Goal: Task Accomplishment & Management: Manage account settings

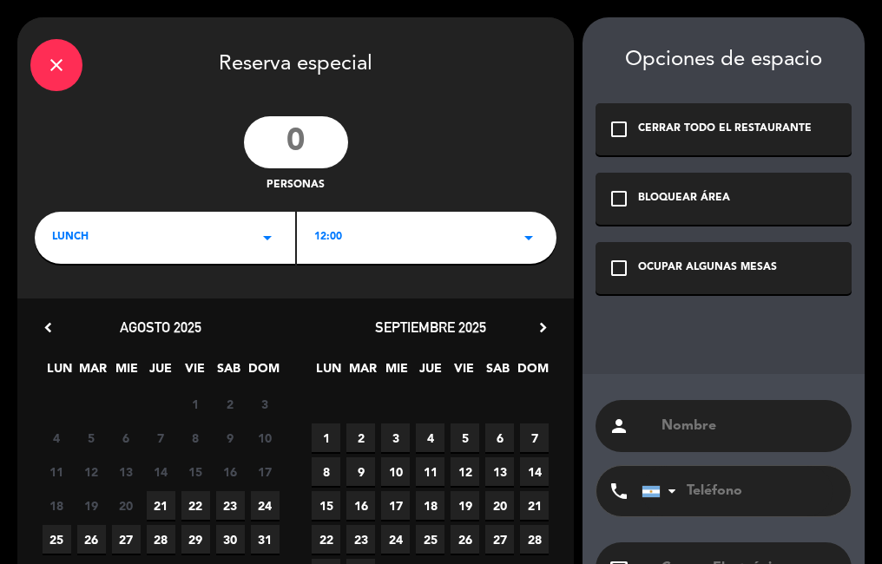
scroll to position [432, 0]
type input "2"
click at [254, 232] on div "LUNCH arrow_drop_down" at bounding box center [165, 238] width 260 height 52
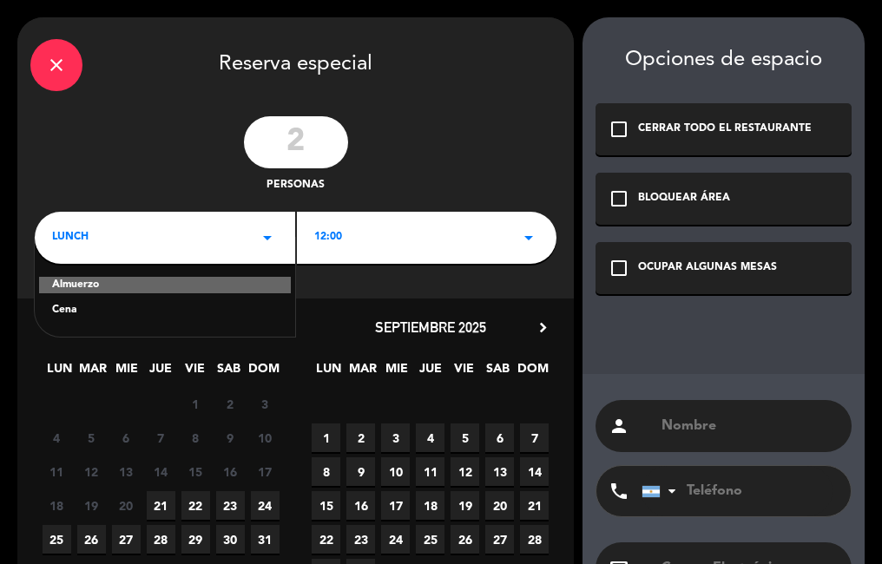
click at [151, 317] on div "Cena" at bounding box center [165, 310] width 226 height 17
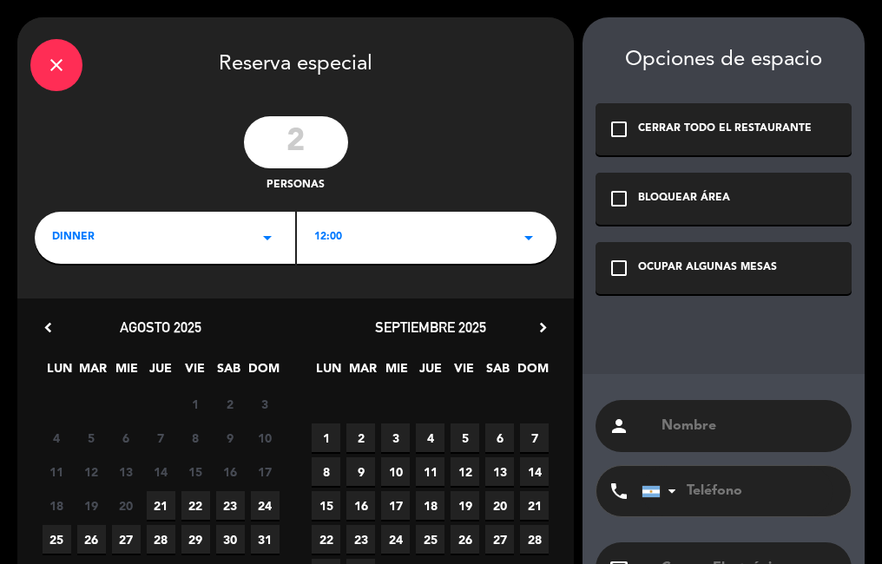
click at [371, 225] on div "12:00 arrow_drop_down" at bounding box center [427, 238] width 260 height 52
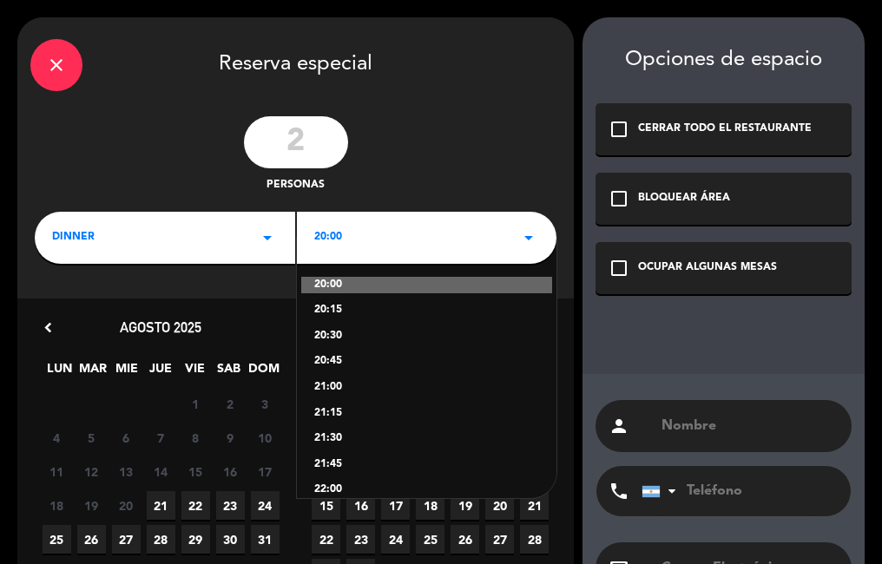
click at [364, 389] on div "21:00" at bounding box center [427, 387] width 226 height 17
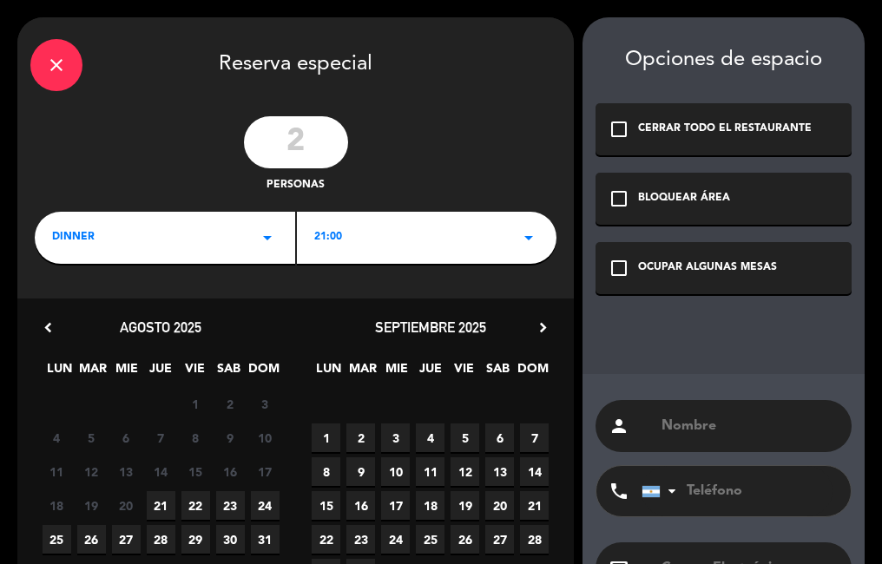
click at [161, 509] on span "21" at bounding box center [161, 505] width 29 height 29
click at [661, 271] on div "OCUPAR ALGUNAS MESAS" at bounding box center [707, 268] width 139 height 17
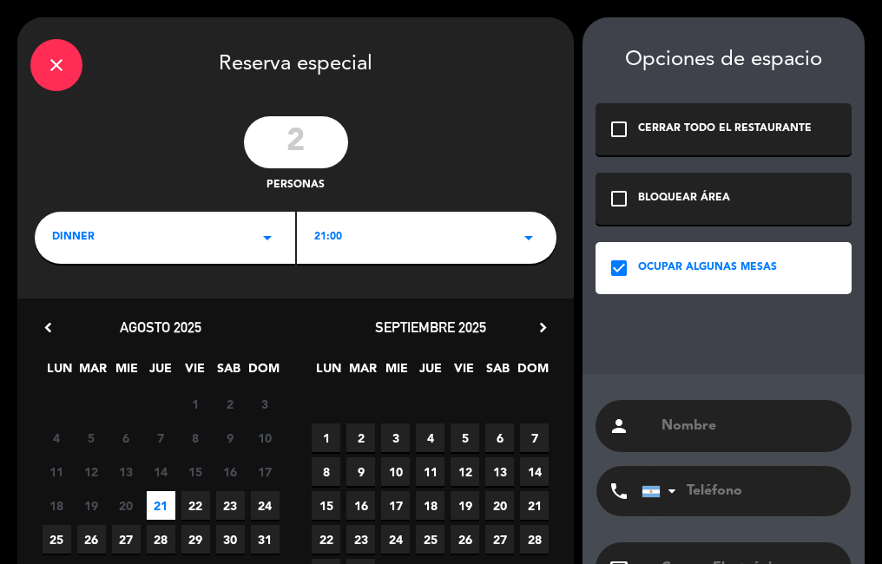
click at [700, 417] on input "text" at bounding box center [749, 426] width 179 height 24
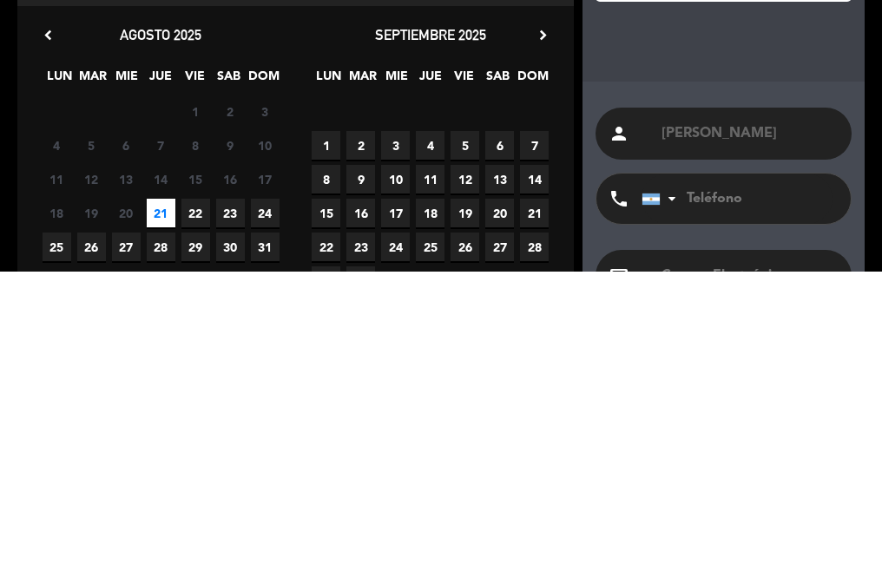
type input "[PERSON_NAME]"
click at [729, 365] on div "Opciones de espacio check_box_outline_blank CERRAR TODO EL RESTAURANTE check_bo…" at bounding box center [724, 347] width 282 height 660
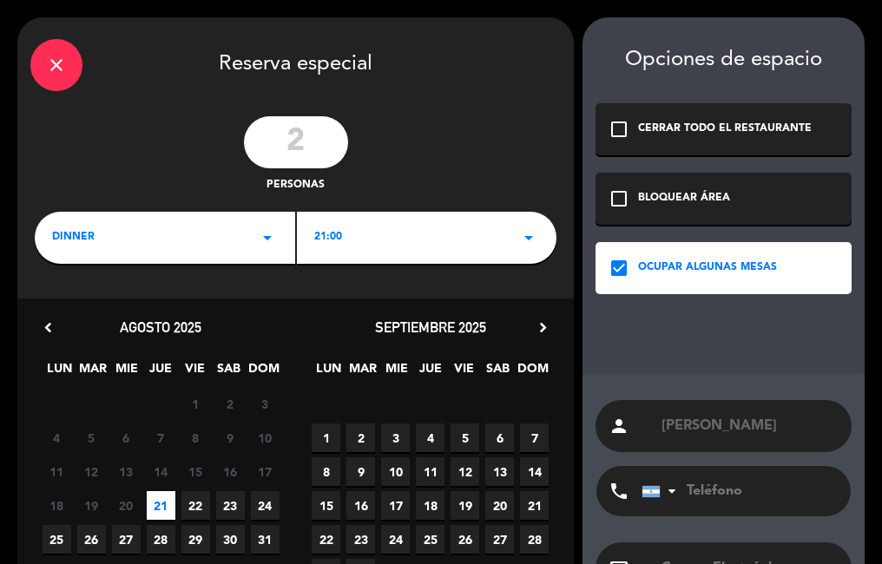
scroll to position [129, 0]
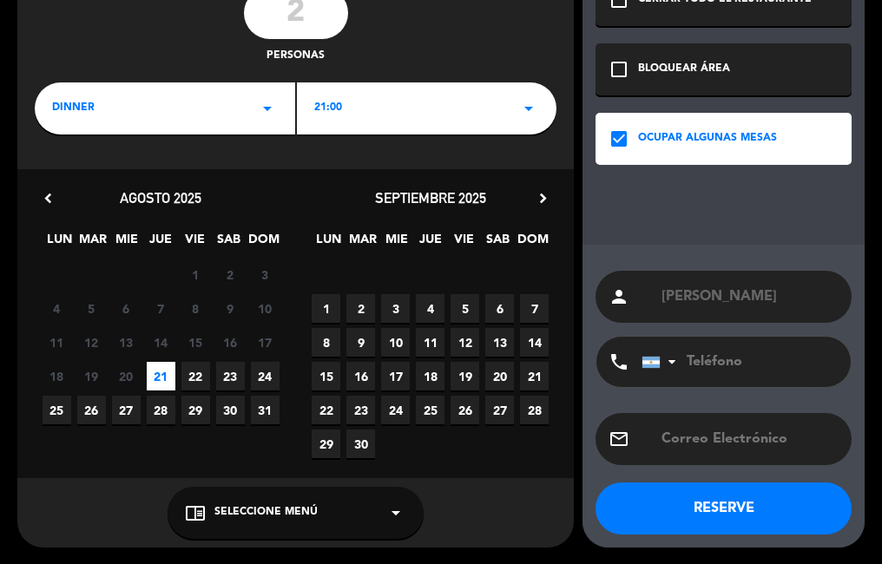
click at [621, 502] on button "RESERVE" at bounding box center [724, 509] width 256 height 52
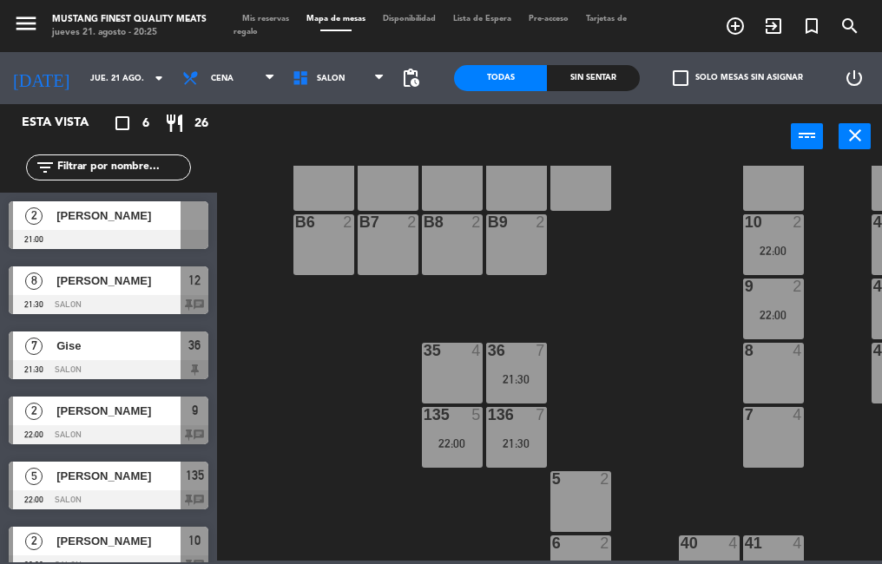
click at [146, 232] on div at bounding box center [109, 239] width 200 height 19
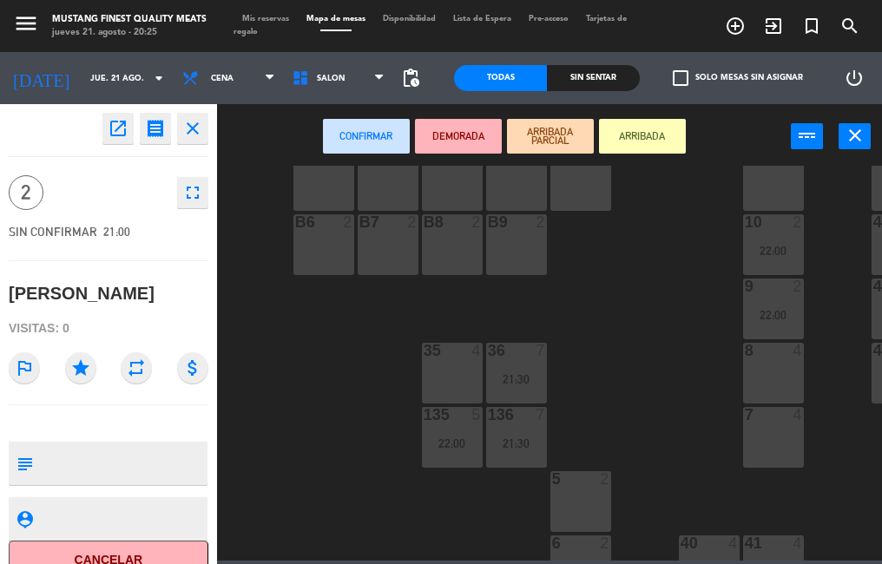
click at [765, 379] on div "8 4" at bounding box center [773, 373] width 61 height 61
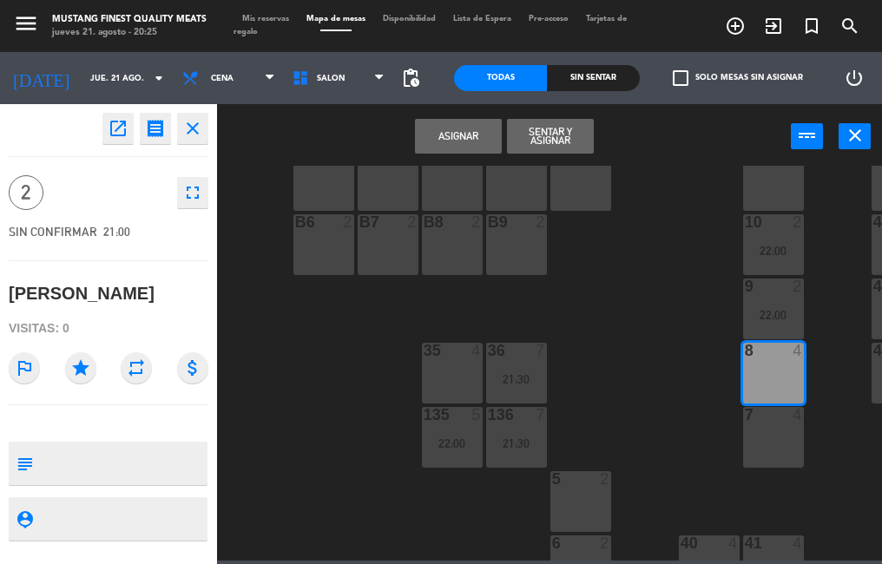
click at [452, 137] on button "Asignar" at bounding box center [458, 136] width 87 height 35
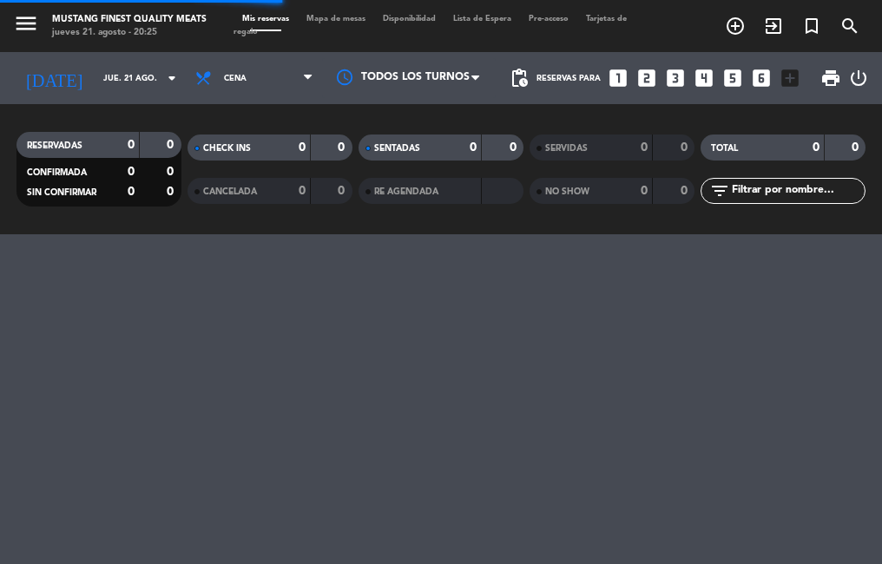
click at [338, 19] on span "Mapa de mesas" at bounding box center [336, 19] width 76 height 8
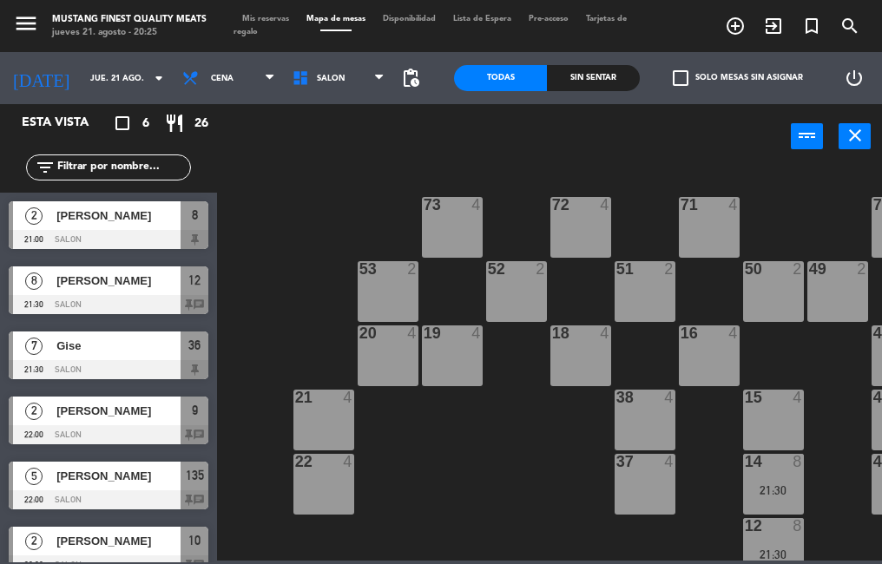
click at [128, 221] on span "[PERSON_NAME]" at bounding box center [118, 216] width 124 height 18
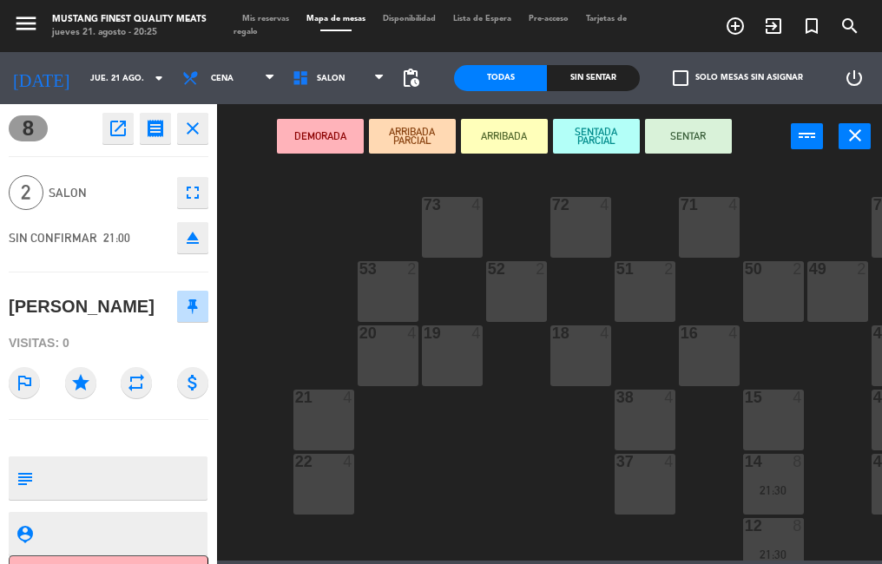
click at [109, 474] on textarea at bounding box center [123, 478] width 166 height 36
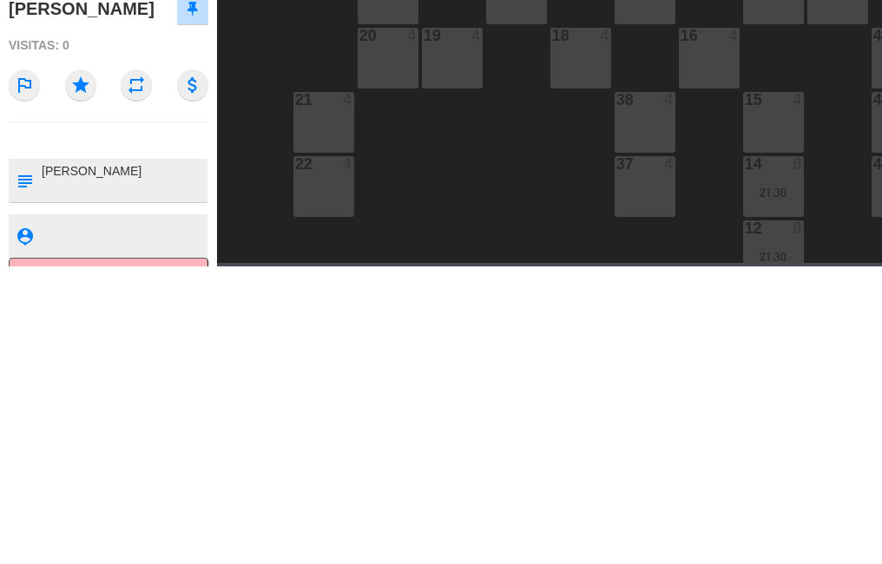
type textarea "[PERSON_NAME]"
click at [146, 437] on div at bounding box center [109, 438] width 200 height 12
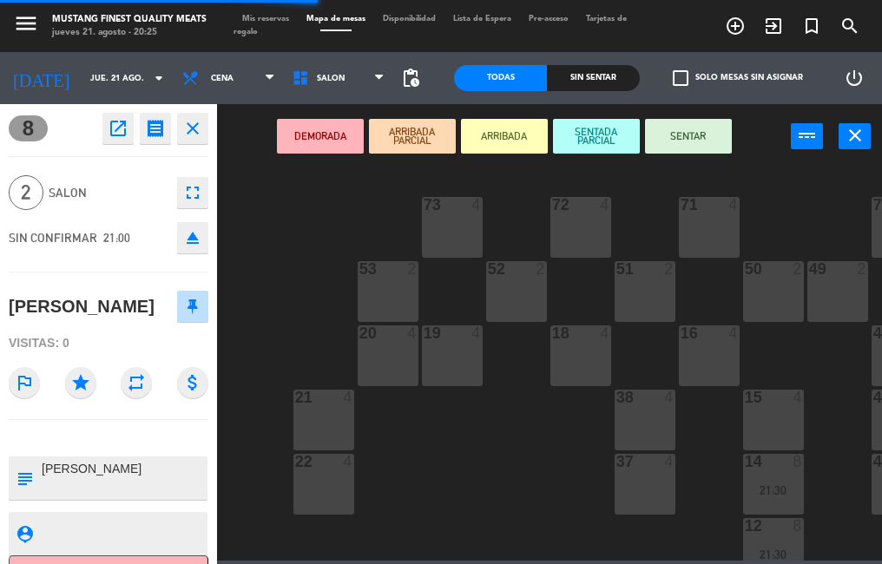
click at [483, 433] on div "73 4 72 4 71 4 69 8 70 4 80 8 50 2 53 2 52 2 51 2 49 2 68 6 81 8 18 4 16 4 19 4…" at bounding box center [554, 363] width 656 height 395
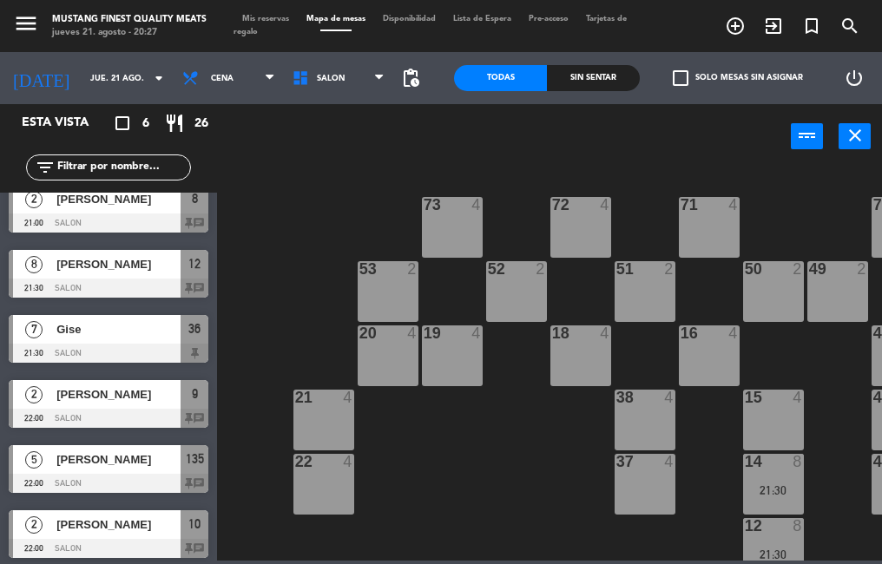
scroll to position [21, 0]
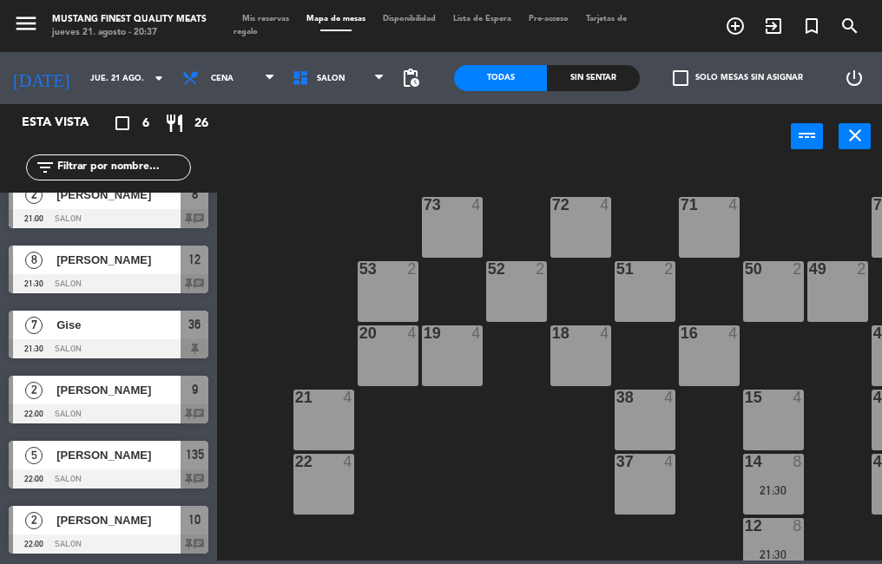
click at [746, 22] on icon "turned_in_not" at bounding box center [735, 26] width 21 height 21
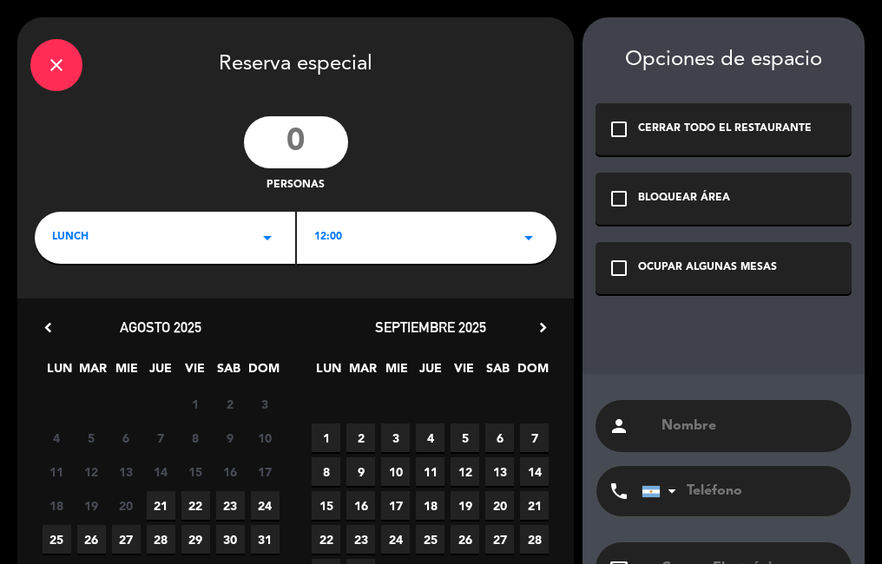
click at [54, 75] on icon "close" at bounding box center [56, 65] width 21 height 21
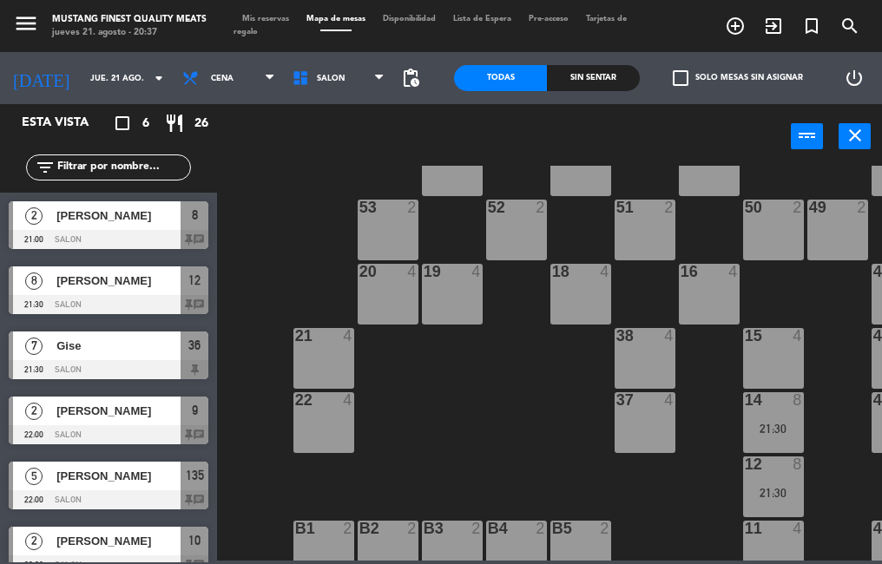
scroll to position [65, 0]
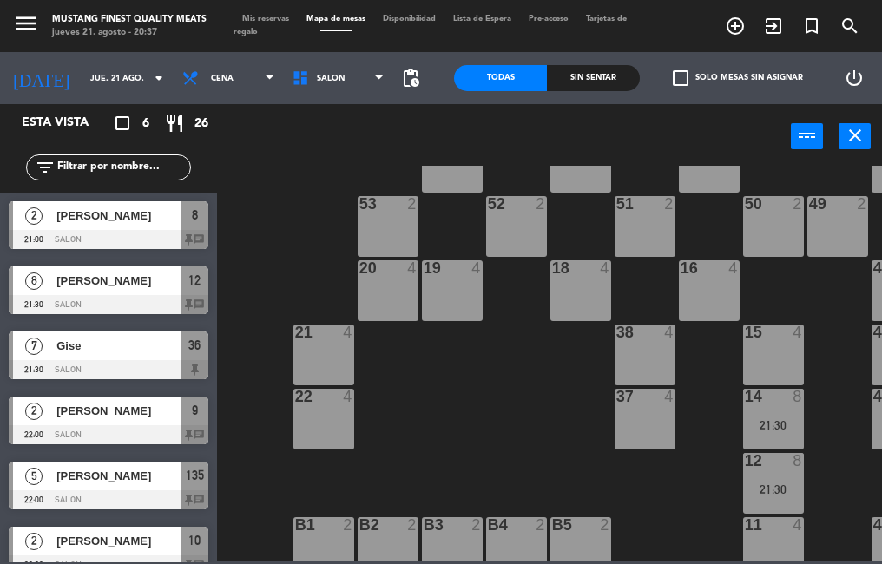
click at [746, 32] on icon "turned_in_not" at bounding box center [735, 26] width 21 height 21
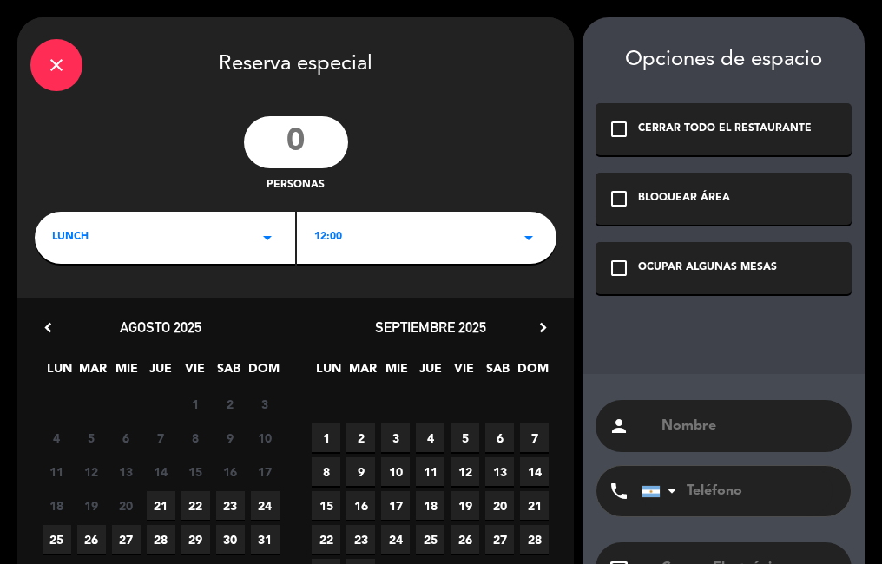
click at [305, 134] on input "number" at bounding box center [296, 142] width 104 height 52
type input "2"
click at [489, 153] on div "2 personas" at bounding box center [295, 155] width 556 height 78
click at [706, 424] on input "text" at bounding box center [749, 426] width 179 height 24
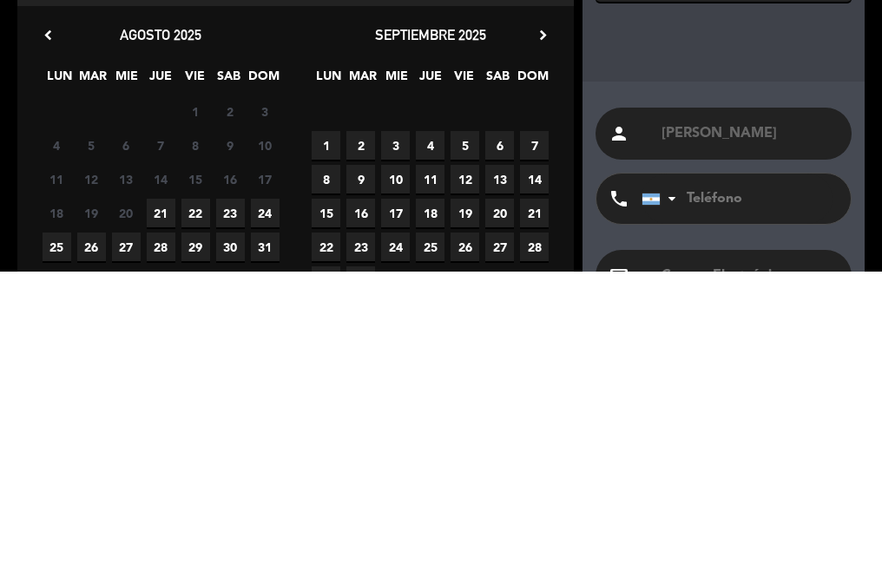
type input "[PERSON_NAME]"
click at [717, 380] on div "person [PERSON_NAME] phone [GEOGRAPHIC_DATA] +1 [GEOGRAPHIC_DATA] +44 [GEOGRAPH…" at bounding box center [724, 525] width 282 height 303
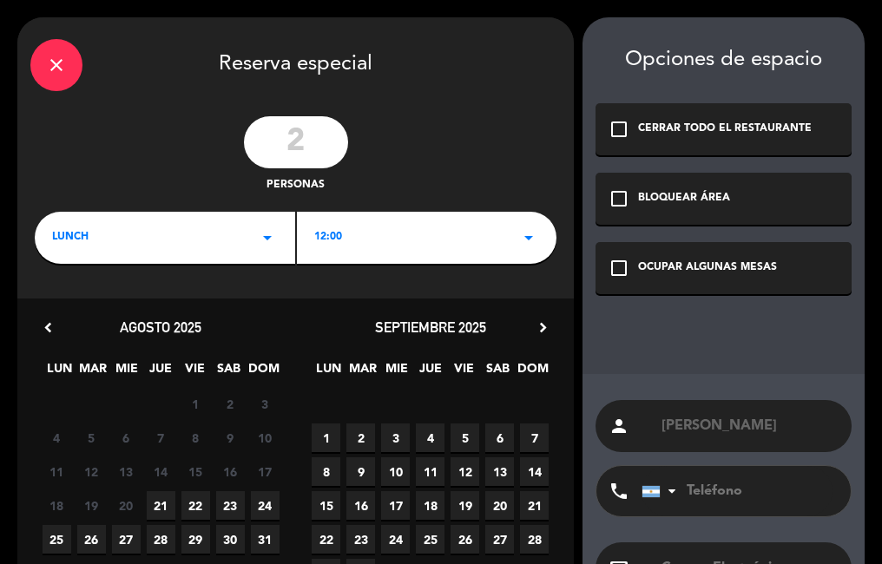
scroll to position [72, 0]
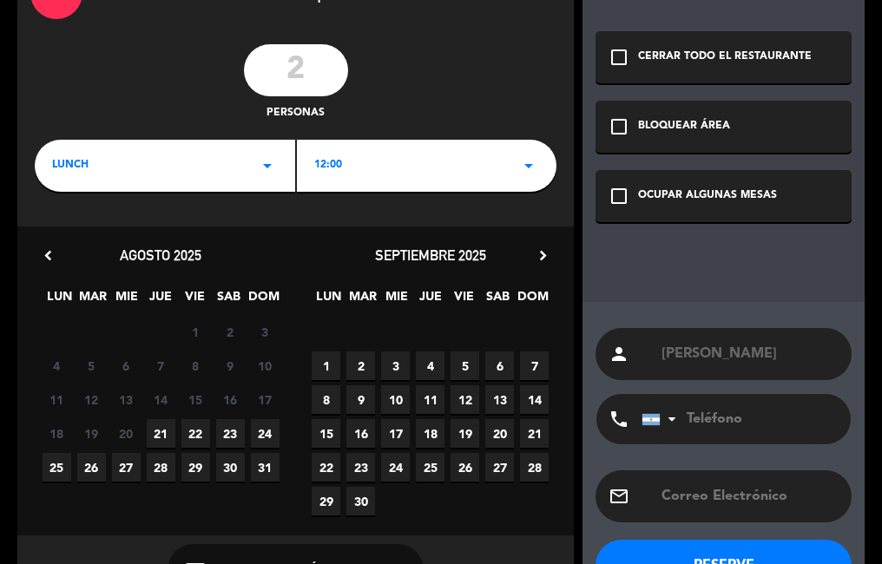
click at [384, 168] on div "12:00 arrow_drop_down" at bounding box center [427, 166] width 260 height 52
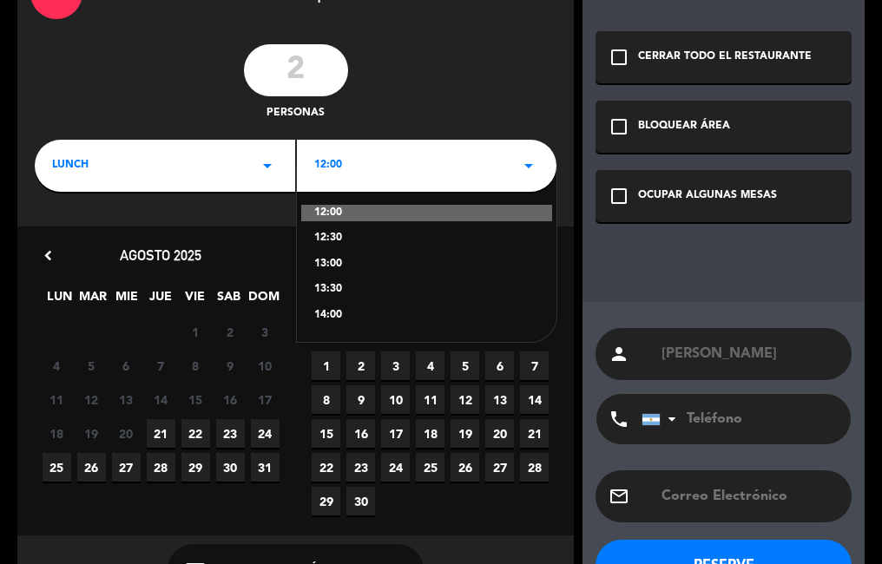
click at [695, 293] on div "Opciones de espacio check_box_outline_blank CERRAR TODO EL RESTAURANTE check_bo…" at bounding box center [724, 275] width 282 height 660
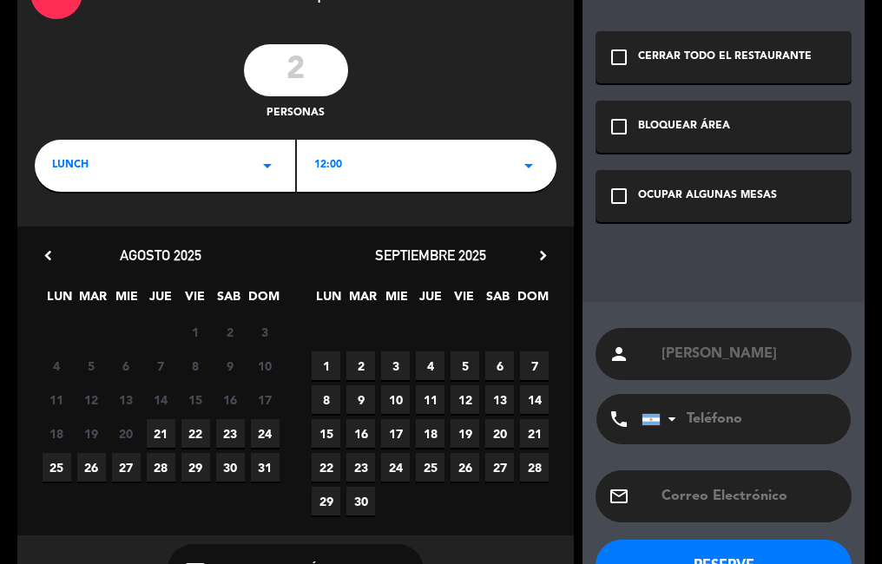
click at [148, 176] on div "LUNCH arrow_drop_down" at bounding box center [165, 166] width 260 height 52
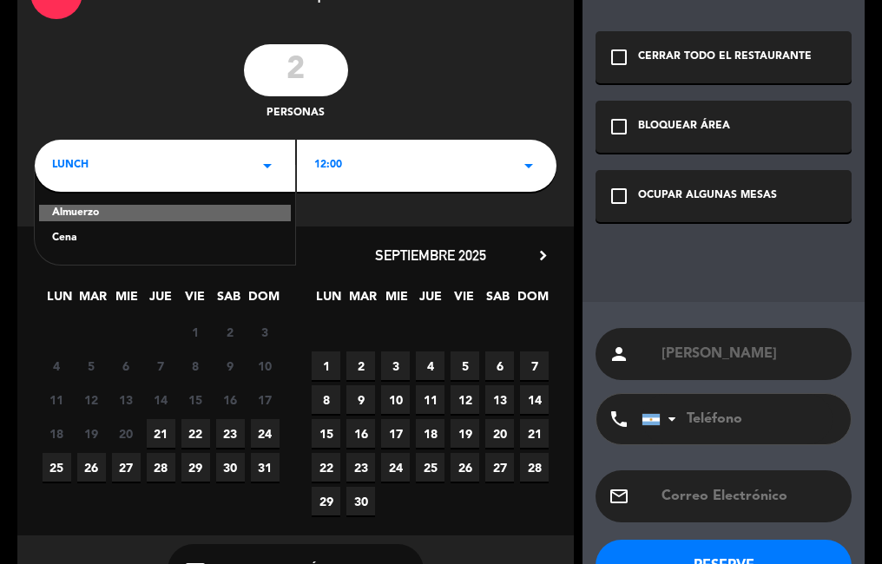
click at [149, 240] on div "Cena" at bounding box center [165, 238] width 226 height 17
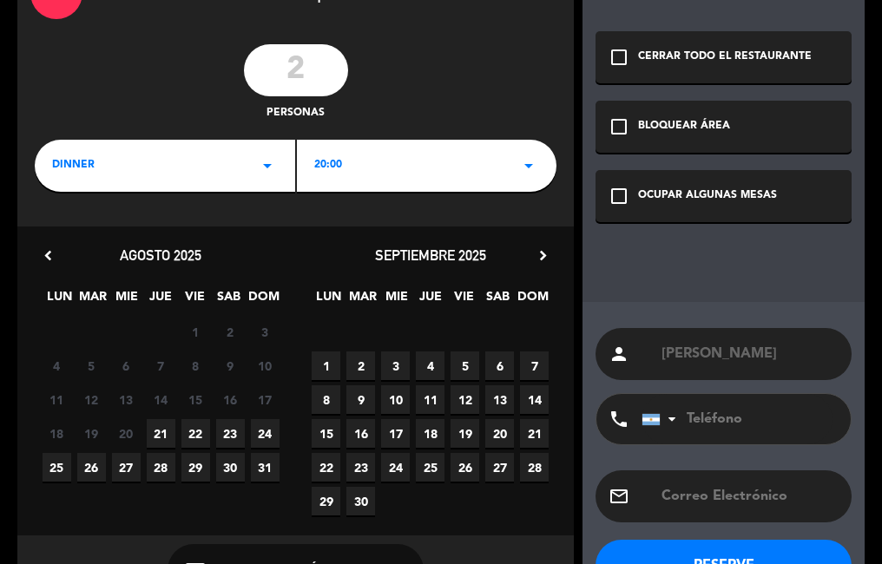
click at [383, 157] on div "20:00 arrow_drop_down" at bounding box center [427, 166] width 260 height 52
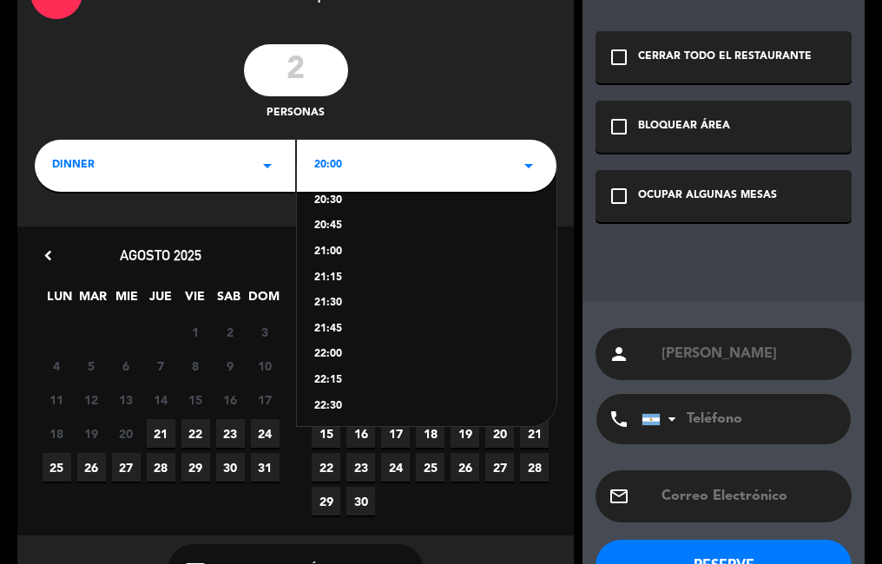
scroll to position [85, 0]
click at [352, 407] on div "22:45" at bounding box center [427, 410] width 226 height 17
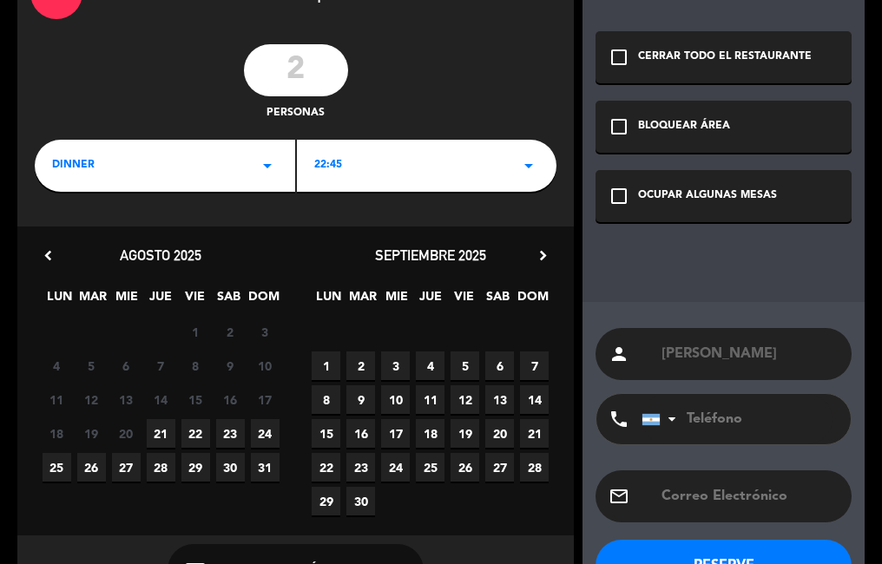
click at [388, 181] on div "22:45 arrow_drop_down" at bounding box center [427, 166] width 260 height 52
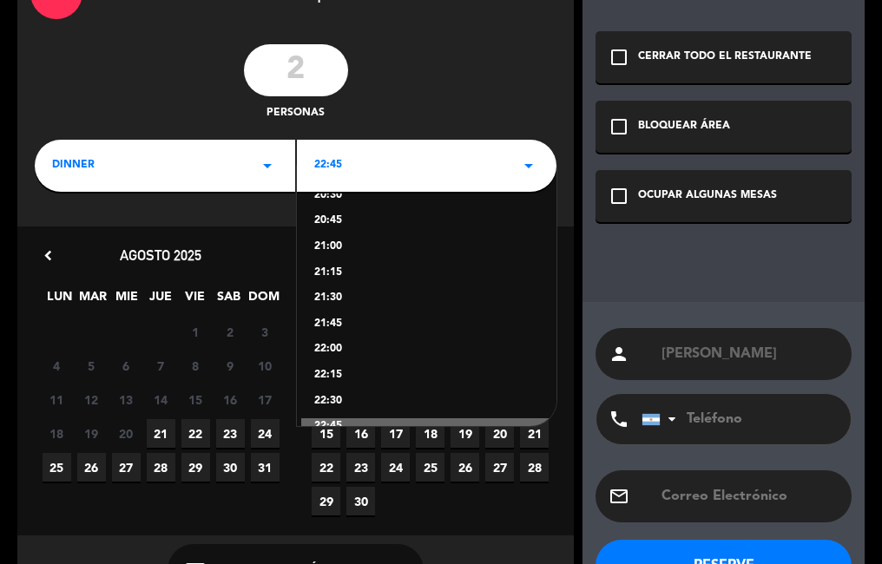
scroll to position [76, 0]
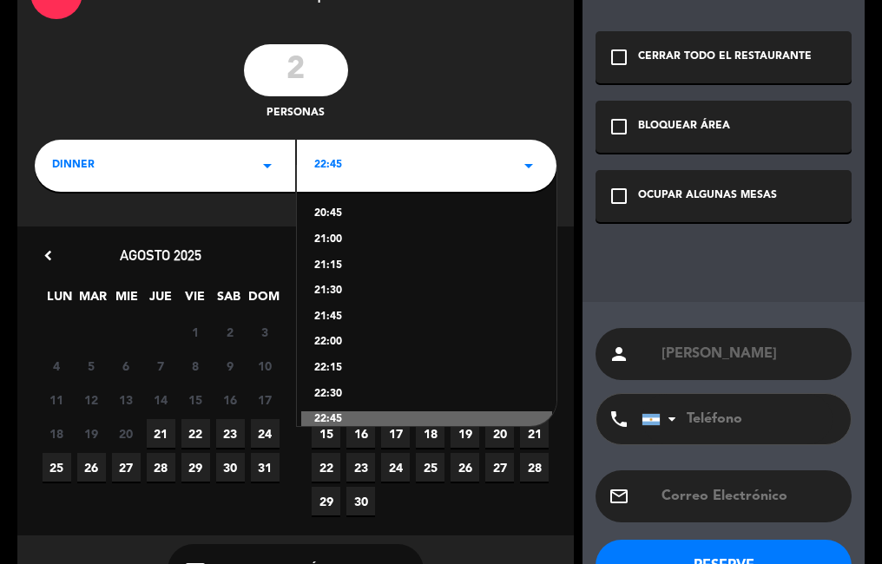
click at [335, 390] on div "22:30" at bounding box center [427, 394] width 226 height 17
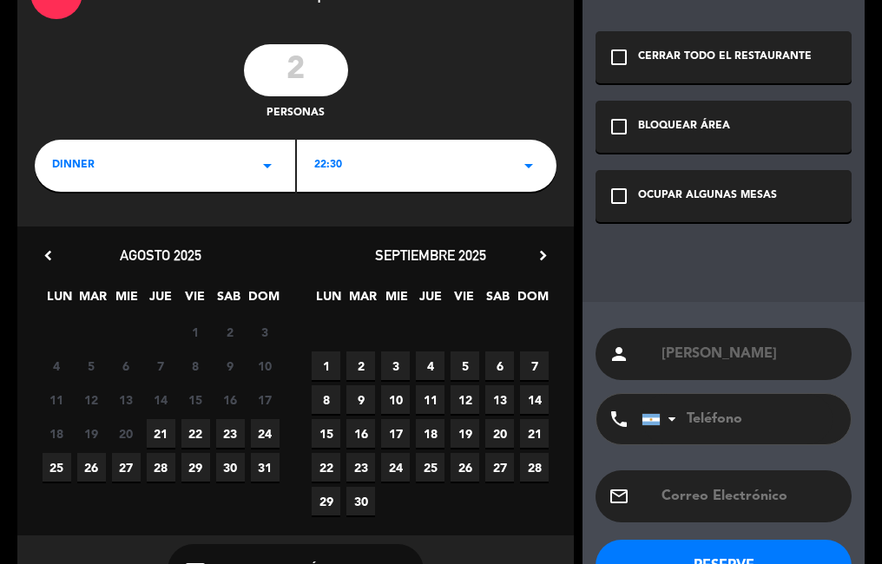
click at [164, 436] on span "21" at bounding box center [161, 433] width 29 height 29
click at [699, 199] on div "OCUPAR ALGUNAS MESAS" at bounding box center [707, 196] width 139 height 17
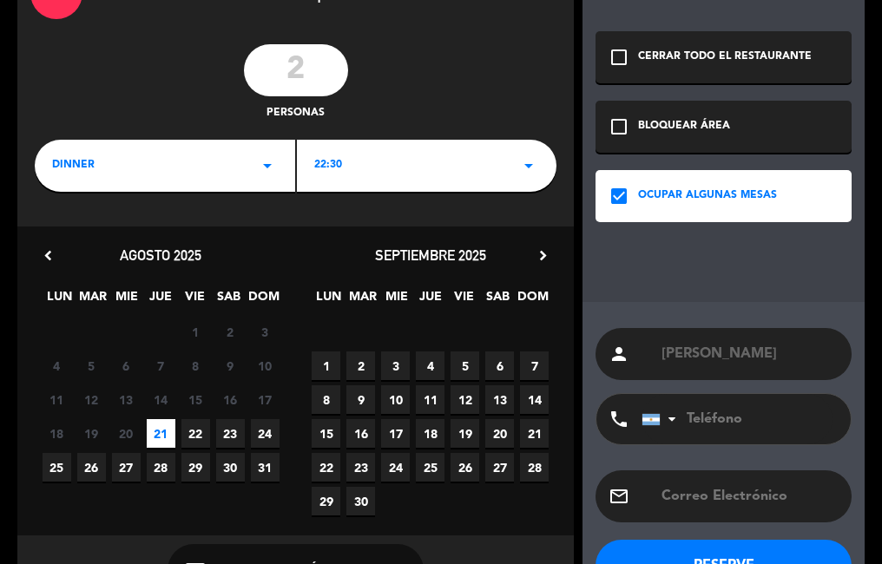
scroll to position [129, 0]
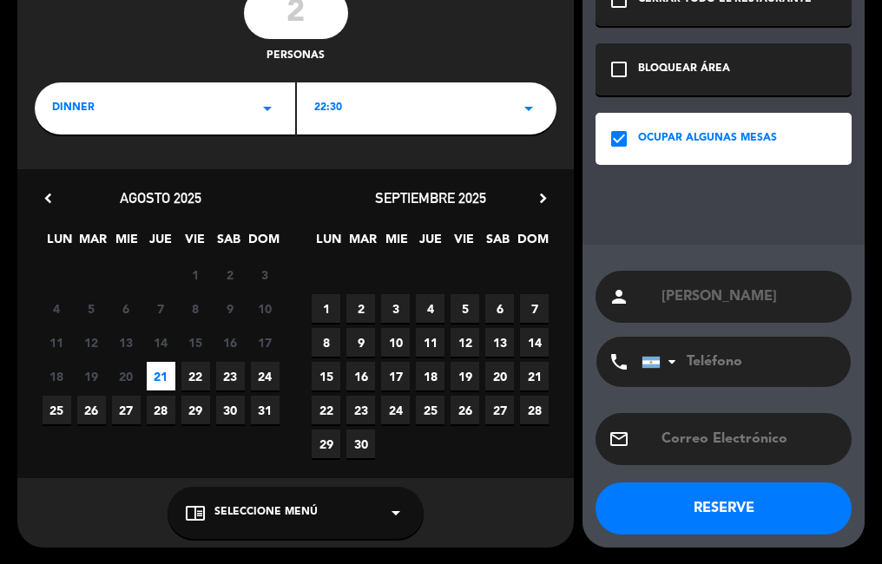
click at [642, 502] on button "RESERVE" at bounding box center [724, 509] width 256 height 52
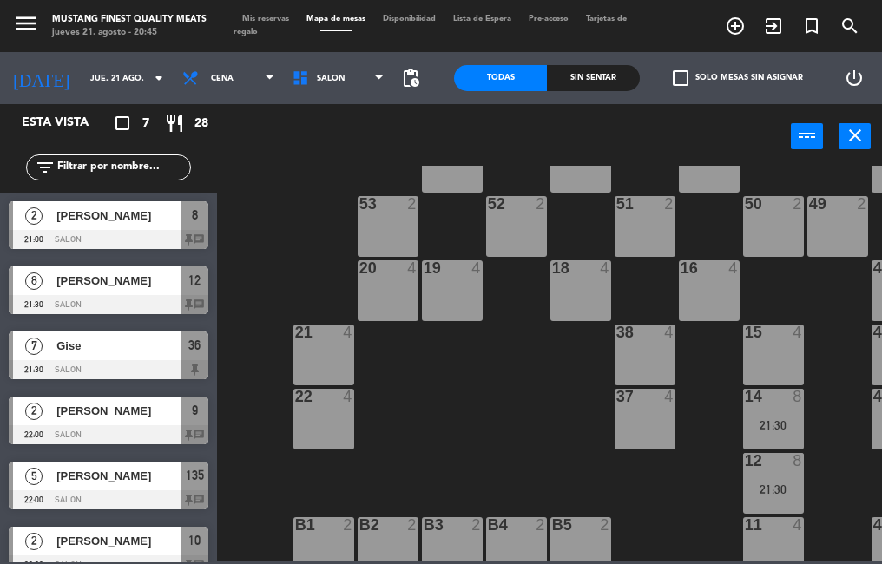
click at [746, 32] on icon "turned_in_not" at bounding box center [735, 26] width 21 height 21
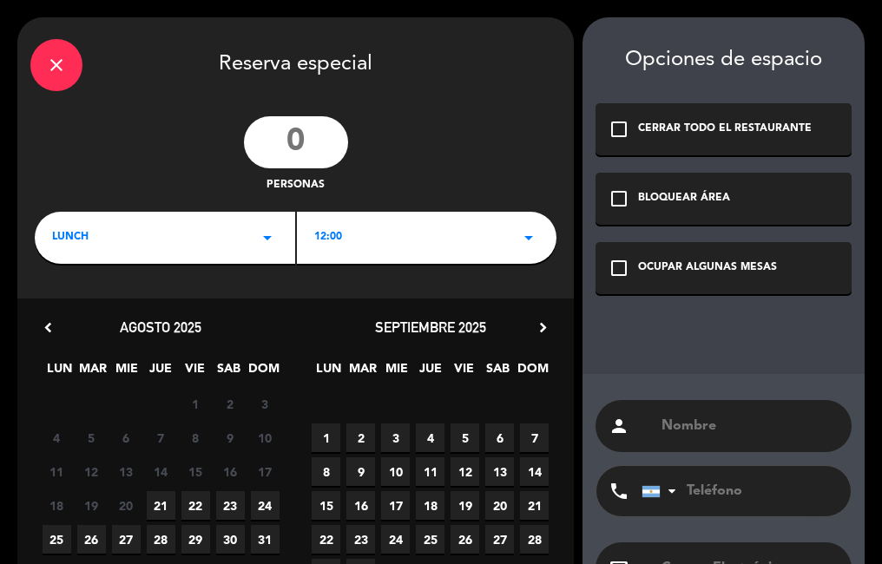
click at [178, 228] on div "LUNCH arrow_drop_down" at bounding box center [165, 238] width 260 height 52
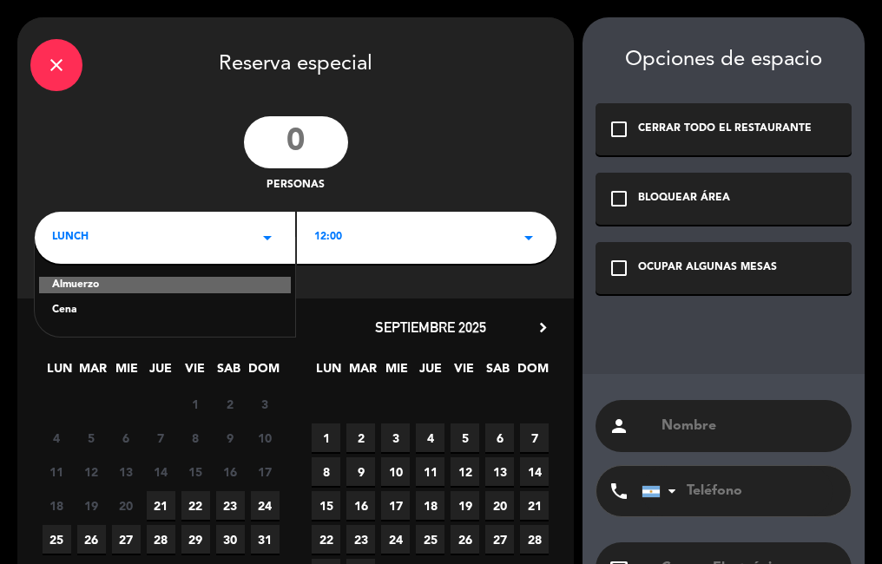
click at [117, 314] on div "Cena" at bounding box center [165, 310] width 226 height 17
click at [366, 227] on div "12:00 arrow_drop_down" at bounding box center [427, 238] width 260 height 52
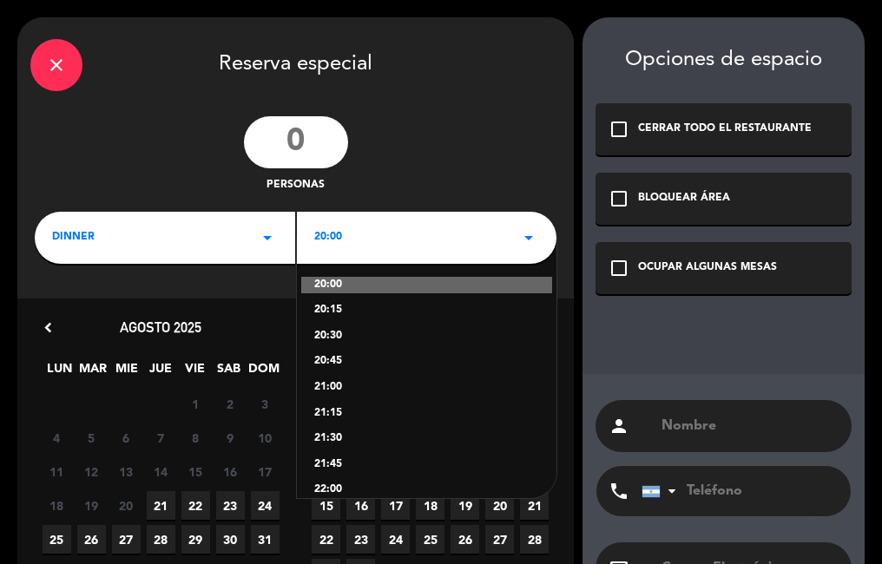
click at [344, 467] on div "21:45" at bounding box center [427, 465] width 226 height 17
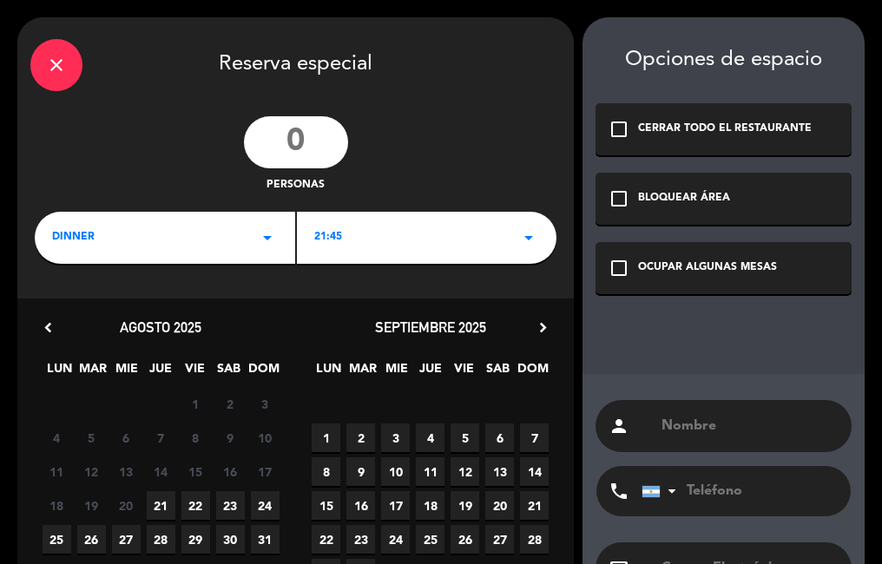
click at [167, 501] on span "21" at bounding box center [161, 505] width 29 height 29
click at [714, 285] on div "check_box_outline_blank OCUPAR ALGUNAS MESAS" at bounding box center [724, 268] width 256 height 52
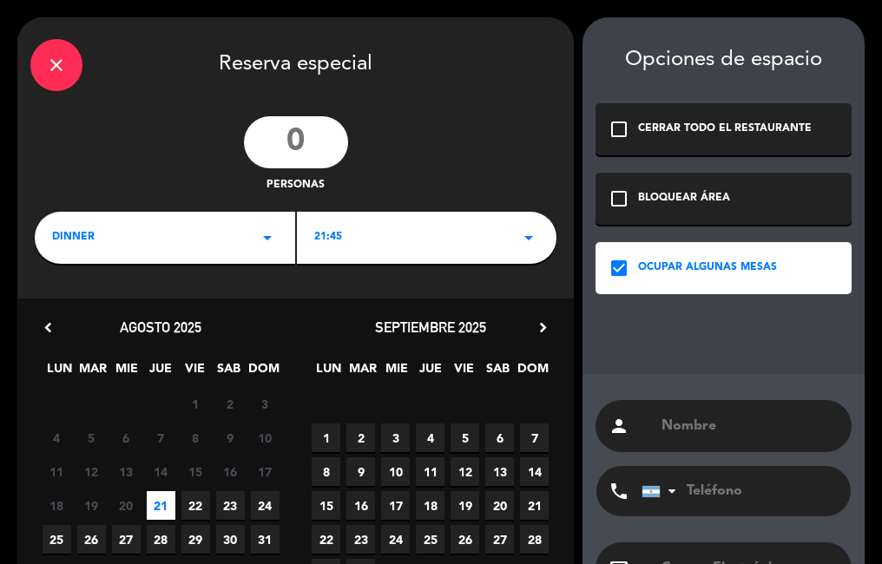
click at [662, 437] on input "text" at bounding box center [749, 426] width 179 height 24
click at [700, 436] on input "[PERSON_NAME]" at bounding box center [749, 426] width 179 height 24
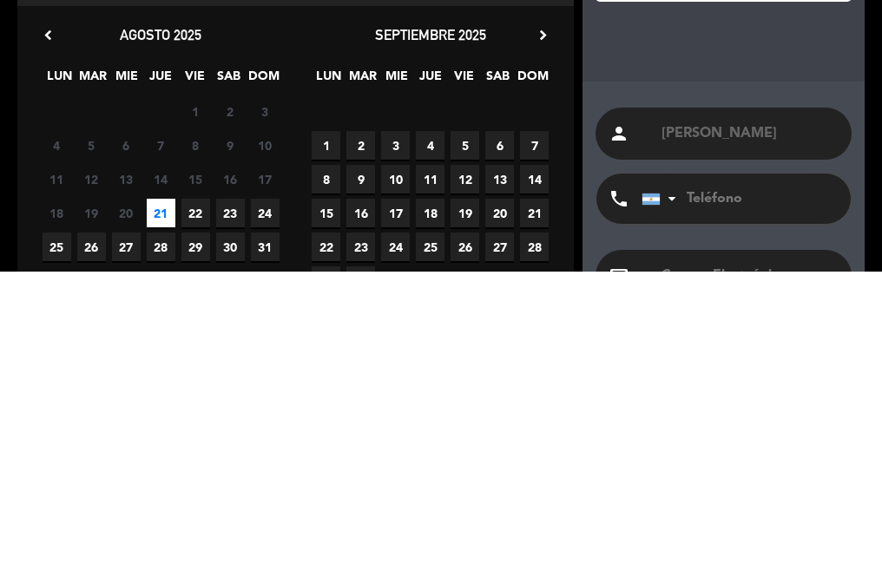
type input "[PERSON_NAME]"
click at [686, 361] on div "Opciones de espacio check_box_outline_blank CERRAR TODO EL RESTAURANTE check_bo…" at bounding box center [724, 347] width 282 height 660
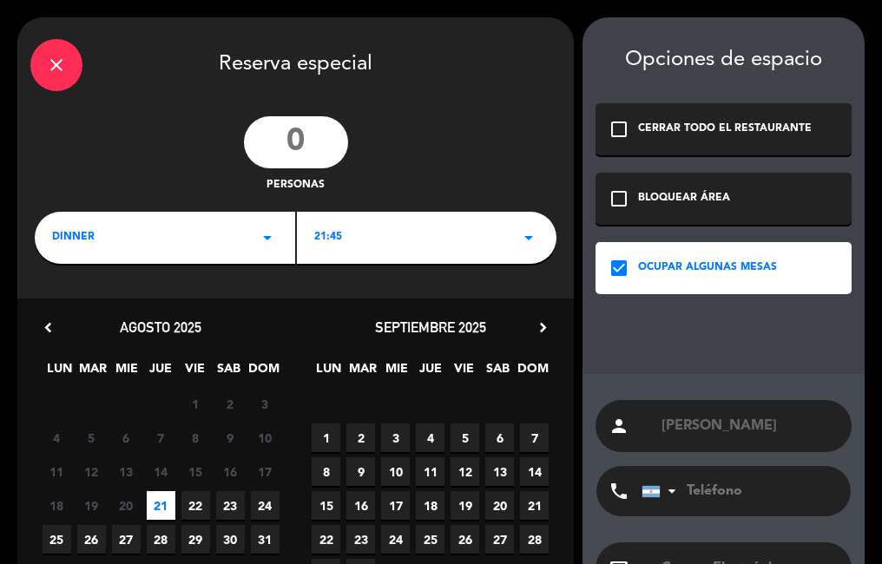
click at [321, 151] on input "number" at bounding box center [296, 142] width 104 height 52
type input "2"
click at [294, 137] on input "2" at bounding box center [296, 142] width 104 height 52
click at [319, 135] on input "2" at bounding box center [296, 142] width 104 height 52
type input "3"
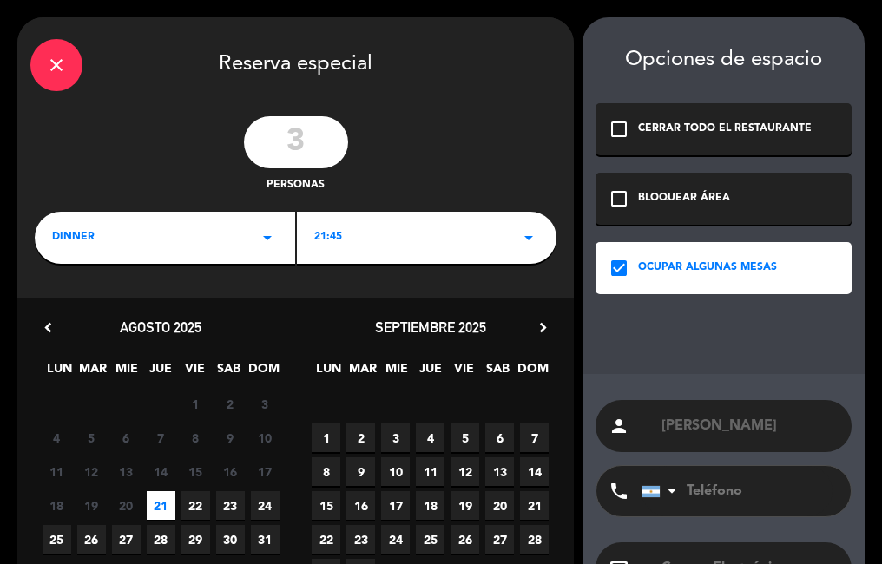
click at [504, 150] on div "3 personas" at bounding box center [295, 155] width 556 height 78
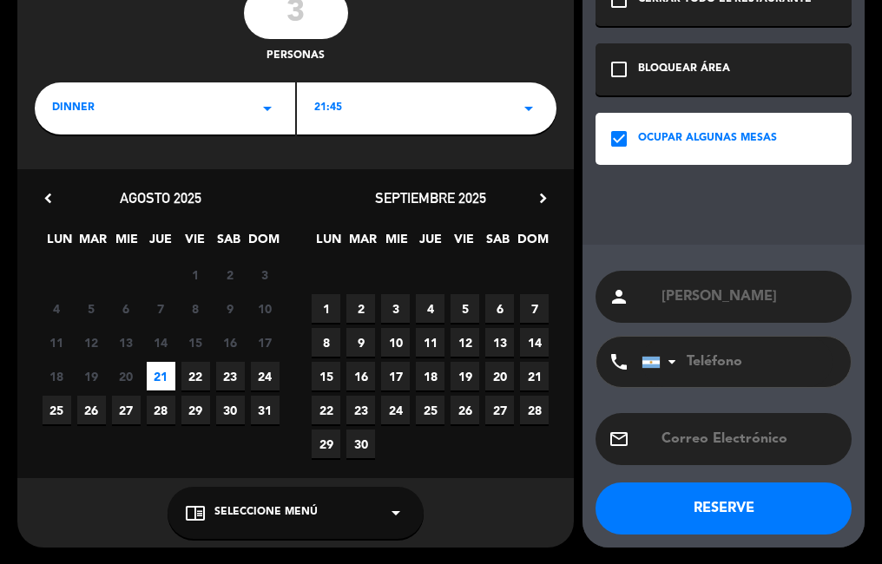
click at [639, 502] on button "RESERVE" at bounding box center [724, 509] width 256 height 52
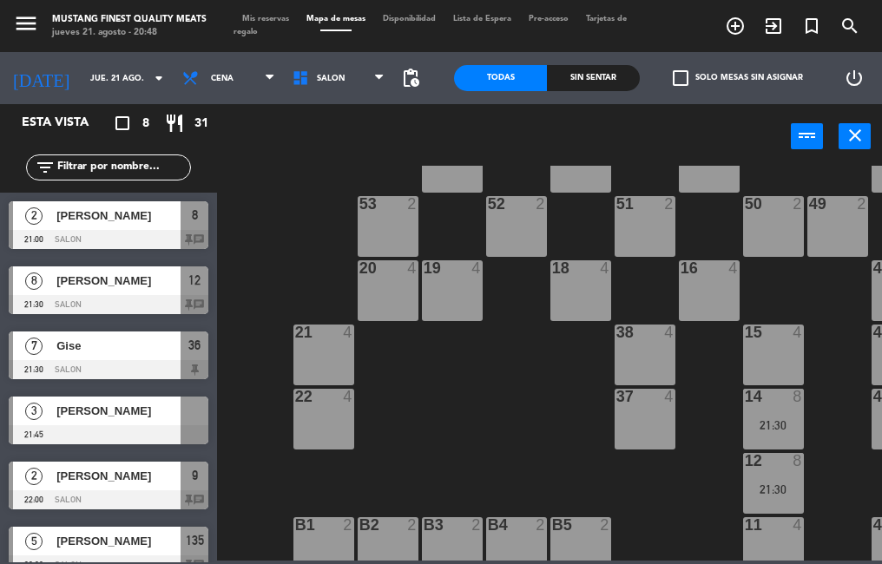
click at [746, 35] on icon "turned_in_not" at bounding box center [735, 26] width 21 height 21
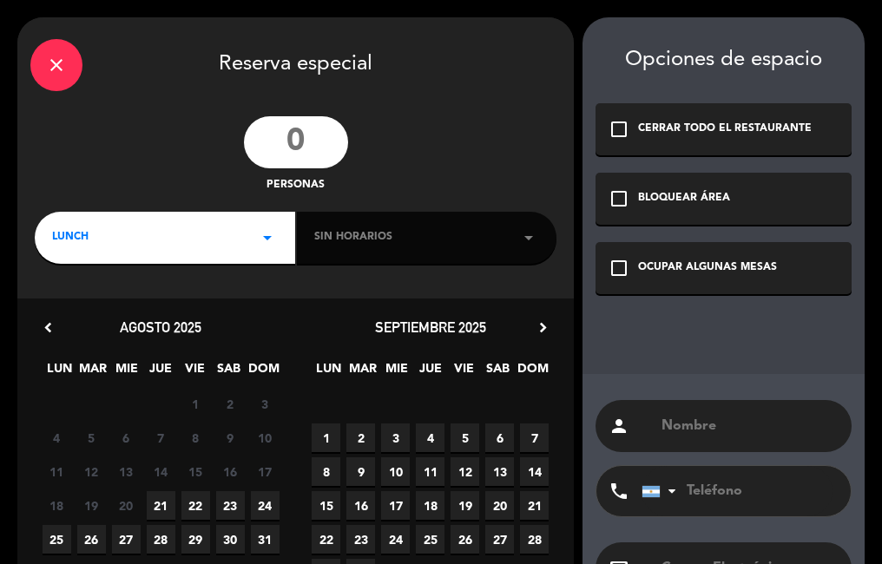
click at [289, 138] on input "number" at bounding box center [296, 142] width 104 height 52
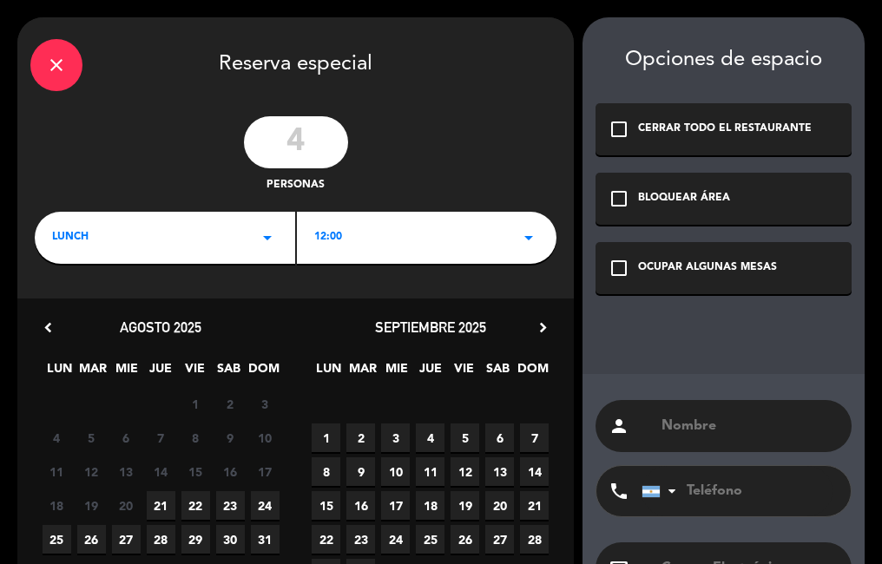
type input "4"
click at [196, 225] on div "LUNCH arrow_drop_down" at bounding box center [165, 238] width 260 height 52
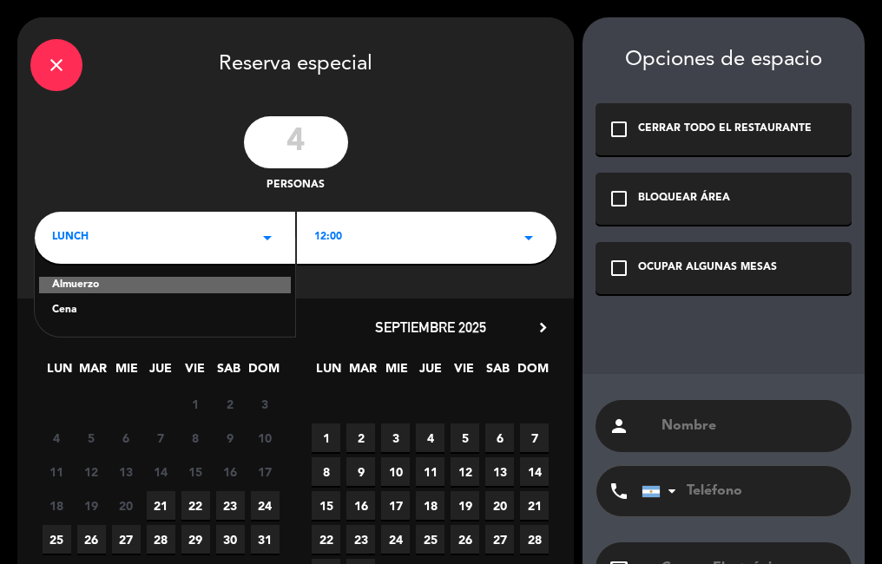
click at [105, 316] on div "Cena" at bounding box center [165, 310] width 226 height 17
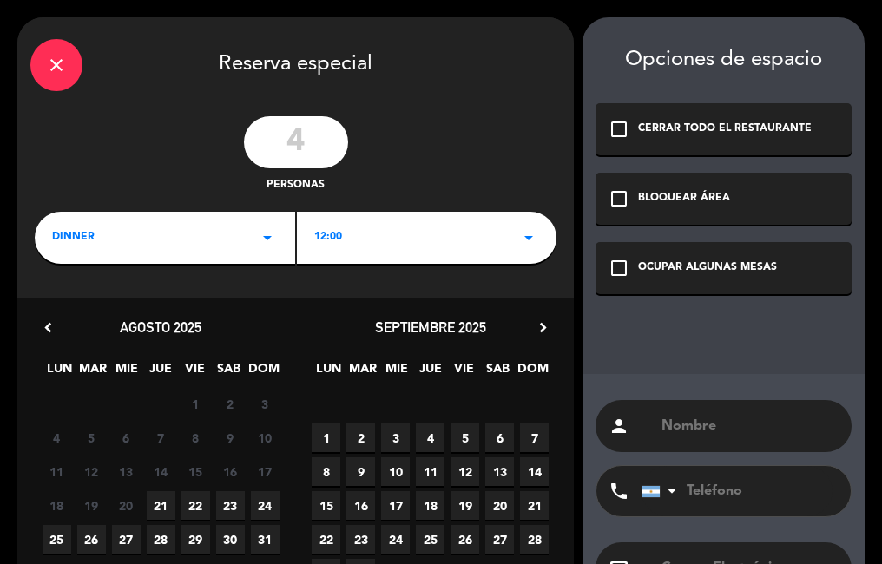
click at [365, 235] on div "12:00 arrow_drop_down" at bounding box center [427, 238] width 260 height 52
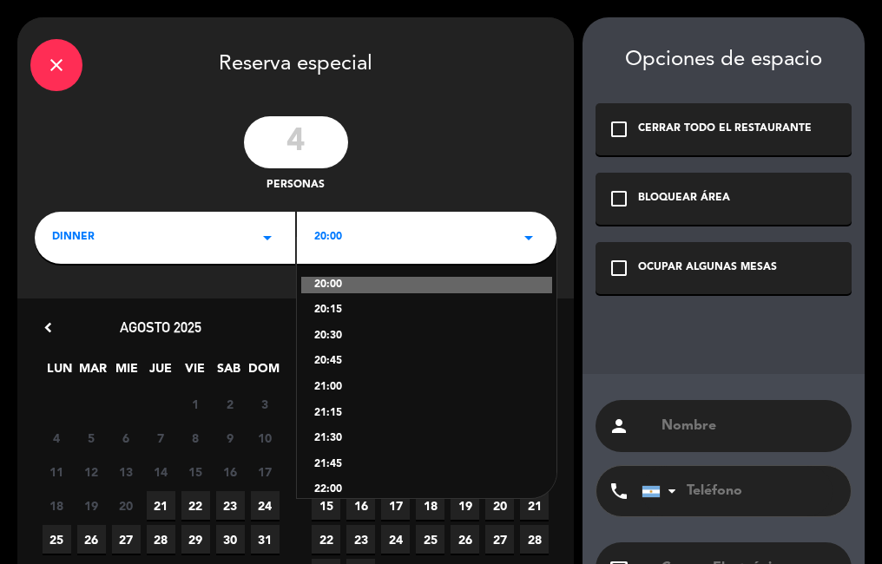
click at [333, 390] on div "21:00" at bounding box center [427, 387] width 226 height 17
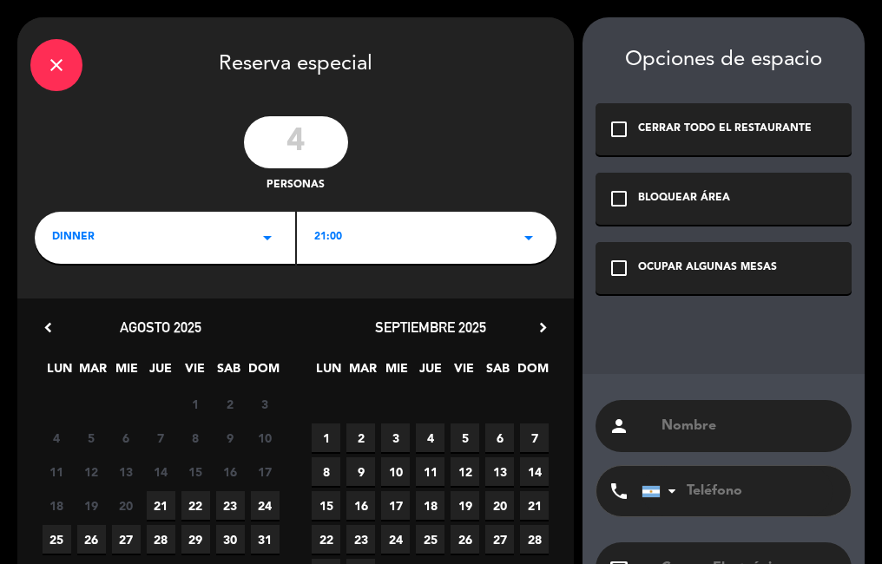
click at [192, 507] on span "22" at bounding box center [195, 505] width 29 height 29
click at [686, 282] on div "check_box_outline_blank OCUPAR ALGUNAS MESAS" at bounding box center [724, 268] width 256 height 52
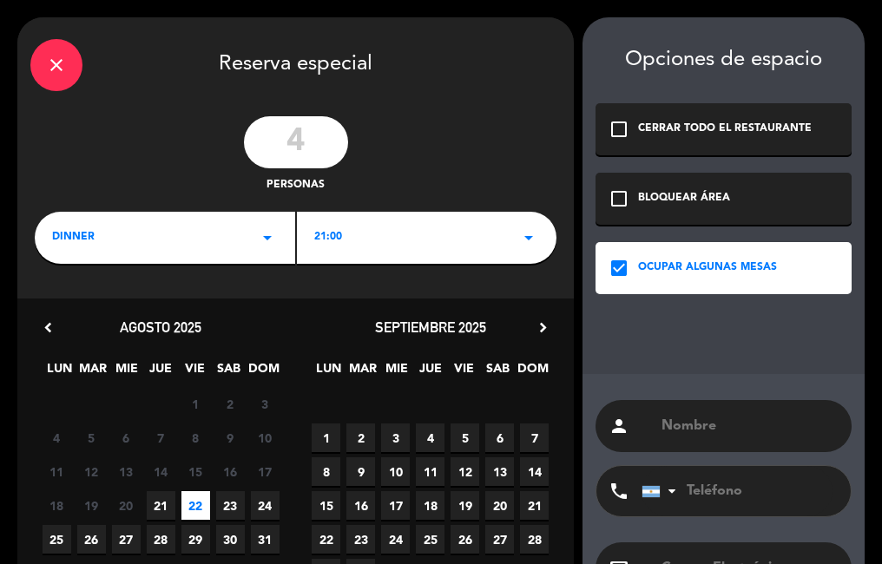
click at [679, 437] on input "text" at bounding box center [749, 426] width 179 height 24
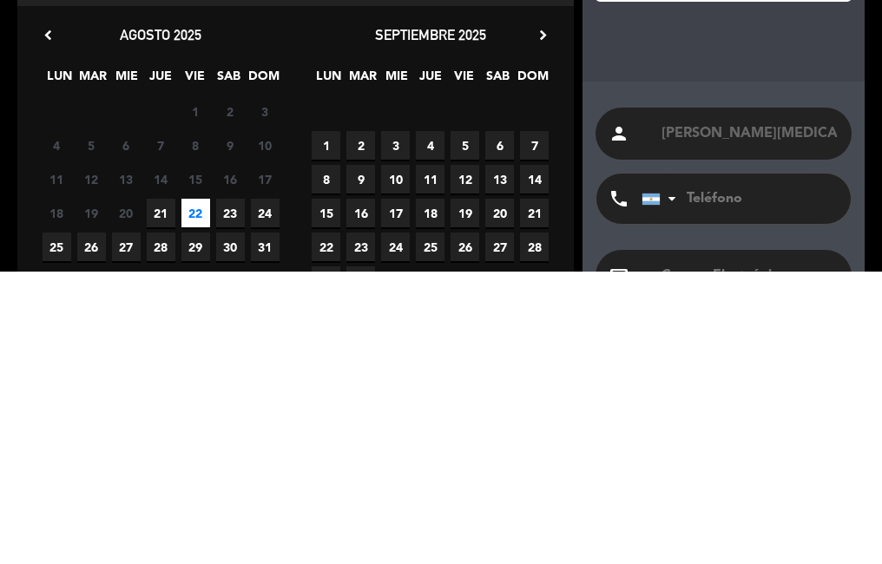
type input "[PERSON_NAME][MEDICAL_DATA]"
click at [736, 379] on div "person [PERSON_NAME][MEDICAL_DATA] phone [GEOGRAPHIC_DATA] +1 [GEOGRAPHIC_DATA]…" at bounding box center [724, 525] width 282 height 303
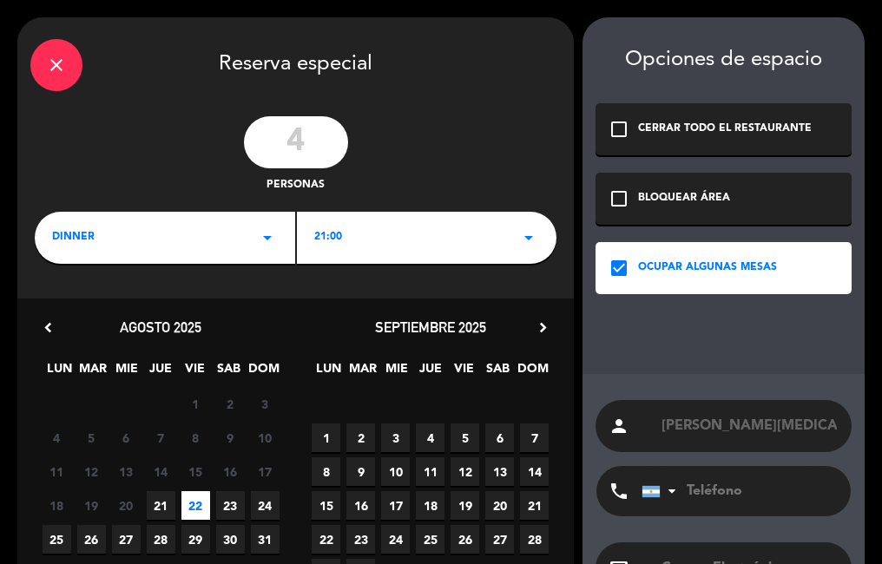
scroll to position [129, 0]
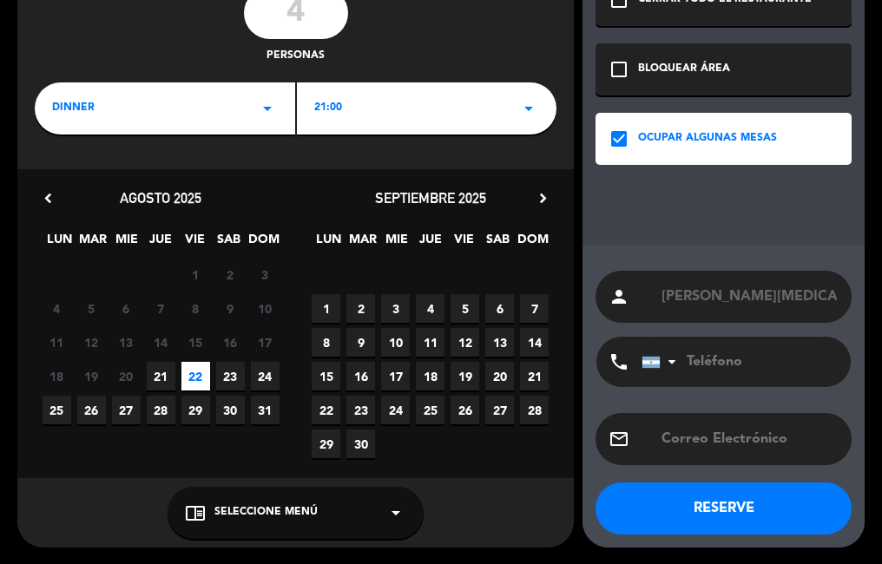
click at [629, 509] on button "RESERVE" at bounding box center [724, 509] width 256 height 52
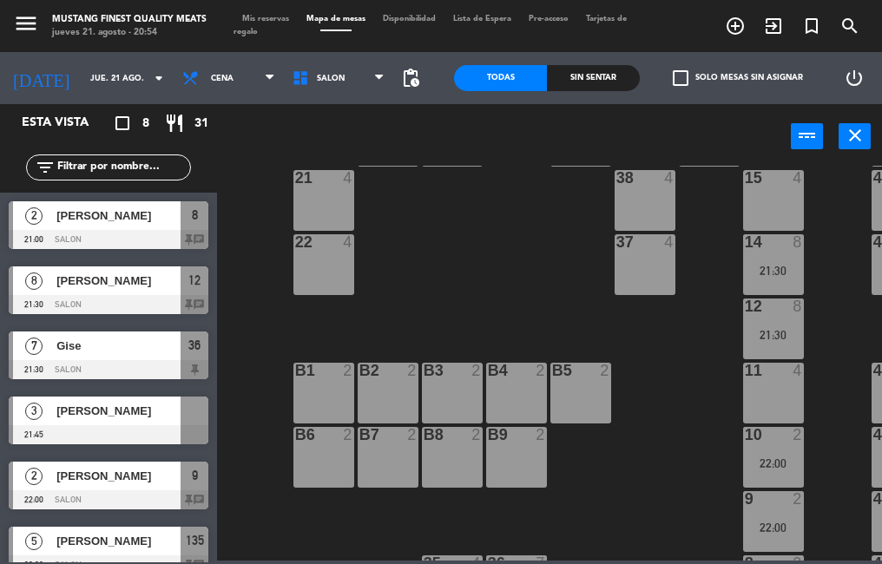
scroll to position [182, 0]
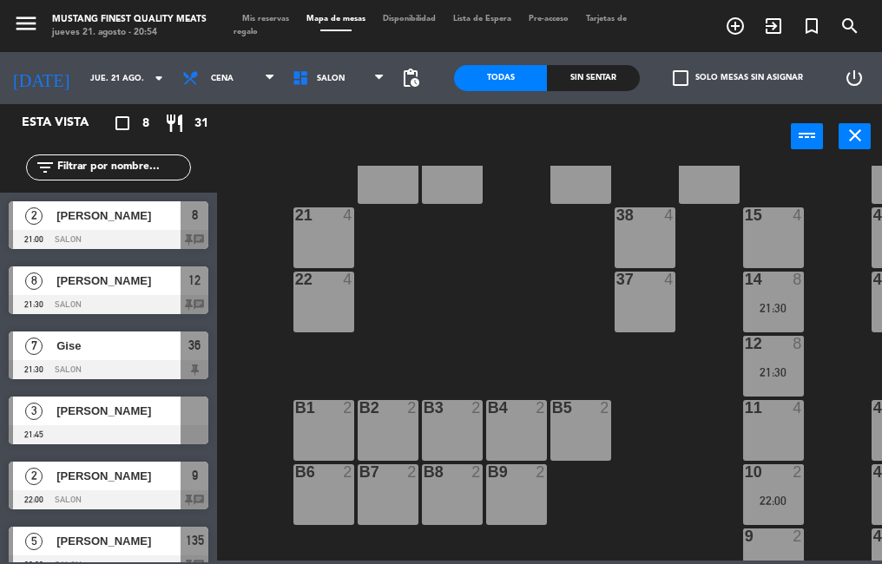
click at [124, 433] on div at bounding box center [109, 434] width 200 height 19
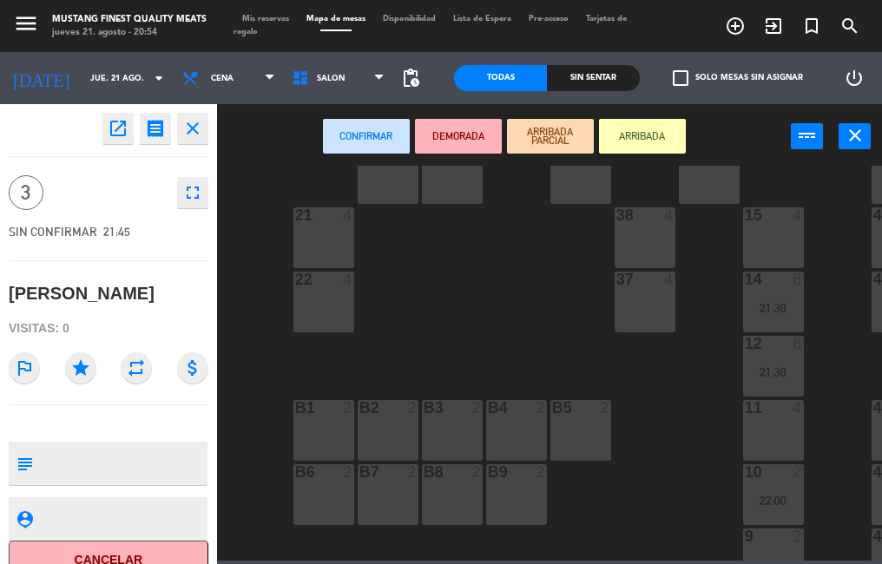
click at [316, 313] on div "22 4" at bounding box center [323, 302] width 61 height 61
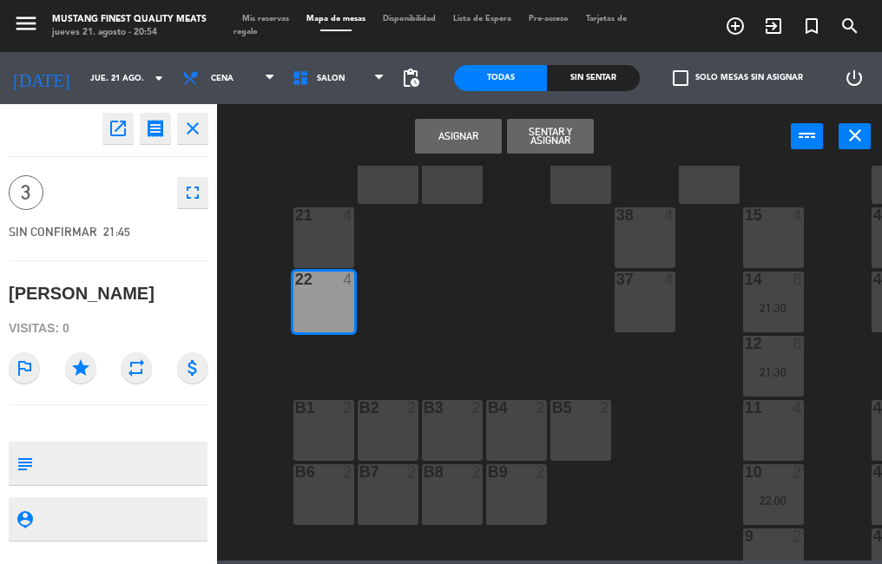
click at [630, 313] on div "37 4" at bounding box center [645, 302] width 61 height 61
click at [316, 319] on div "22 4" at bounding box center [323, 302] width 61 height 61
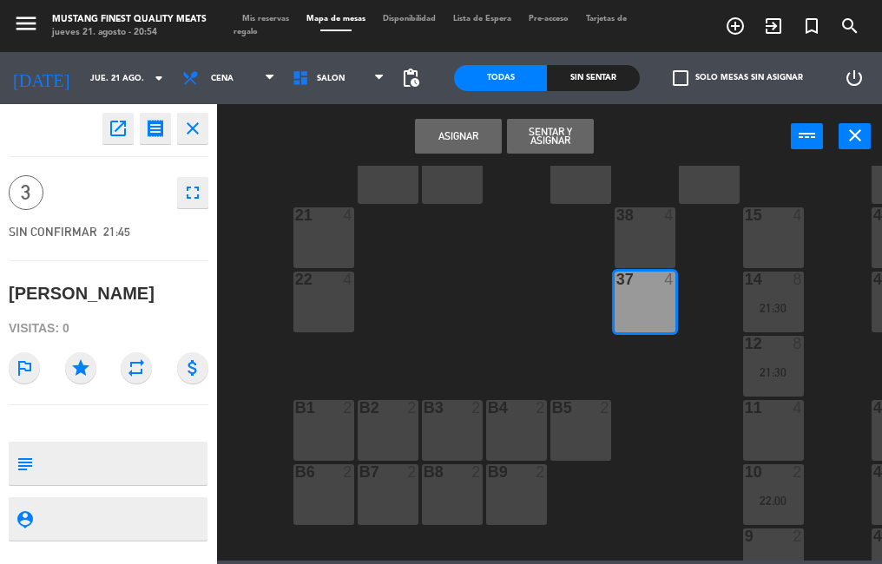
click at [435, 141] on button "Asignar" at bounding box center [458, 136] width 87 height 35
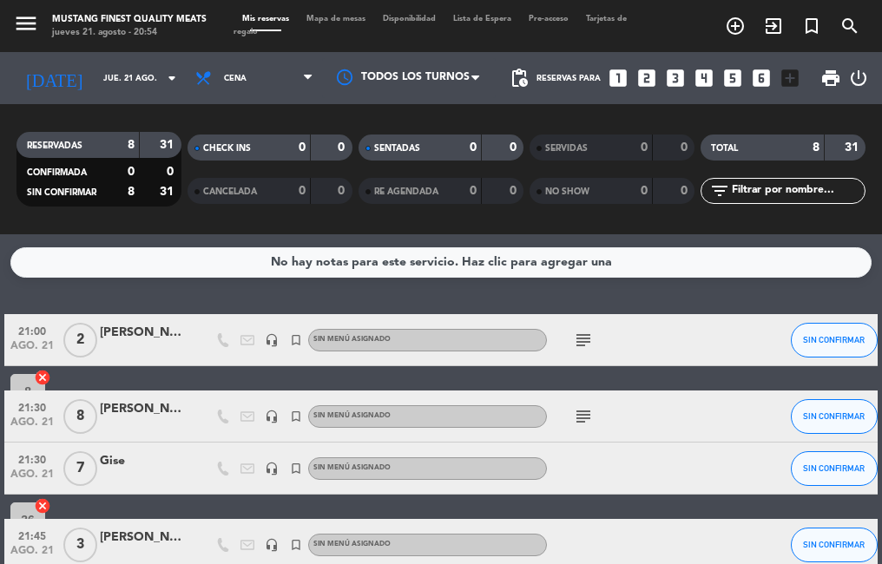
click at [335, 21] on span "Mapa de mesas" at bounding box center [336, 19] width 76 height 8
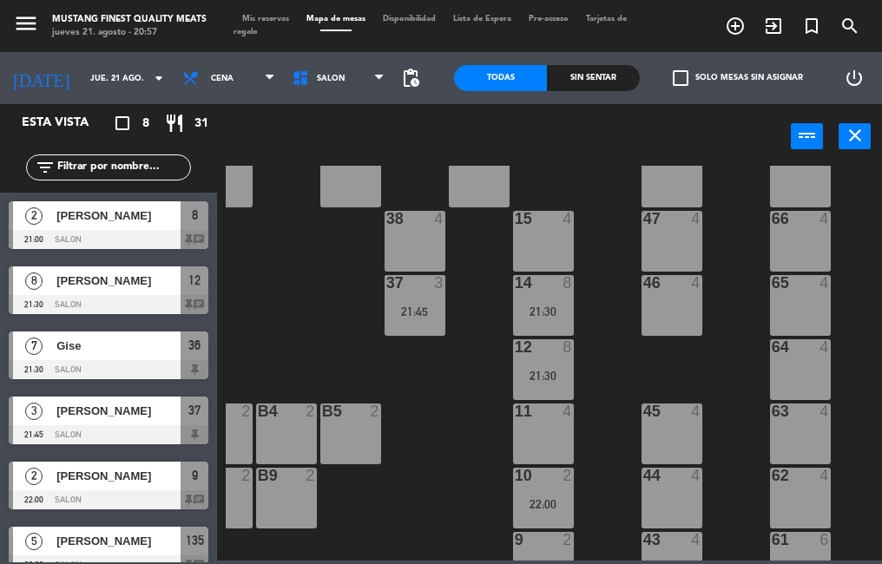
scroll to position [171, 230]
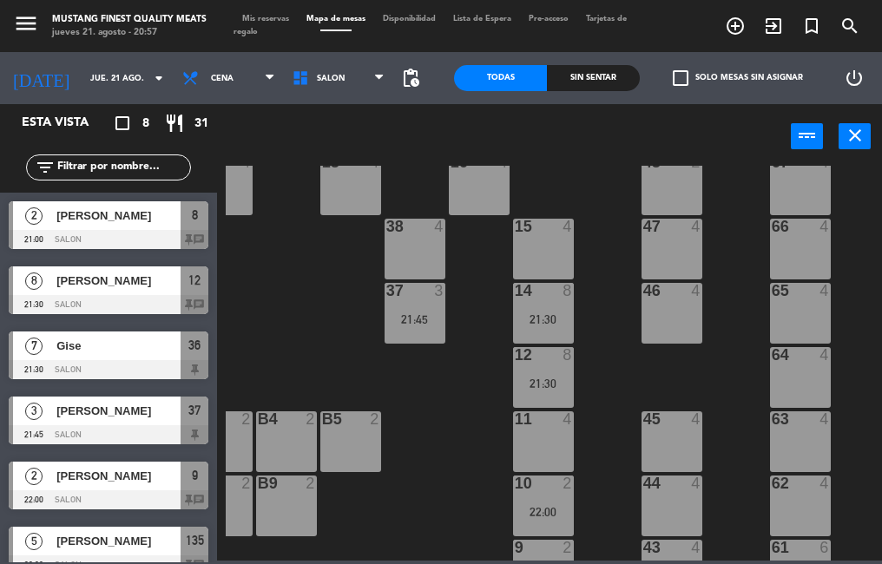
click at [531, 368] on div "12 8 21:30" at bounding box center [543, 377] width 61 height 61
click at [537, 260] on div "15 4" at bounding box center [543, 249] width 61 height 61
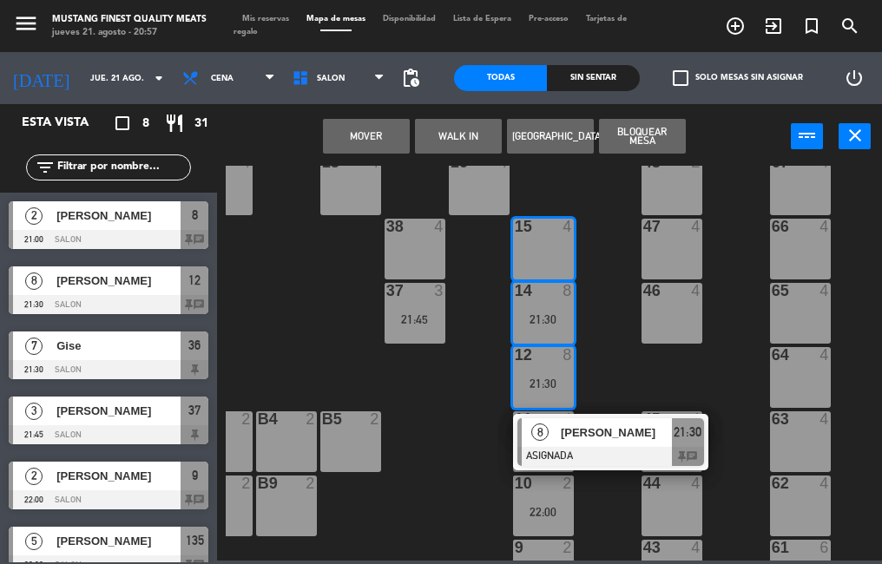
click at [337, 144] on button "Mover" at bounding box center [366, 136] width 87 height 35
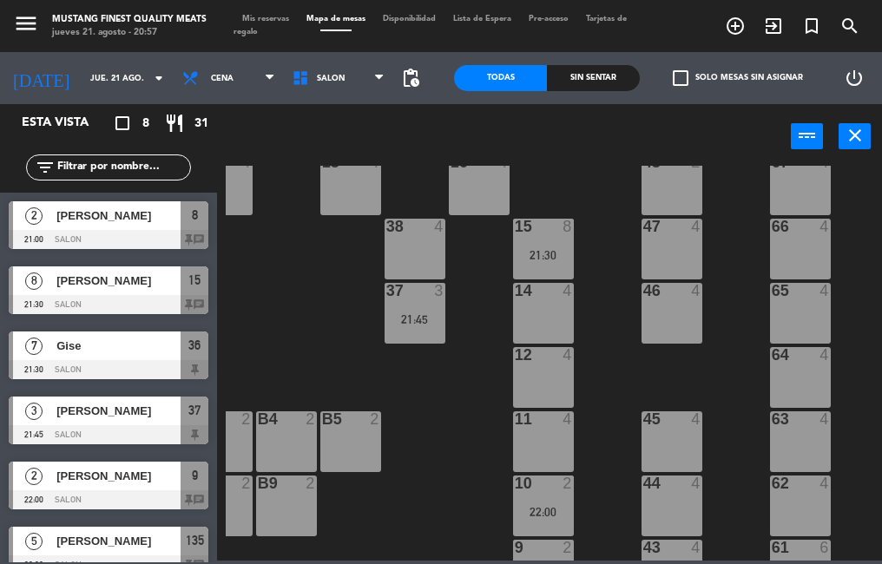
click at [530, 314] on div "14 4" at bounding box center [543, 313] width 61 height 61
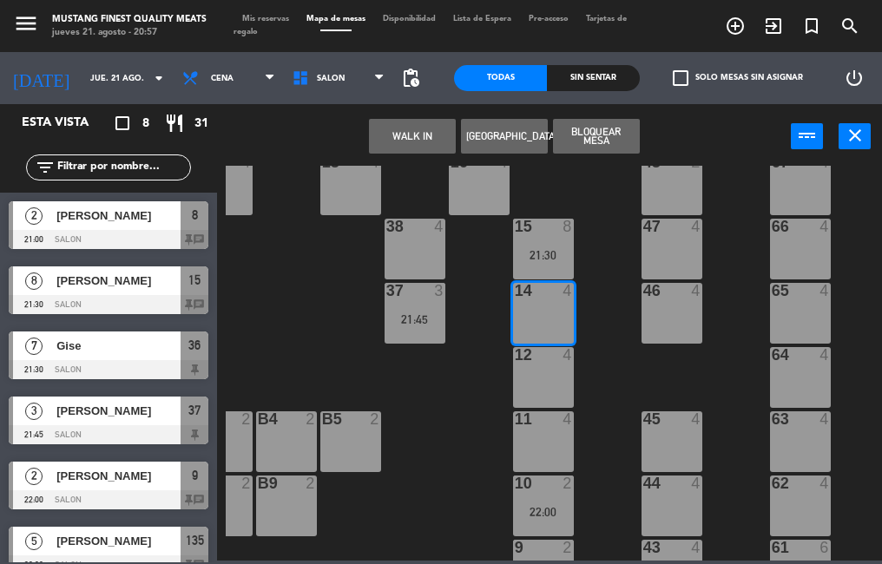
click at [594, 141] on button "Bloquear Mesa" at bounding box center [596, 136] width 87 height 35
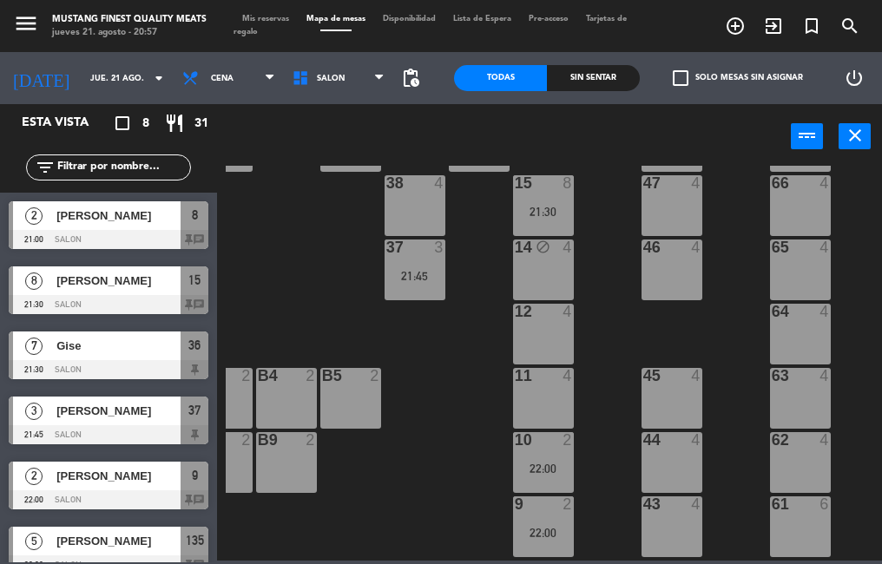
scroll to position [217, 230]
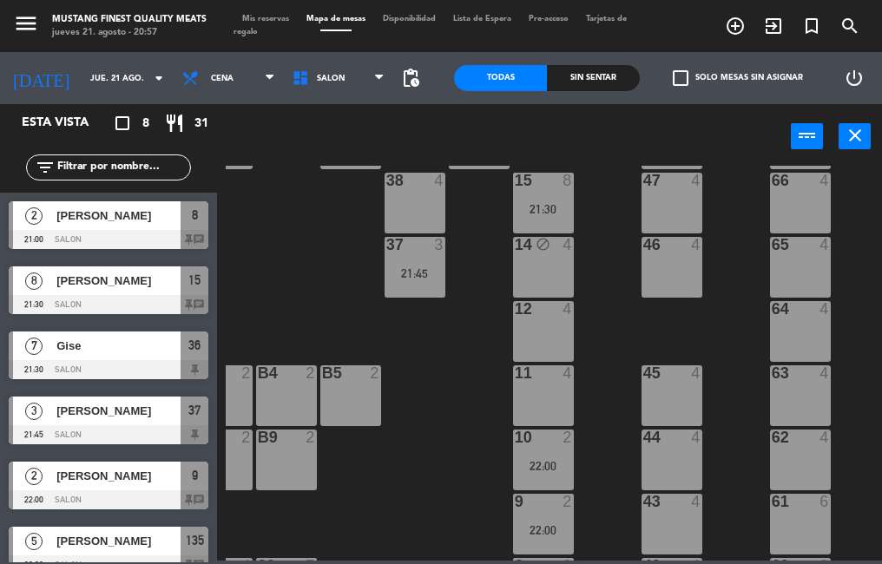
click at [531, 338] on div "12 4" at bounding box center [543, 331] width 61 height 61
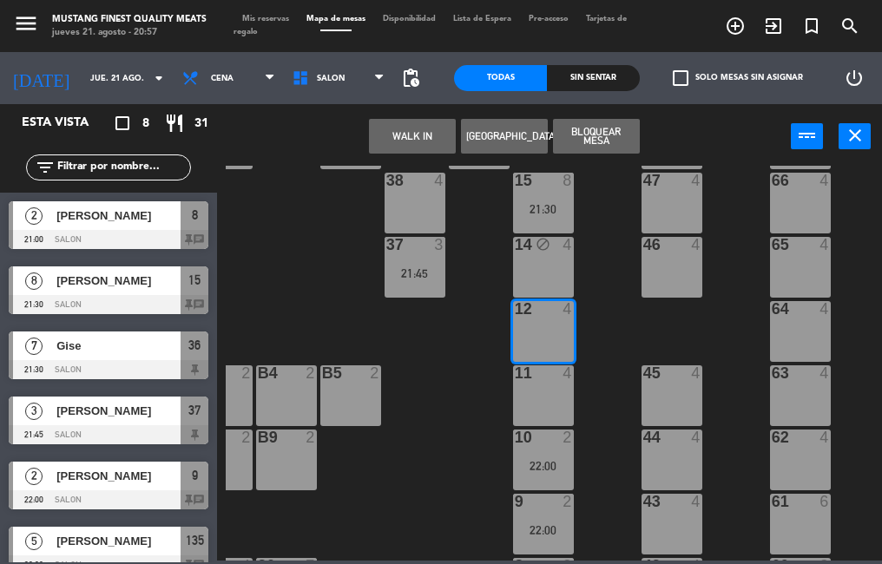
click at [596, 144] on button "Bloquear Mesa" at bounding box center [596, 136] width 87 height 35
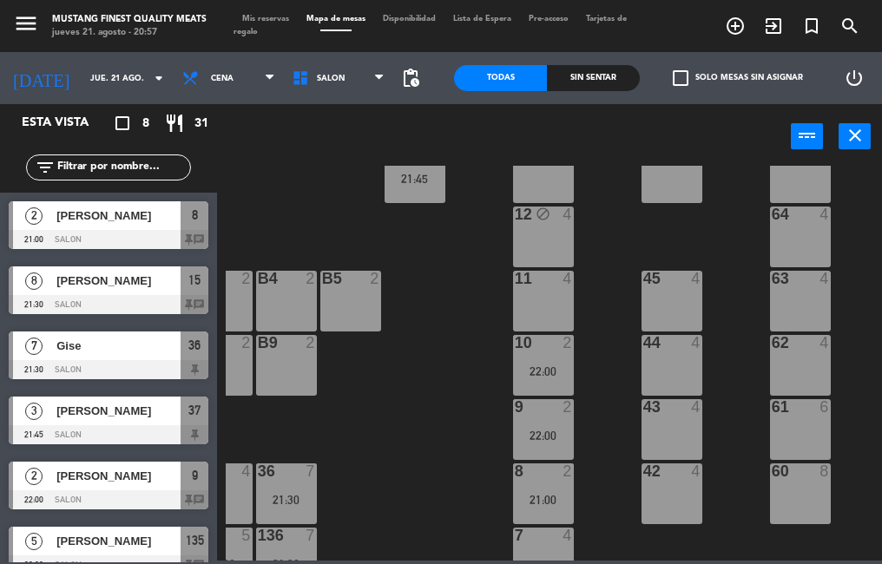
scroll to position [381, 230]
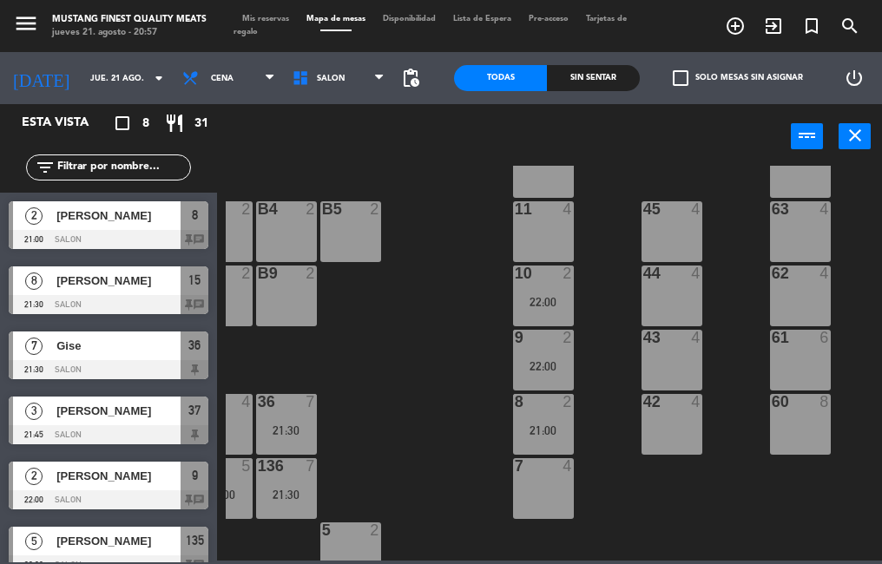
click at [524, 365] on div "22:00" at bounding box center [543, 366] width 61 height 12
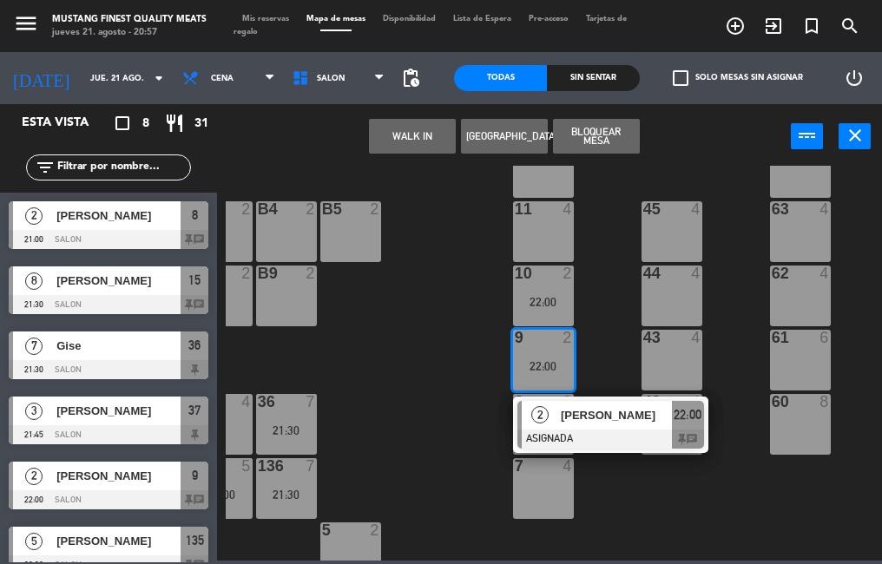
click at [599, 430] on div at bounding box center [610, 439] width 187 height 19
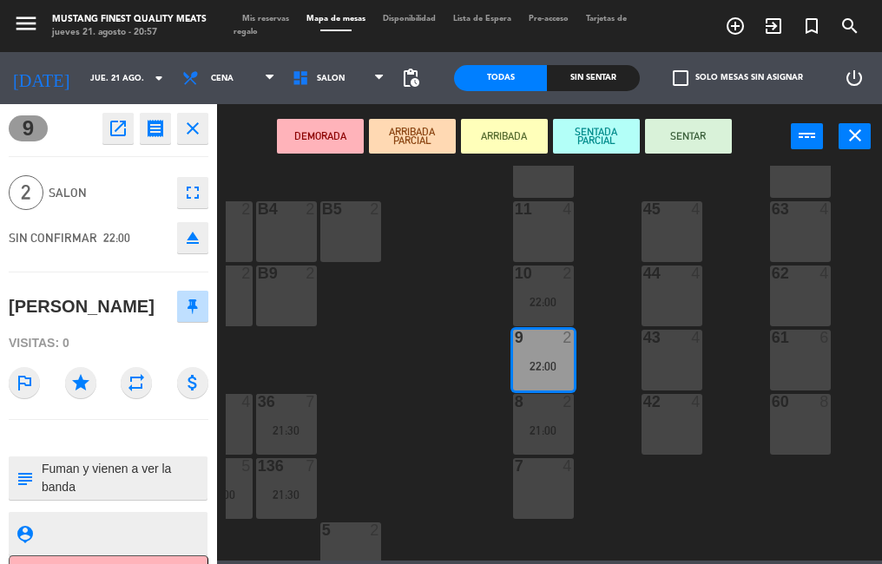
click at [425, 425] on div "73 4 72 4 71 4 69 8 70 4 80 8 50 2 53 2 52 2 51 2 49 2 68 6 81 8 18 4 16 4 19 4…" at bounding box center [554, 363] width 656 height 395
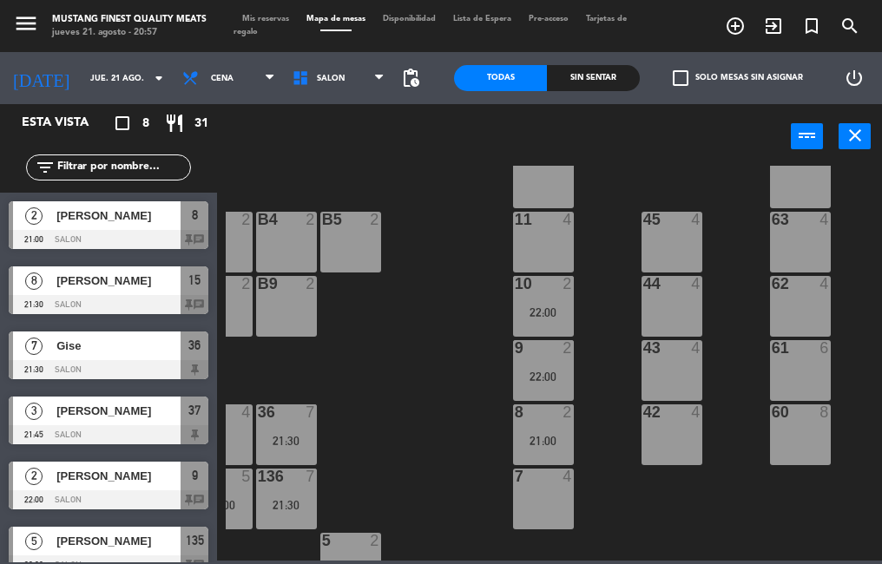
scroll to position [372, 230]
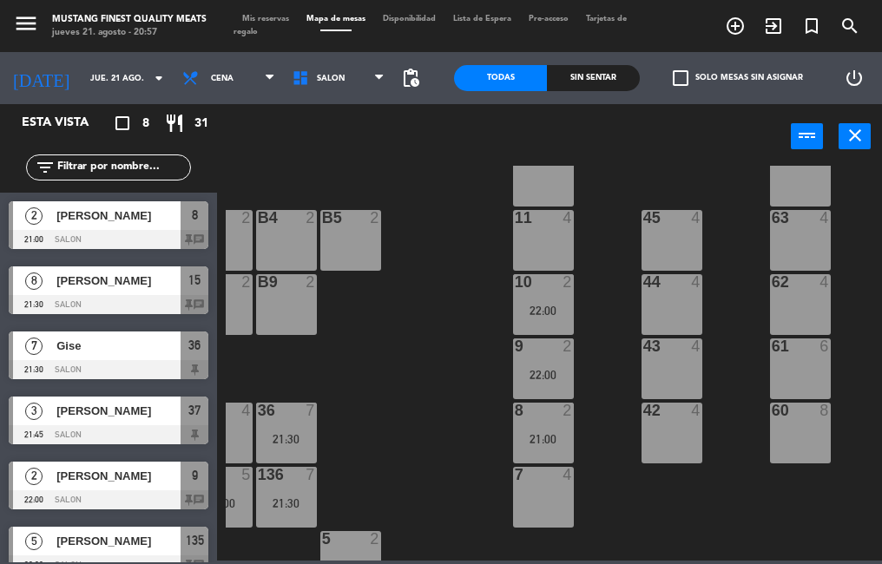
click at [537, 438] on div "21:00" at bounding box center [543, 439] width 61 height 12
click at [426, 422] on div "73 4 72 4 71 4 69 8 70 4 80 8 50 2 53 2 52 2 51 2 49 2 68 6 81 8 18 4 16 4 19 4…" at bounding box center [554, 363] width 656 height 395
click at [532, 306] on div "22:00" at bounding box center [543, 311] width 61 height 12
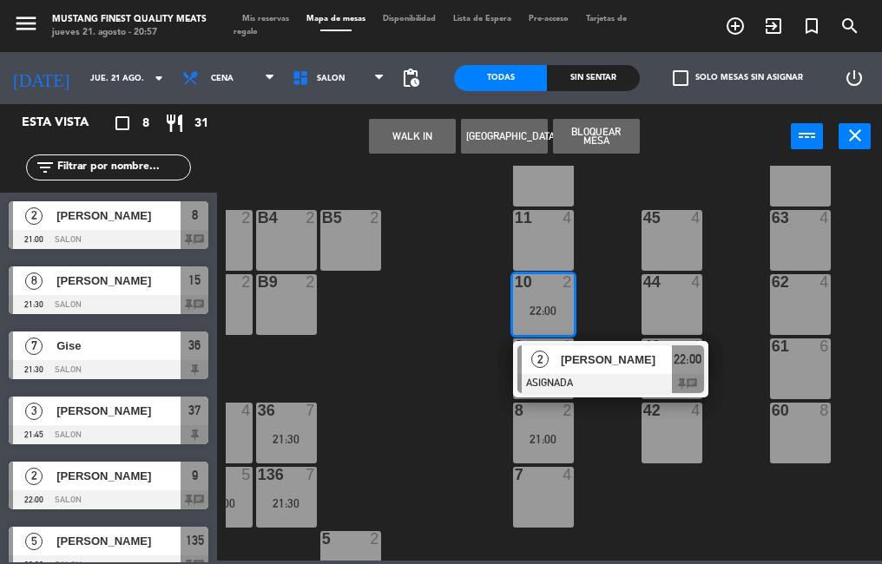
click at [596, 381] on div at bounding box center [610, 383] width 187 height 19
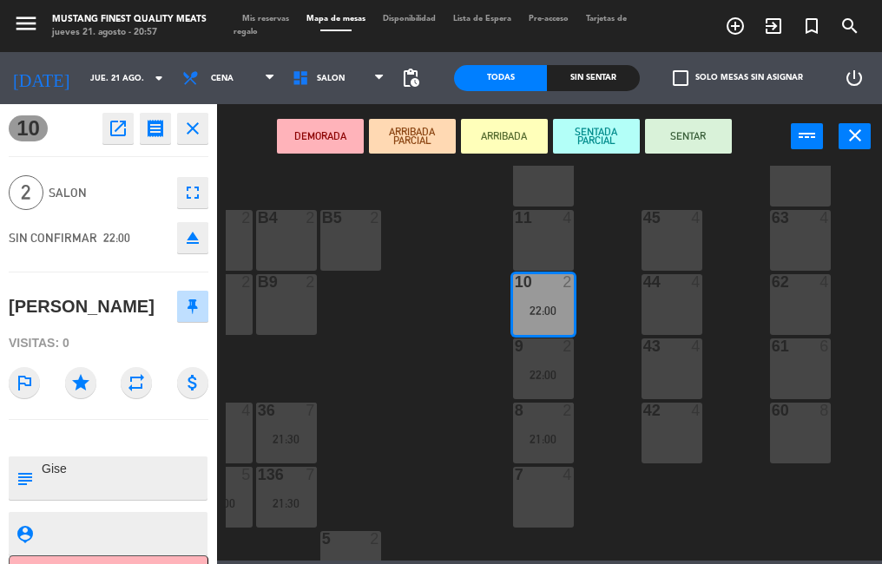
click at [422, 433] on div "73 4 72 4 71 4 69 8 70 4 80 8 50 2 53 2 52 2 51 2 49 2 68 6 81 8 18 4 16 4 19 4…" at bounding box center [554, 363] width 656 height 395
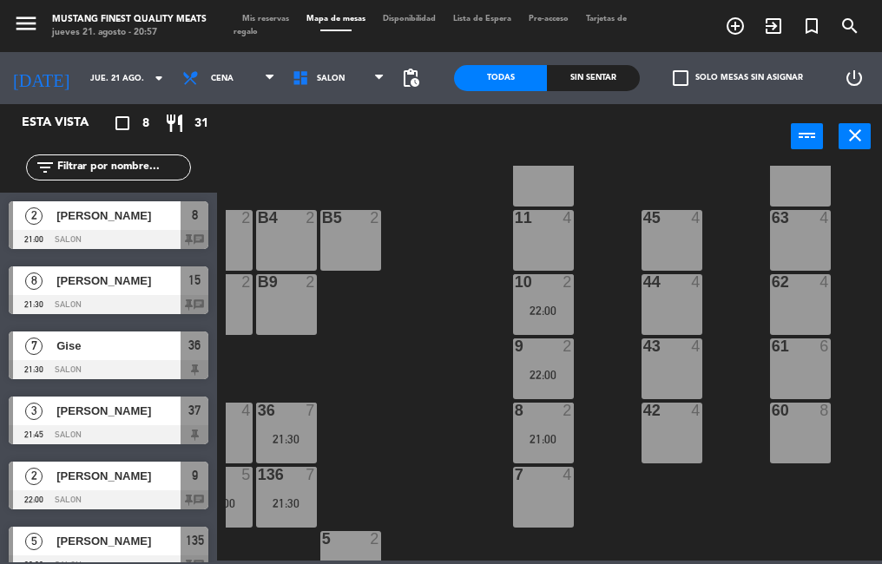
scroll to position [60, 0]
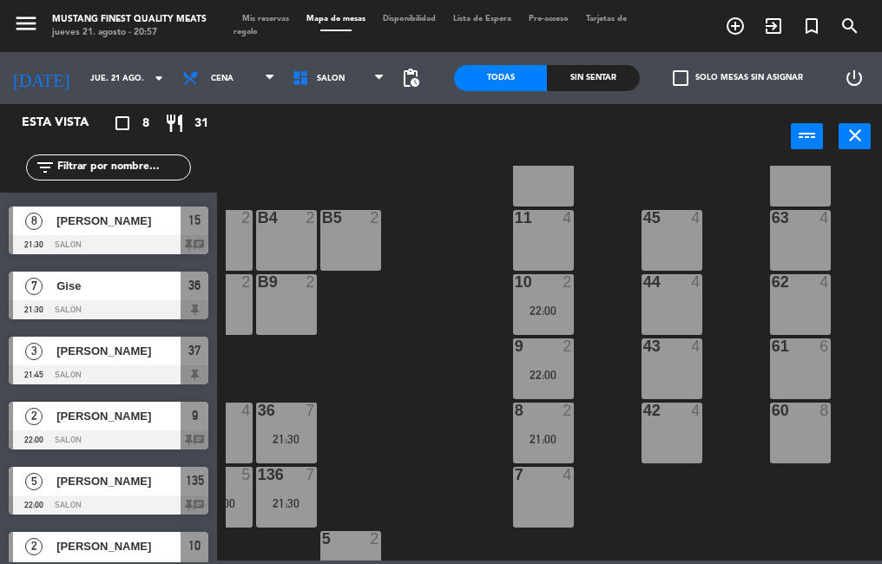
click at [533, 438] on div "21:00" at bounding box center [543, 439] width 61 height 12
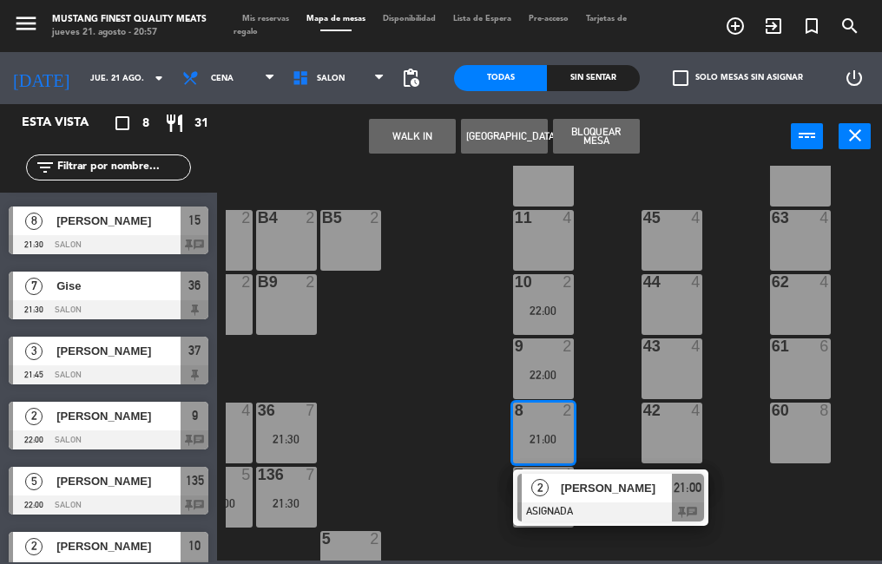
click at [576, 506] on div at bounding box center [610, 512] width 187 height 19
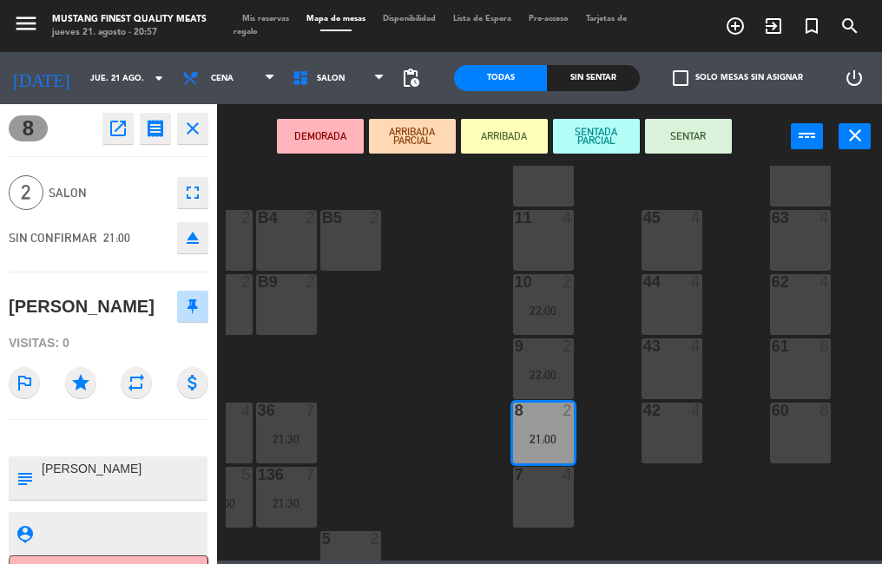
click at [409, 438] on div "73 4 72 4 71 4 69 8 70 4 80 8 50 2 53 2 52 2 51 2 49 2 68 6 81 8 18 4 16 4 19 4…" at bounding box center [554, 363] width 656 height 395
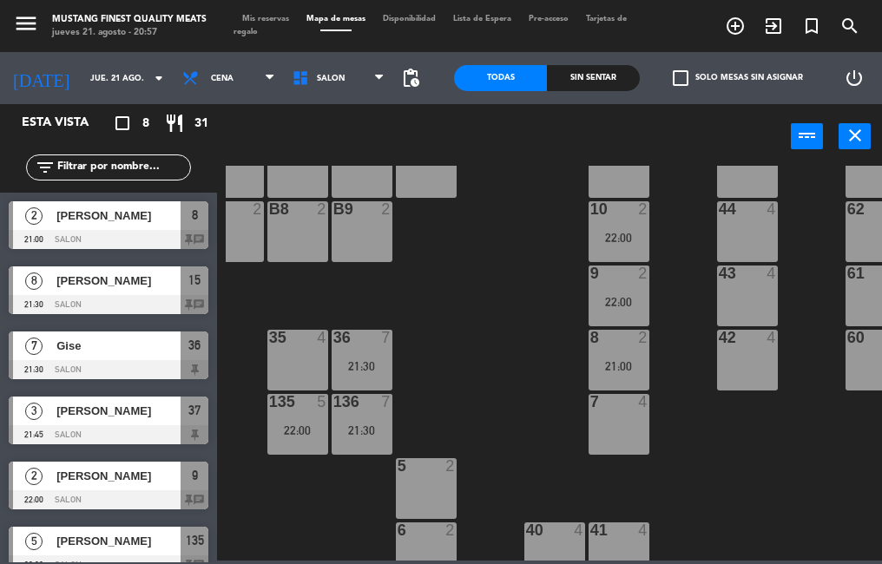
click at [529, 346] on div "73 4 72 4 71 4 69 8 70 4 80 8 50 2 53 2 52 2 51 2 49 2 68 6 81 8 18 4 16 4 19 4…" at bounding box center [554, 363] width 656 height 395
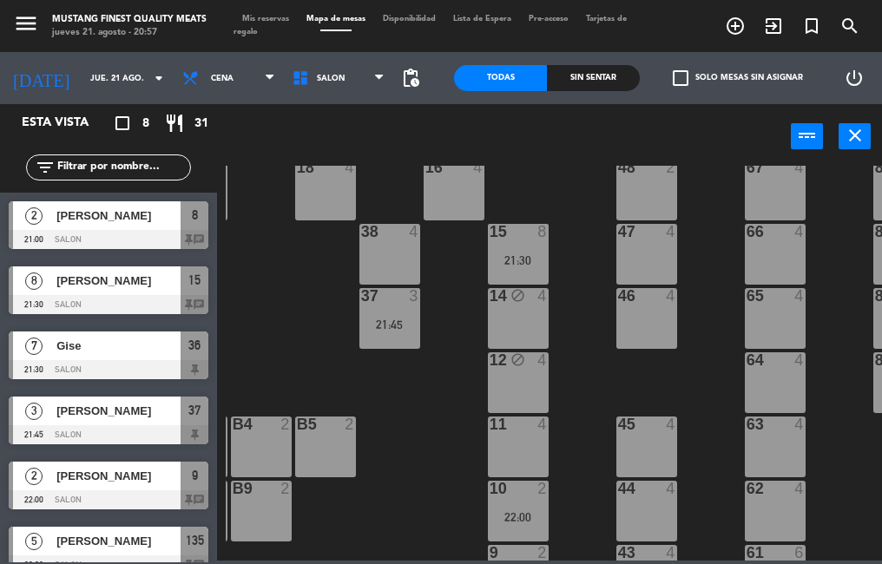
scroll to position [155, 255]
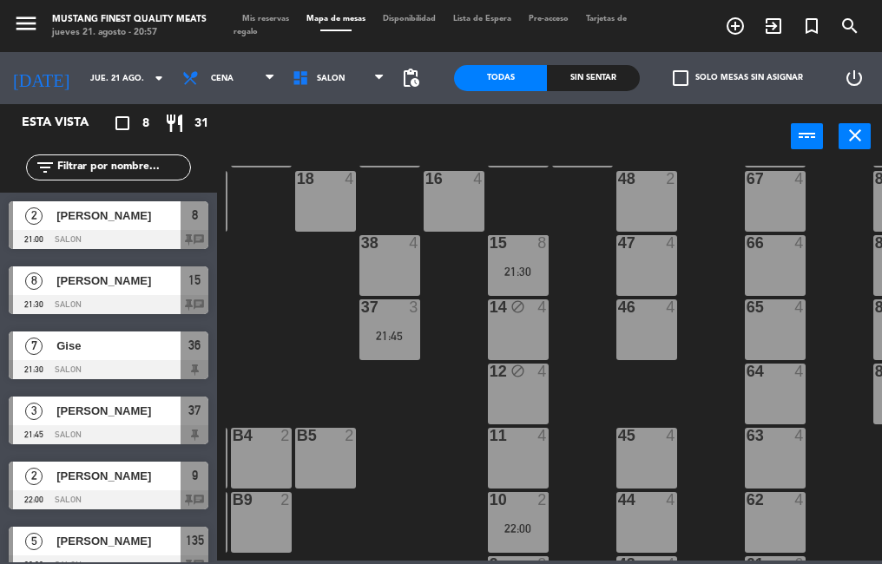
click at [387, 334] on div "21:45" at bounding box center [389, 336] width 61 height 12
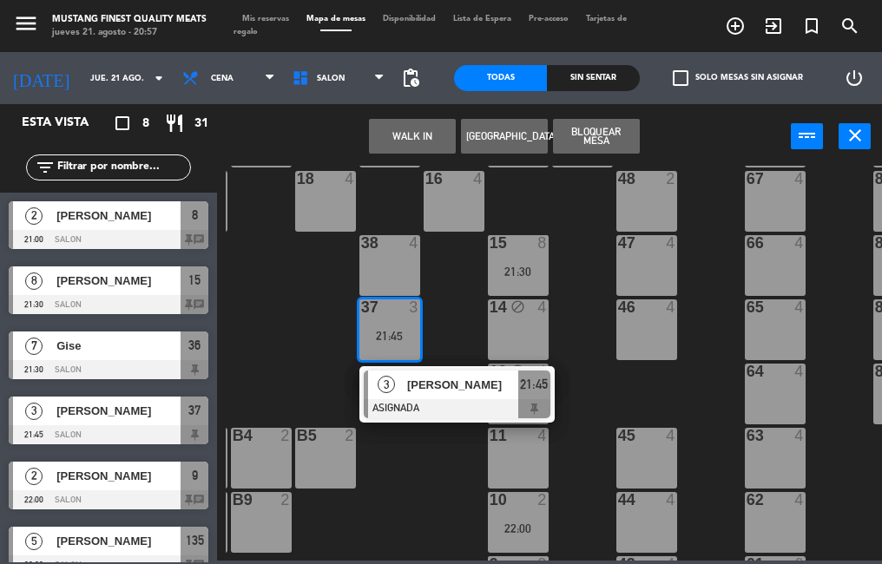
click at [436, 456] on div "73 4 72 4 71 4 69 8 70 4 80 8 50 2 53 2 52 2 51 2 49 2 68 6 81 8 18 4 16 4 19 4…" at bounding box center [554, 363] width 656 height 395
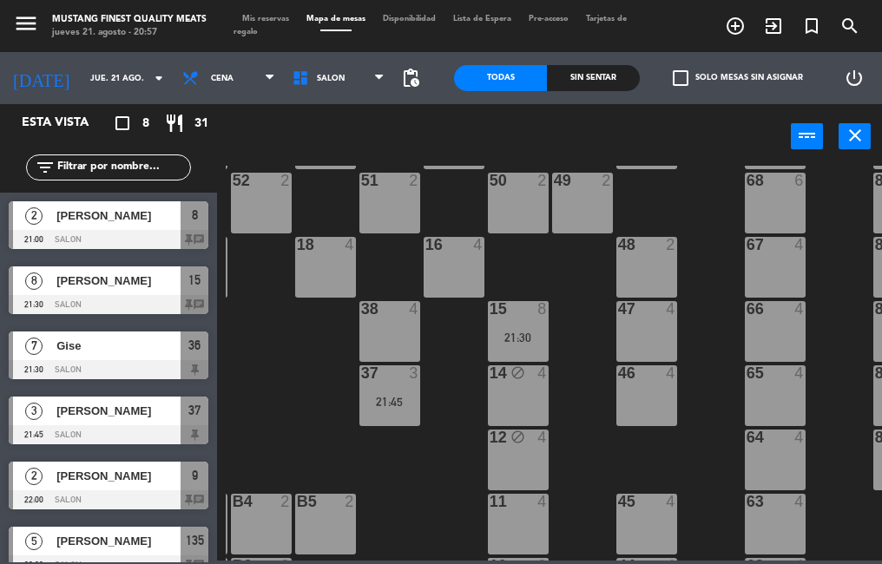
scroll to position [82, 255]
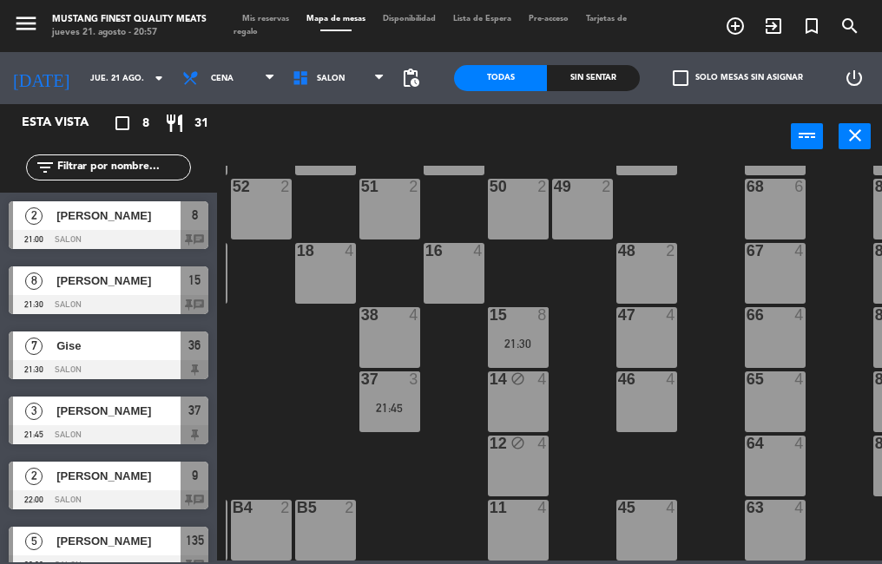
click at [387, 407] on div "21:45" at bounding box center [389, 408] width 61 height 12
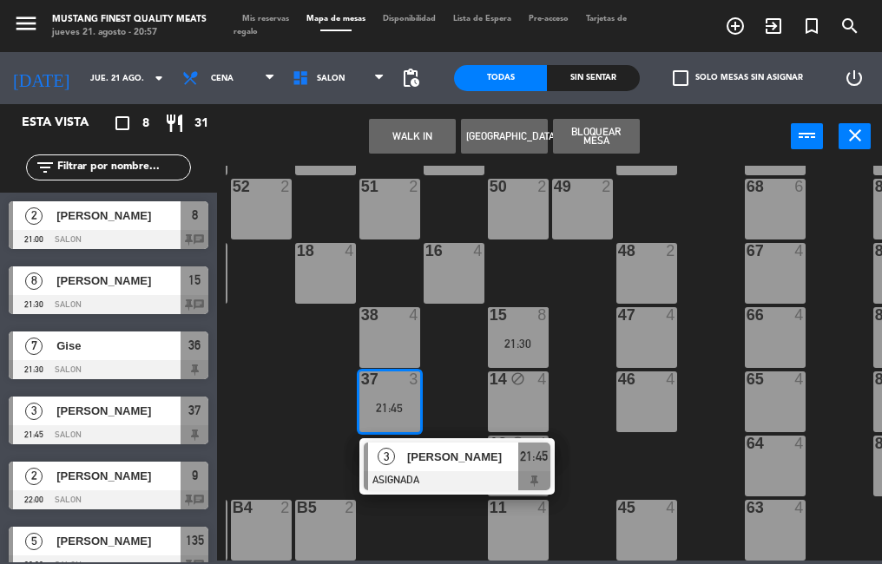
click at [447, 282] on div "16 4" at bounding box center [454, 273] width 61 height 61
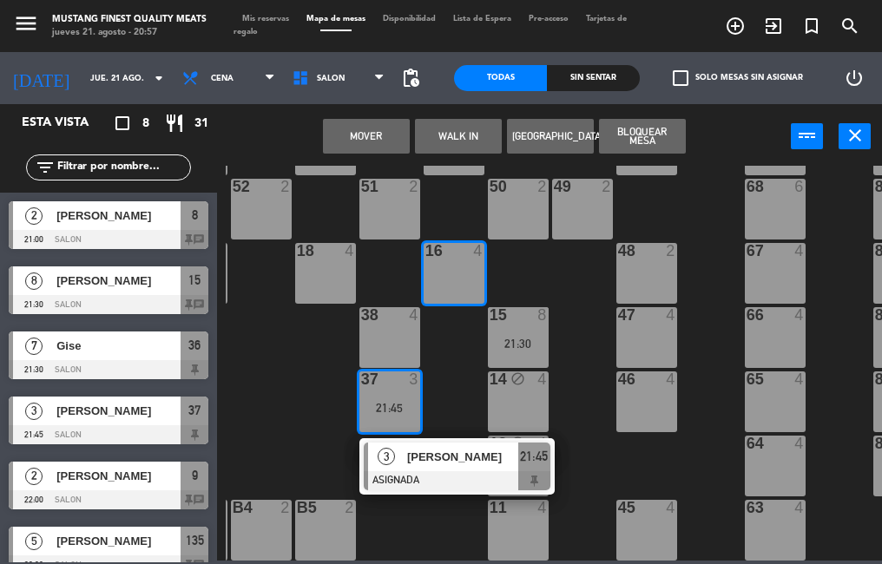
click at [372, 142] on button "Mover" at bounding box center [366, 136] width 87 height 35
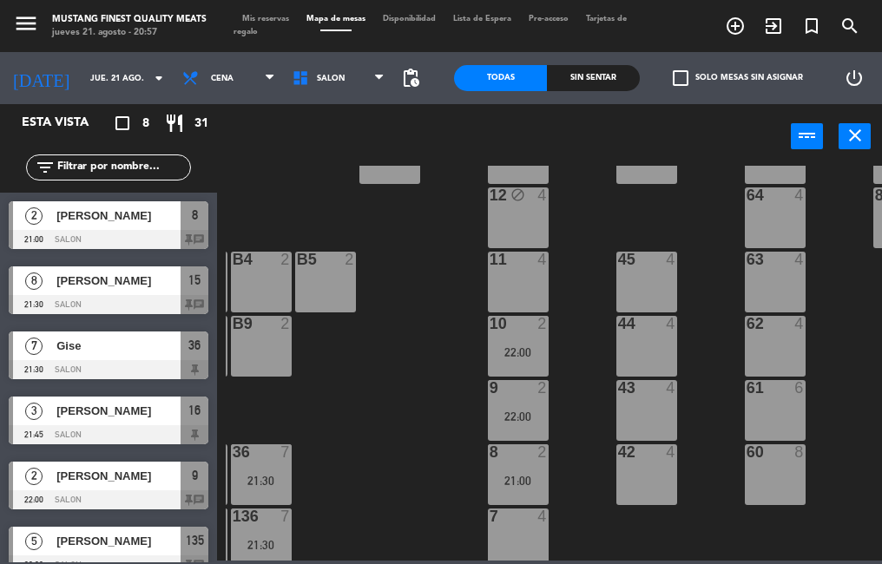
scroll to position [329, 255]
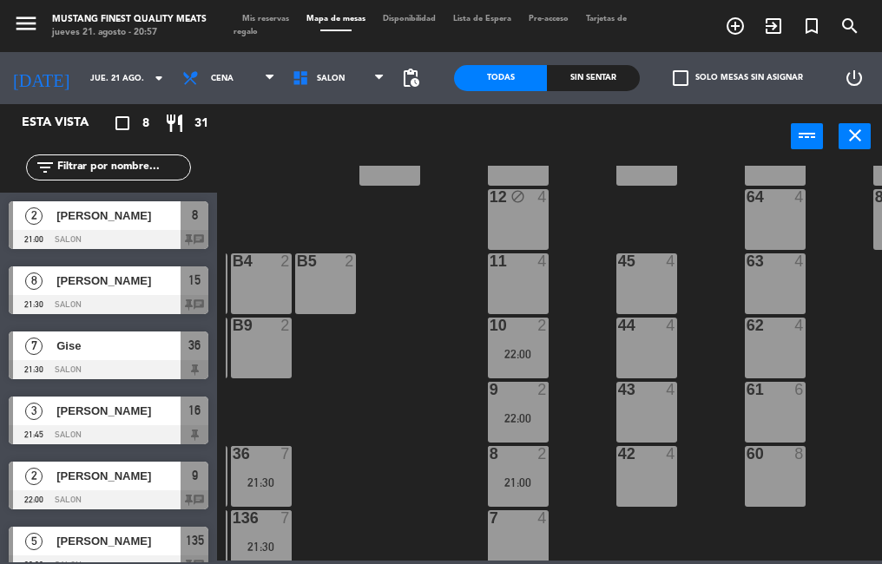
click at [510, 477] on div "21:00" at bounding box center [518, 483] width 61 height 12
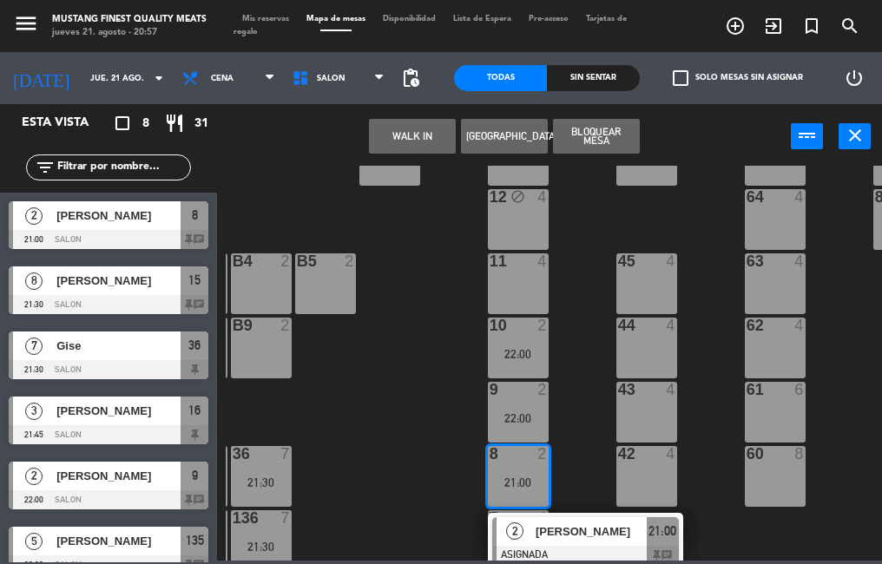
click at [572, 546] on div at bounding box center [585, 555] width 187 height 19
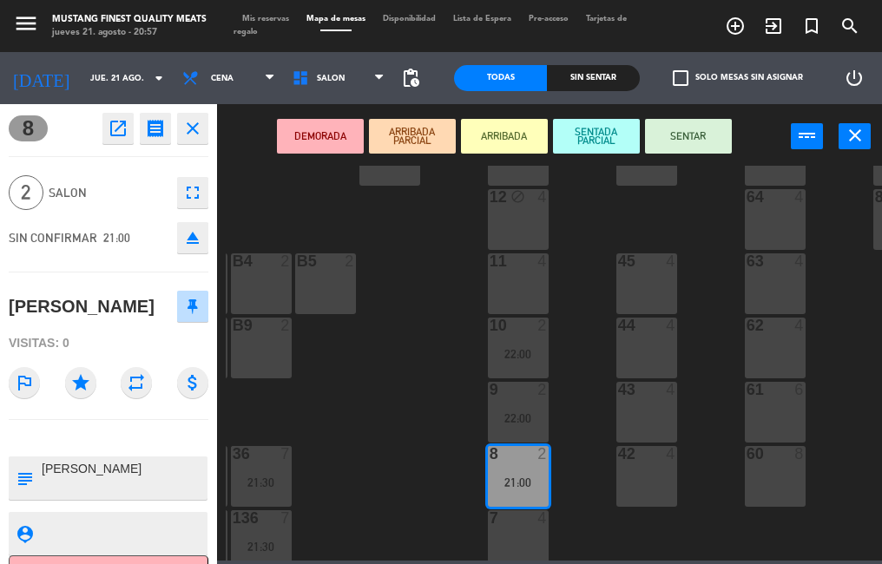
click at [385, 464] on div "73 4 72 4 71 4 69 8 70 4 80 8 50 2 53 2 52 2 51 2 49 2 68 6 81 8 18 4 16 3 21:4…" at bounding box center [554, 363] width 656 height 395
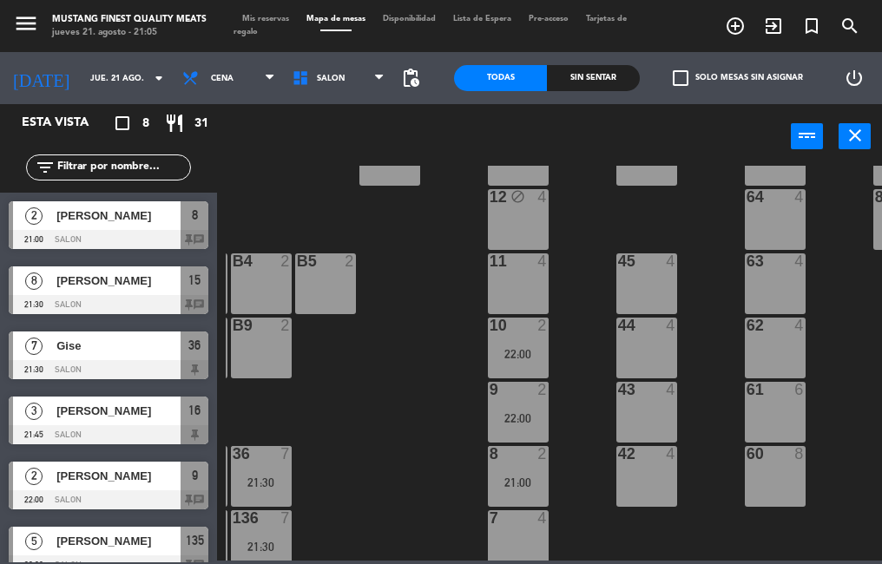
click at [104, 293] on div "[PERSON_NAME]" at bounding box center [118, 281] width 126 height 29
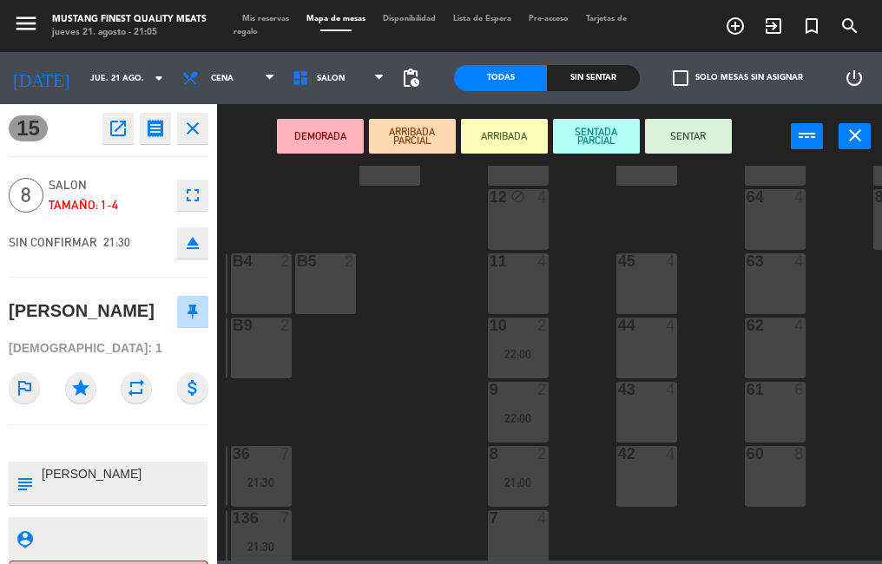
click at [677, 137] on button "SENTAR" at bounding box center [688, 136] width 87 height 35
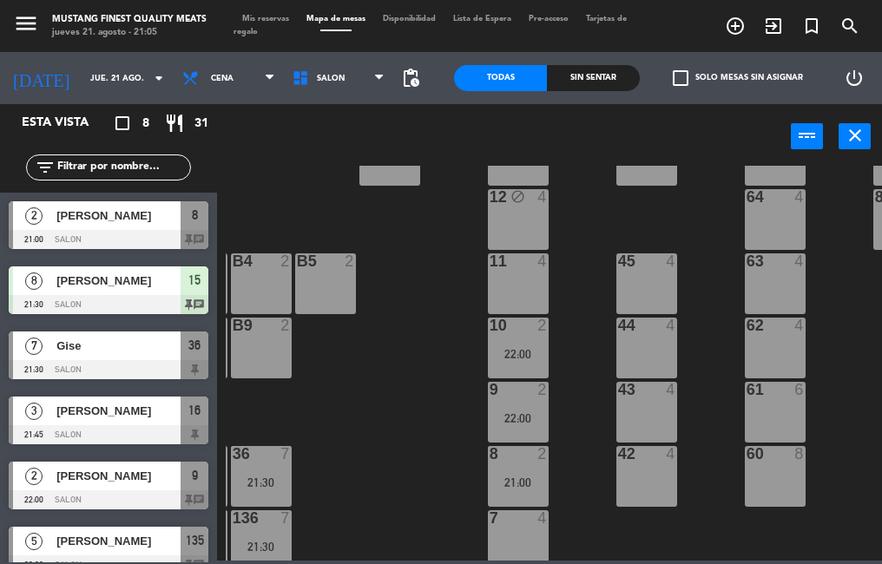
click at [116, 238] on div at bounding box center [109, 239] width 200 height 19
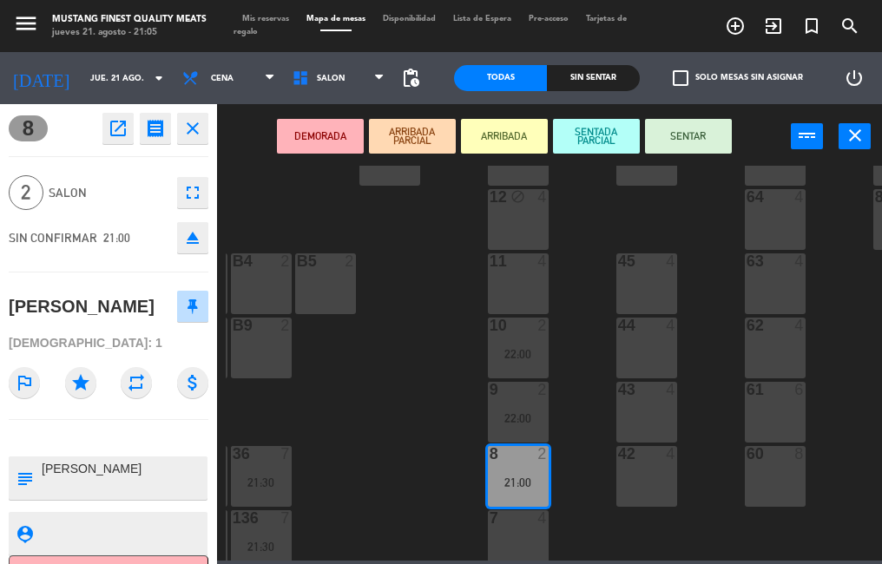
click at [699, 140] on button "SENTAR" at bounding box center [688, 136] width 87 height 35
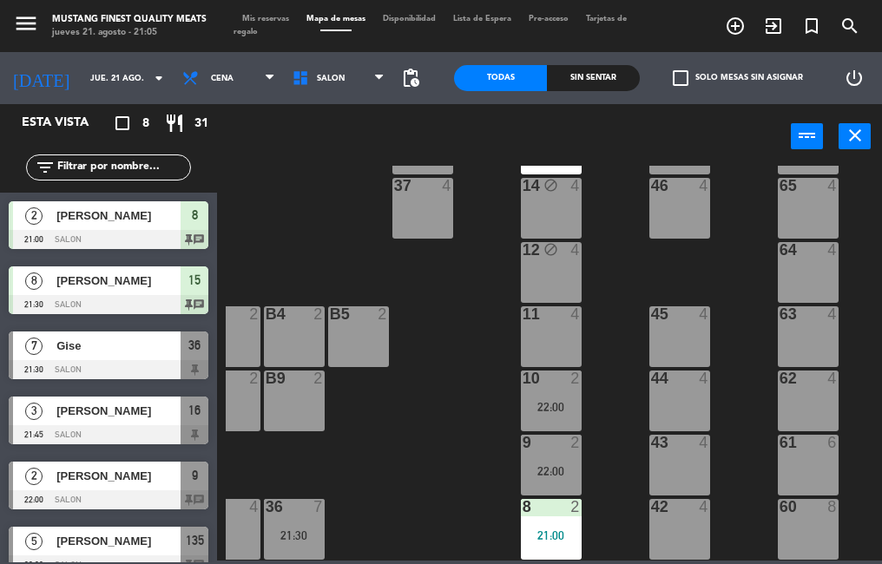
scroll to position [277, 221]
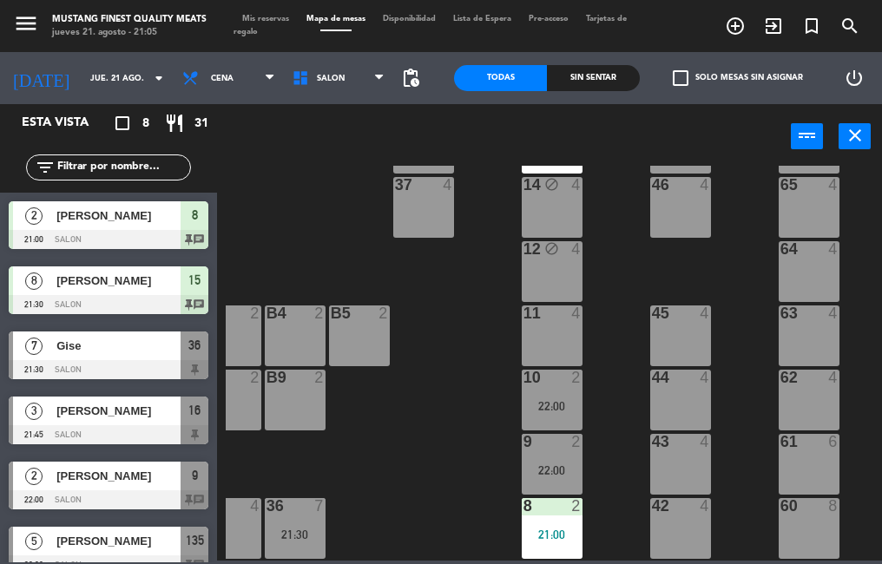
click at [543, 406] on div "22:00" at bounding box center [552, 406] width 61 height 12
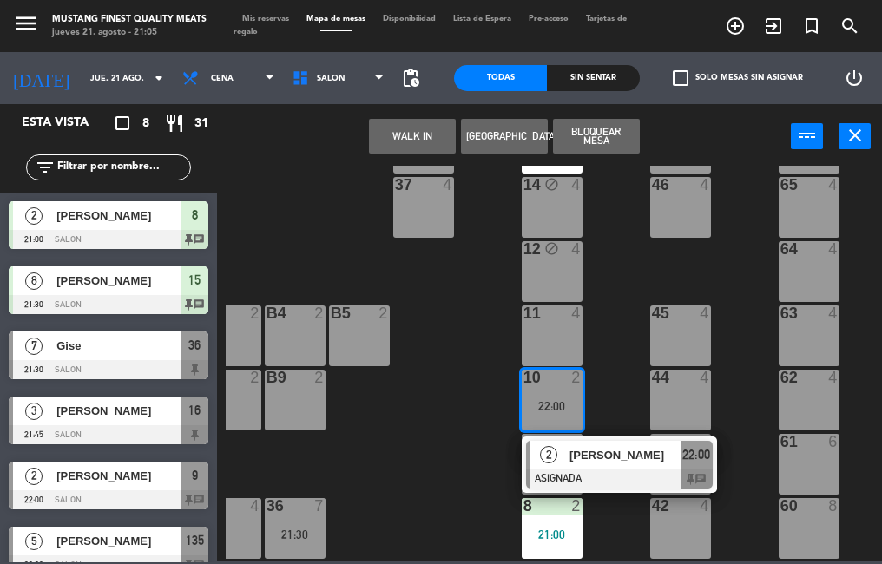
click at [597, 465] on div "[PERSON_NAME]" at bounding box center [624, 455] width 113 height 29
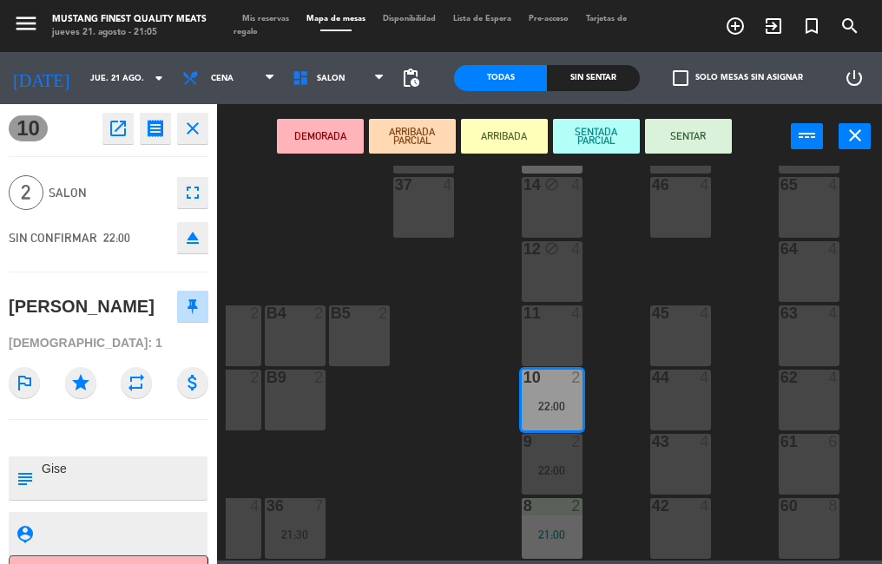
click at [532, 325] on div "11 4" at bounding box center [552, 336] width 61 height 61
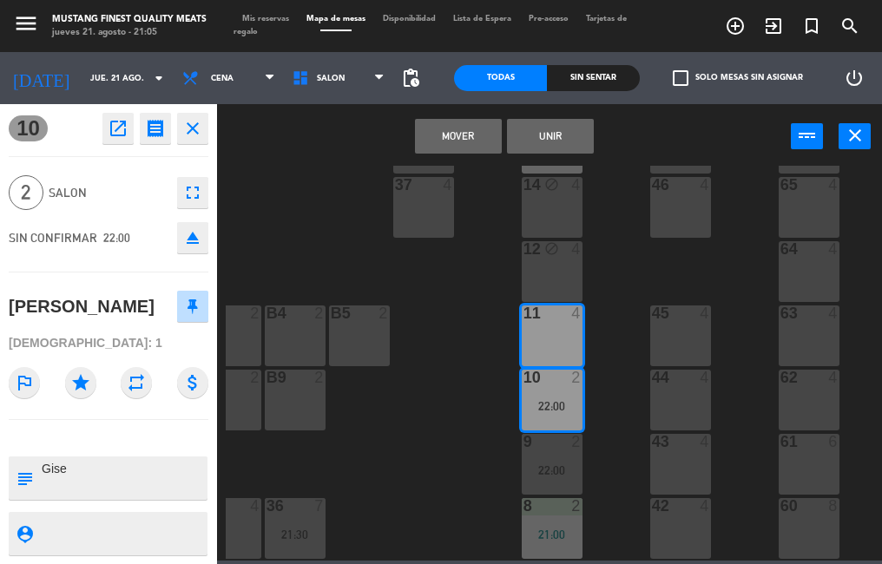
click at [446, 149] on button "Mover" at bounding box center [458, 136] width 87 height 35
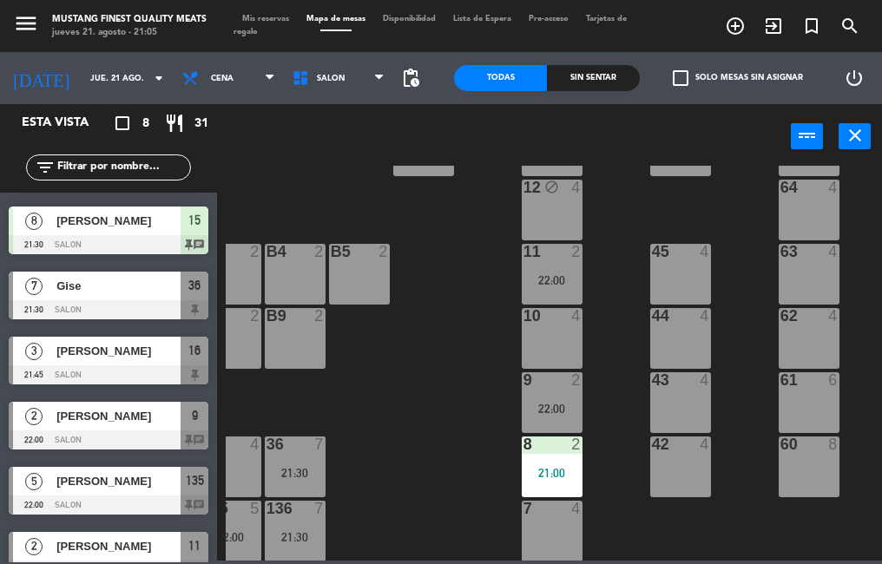
scroll to position [339, 221]
click at [543, 346] on div "10 4" at bounding box center [552, 337] width 61 height 61
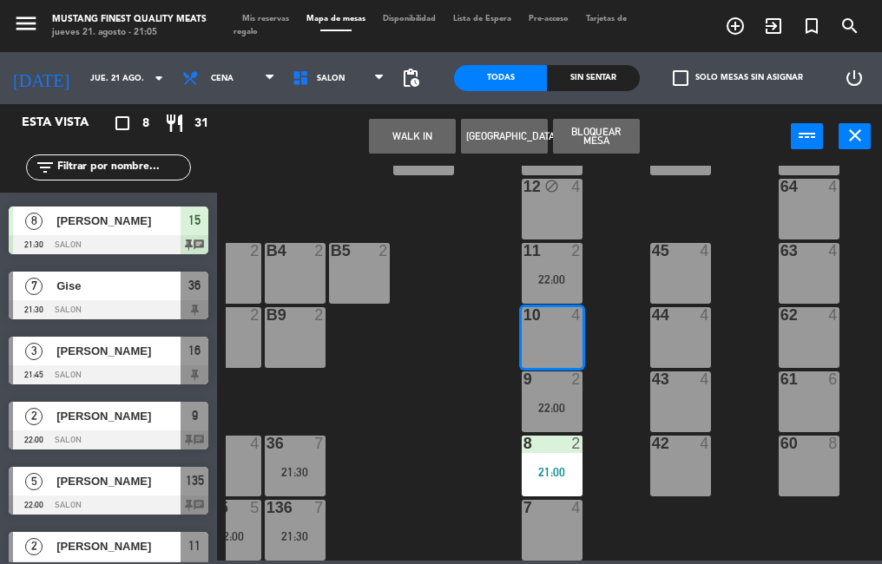
click at [445, 476] on div "73 4 72 4 71 4 69 8 70 4 80 8 50 2 53 2 52 2 51 2 49 2 68 6 81 8 18 4 16 3 21:4…" at bounding box center [554, 363] width 656 height 395
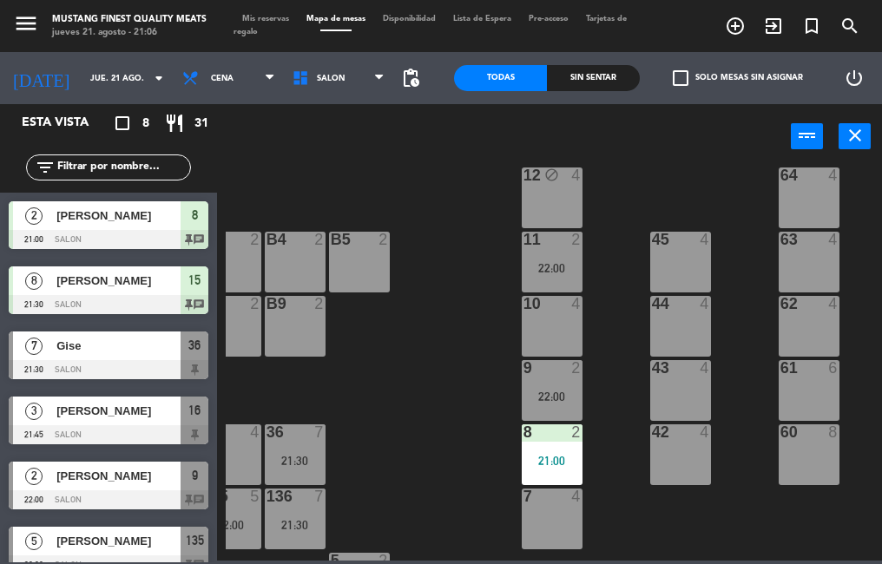
scroll to position [350, 221]
click at [543, 449] on div "8 2 21:00" at bounding box center [552, 455] width 61 height 61
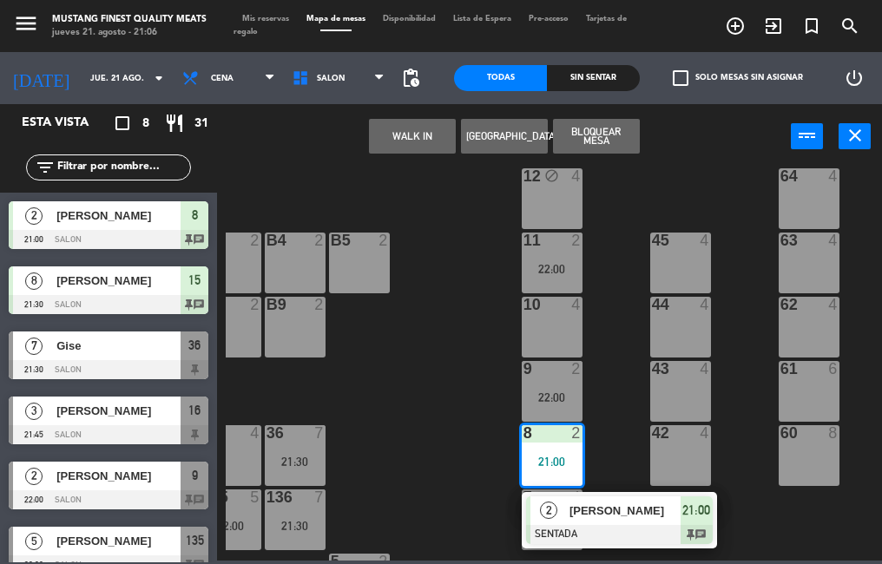
click at [543, 315] on div "10 4" at bounding box center [552, 327] width 61 height 61
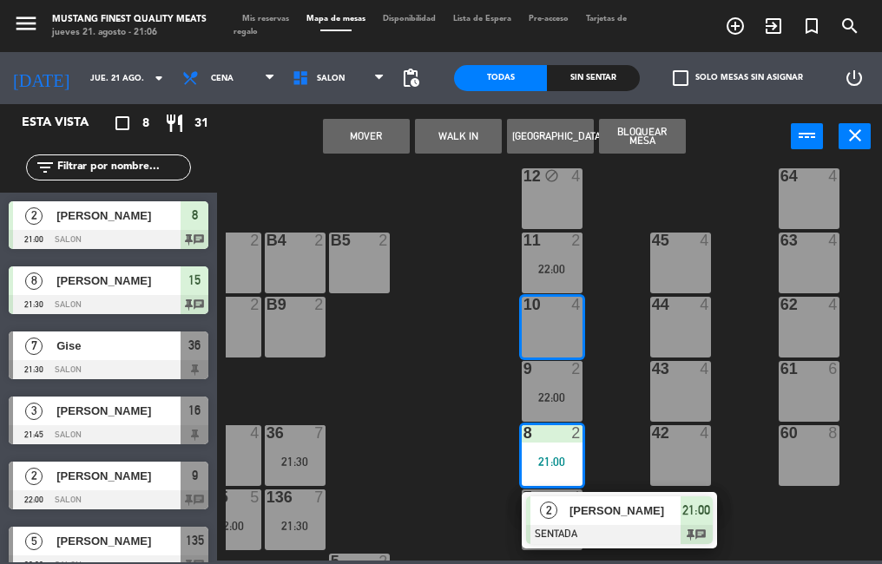
click at [359, 145] on button "Mover" at bounding box center [366, 136] width 87 height 35
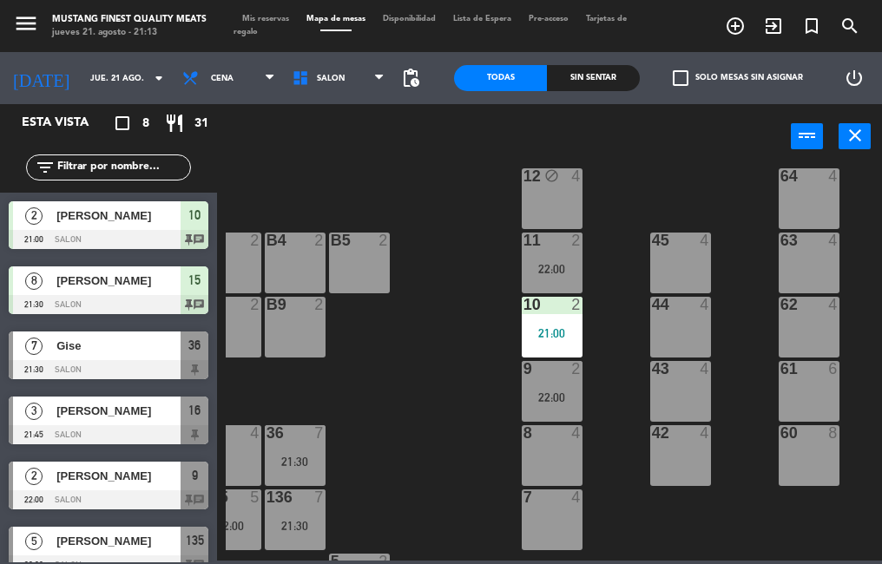
click at [746, 30] on icon "turned_in_not" at bounding box center [735, 26] width 21 height 21
click at [811, 29] on div "Opciones de espacio check_box_outline_blank CERRAR TODO EL RESTAURANTE check_bo…" at bounding box center [724, 347] width 282 height 660
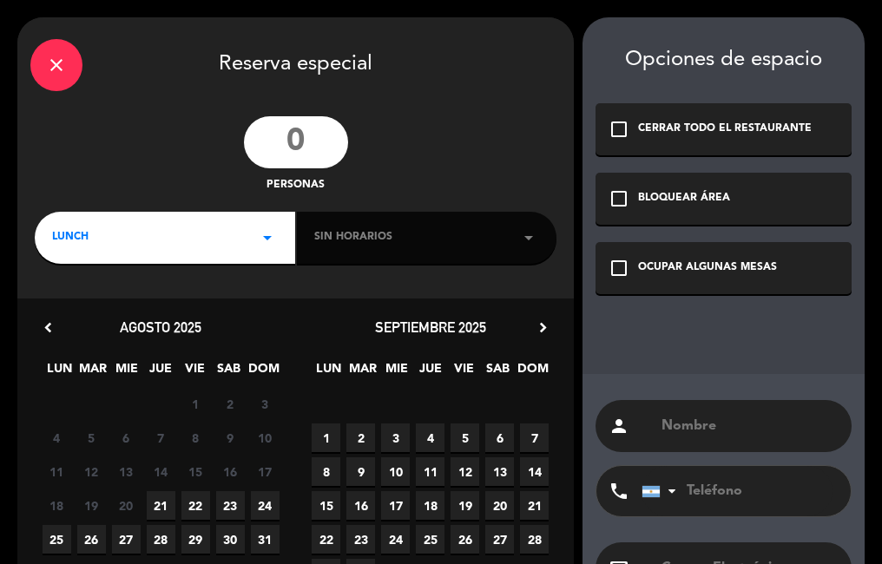
click at [323, 139] on input "number" at bounding box center [296, 142] width 104 height 52
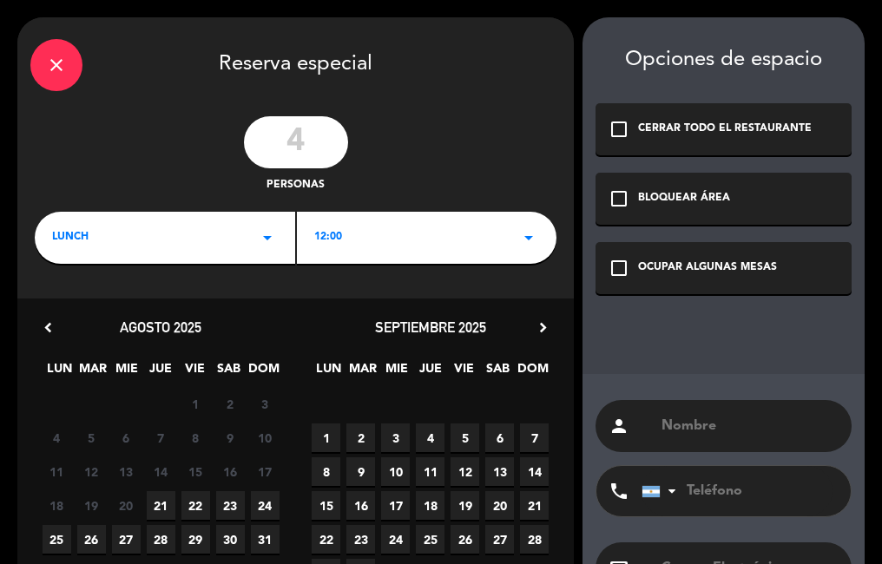
type input "4"
click at [440, 148] on div "4 personas" at bounding box center [295, 155] width 556 height 78
click at [708, 421] on input "text" at bounding box center [749, 426] width 179 height 24
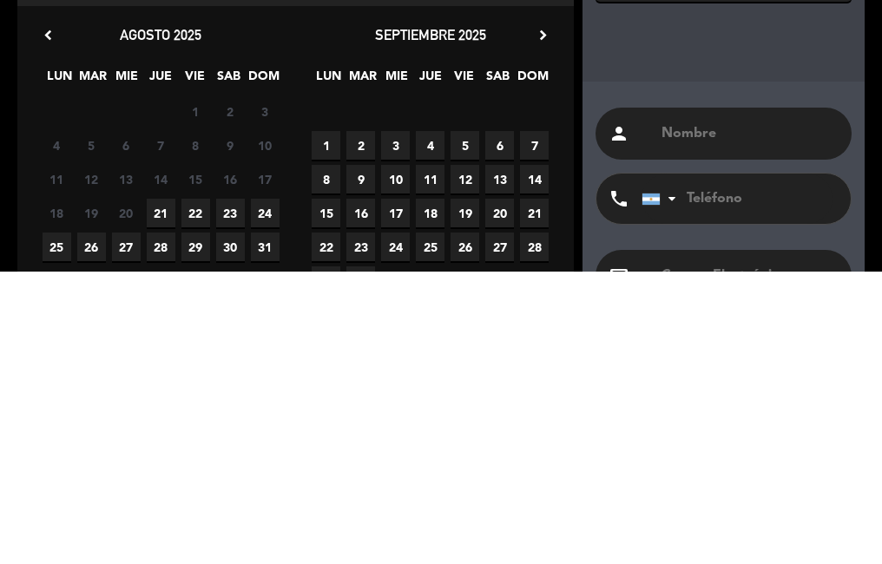
click at [201, 513] on span "22" at bounding box center [195, 505] width 29 height 29
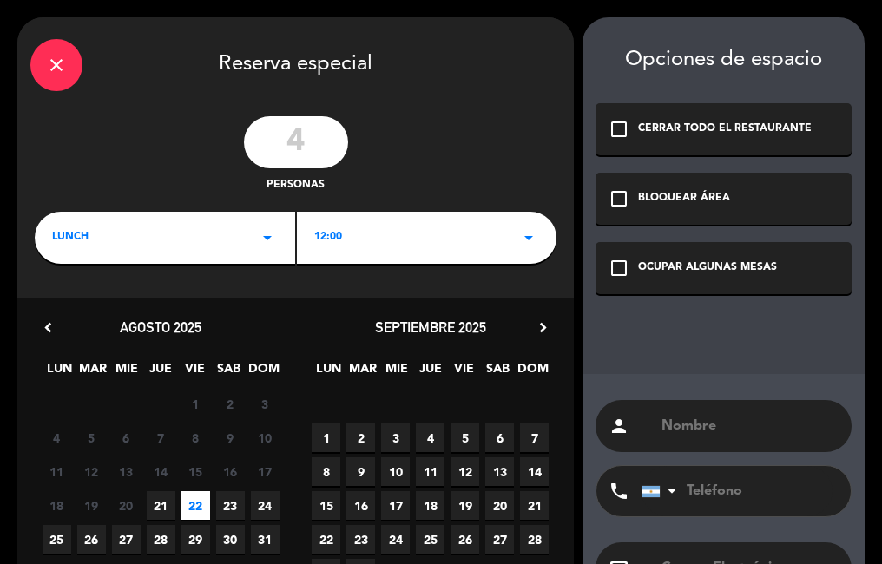
click at [708, 400] on div "person" at bounding box center [724, 426] width 256 height 52
click at [717, 423] on input "text" at bounding box center [749, 426] width 179 height 24
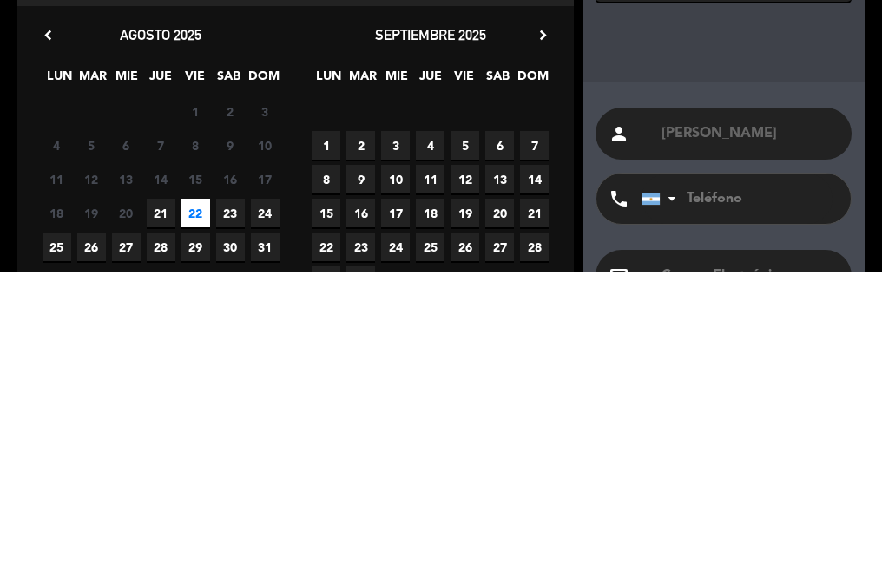
type input "[PERSON_NAME]"
click at [711, 372] on div "Opciones de espacio check_box_outline_blank CERRAR TODO EL RESTAURANTE check_bo…" at bounding box center [724, 347] width 282 height 660
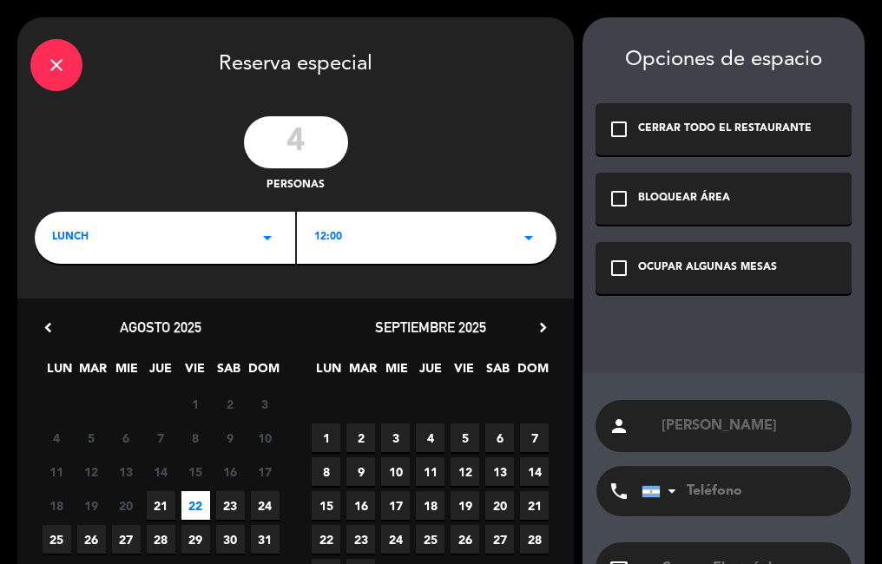
click at [214, 227] on div "LUNCH arrow_drop_down" at bounding box center [165, 238] width 260 height 52
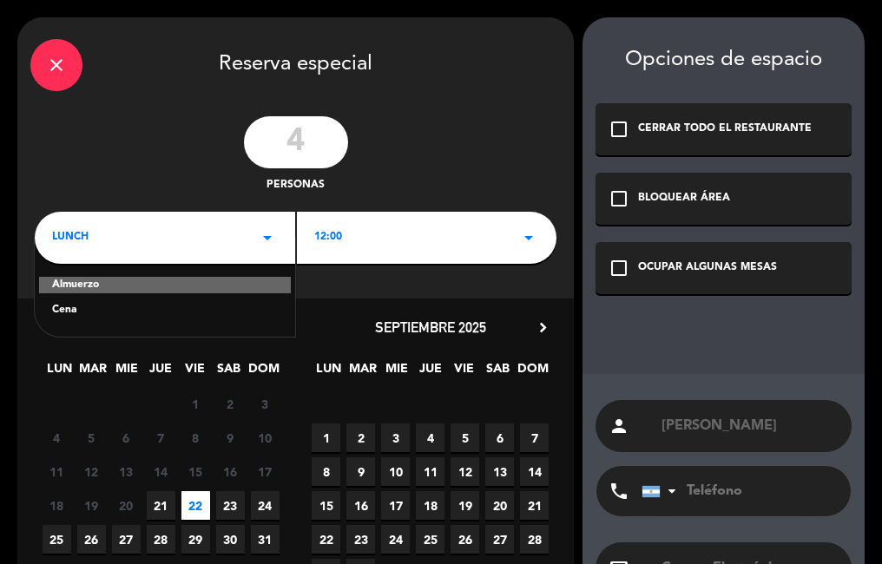
click at [111, 314] on div "Cena" at bounding box center [165, 310] width 226 height 17
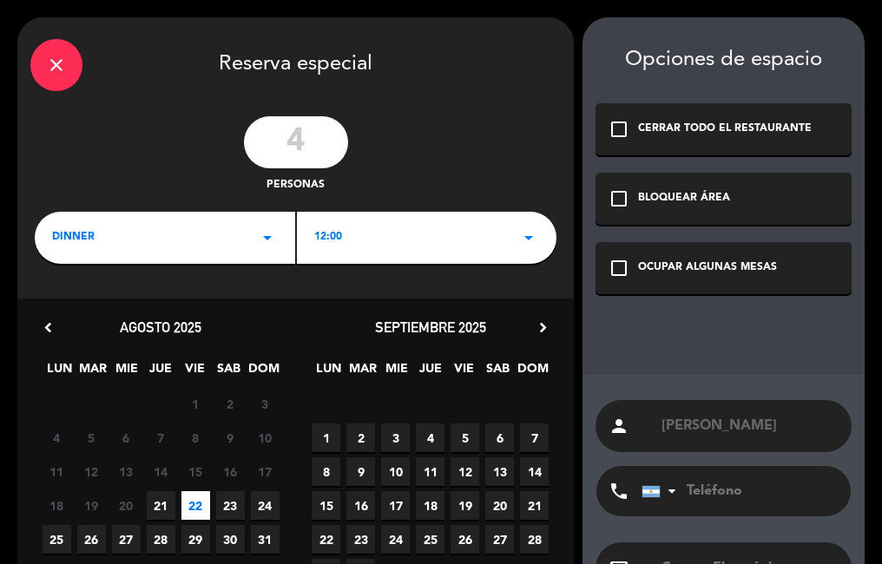
click at [349, 232] on div "12:00 arrow_drop_down" at bounding box center [427, 238] width 260 height 52
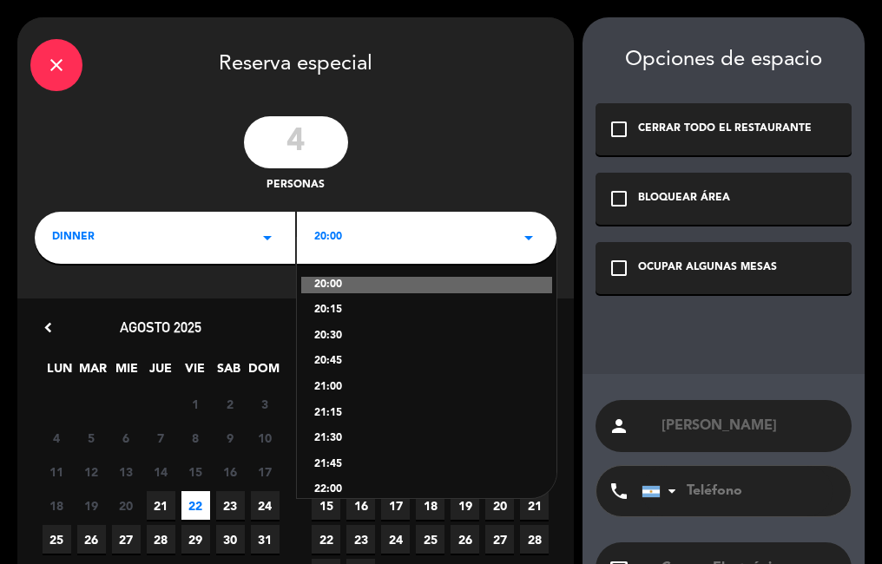
click at [358, 282] on div "20:00" at bounding box center [427, 285] width 252 height 17
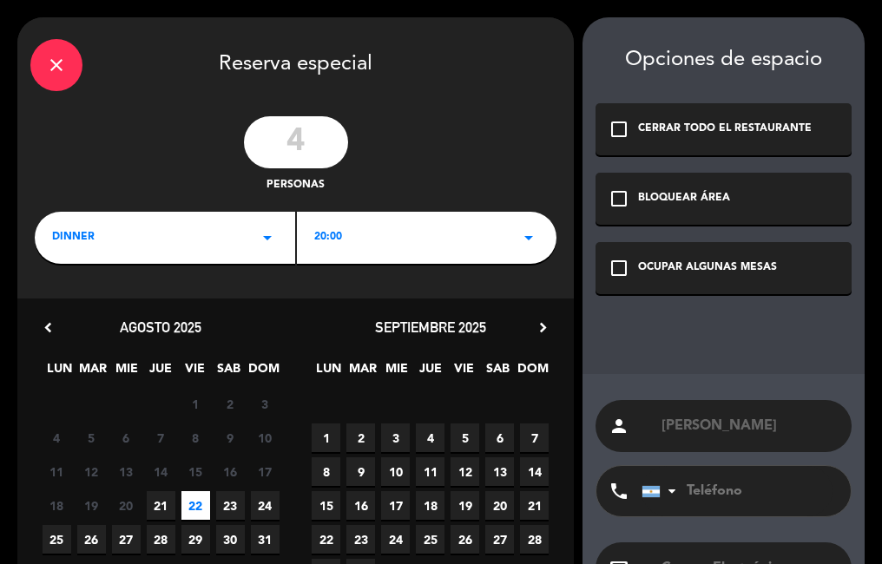
click at [671, 356] on div "Opciones de espacio check_box_outline_blank CERRAR TODO EL RESTAURANTE check_bo…" at bounding box center [724, 347] width 282 height 660
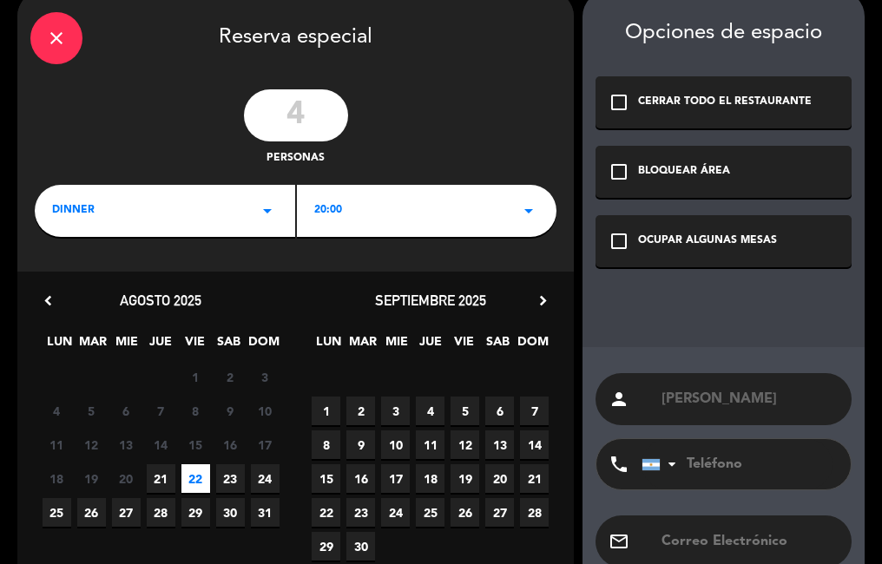
click at [701, 266] on div "check_box_outline_blank OCUPAR ALGUNAS MESAS" at bounding box center [724, 241] width 256 height 52
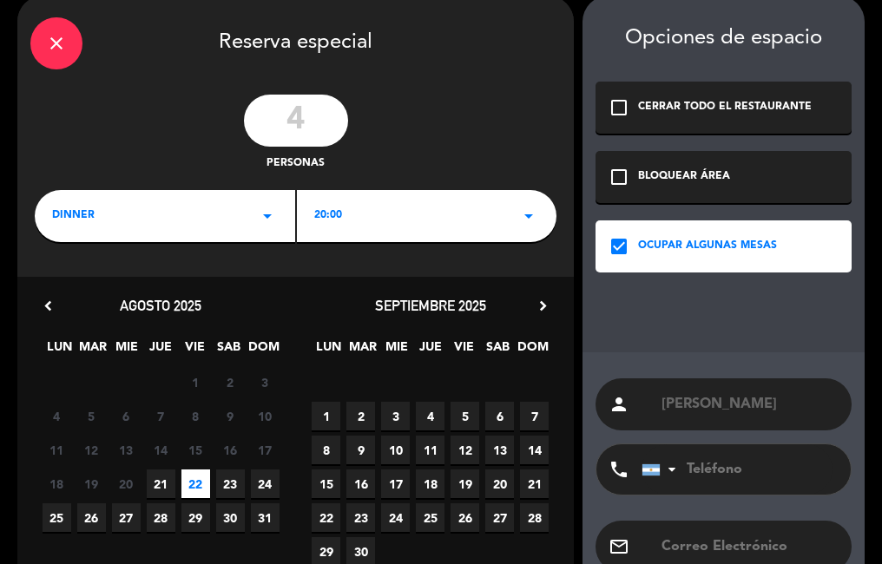
scroll to position [129, 0]
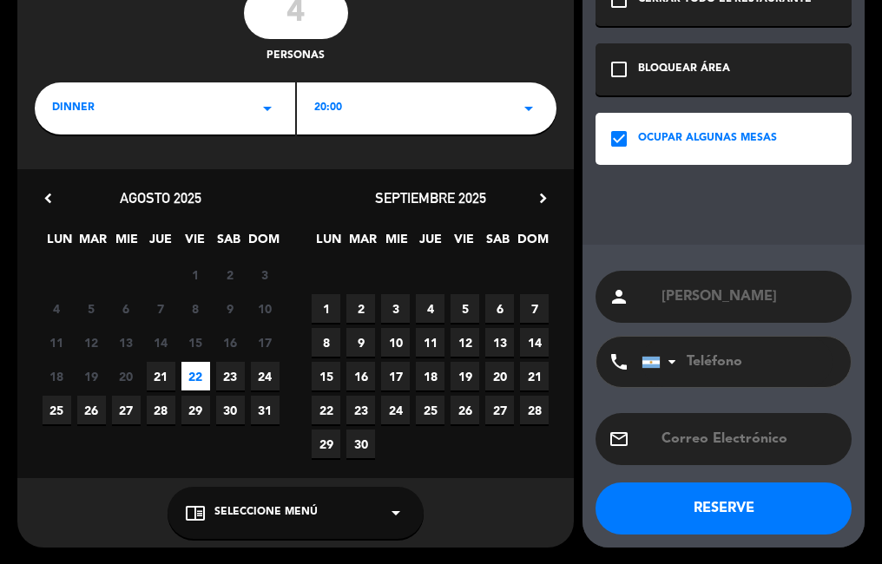
click at [634, 510] on button "RESERVE" at bounding box center [724, 509] width 256 height 52
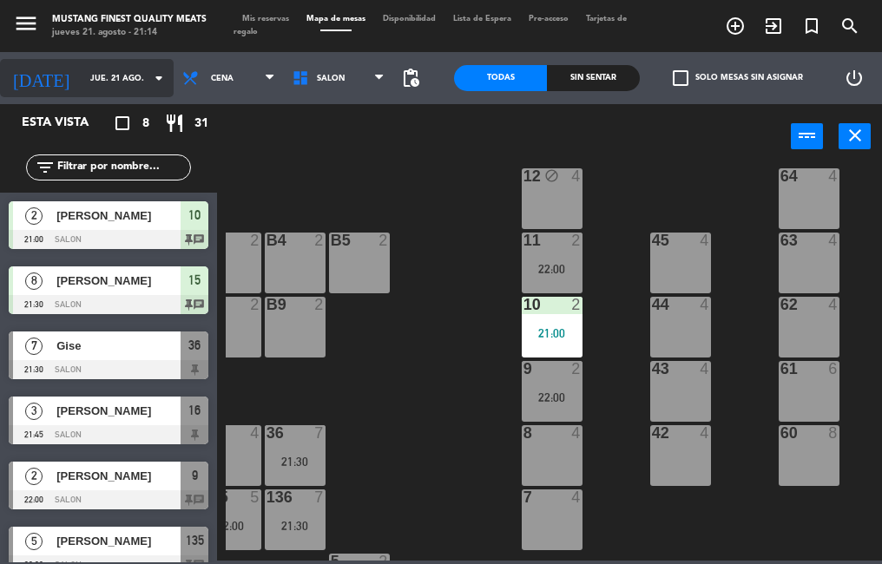
click at [82, 78] on input "jue. 21 ago." at bounding box center [138, 78] width 113 height 27
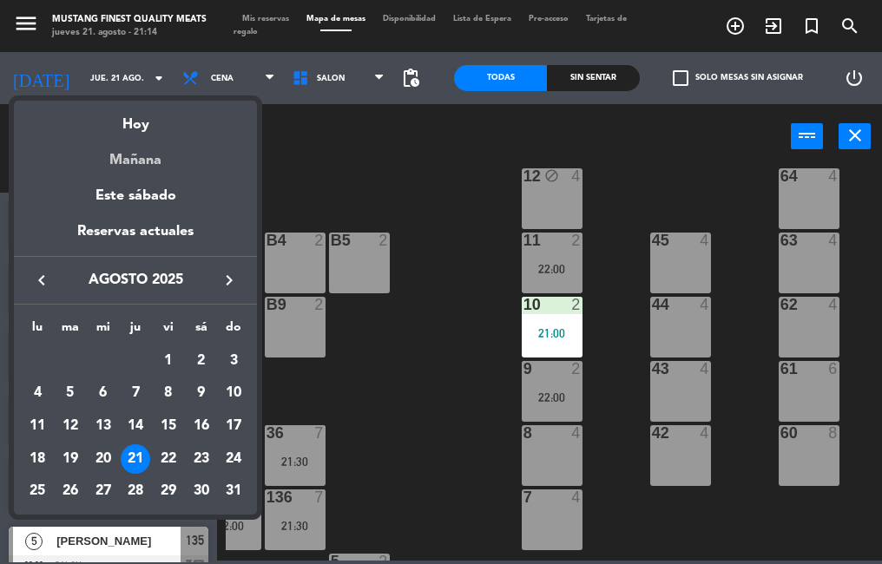
click at [126, 161] on div "Mañana" at bounding box center [135, 154] width 243 height 36
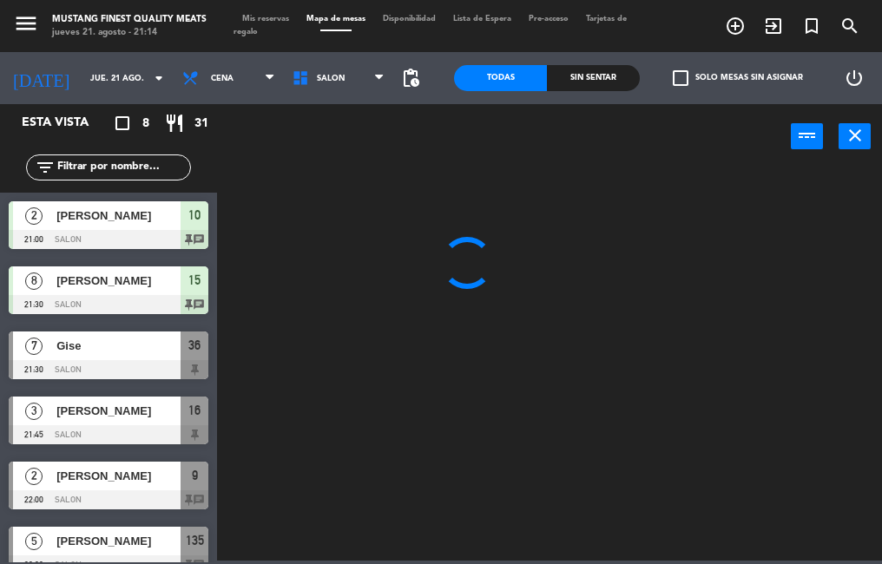
type input "vie. 22 ago."
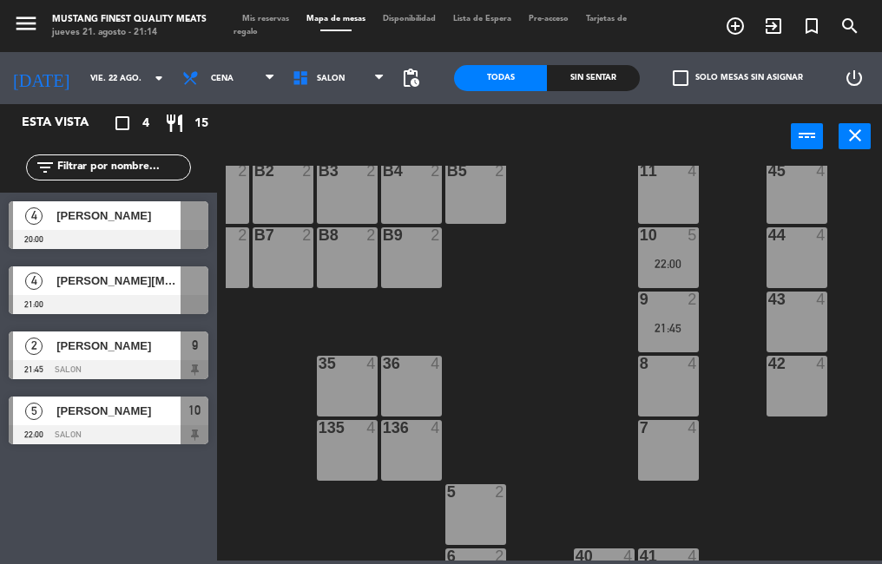
scroll to position [420, 105]
click at [157, 310] on div at bounding box center [109, 304] width 200 height 19
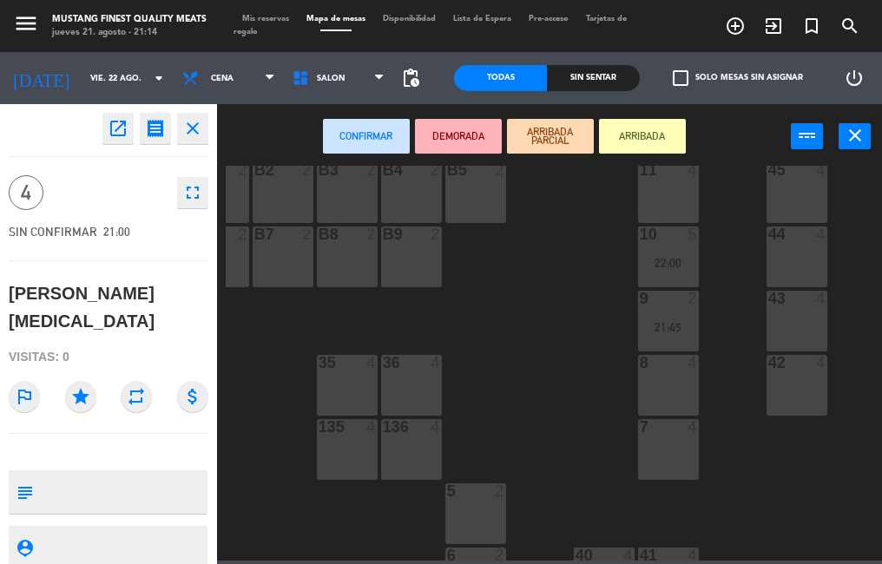
click at [522, 373] on div "73 4 72 4 71 4 69 8 70 4 80 8 50 2 53 2 52 2 51 2 49 2 68 6 81 8 18 4 16 4 19 4…" at bounding box center [554, 363] width 656 height 395
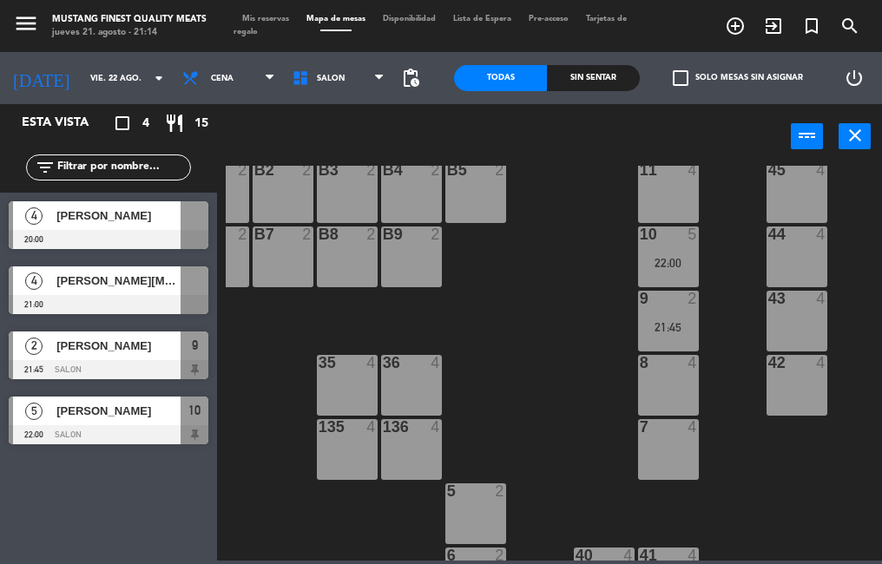
click at [133, 223] on span "[PERSON_NAME]" at bounding box center [118, 216] width 124 height 18
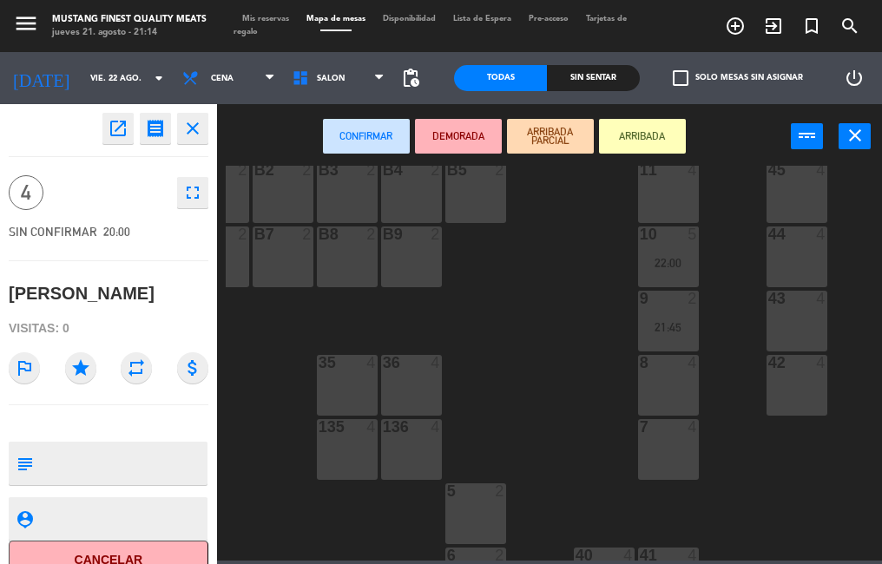
click at [664, 398] on div "8 4" at bounding box center [668, 385] width 61 height 61
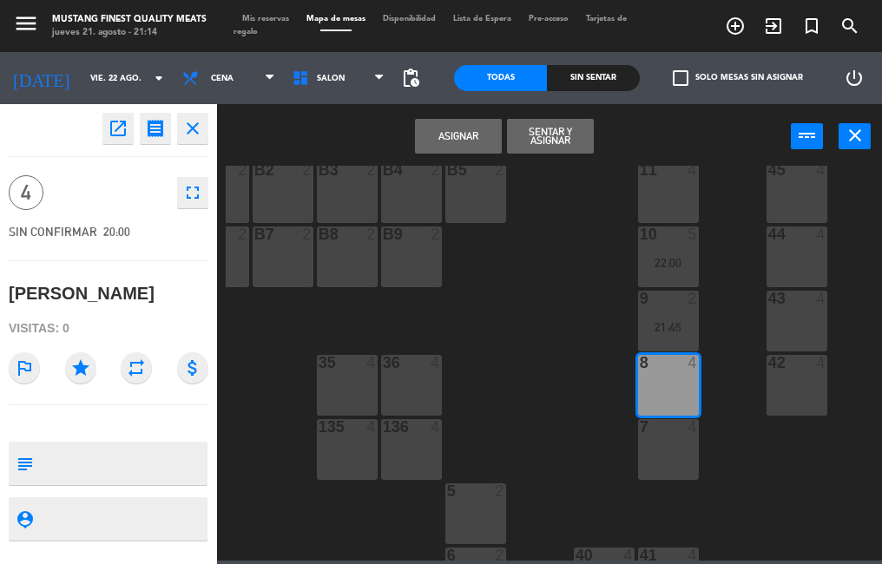
click at [460, 135] on button "Asignar" at bounding box center [458, 136] width 87 height 35
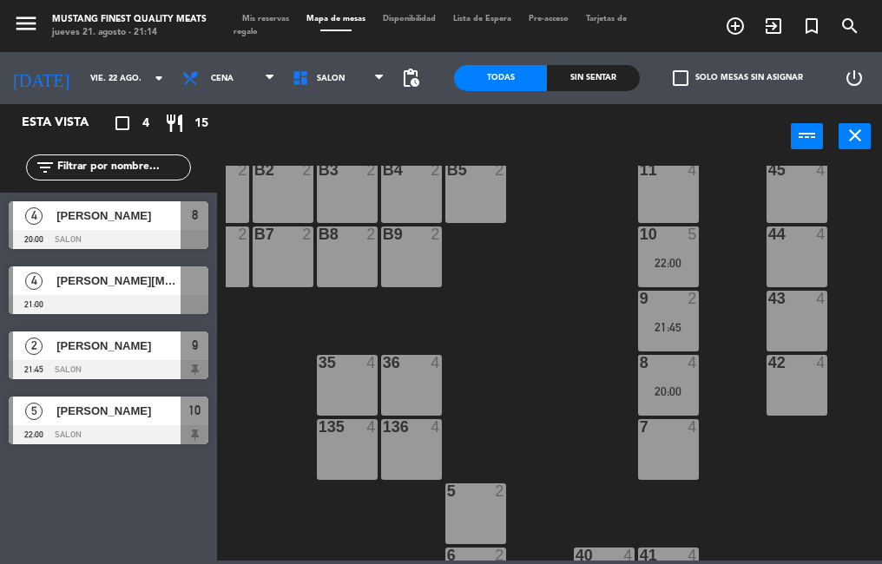
click at [659, 273] on div "10 5 22:00" at bounding box center [668, 257] width 61 height 61
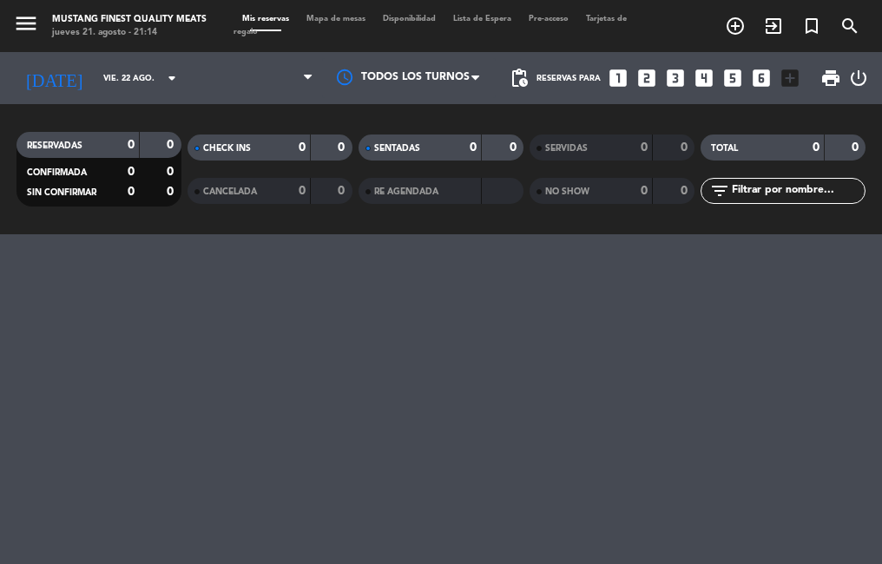
click at [545, 397] on div "menu Mustang Finest Quality Meats jueves 21. agosto - 21:14 Mis reservas Mapa d…" at bounding box center [441, 282] width 882 height 564
click at [342, 19] on span "Mapa de mesas" at bounding box center [336, 19] width 76 height 8
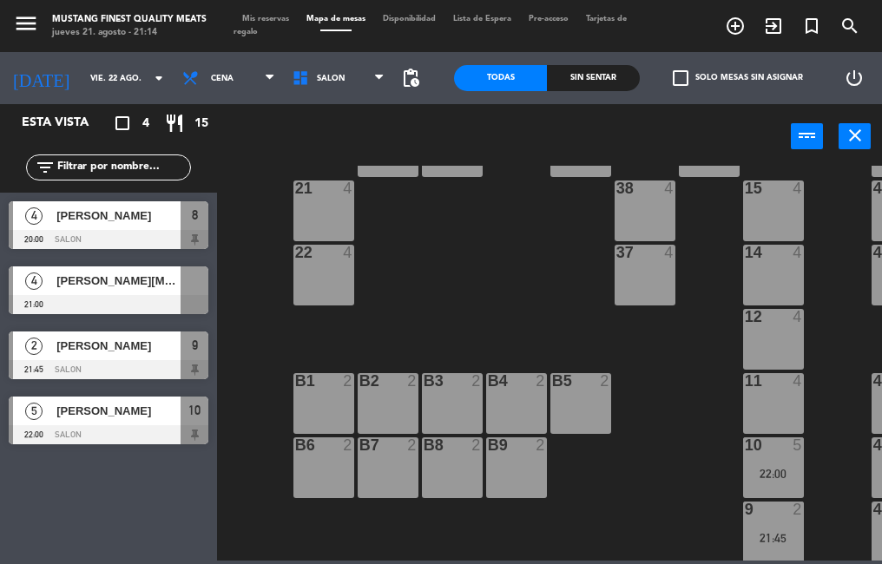
click at [388, 232] on div "73 4 72 4 71 4 69 8 70 4 80 8 50 2 53 2 52 2 51 2 49 2 68 6 81 8 18 4 16 4 19 4…" at bounding box center [554, 363] width 656 height 395
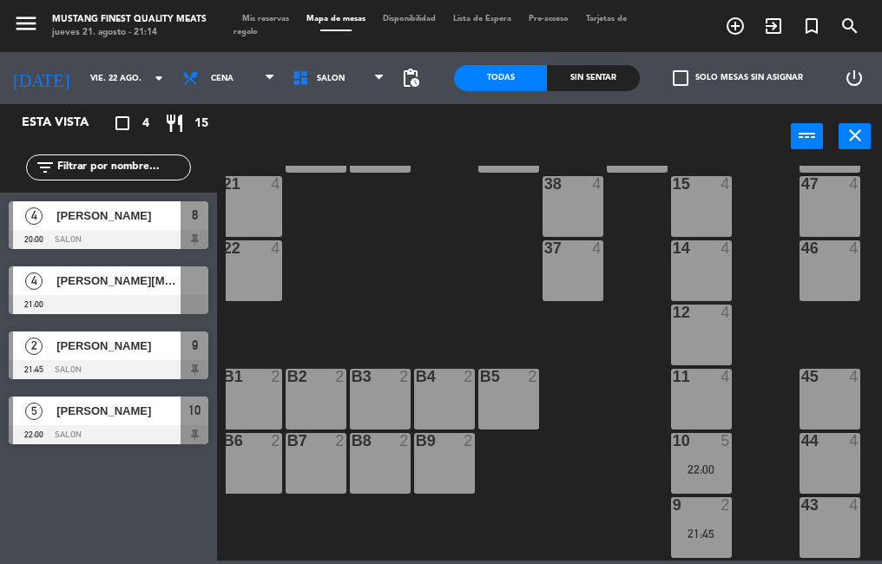
scroll to position [215, 72]
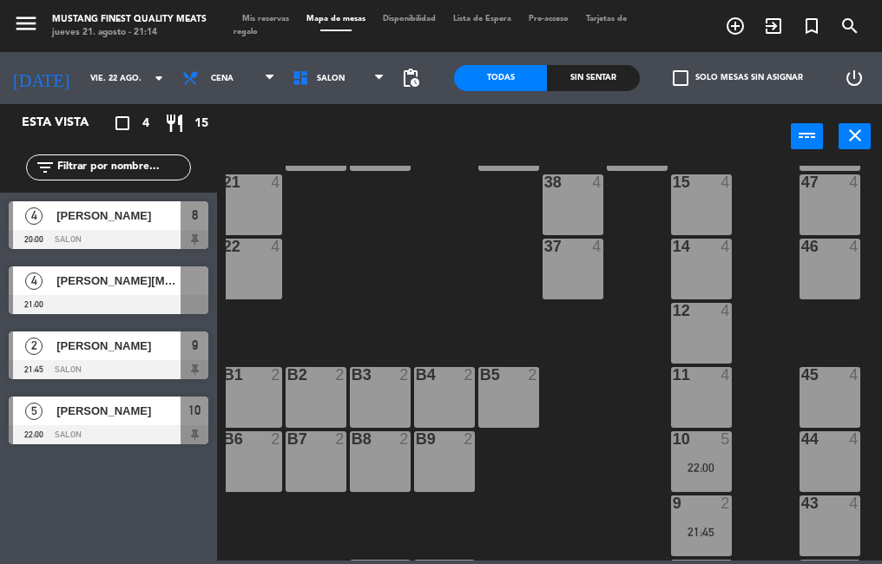
click at [696, 466] on div "22:00" at bounding box center [701, 468] width 61 height 12
click at [705, 407] on div "11 4" at bounding box center [701, 397] width 61 height 61
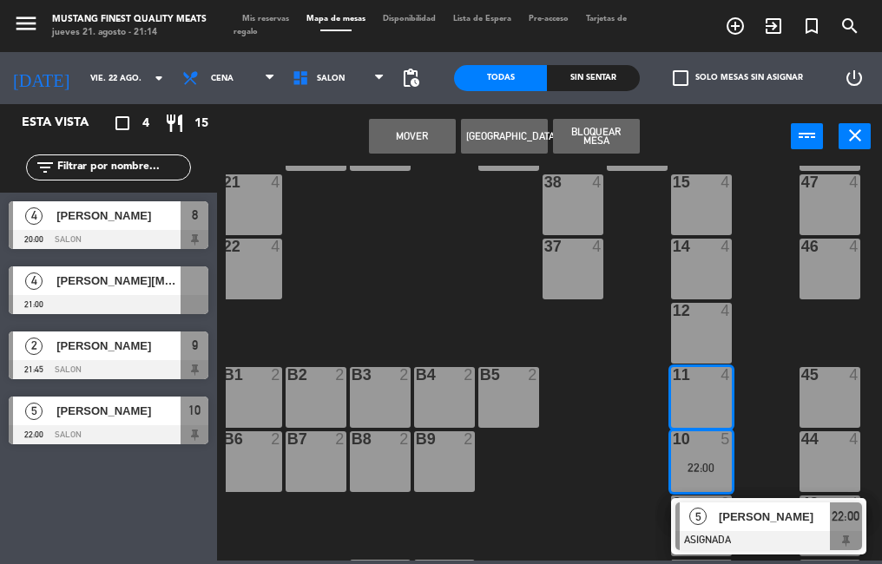
click at [411, 135] on button "Mover" at bounding box center [412, 136] width 87 height 35
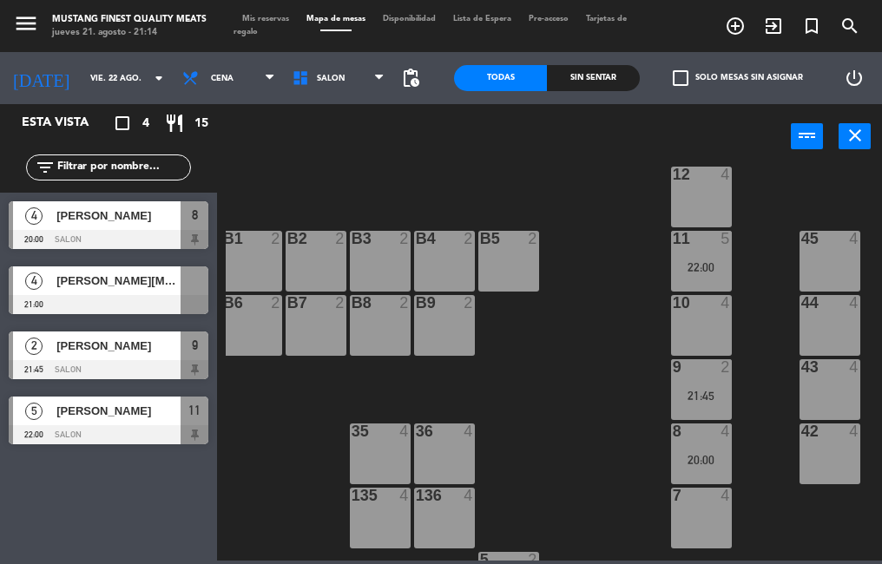
scroll to position [352, 72]
click at [711, 405] on div "9 2 21:45" at bounding box center [701, 389] width 61 height 61
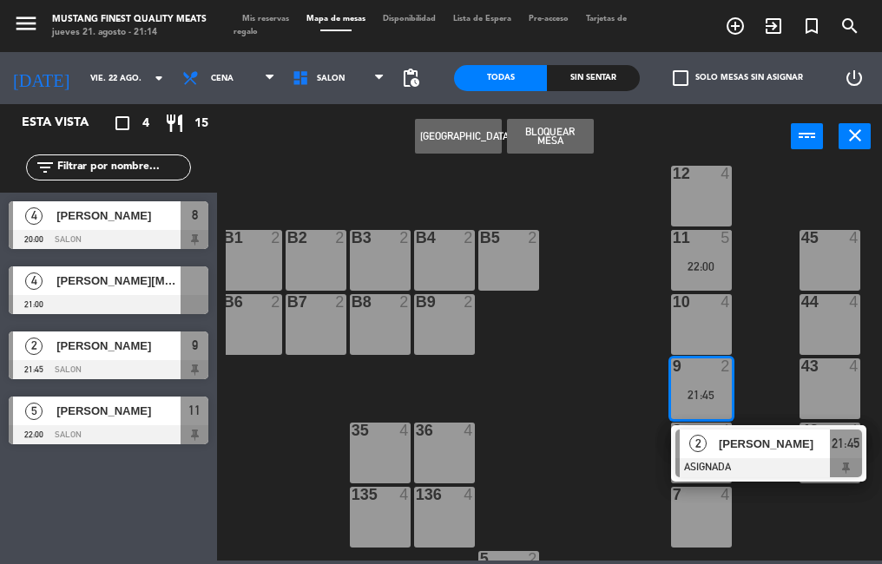
click at [698, 328] on div "10 4" at bounding box center [701, 324] width 61 height 61
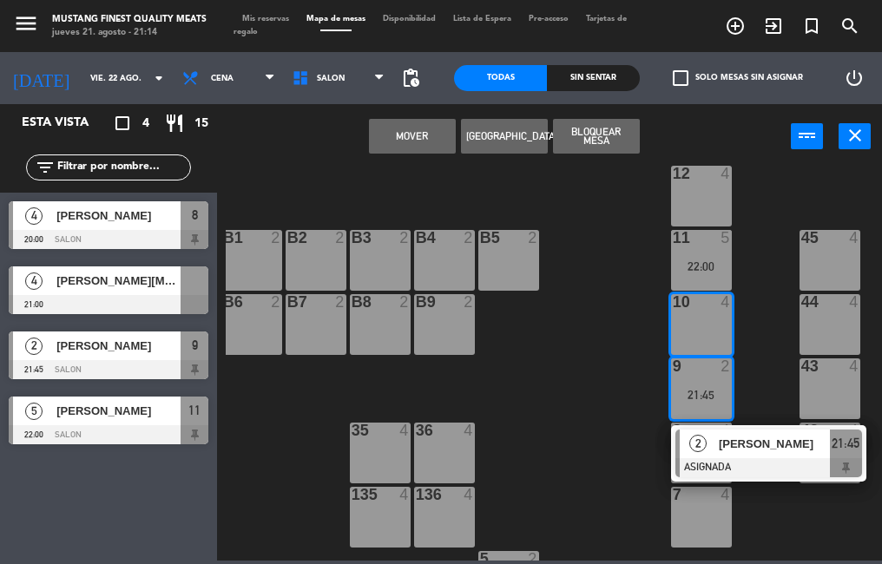
click at [400, 139] on button "Mover" at bounding box center [412, 136] width 87 height 35
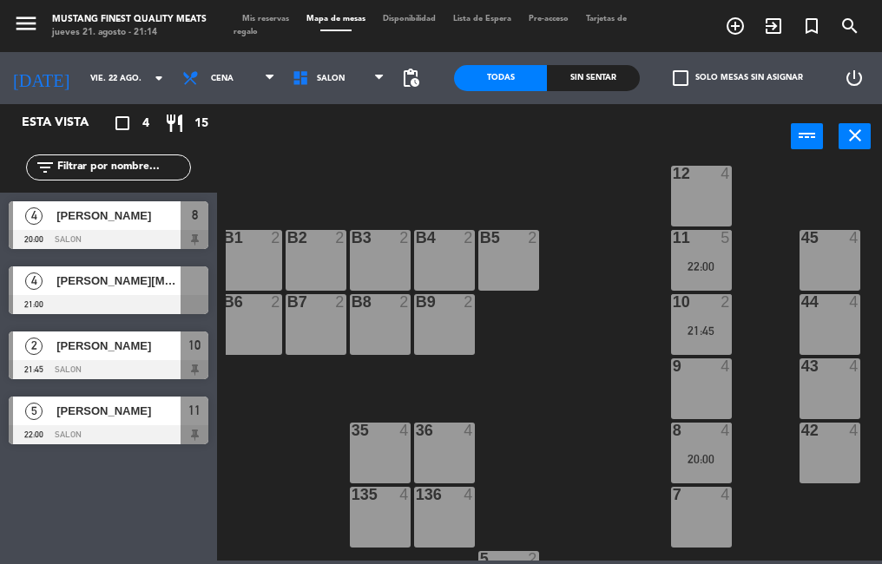
click at [133, 299] on div at bounding box center [109, 304] width 200 height 19
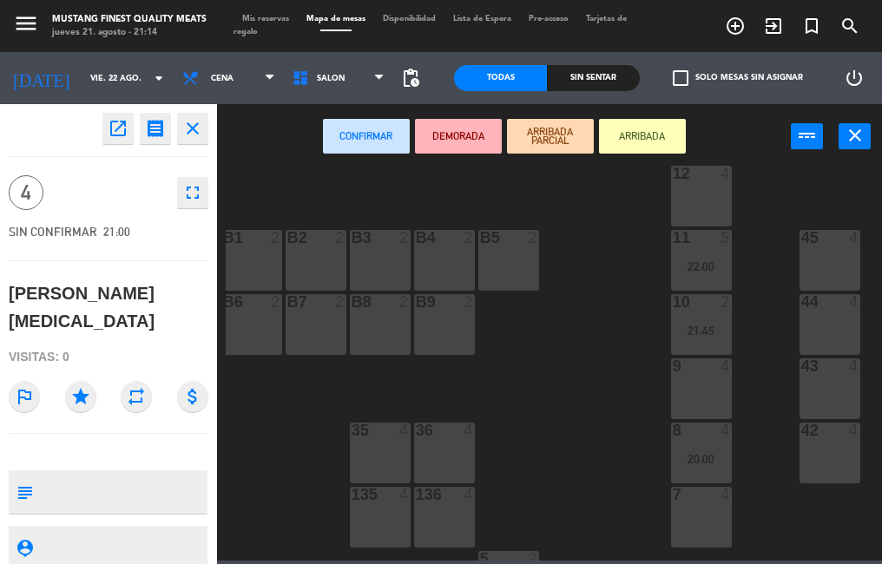
click at [691, 403] on div "9 4" at bounding box center [701, 389] width 61 height 61
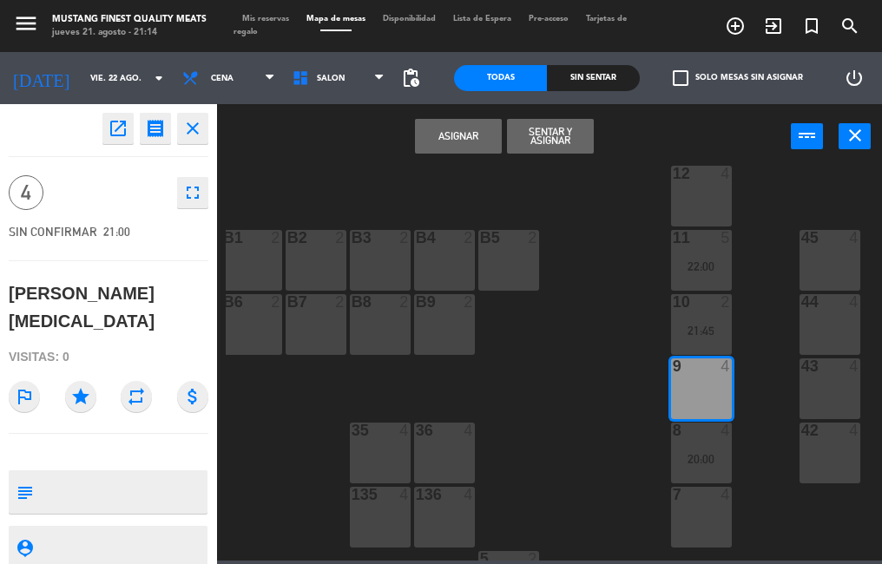
click at [446, 146] on button "Asignar" at bounding box center [458, 136] width 87 height 35
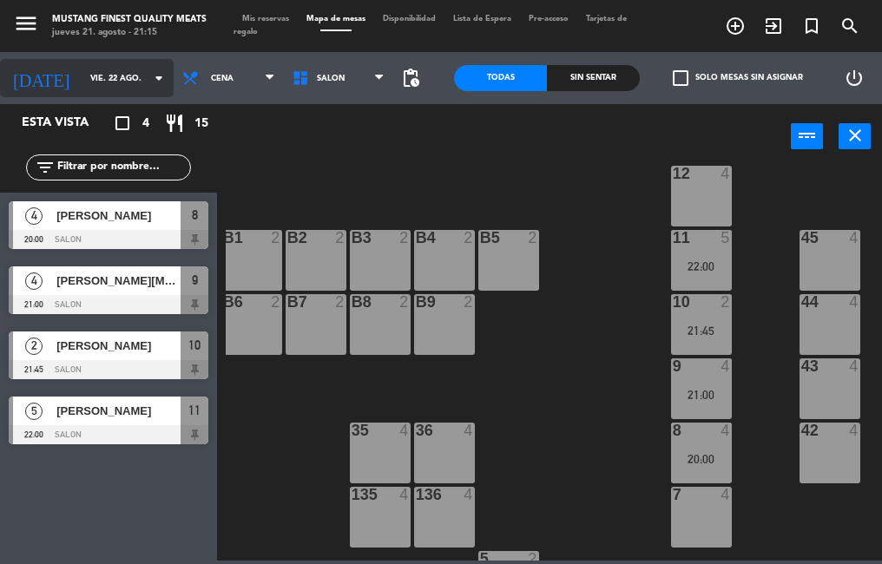
click at [82, 73] on input "vie. 22 ago." at bounding box center [138, 78] width 113 height 27
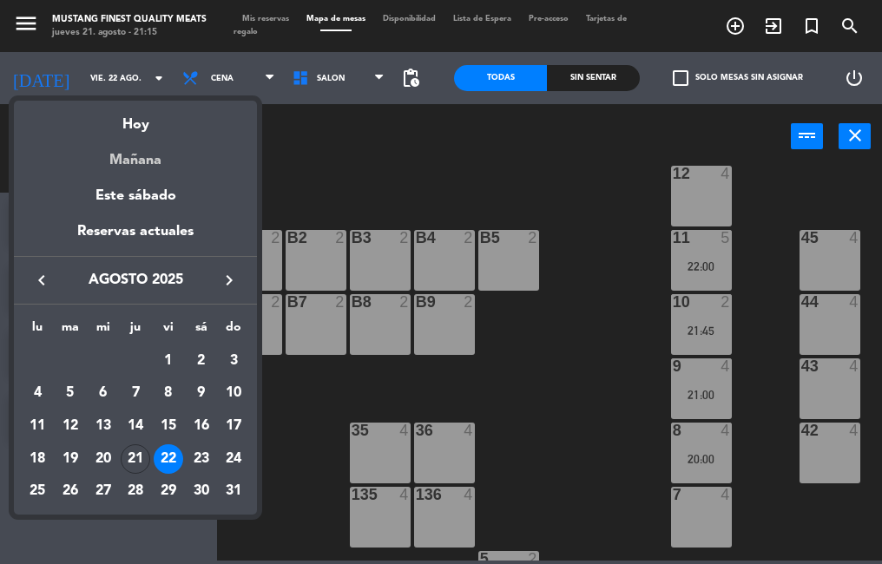
click at [156, 138] on div "Mañana" at bounding box center [135, 154] width 243 height 36
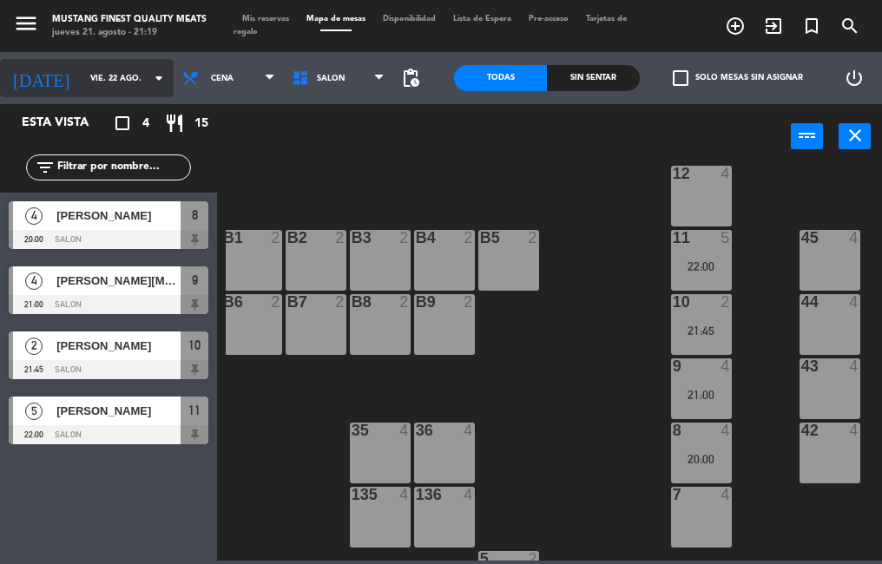
click at [85, 79] on input "vie. 22 ago." at bounding box center [138, 78] width 113 height 27
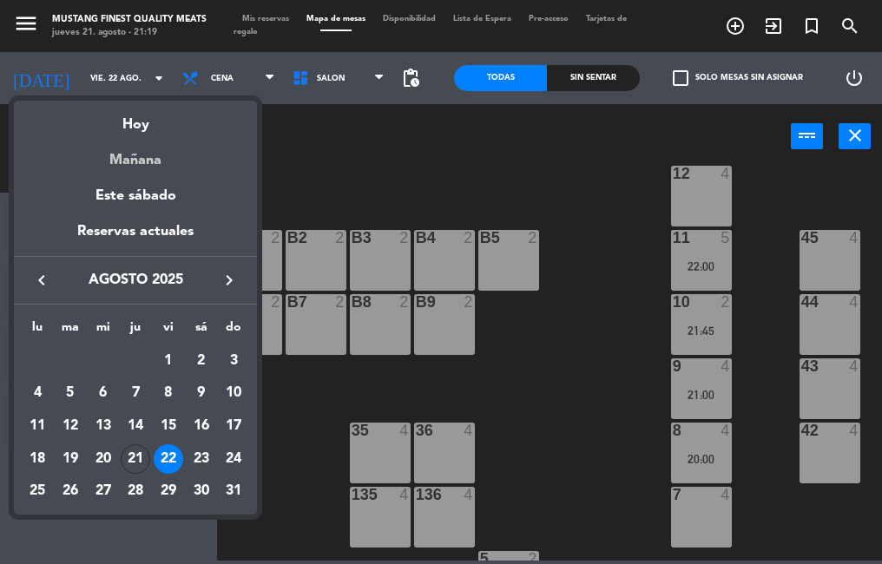
click at [148, 142] on div "Mañana" at bounding box center [135, 154] width 243 height 36
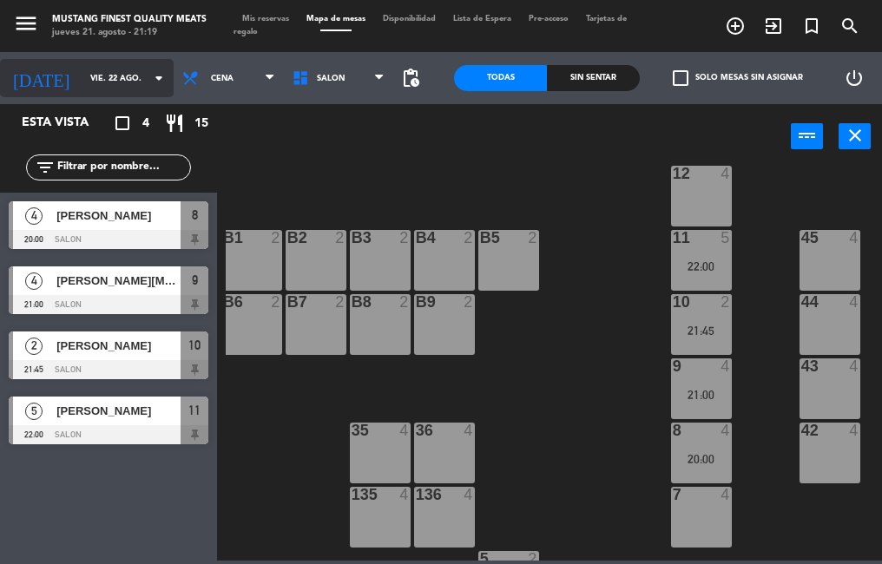
click at [82, 78] on input "vie. 22 ago." at bounding box center [138, 78] width 113 height 27
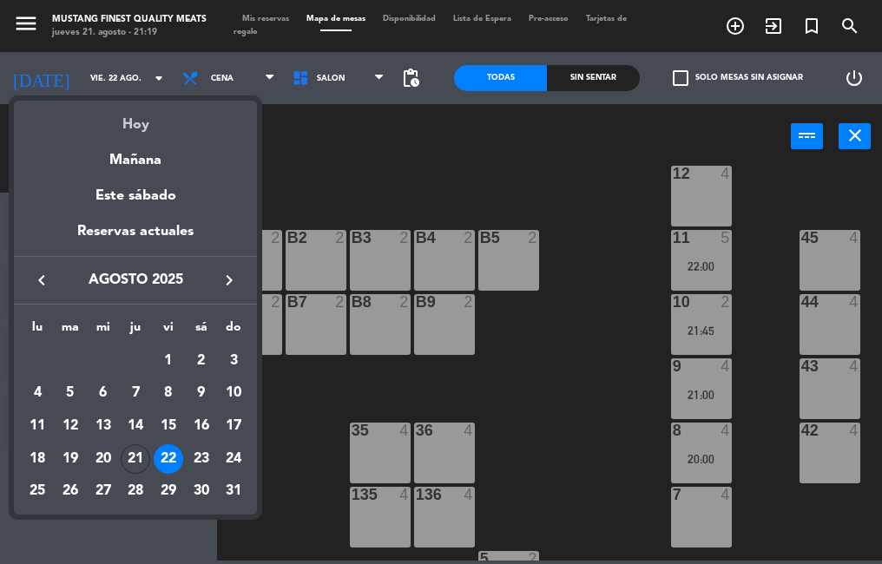
click at [130, 131] on div "Hoy" at bounding box center [135, 119] width 243 height 36
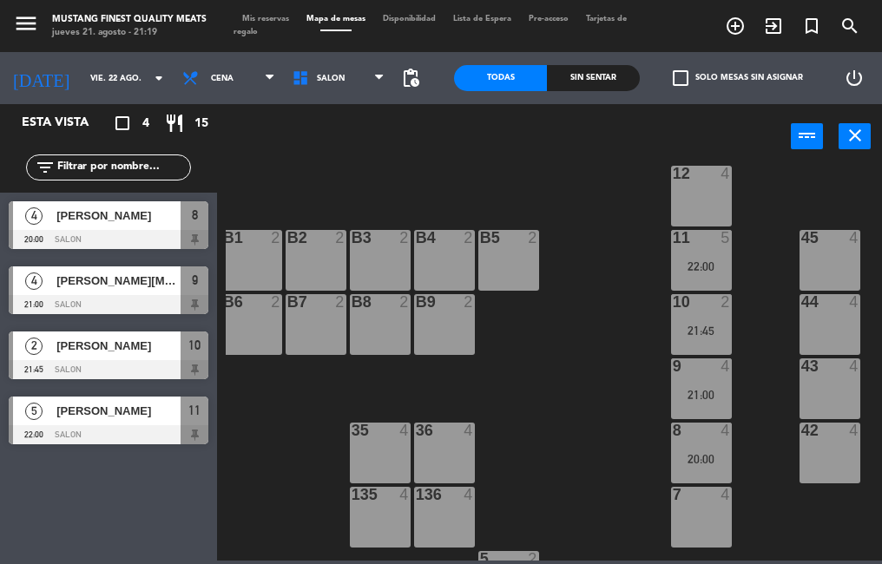
type input "jue. 21 ago."
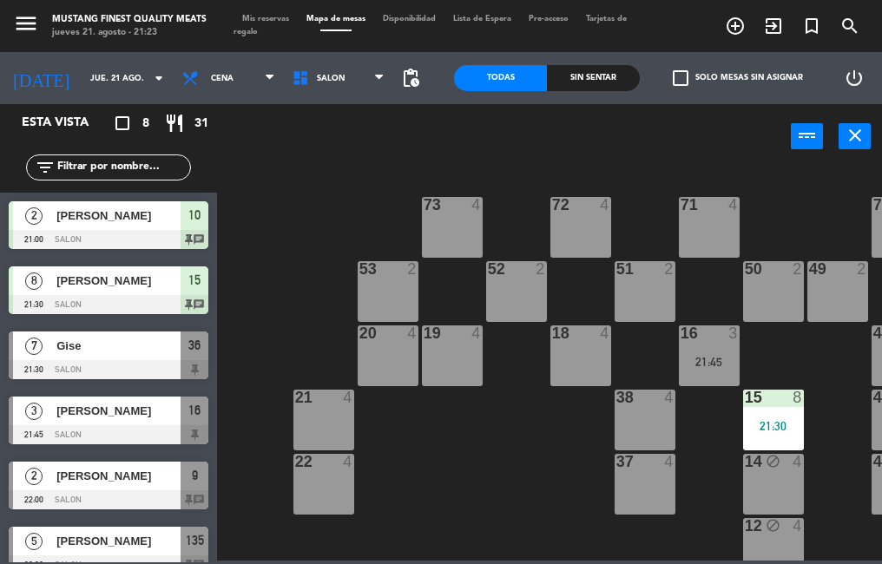
scroll to position [76, 0]
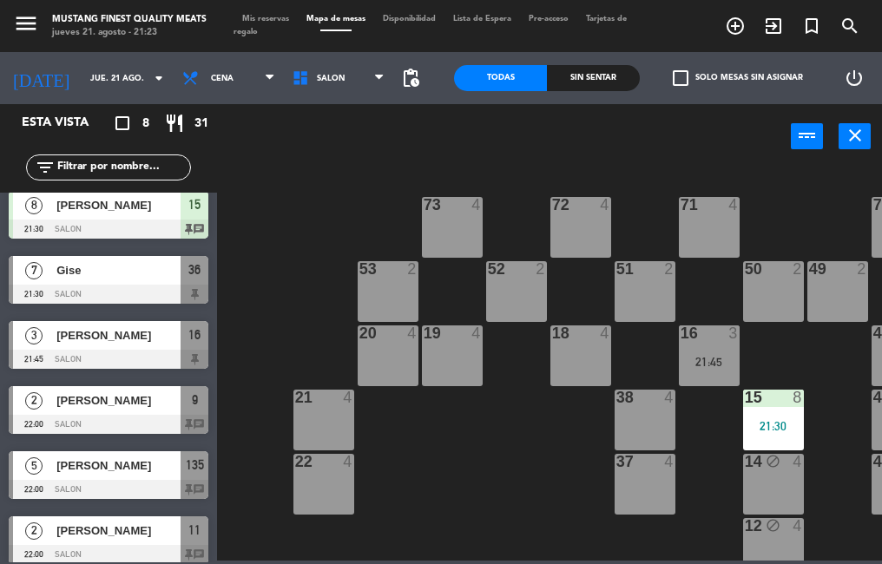
click at [138, 357] on div at bounding box center [109, 359] width 200 height 19
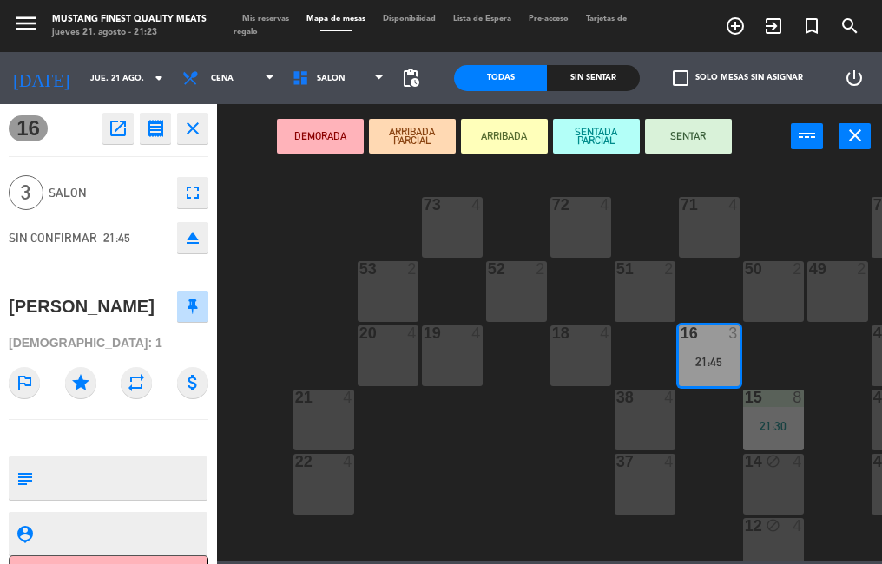
click at [114, 136] on icon "open_in_new" at bounding box center [118, 128] width 21 height 21
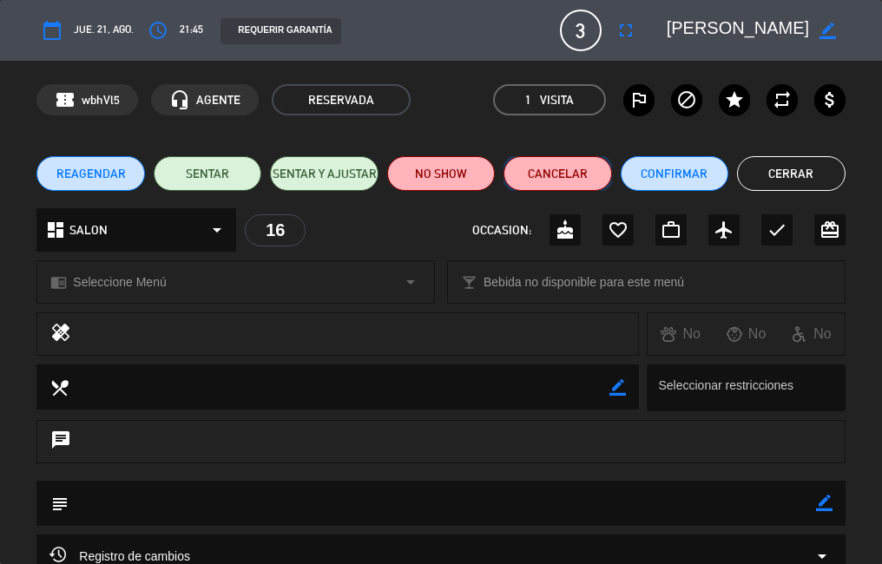
click at [559, 174] on button "Cancelar" at bounding box center [558, 173] width 108 height 35
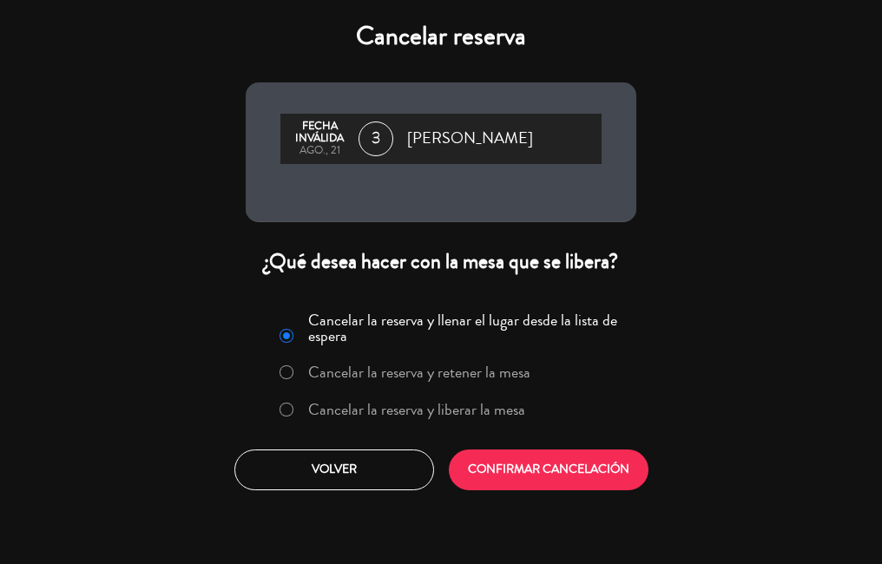
click at [339, 415] on label "Cancelar la reserva y liberar la mesa" at bounding box center [416, 410] width 217 height 16
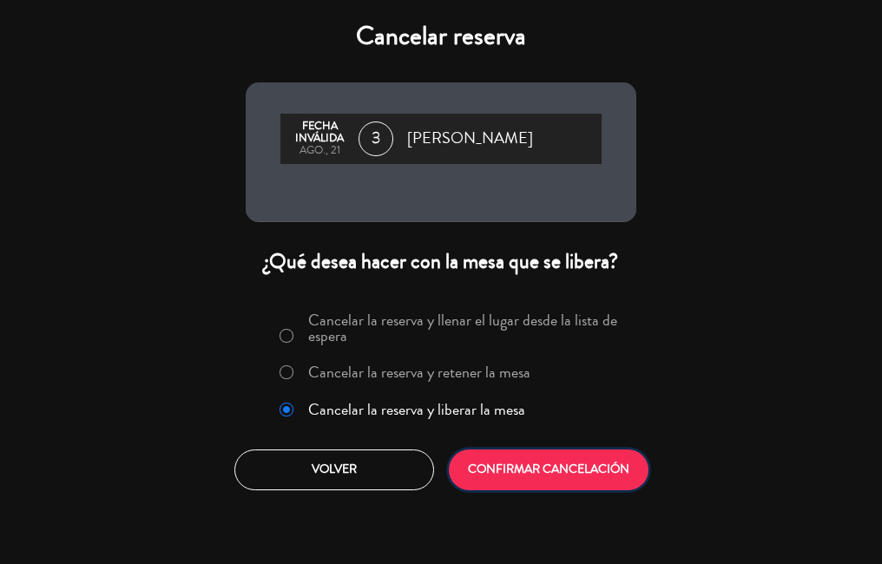
click at [552, 468] on button "CONFIRMAR CANCELACIÓN" at bounding box center [549, 470] width 200 height 41
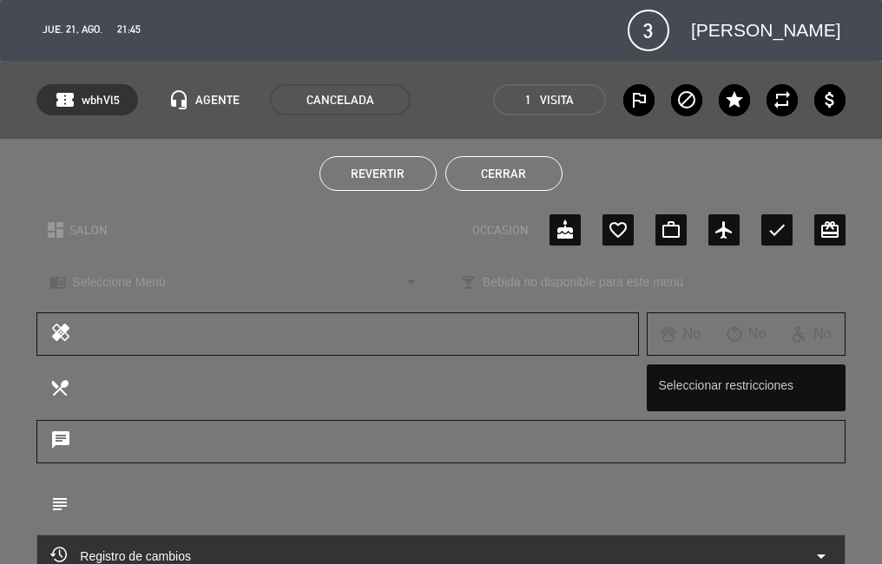
click at [506, 174] on button "Cerrar" at bounding box center [503, 173] width 117 height 35
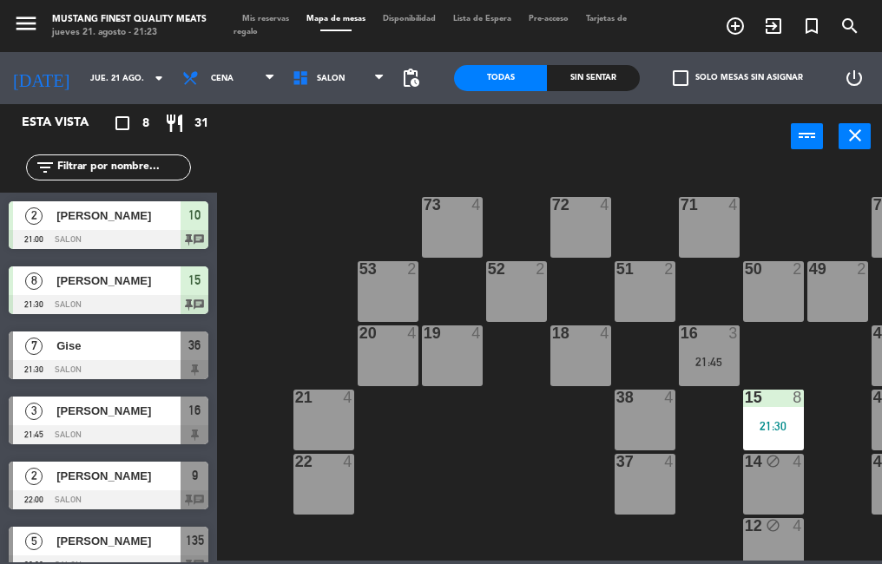
click at [265, 20] on span "Mis reservas" at bounding box center [266, 19] width 64 height 8
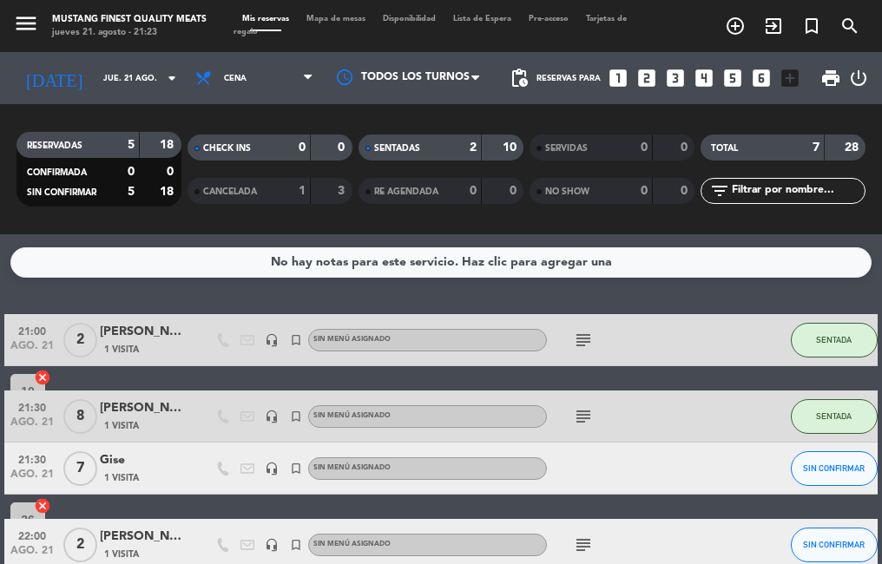
click at [340, 20] on span "Mapa de mesas" at bounding box center [336, 19] width 76 height 8
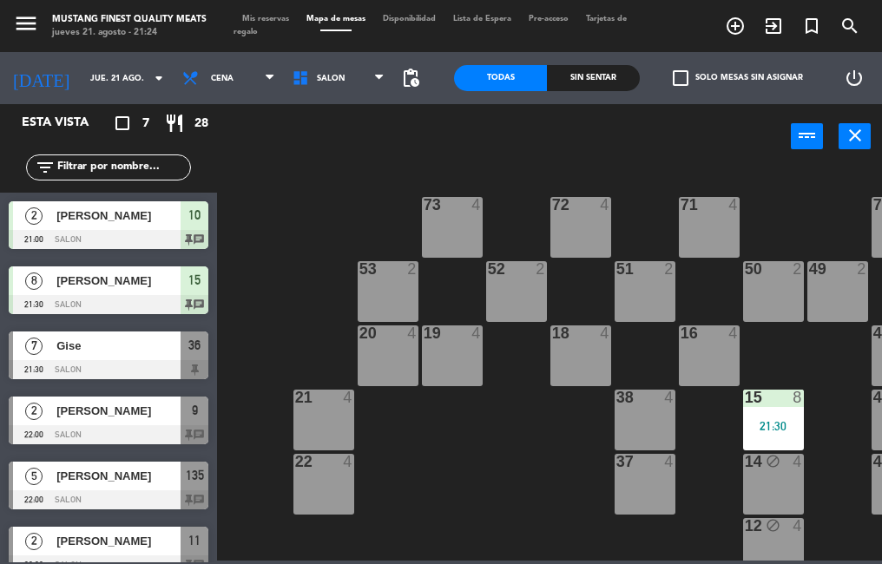
click at [135, 354] on span "Gise" at bounding box center [118, 346] width 124 height 18
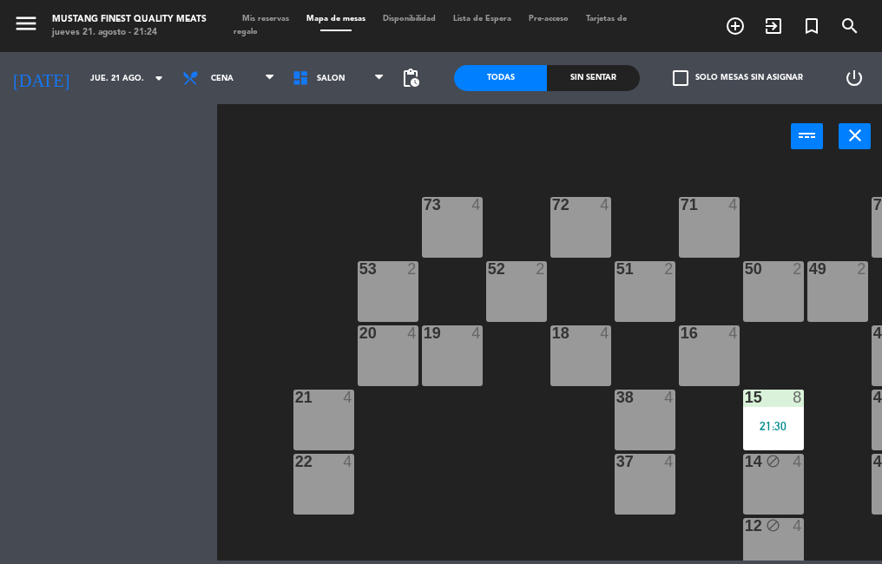
scroll to position [1, 0]
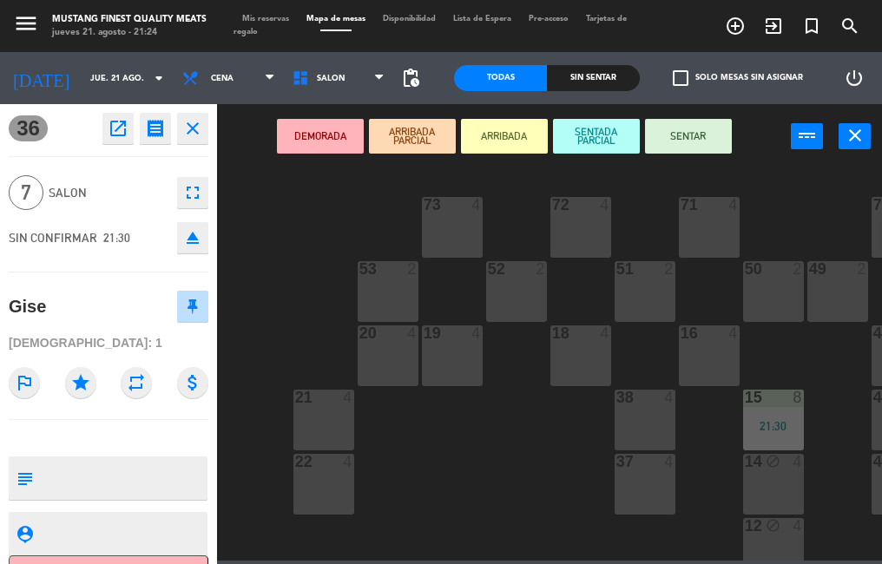
click at [681, 148] on button "SENTAR" at bounding box center [688, 136] width 87 height 35
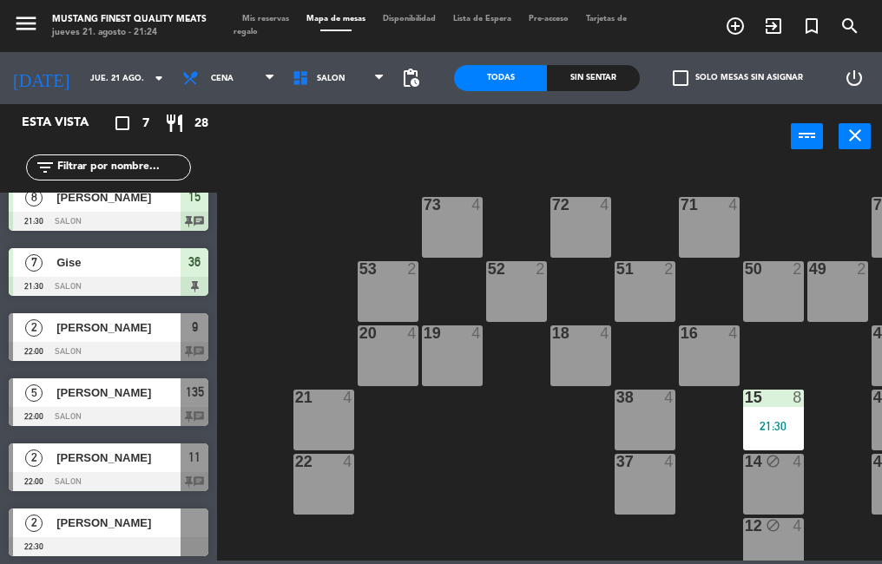
scroll to position [86, 0]
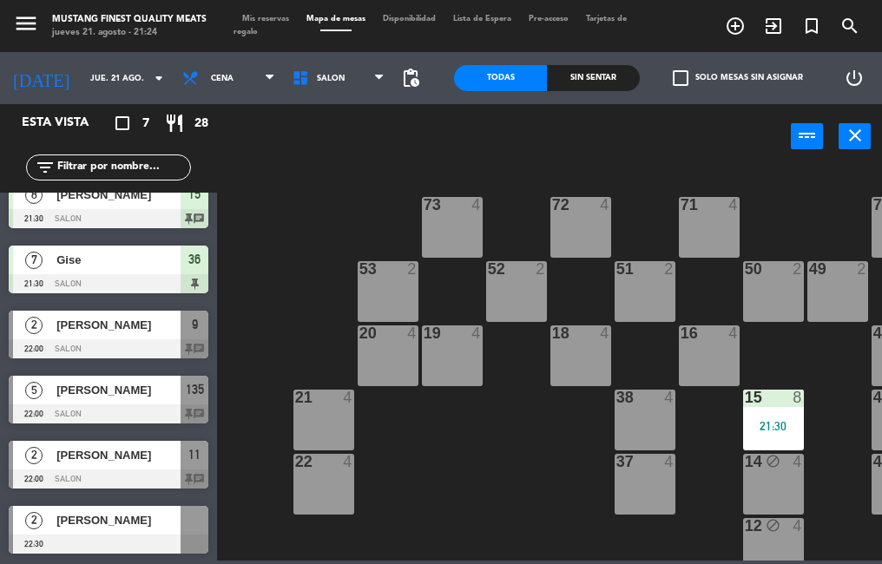
click at [142, 529] on span "[PERSON_NAME]" at bounding box center [118, 520] width 124 height 18
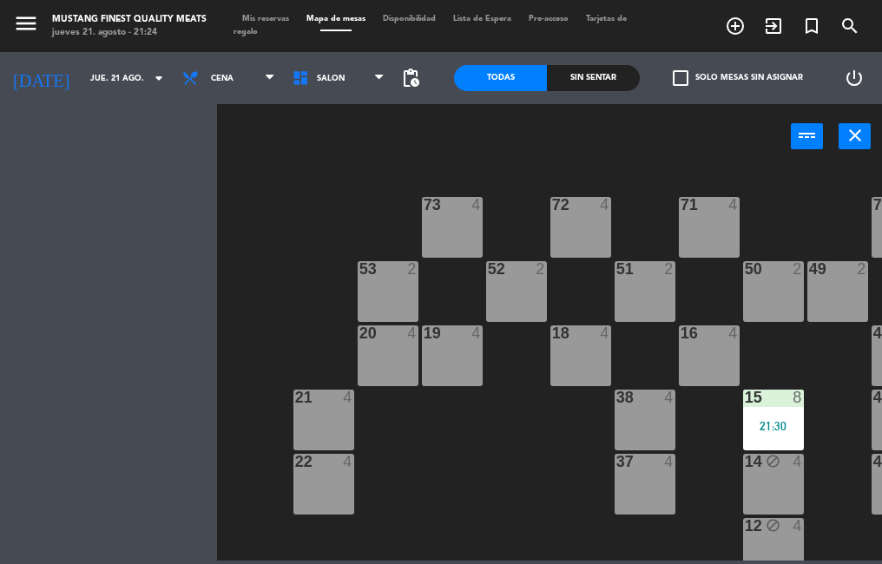
click at [326, 487] on div "22 4" at bounding box center [323, 484] width 61 height 61
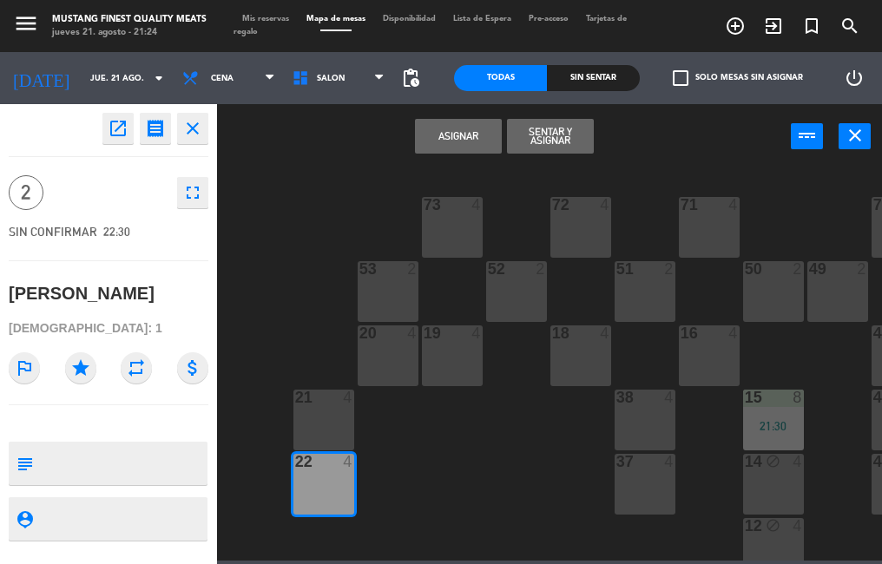
click at [431, 151] on button "Asignar" at bounding box center [458, 136] width 87 height 35
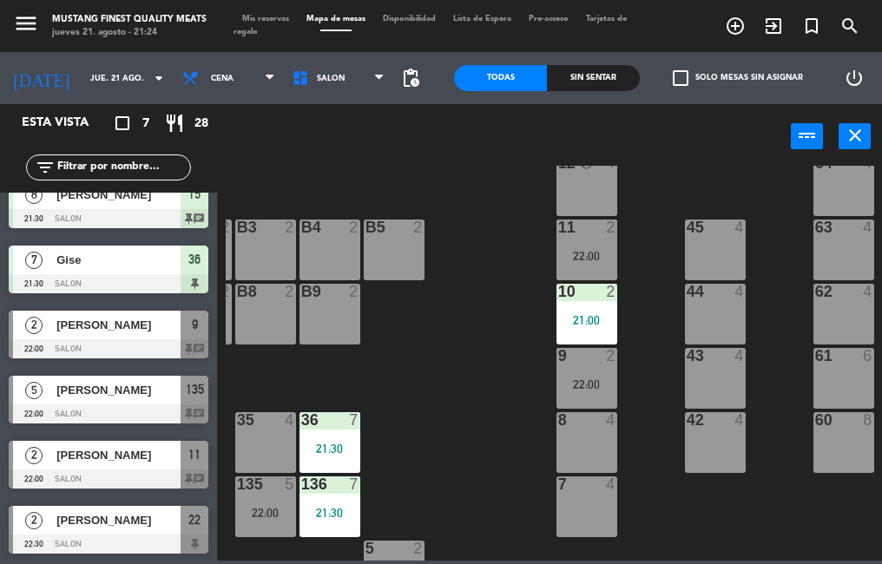
scroll to position [363, 240]
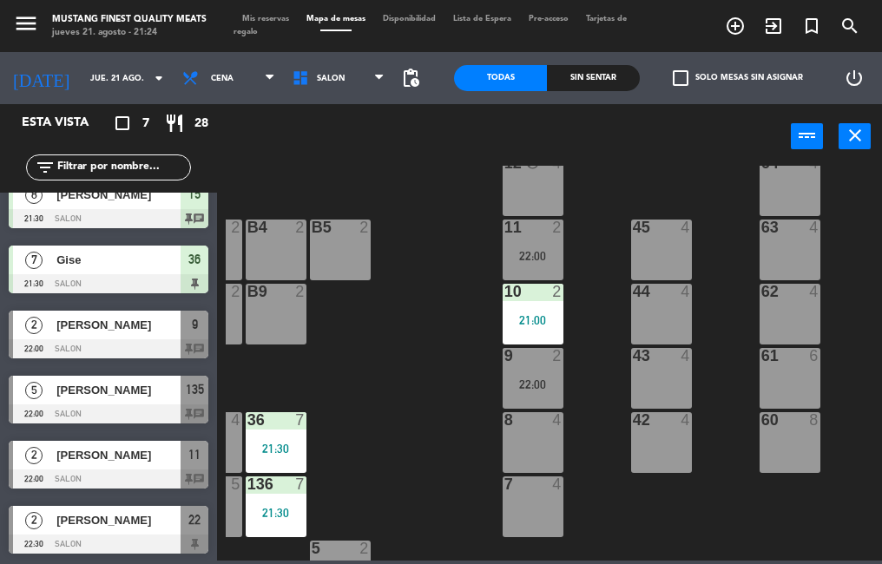
click at [524, 256] on div "22:00" at bounding box center [533, 256] width 61 height 12
click at [408, 403] on div "73 4 72 4 71 4 69 8 70 4 80 8 50 2 53 2 52 2 51 2 49 2 68 6 81 8 18 4 16 4 19 4…" at bounding box center [554, 363] width 656 height 395
click at [530, 380] on div "22:00" at bounding box center [533, 385] width 61 height 12
click at [398, 438] on div "73 4 72 4 71 4 69 8 70 4 80 8 50 2 53 2 52 2 51 2 49 2 68 6 81 8 18 4 16 4 19 4…" at bounding box center [554, 363] width 656 height 395
click at [514, 384] on div "22:00" at bounding box center [533, 385] width 61 height 12
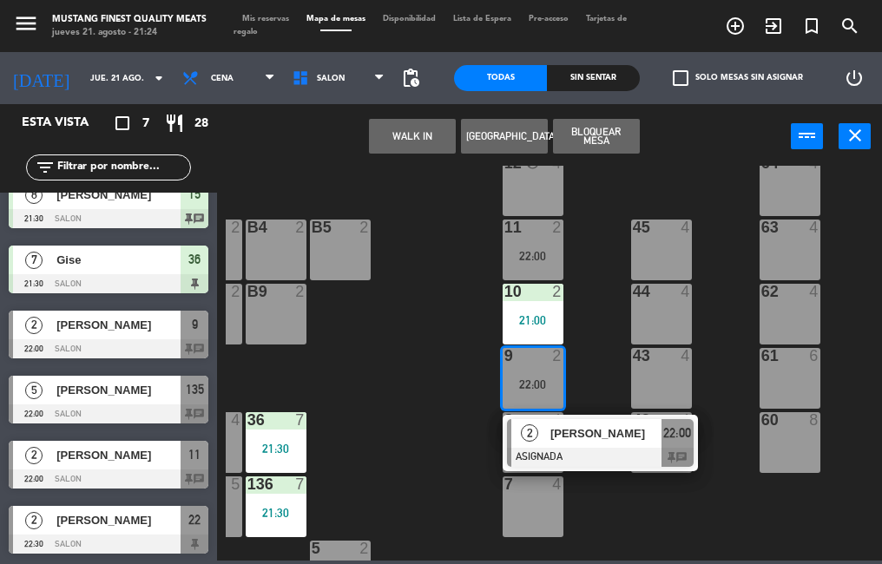
click at [438, 470] on div "73 4 72 4 71 4 69 8 70 4 80 8 50 2 53 2 52 2 51 2 49 2 68 6 81 8 18 4 16 4 19 4…" at bounding box center [554, 363] width 656 height 395
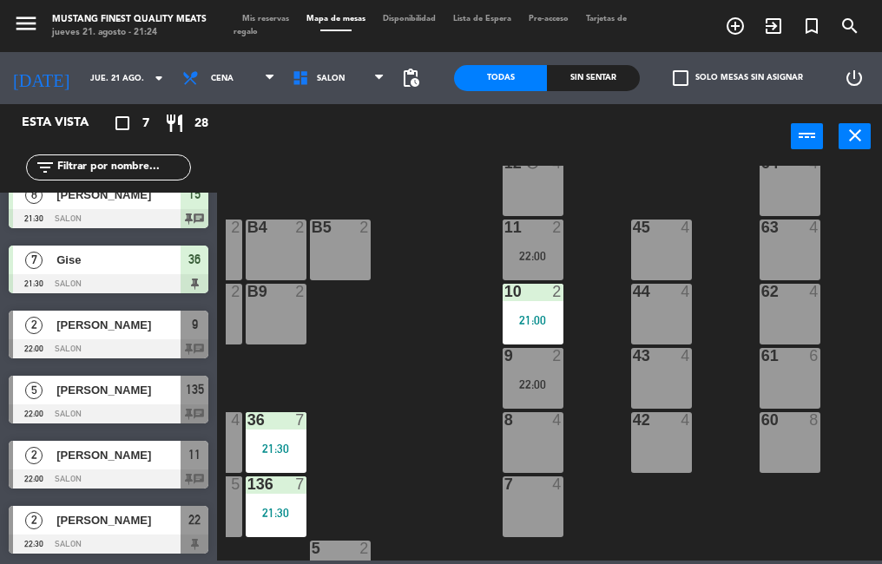
click at [532, 444] on div "8 4" at bounding box center [533, 442] width 61 height 61
click at [528, 391] on div "22:00" at bounding box center [533, 385] width 61 height 12
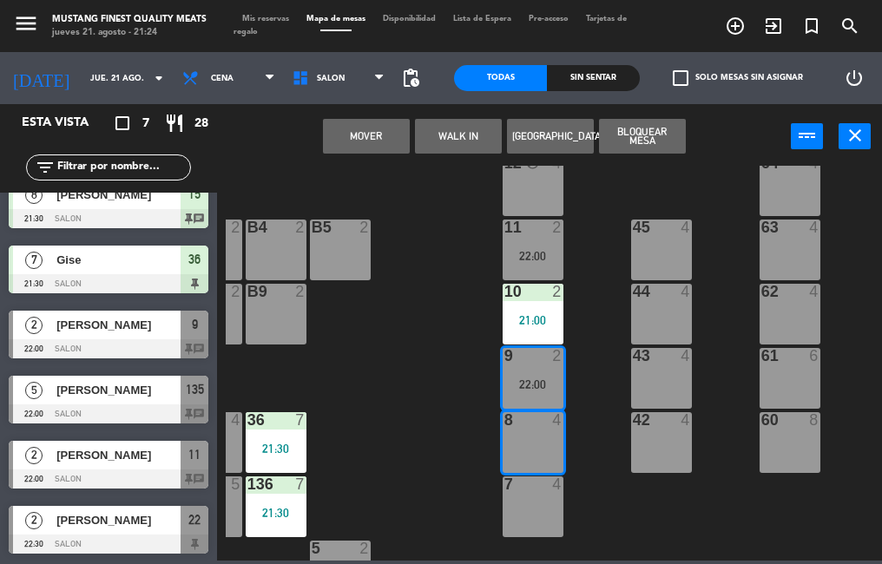
click at [352, 149] on button "Mover" at bounding box center [366, 136] width 87 height 35
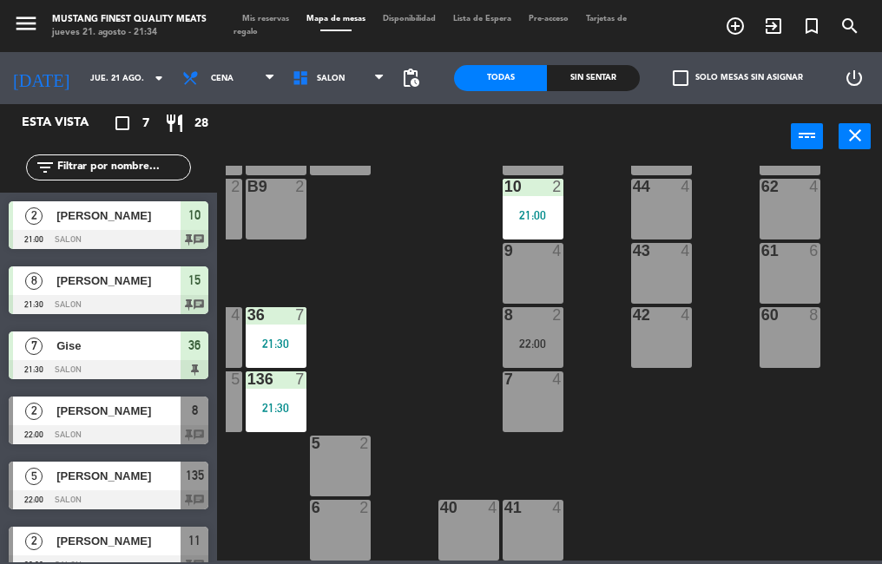
scroll to position [2, 0]
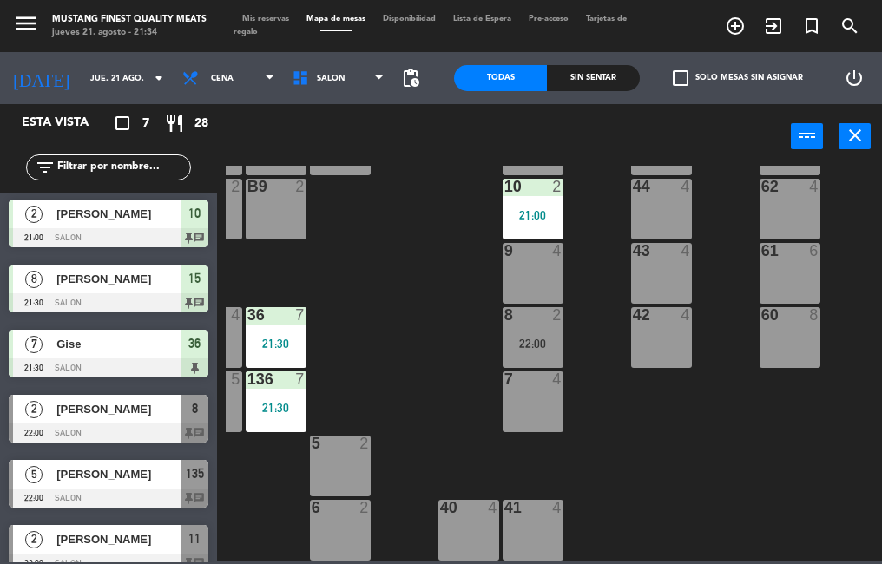
click at [149, 351] on span "Gise" at bounding box center [118, 344] width 124 height 18
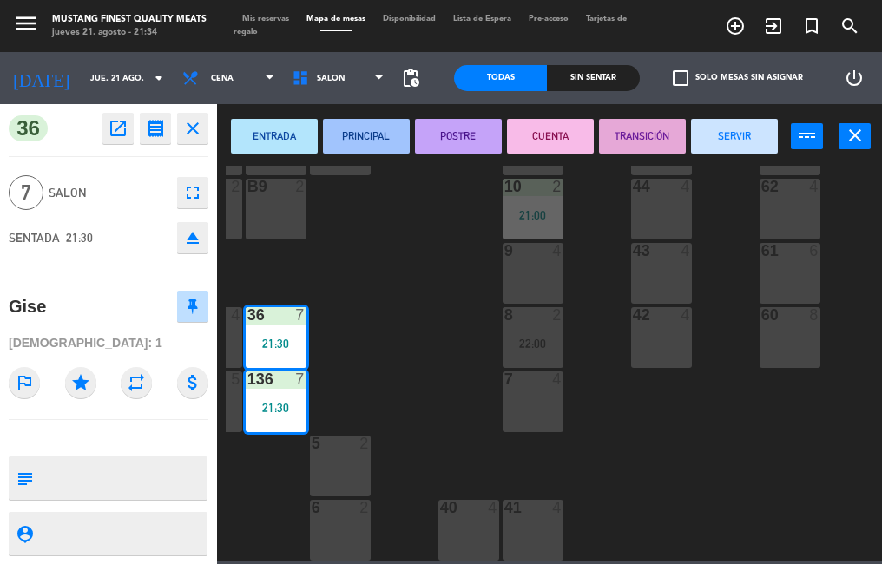
click at [418, 370] on div "73 4 72 4 71 4 69 8 70 4 80 8 50 2 53 2 52 2 51 2 49 2 68 6 81 8 18 4 16 4 19 4…" at bounding box center [554, 363] width 656 height 395
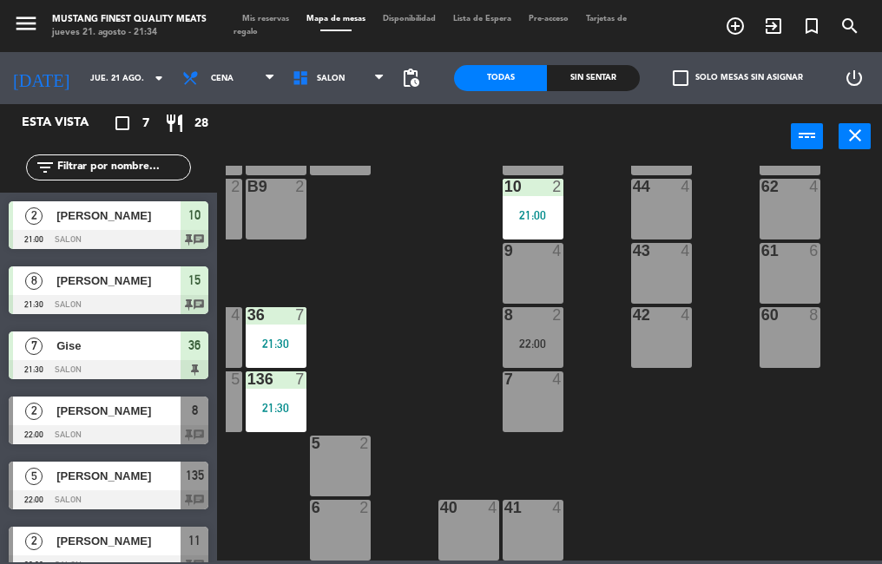
scroll to position [86, 0]
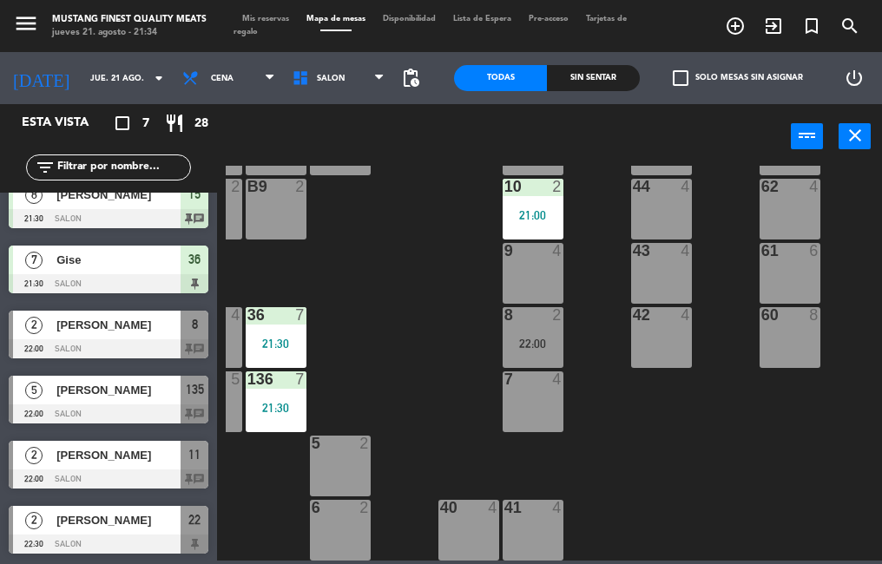
click at [138, 395] on span "[PERSON_NAME]" at bounding box center [118, 390] width 124 height 18
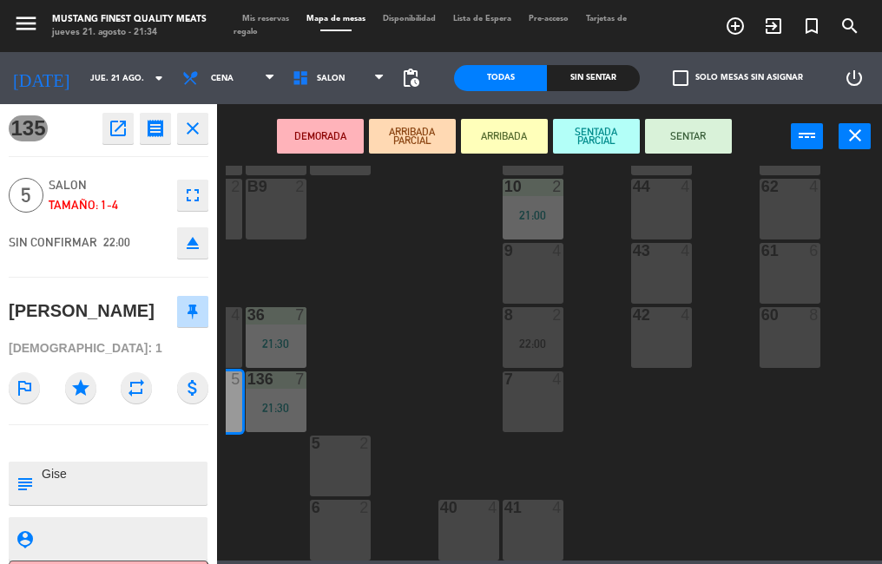
click at [180, 198] on button "fullscreen" at bounding box center [192, 195] width 31 height 31
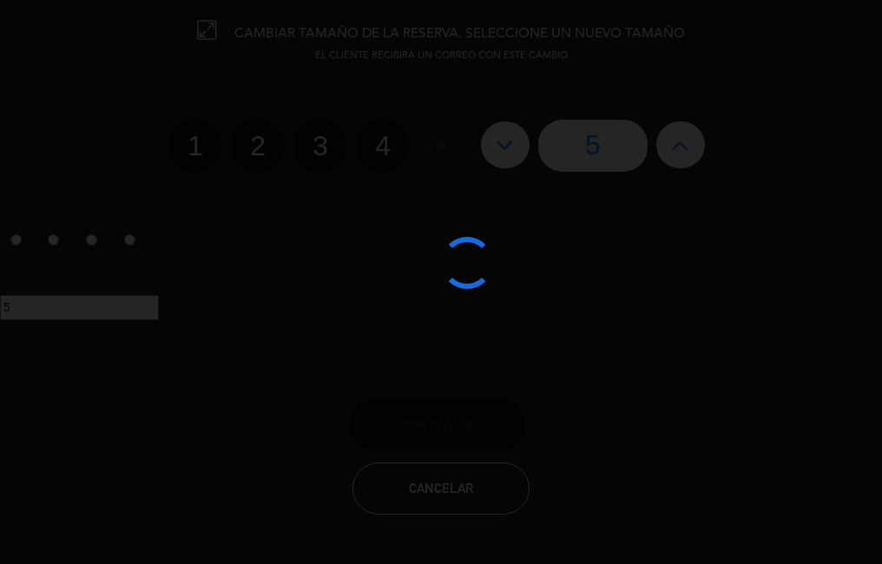
click at [681, 138] on div at bounding box center [441, 282] width 882 height 564
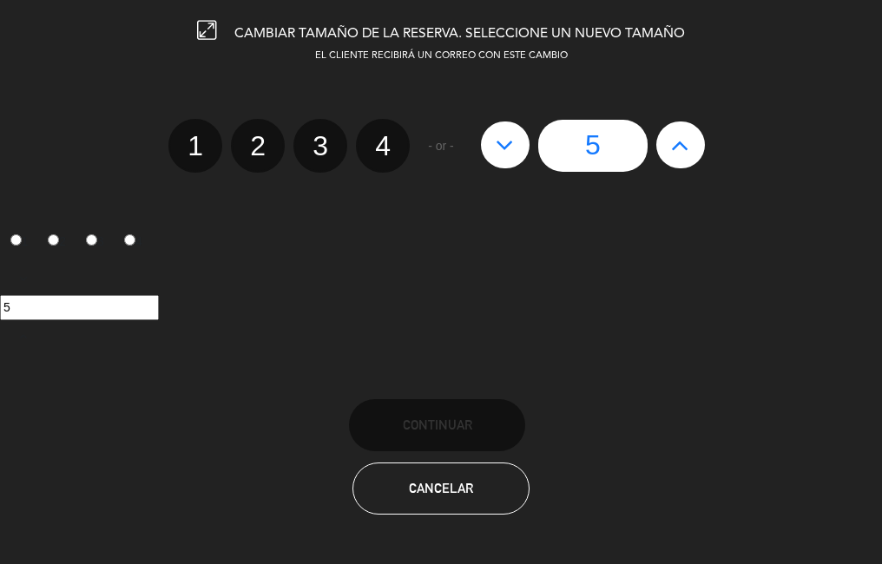
click at [680, 142] on icon at bounding box center [680, 145] width 18 height 28
type input "6"
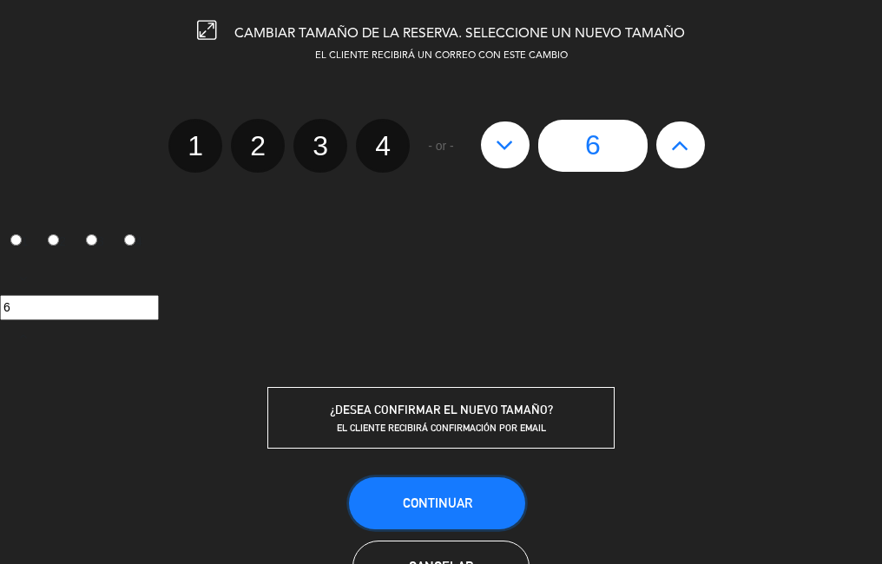
click at [453, 493] on button "Continuar" at bounding box center [437, 503] width 176 height 52
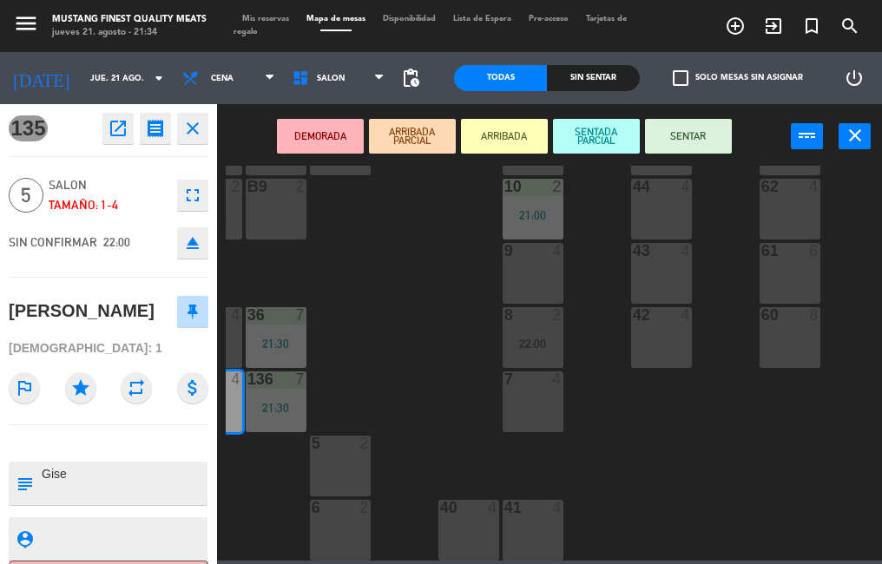
click at [455, 379] on div "73 4 72 4 71 4 69 8 70 4 80 8 50 2 53 2 52 2 51 2 49 2 68 6 81 8 18 4 16 4 19 4…" at bounding box center [554, 363] width 656 height 395
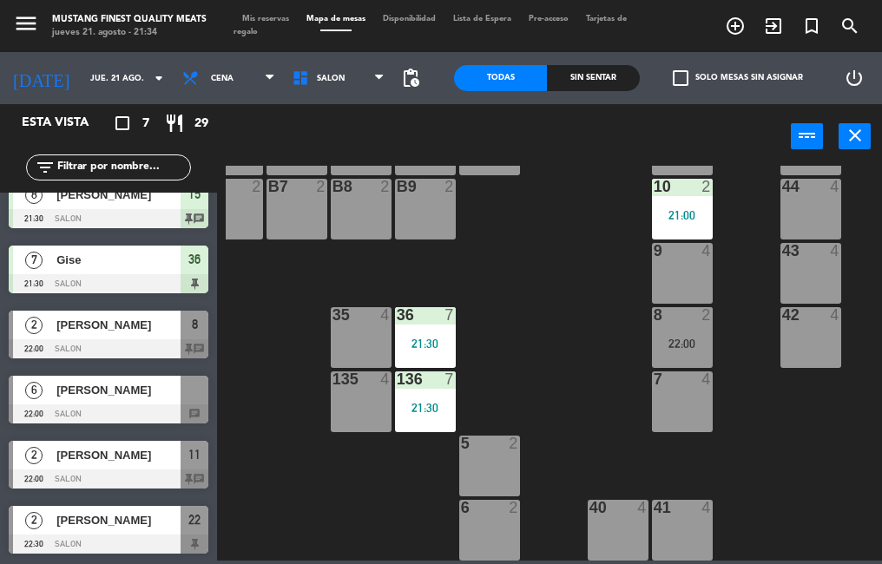
click at [107, 413] on div at bounding box center [109, 414] width 200 height 19
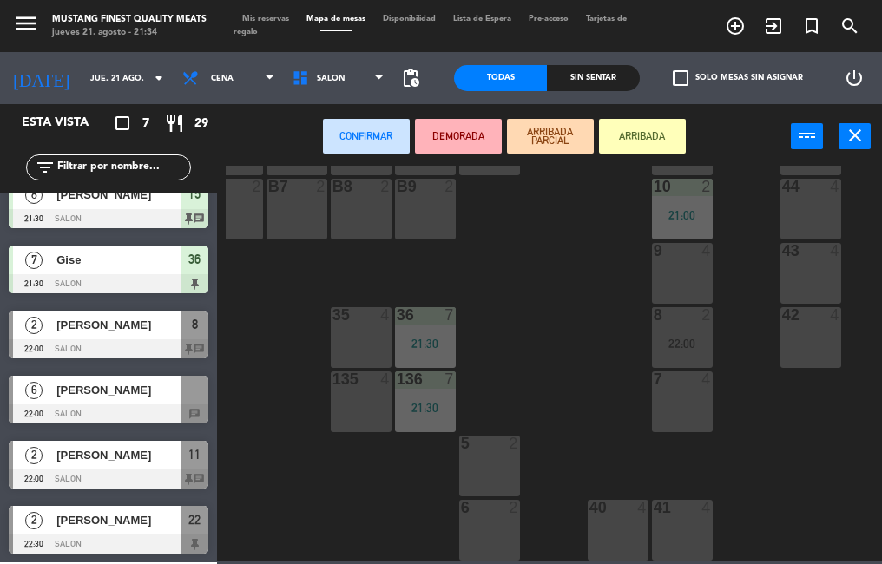
click at [364, 405] on div "135 4" at bounding box center [361, 402] width 61 height 61
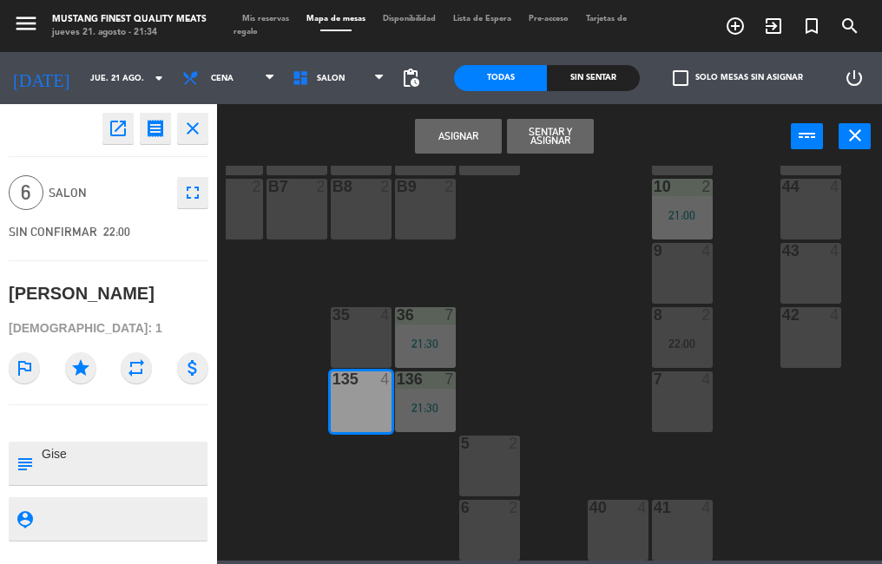
click at [469, 143] on button "Asignar" at bounding box center [458, 136] width 87 height 35
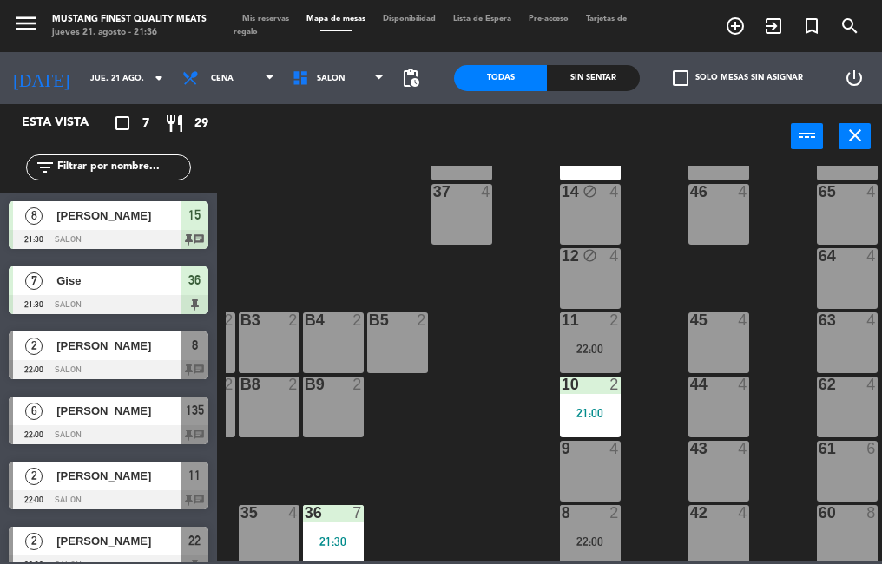
scroll to position [67, 0]
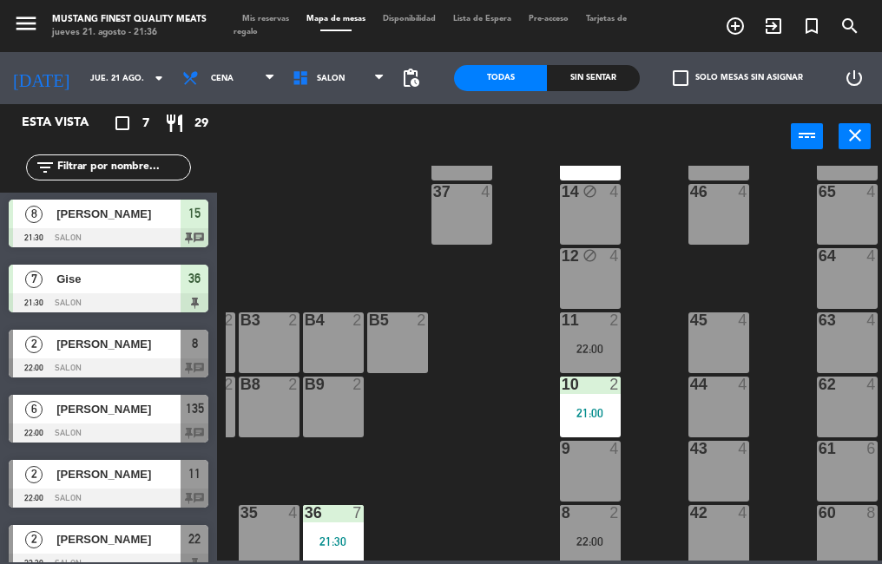
click at [130, 418] on span "[PERSON_NAME]" at bounding box center [118, 409] width 124 height 18
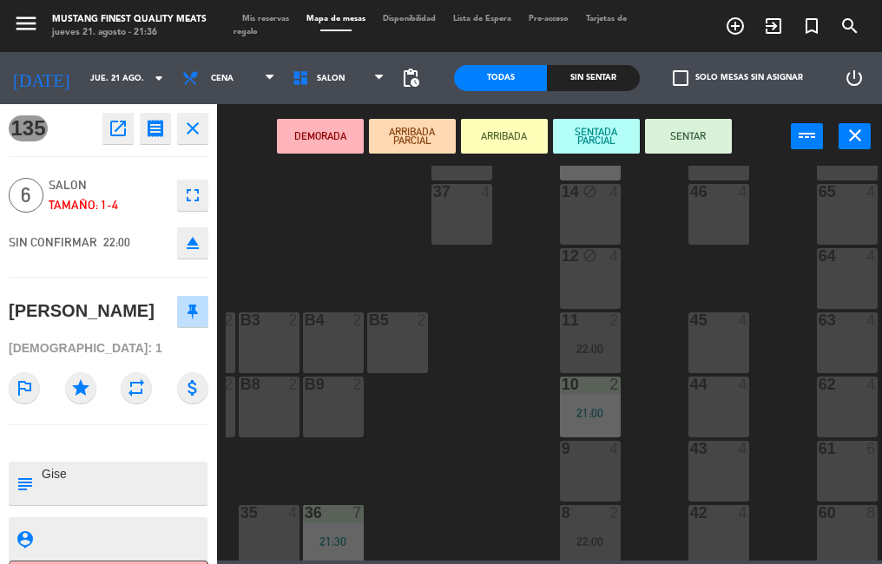
click at [690, 150] on button "SENTAR" at bounding box center [688, 136] width 87 height 35
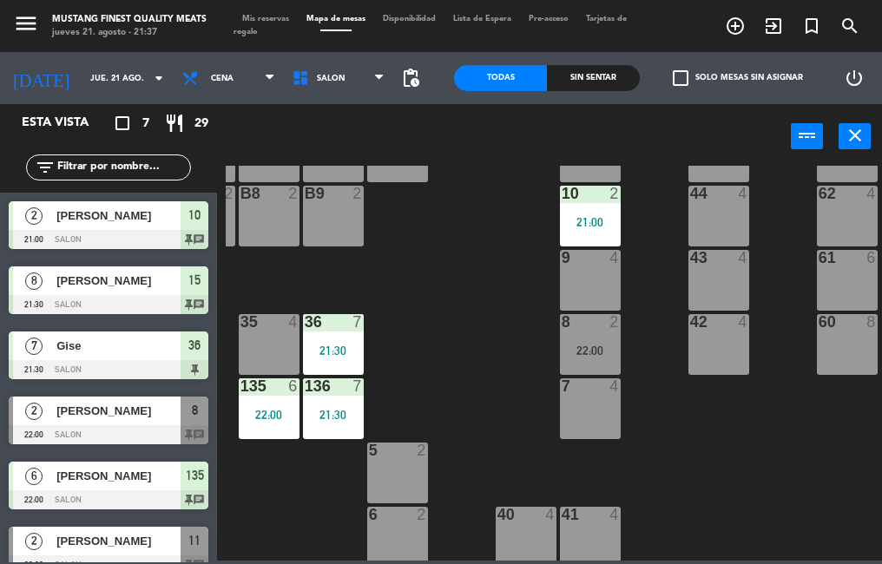
scroll to position [477, 183]
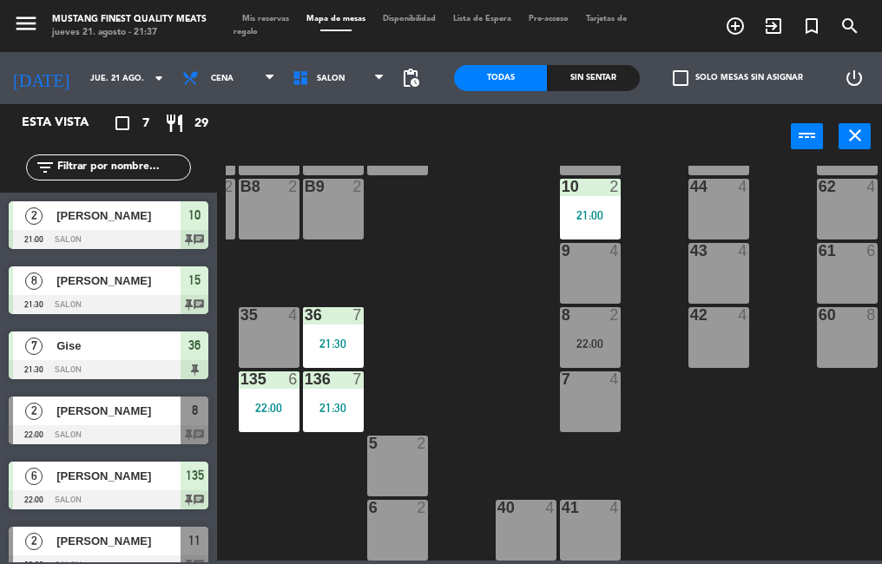
click at [139, 490] on div "[PERSON_NAME]" at bounding box center [118, 476] width 126 height 29
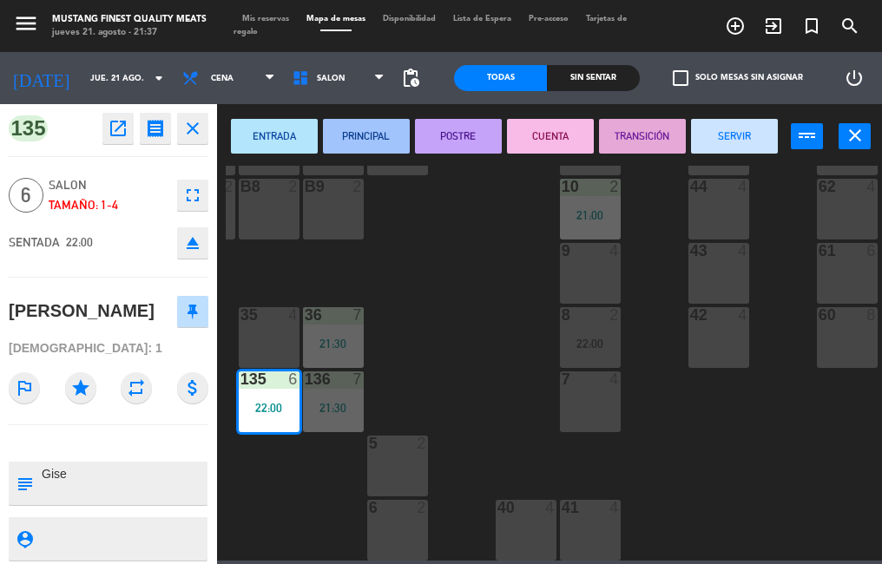
click at [190, 198] on icon "fullscreen" at bounding box center [192, 195] width 21 height 21
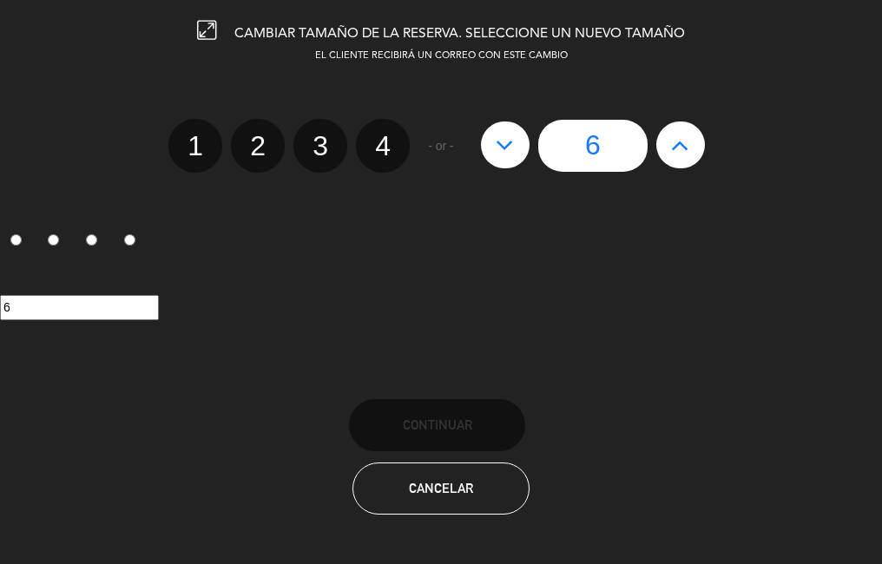
click at [500, 161] on button at bounding box center [505, 145] width 49 height 47
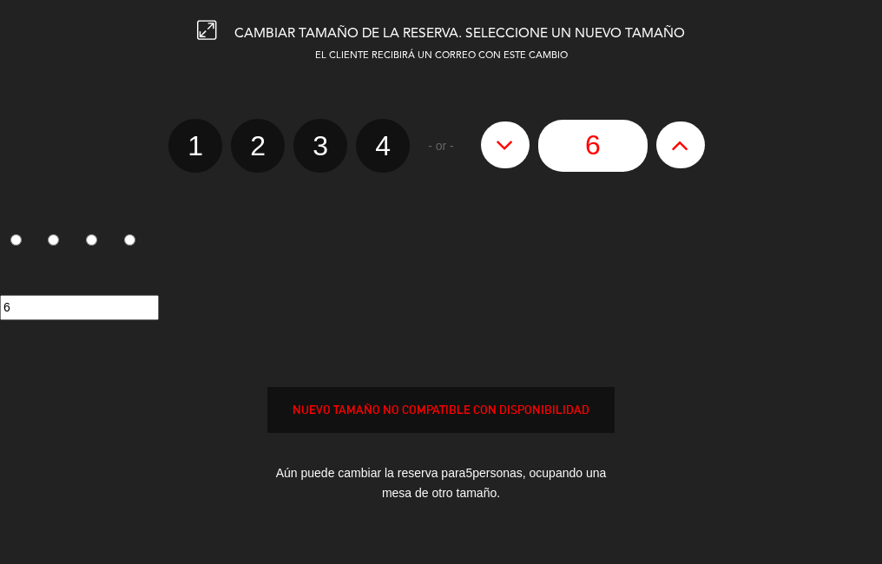
type input "5"
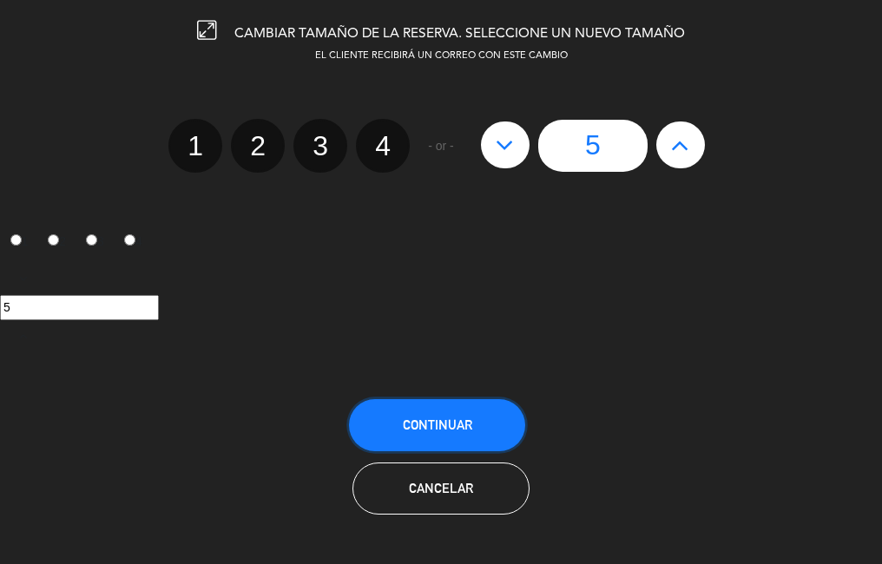
click at [461, 419] on span "Continuar" at bounding box center [437, 425] width 69 height 15
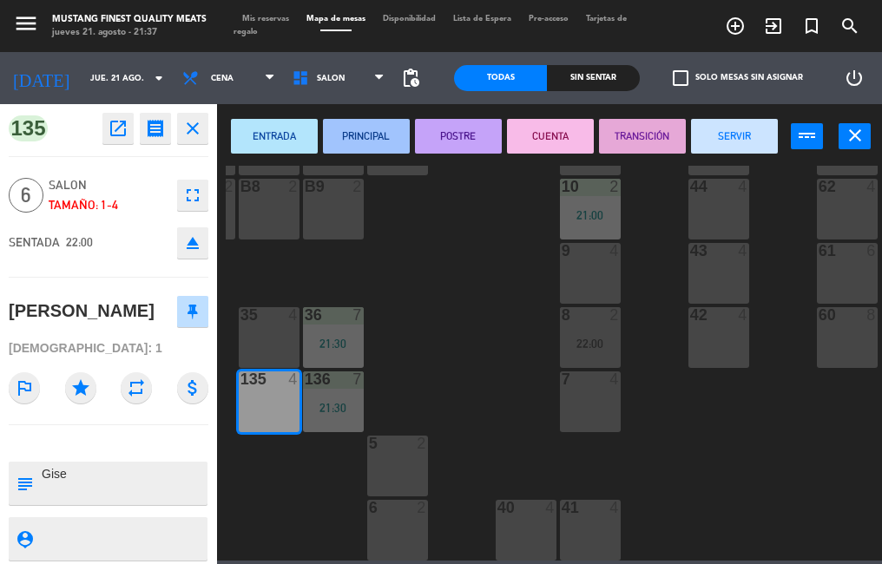
click at [475, 346] on div "73 4 72 4 71 4 69 8 70 4 80 8 50 2 53 2 52 2 51 2 49 2 68 6 81 8 18 4 16 4 19 4…" at bounding box center [554, 363] width 656 height 395
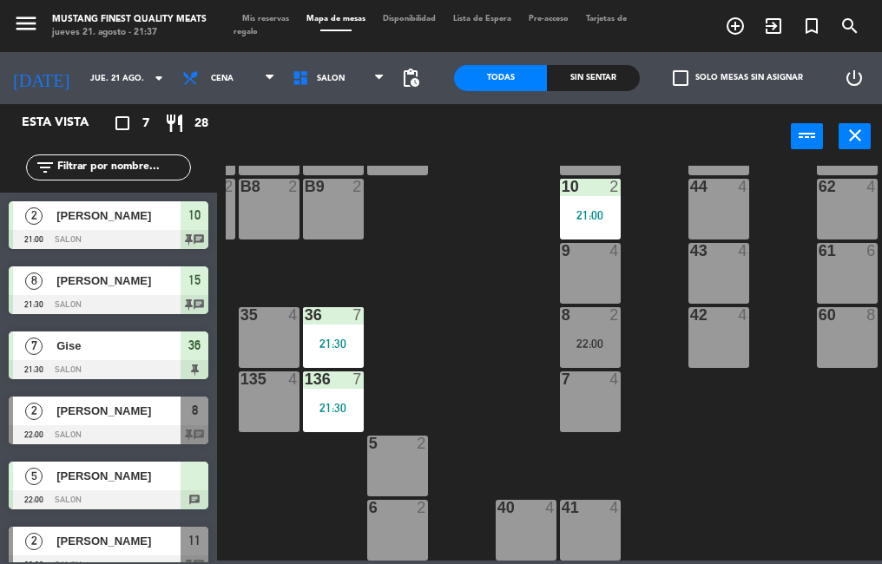
click at [128, 484] on span "[PERSON_NAME]" at bounding box center [118, 476] width 124 height 18
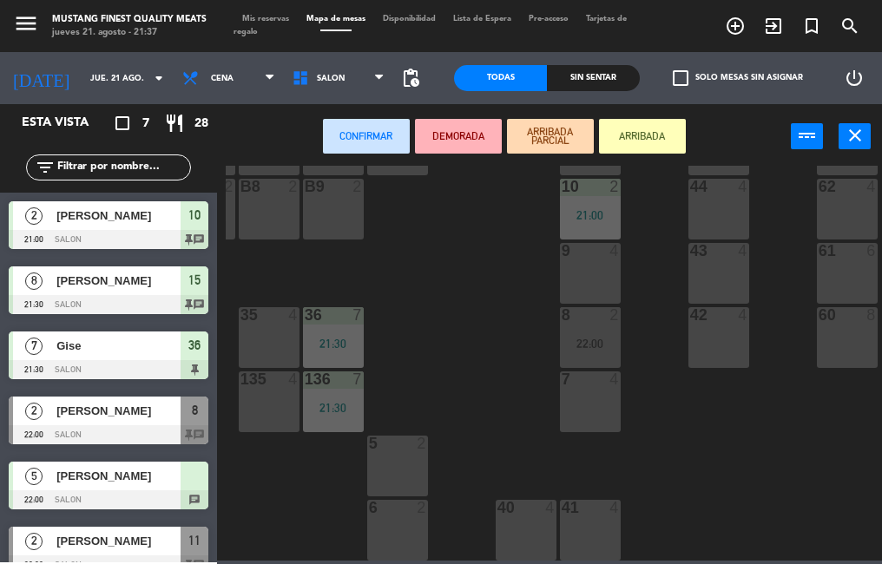
click at [272, 394] on div "135 4" at bounding box center [269, 402] width 61 height 61
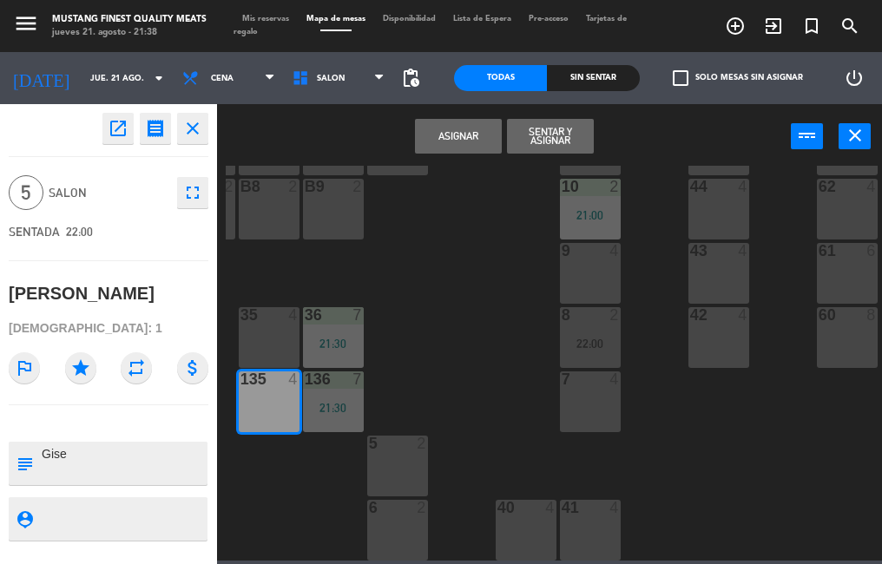
click at [466, 136] on button "Asignar" at bounding box center [458, 136] width 87 height 35
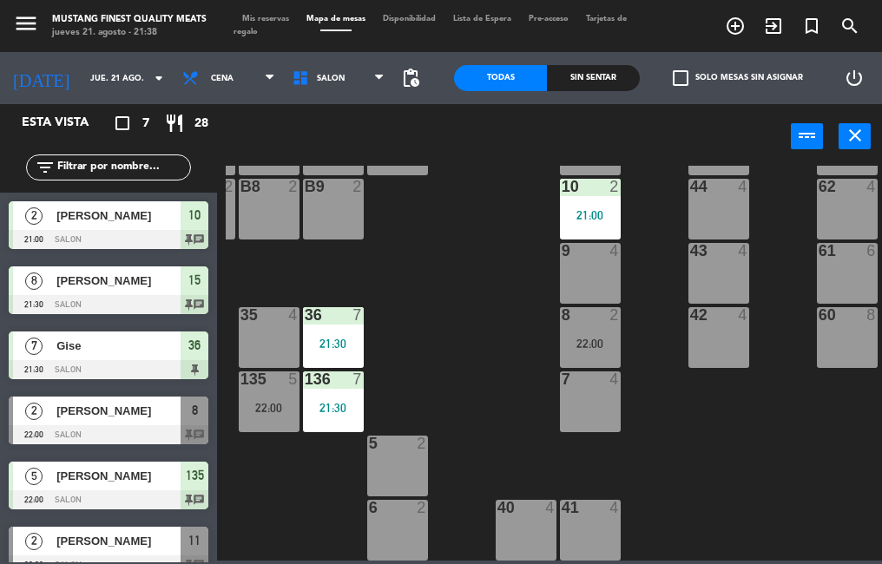
click at [465, 346] on div "73 4 72 4 71 4 69 8 70 4 80 8 50 2 53 2 52 2 51 2 49 2 68 6 81 8 18 4 16 4 19 4…" at bounding box center [554, 363] width 656 height 395
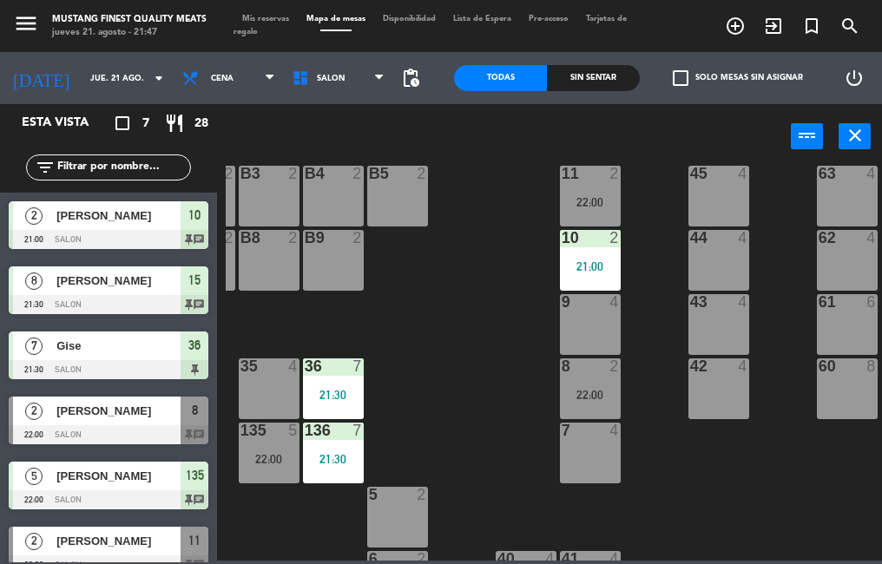
scroll to position [86, 0]
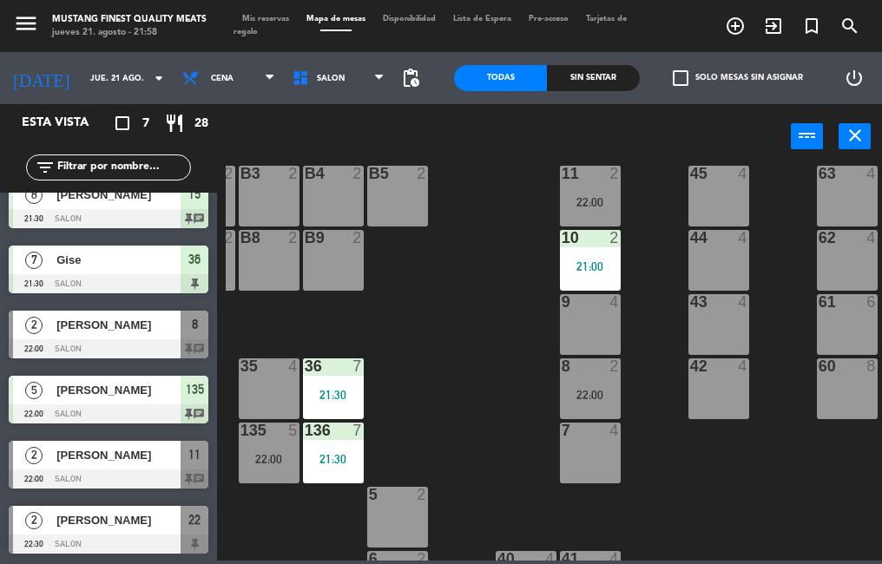
click at [152, 334] on span "[PERSON_NAME]" at bounding box center [118, 325] width 124 height 18
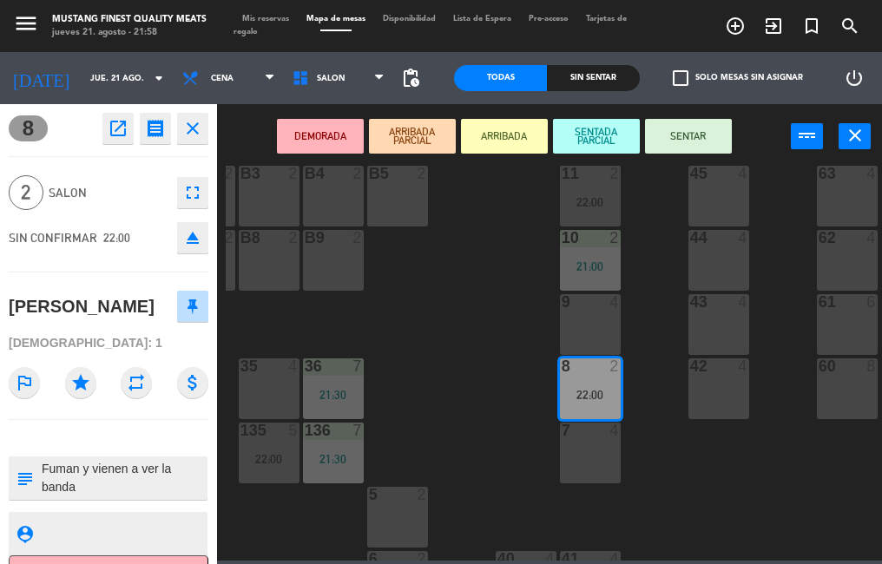
click at [453, 457] on div "73 4 72 4 71 4 69 8 70 4 80 8 50 2 53 2 52 2 51 2 49 2 68 6 81 8 18 4 16 4 19 4…" at bounding box center [554, 363] width 656 height 395
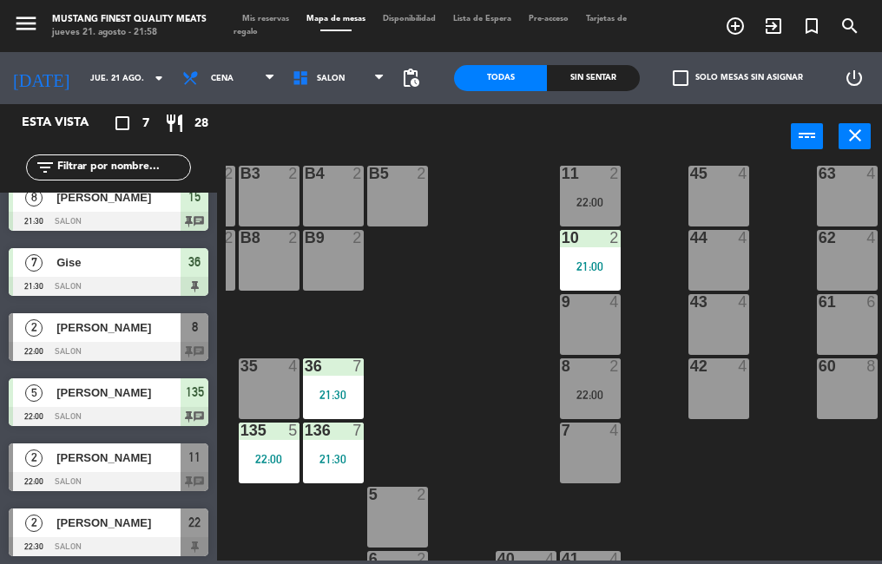
scroll to position [85, 0]
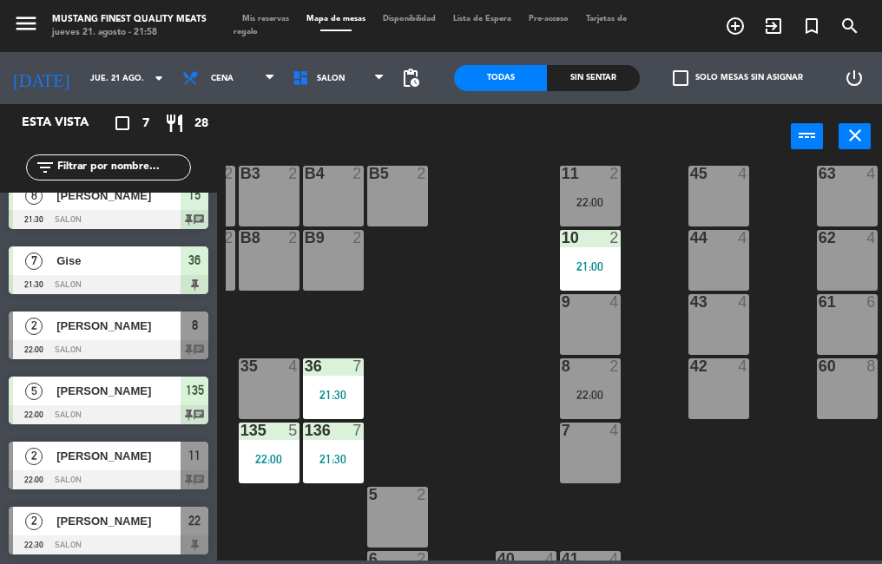
click at [132, 402] on div "[PERSON_NAME]" at bounding box center [118, 391] width 126 height 29
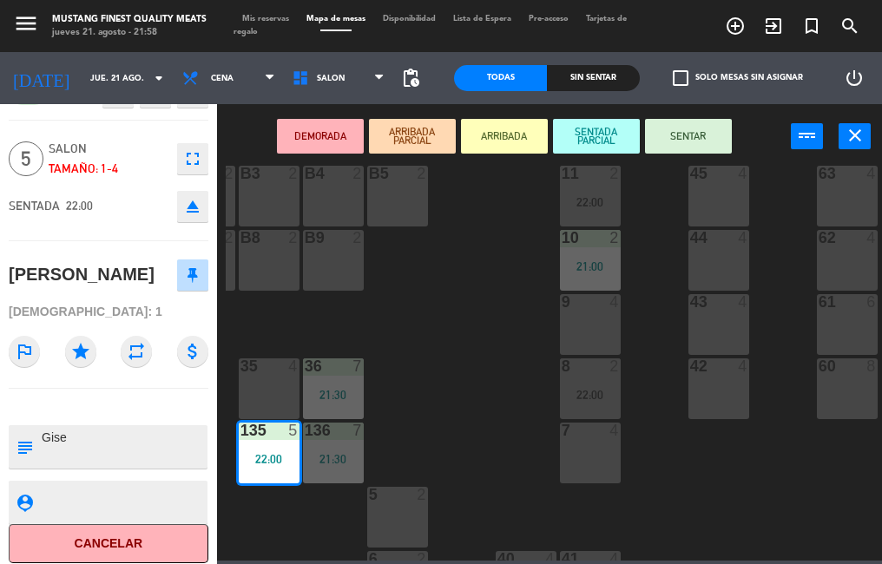
scroll to position [37, 0]
click at [480, 318] on div "73 4 72 4 71 4 69 8 70 4 80 8 50 2 53 2 52 2 51 2 49 2 68 6 81 8 18 4 16 4 19 4…" at bounding box center [554, 363] width 656 height 395
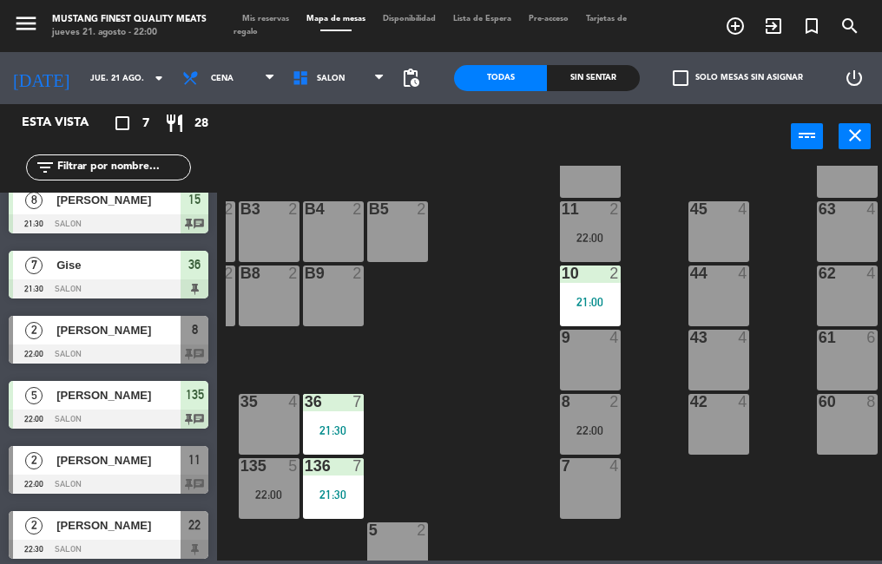
scroll to position [85, 0]
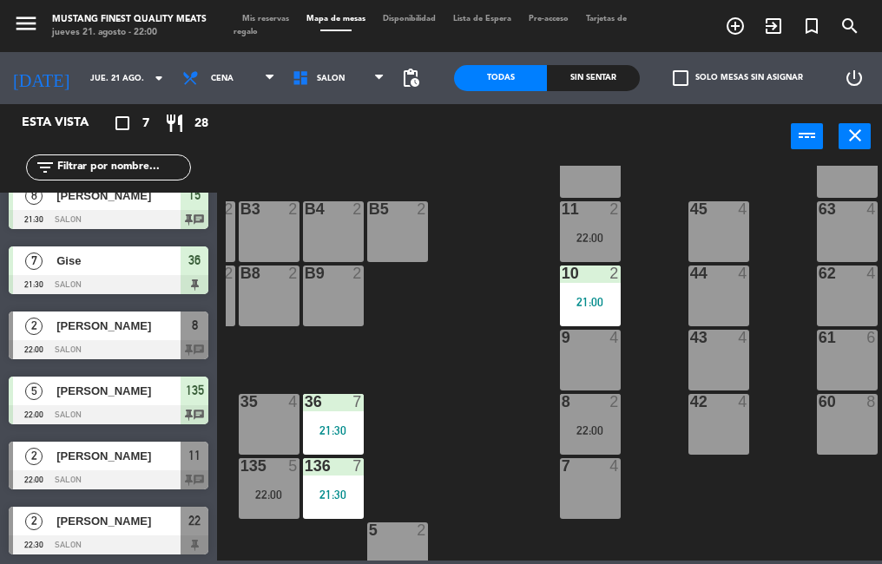
click at [109, 326] on span "[PERSON_NAME]" at bounding box center [118, 326] width 124 height 18
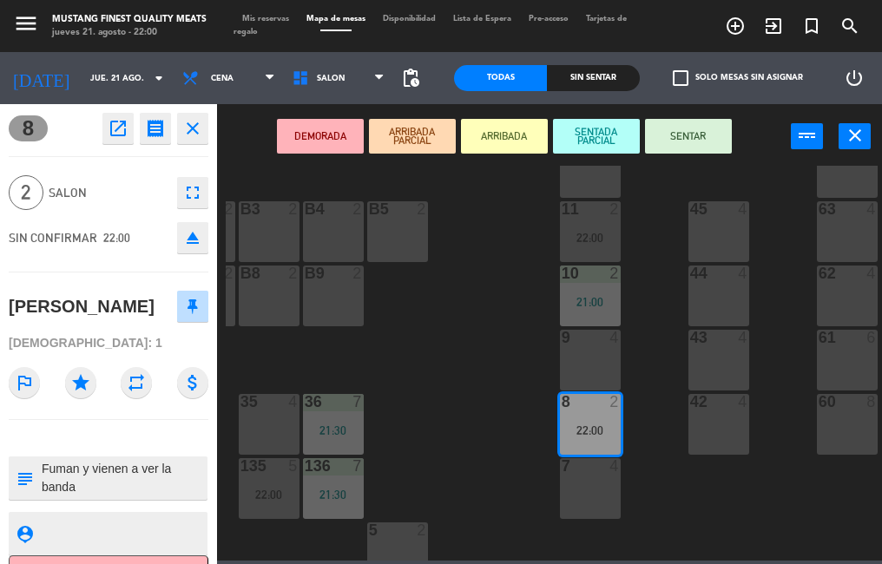
click at [695, 135] on button "SENTAR" at bounding box center [688, 136] width 87 height 35
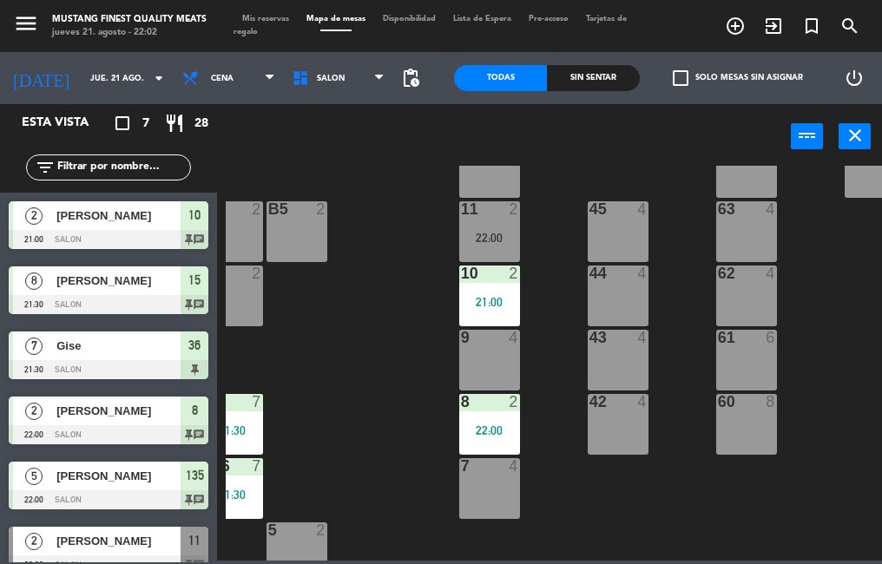
click at [356, 456] on div "73 4 72 4 71 4 69 8 70 4 80 8 50 2 53 2 52 2 51 2 49 2 68 6 81 8 18 4 16 4 19 4…" at bounding box center [554, 363] width 656 height 395
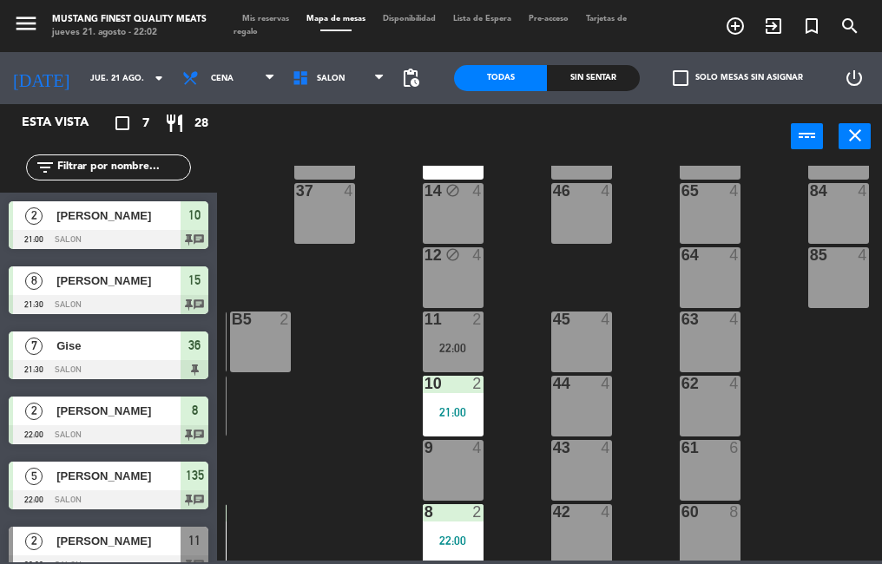
scroll to position [269, 320]
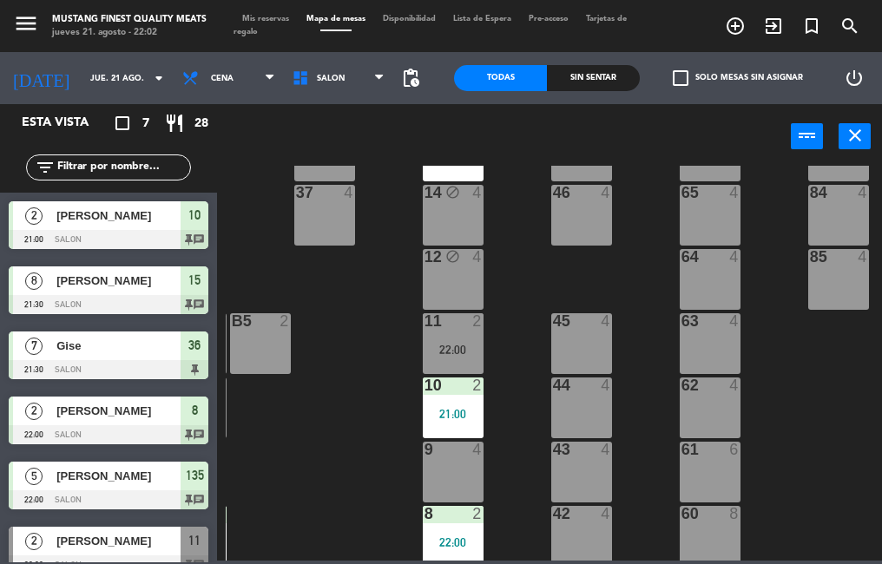
click at [458, 526] on div "8 2 22:00" at bounding box center [453, 536] width 61 height 61
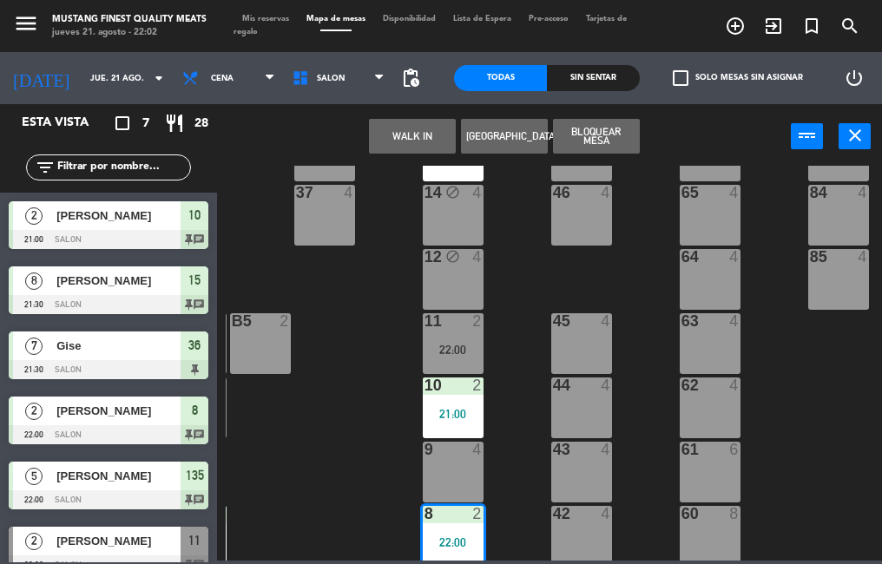
click at [708, 214] on div "65 4" at bounding box center [710, 215] width 61 height 61
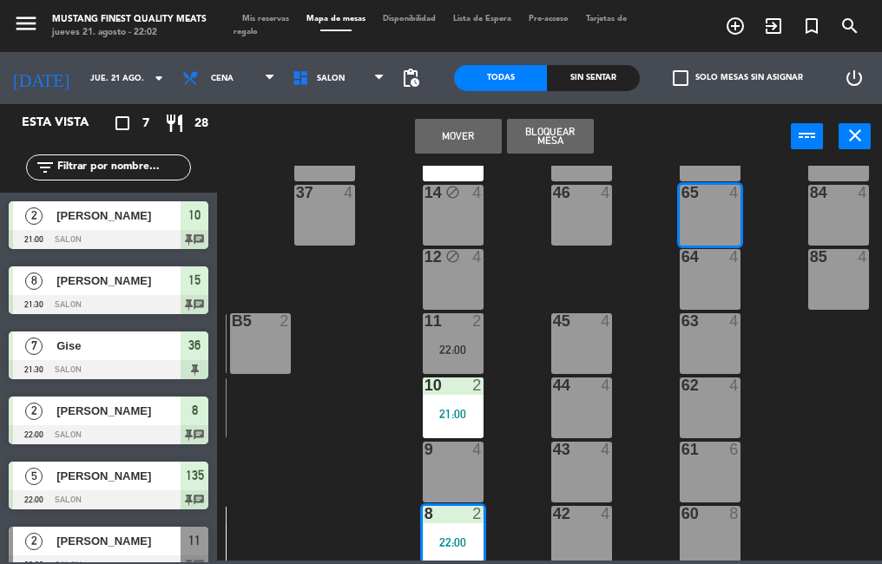
click at [464, 138] on button "Mover" at bounding box center [458, 136] width 87 height 35
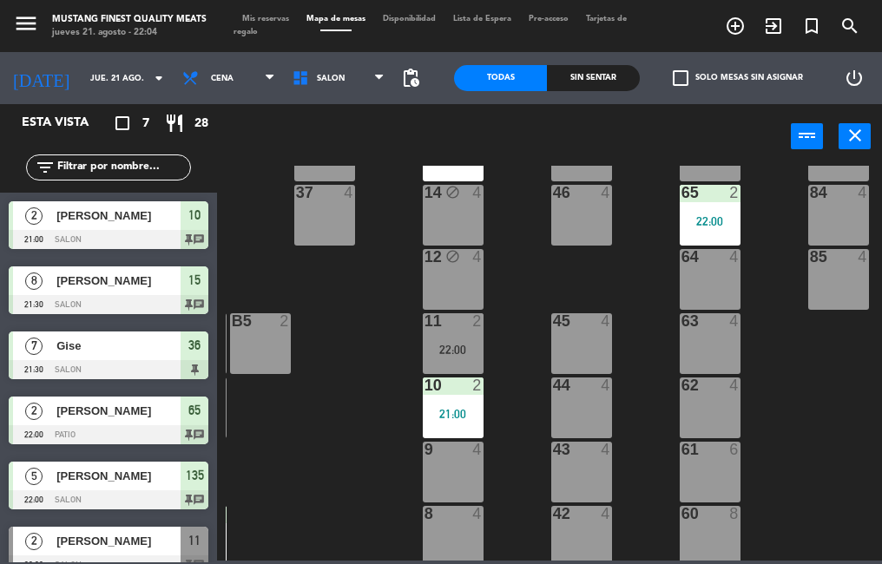
scroll to position [86, 0]
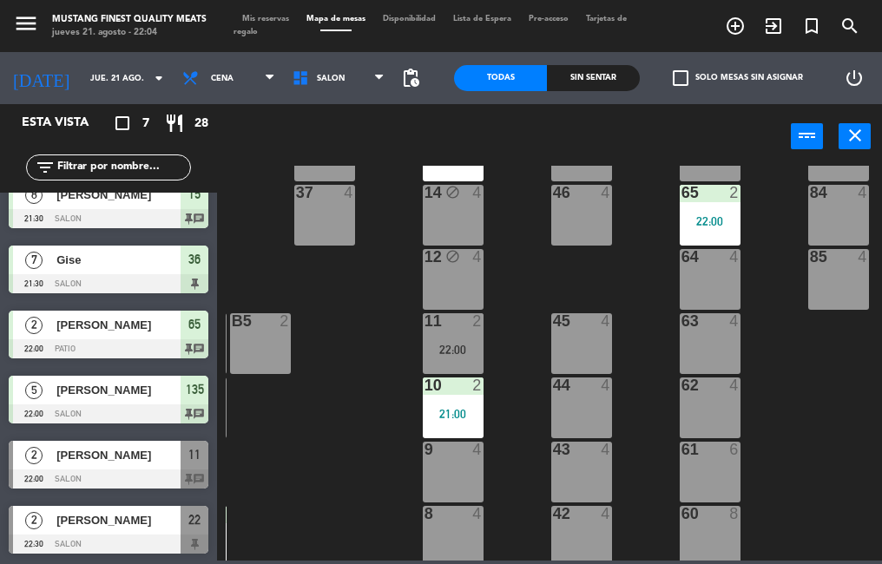
click at [143, 459] on span "[PERSON_NAME]" at bounding box center [118, 455] width 124 height 18
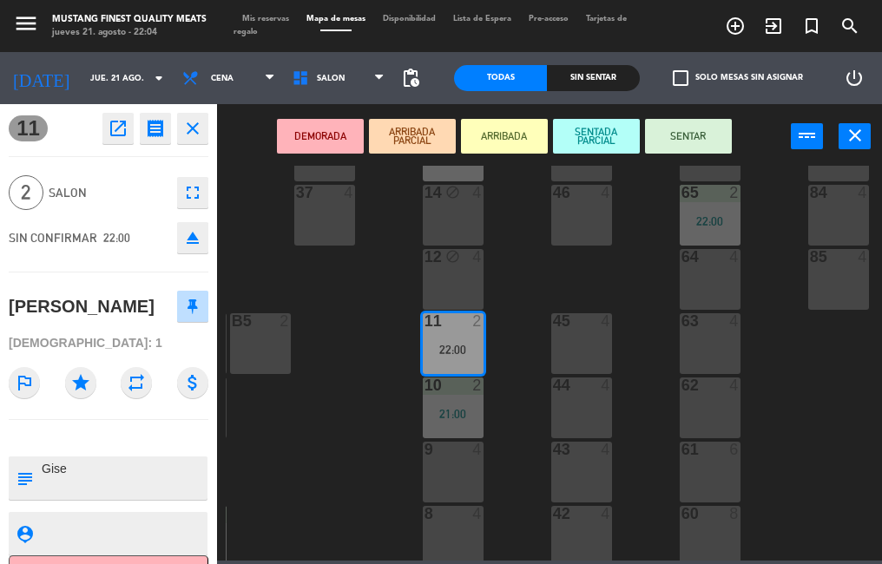
click at [695, 141] on button "SENTAR" at bounding box center [688, 136] width 87 height 35
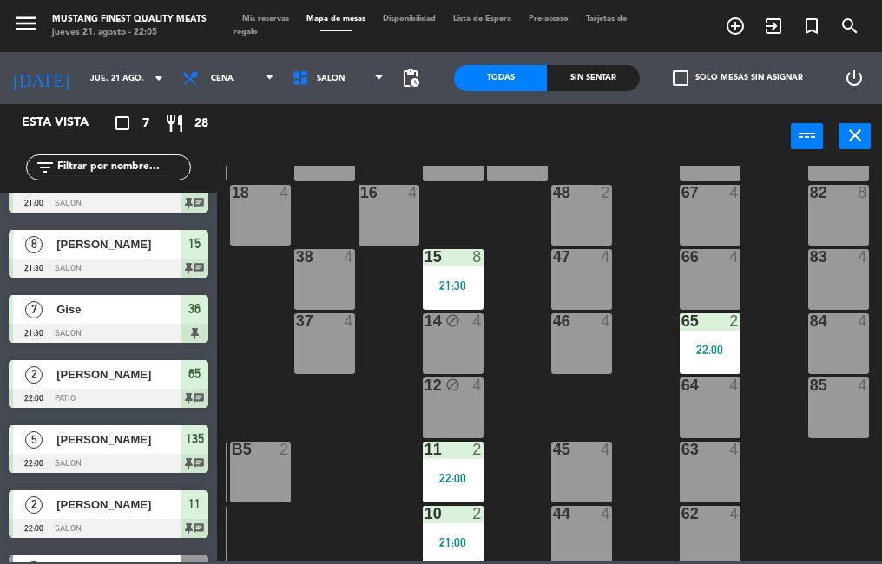
scroll to position [132, 320]
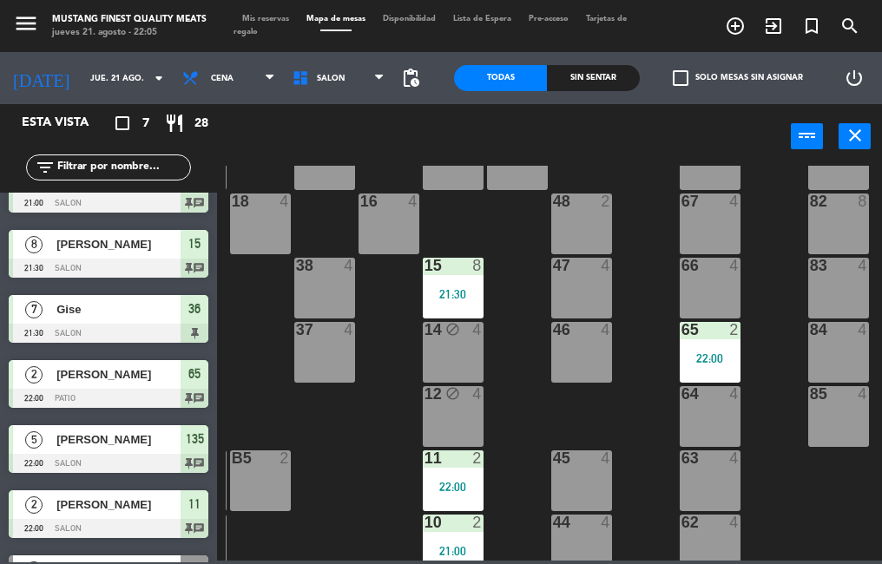
click at [709, 365] on div "65 2 22:00" at bounding box center [710, 352] width 61 height 61
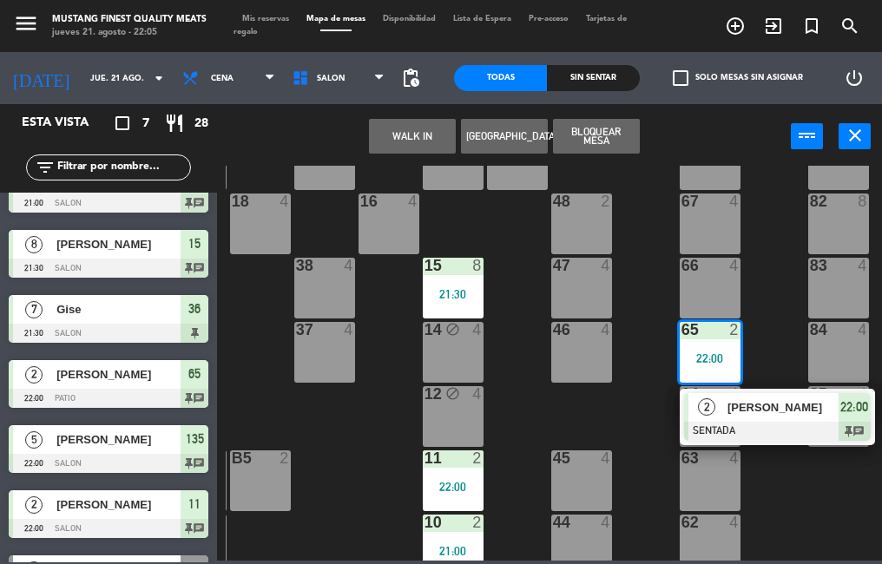
click at [586, 229] on div "48 2" at bounding box center [581, 224] width 61 height 61
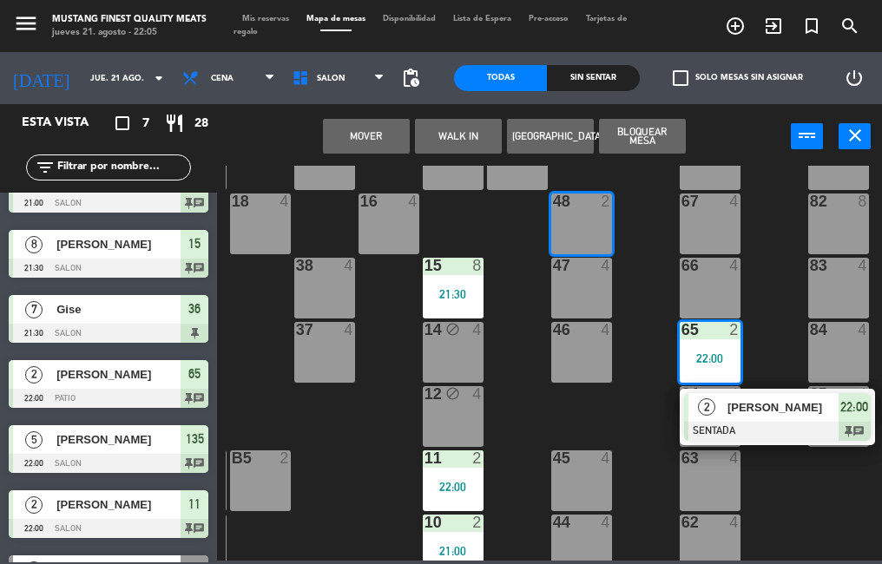
click at [381, 141] on button "Mover" at bounding box center [366, 136] width 87 height 35
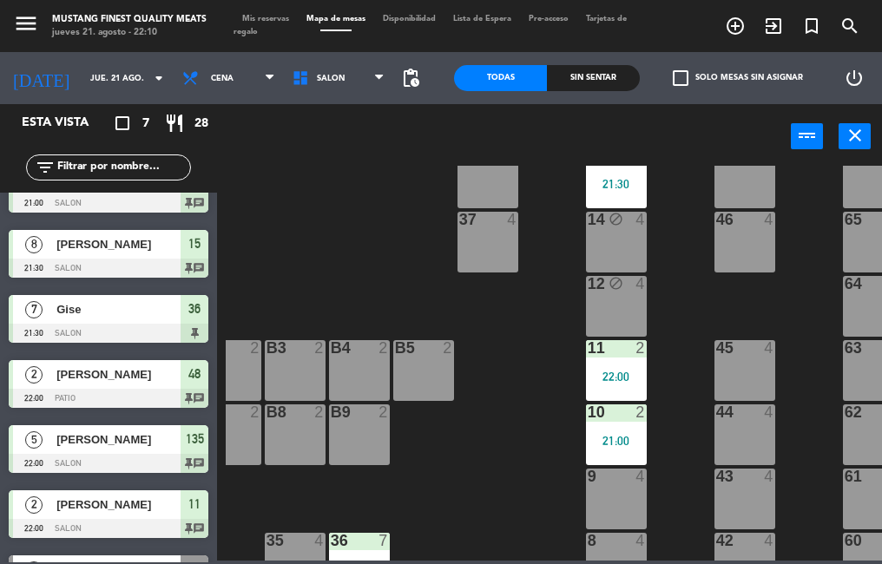
scroll to position [242, 162]
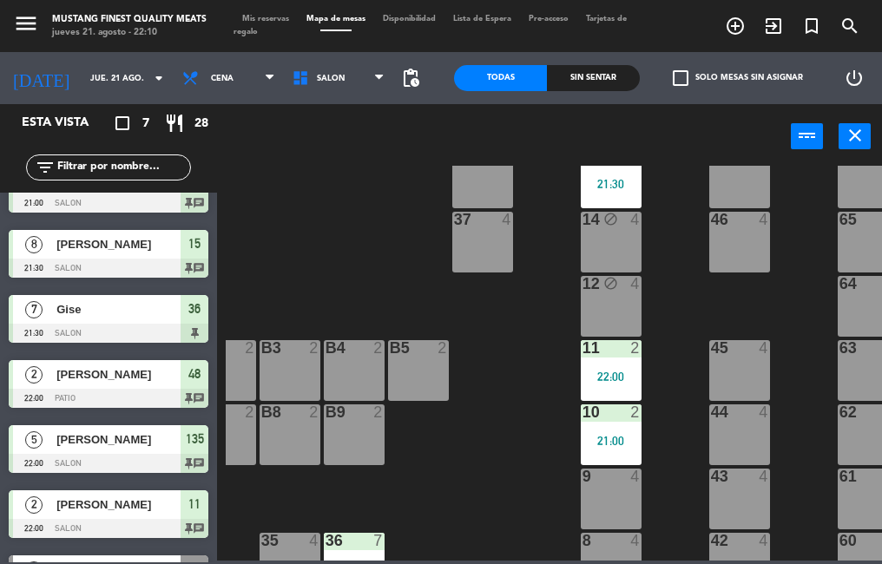
click at [185, 511] on div "11" at bounding box center [195, 504] width 28 height 29
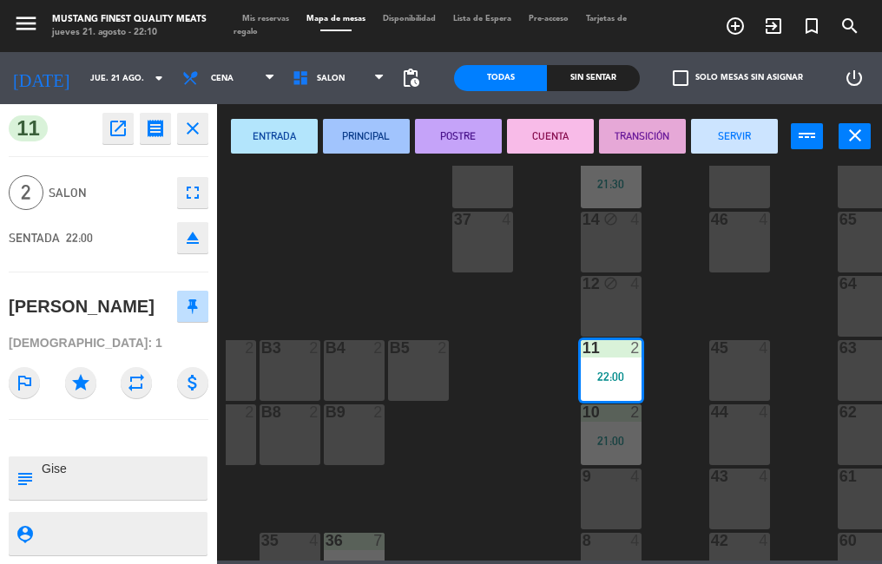
click at [287, 431] on div "B8 2" at bounding box center [290, 435] width 61 height 61
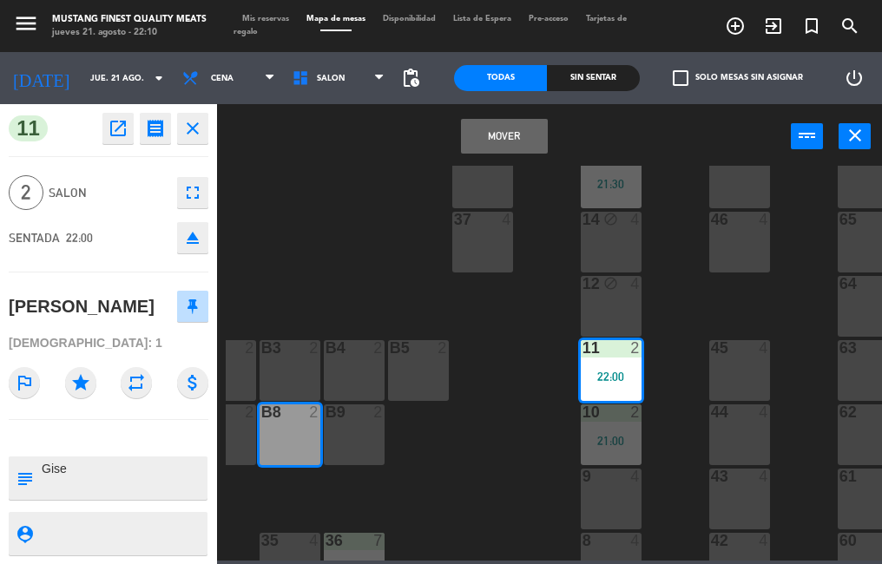
click at [510, 154] on div "Mover power_input close" at bounding box center [504, 137] width 574 height 66
click at [497, 142] on button "Mover" at bounding box center [504, 136] width 87 height 35
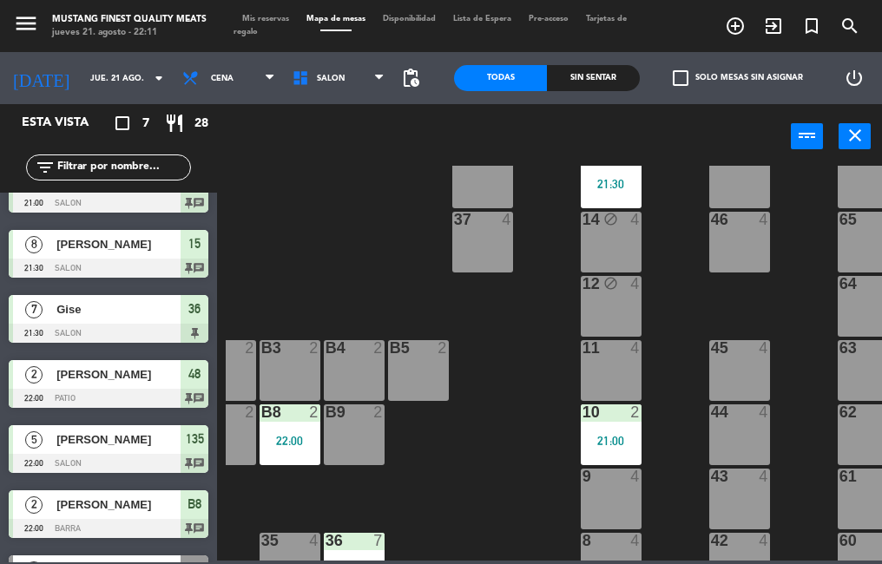
scroll to position [0, 0]
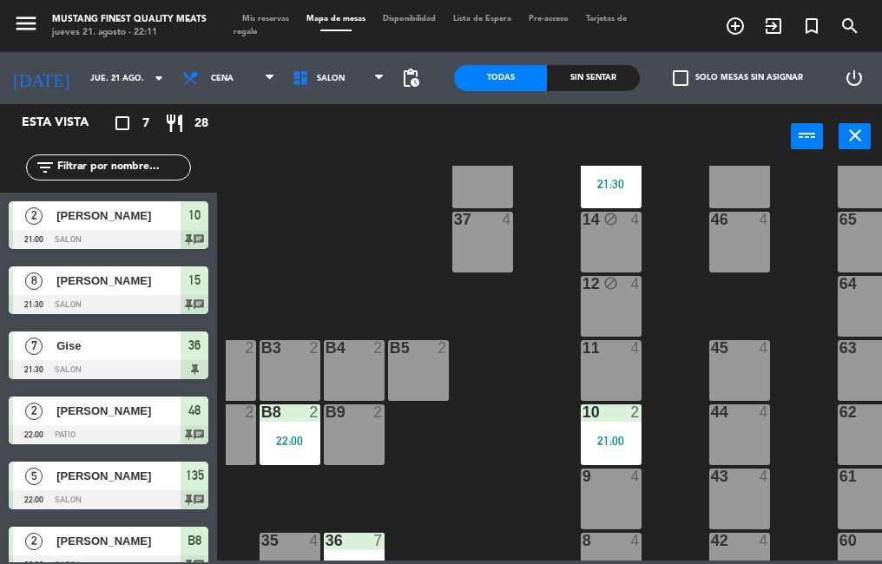
click at [141, 230] on div at bounding box center [109, 239] width 200 height 19
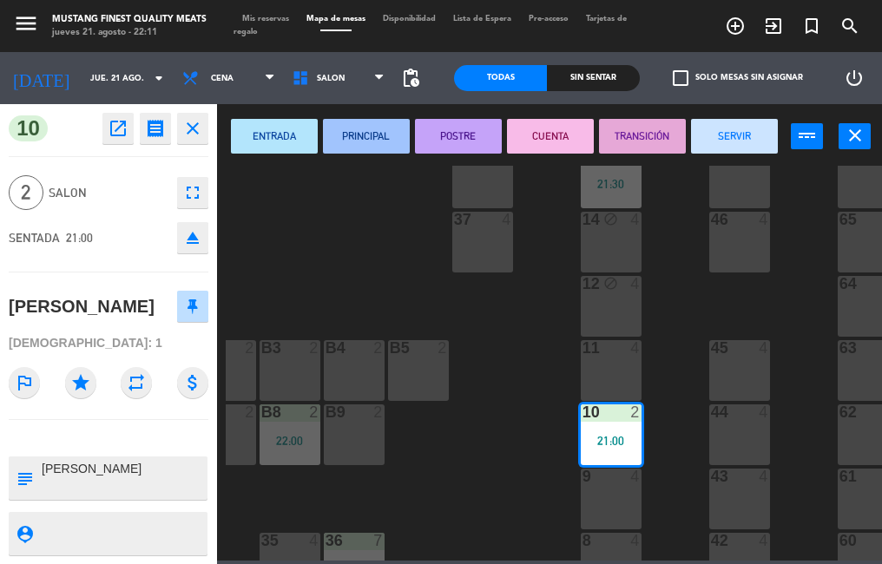
click at [332, 266] on div "73 4 72 4 71 4 69 8 70 4 80 8 50 2 53 2 52 2 51 2 49 2 68 6 81 8 18 4 16 4 19 4…" at bounding box center [554, 363] width 656 height 395
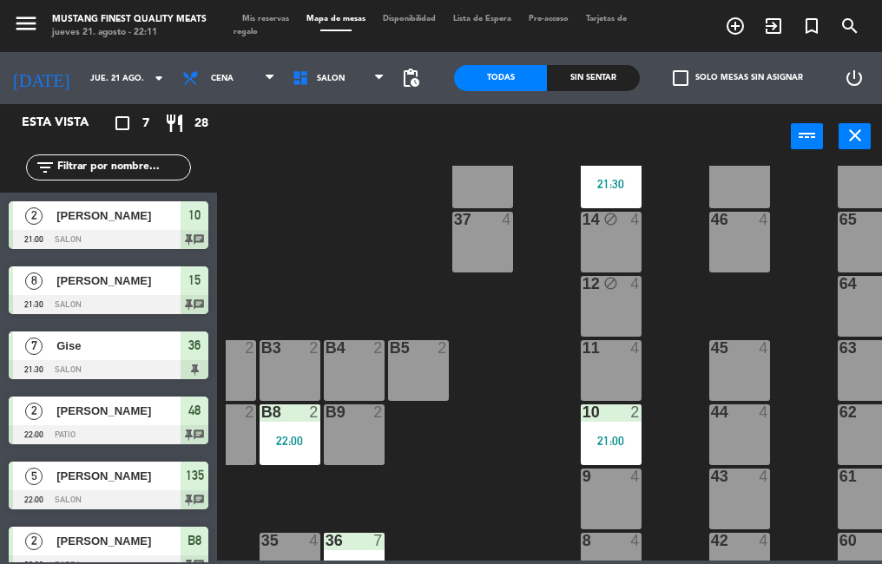
click at [115, 286] on span "[PERSON_NAME]" at bounding box center [118, 281] width 124 height 18
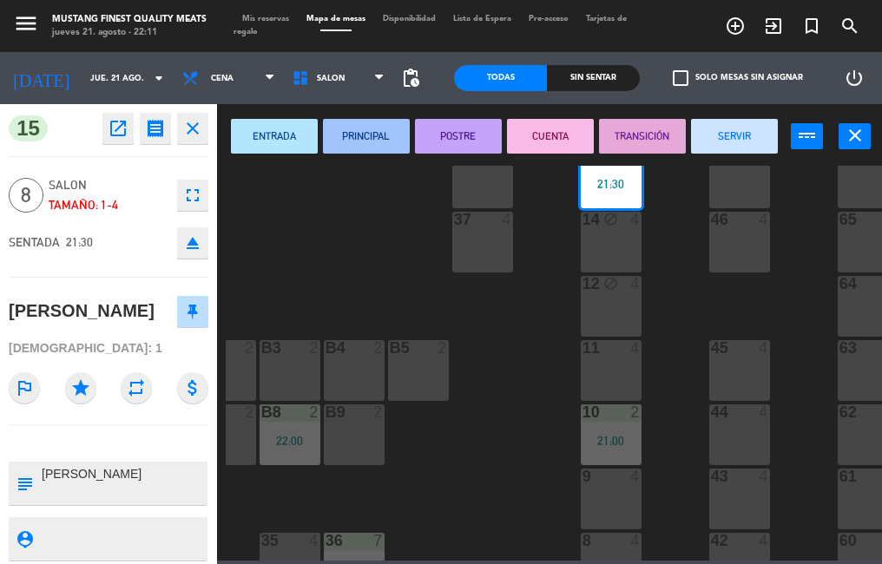
click at [300, 275] on div "73 4 72 4 71 4 69 8 70 4 80 8 50 2 53 2 52 2 51 2 49 2 68 6 81 8 18 4 16 4 19 4…" at bounding box center [554, 363] width 656 height 395
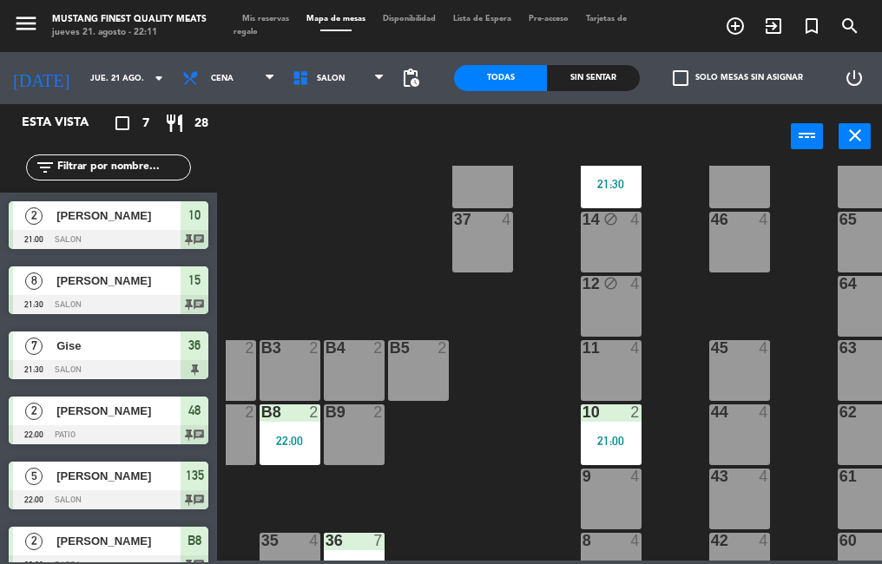
click at [103, 352] on span "Gise" at bounding box center [118, 346] width 124 height 18
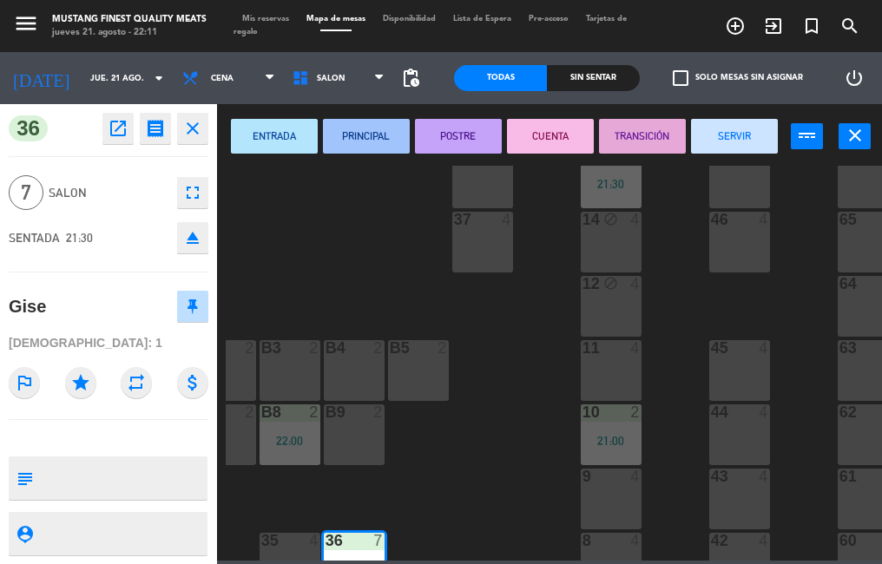
click at [497, 438] on div "73 4 72 4 71 4 69 8 70 4 80 8 50 2 53 2 52 2 51 2 49 2 68 6 81 8 18 4 16 4 19 4…" at bounding box center [554, 363] width 656 height 395
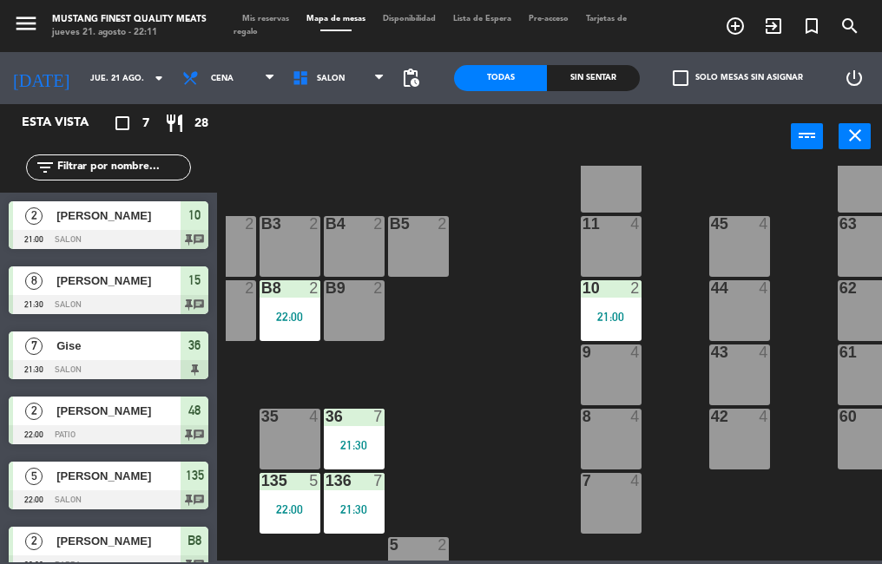
scroll to position [380, 162]
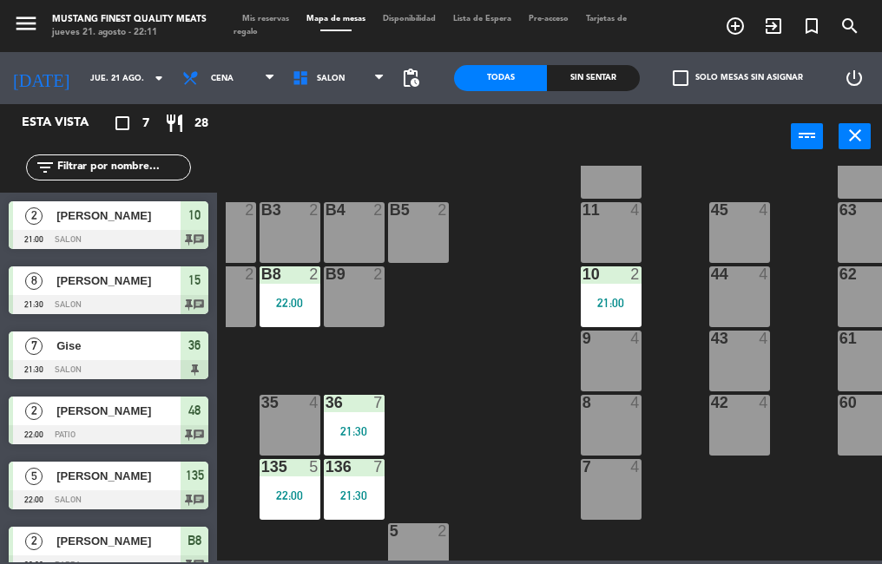
click at [128, 431] on div at bounding box center [109, 434] width 200 height 19
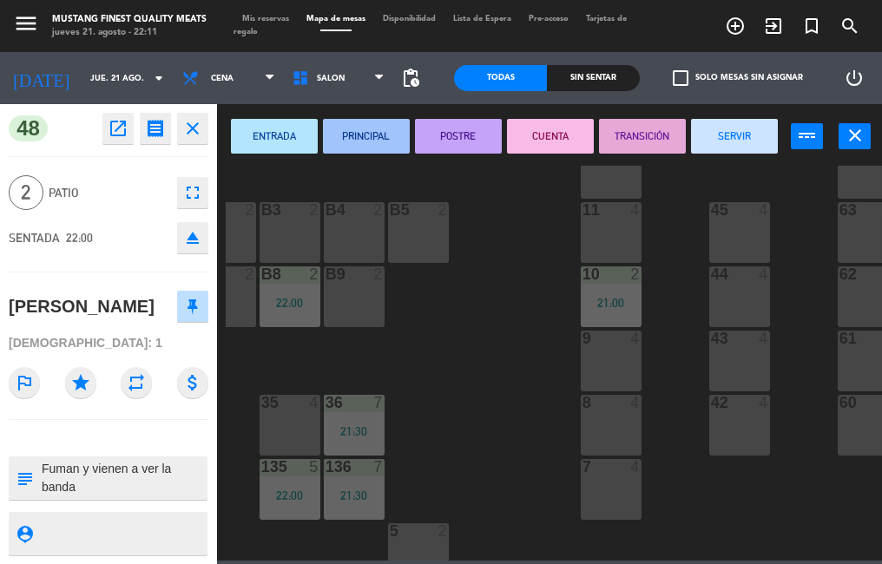
click at [468, 420] on div "73 4 72 4 71 4 69 8 70 4 80 8 50 2 53 2 52 2 51 2 49 2 68 6 81 8 18 4 16 4 19 4…" at bounding box center [554, 363] width 656 height 395
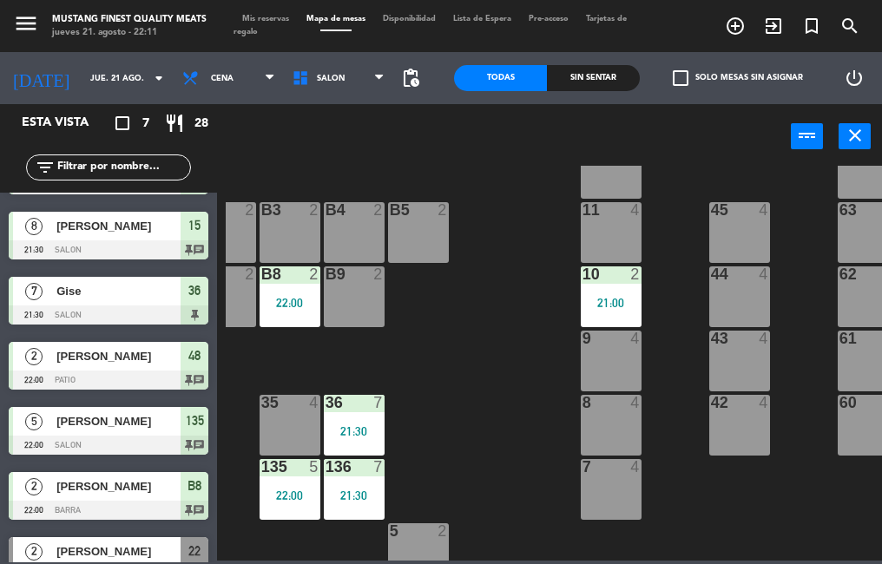
scroll to position [86, 0]
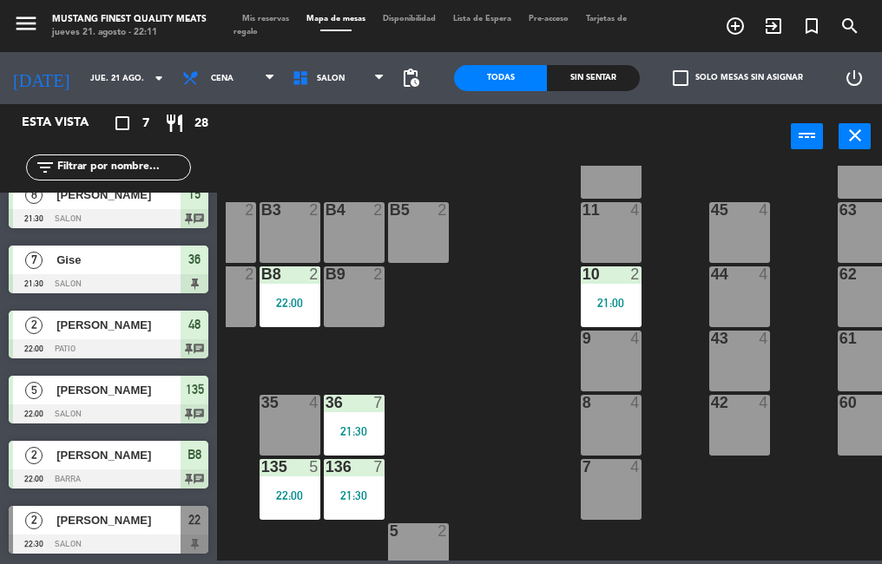
click at [160, 398] on span "[PERSON_NAME]" at bounding box center [118, 390] width 124 height 18
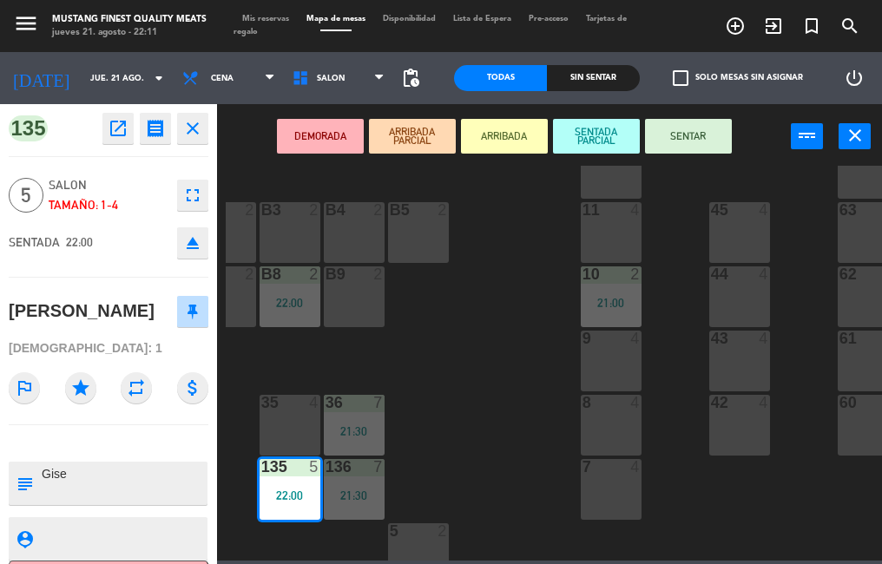
click at [560, 372] on div "73 4 72 4 71 4 69 8 70 4 80 8 50 2 53 2 52 2 51 2 49 2 68 6 81 8 18 4 16 4 19 4…" at bounding box center [554, 363] width 656 height 395
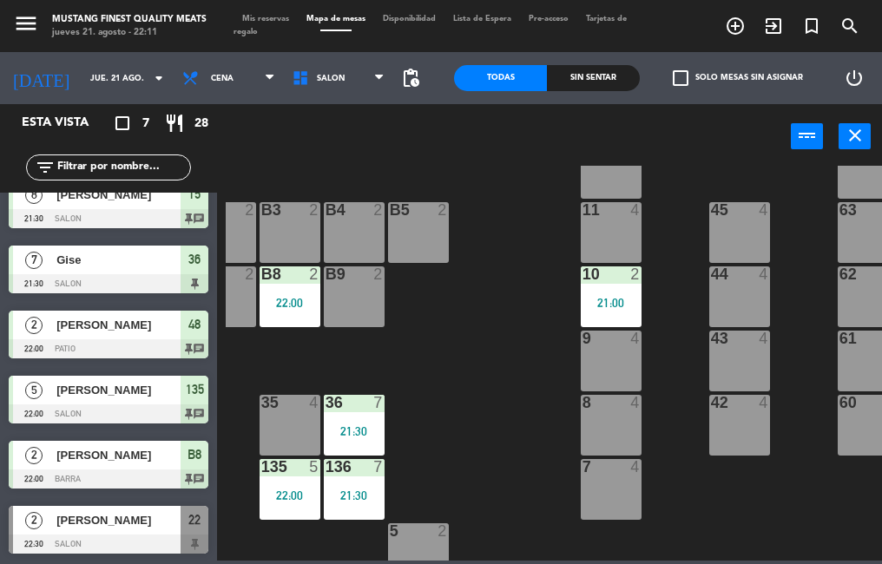
click at [127, 452] on span "[PERSON_NAME]" at bounding box center [118, 455] width 124 height 18
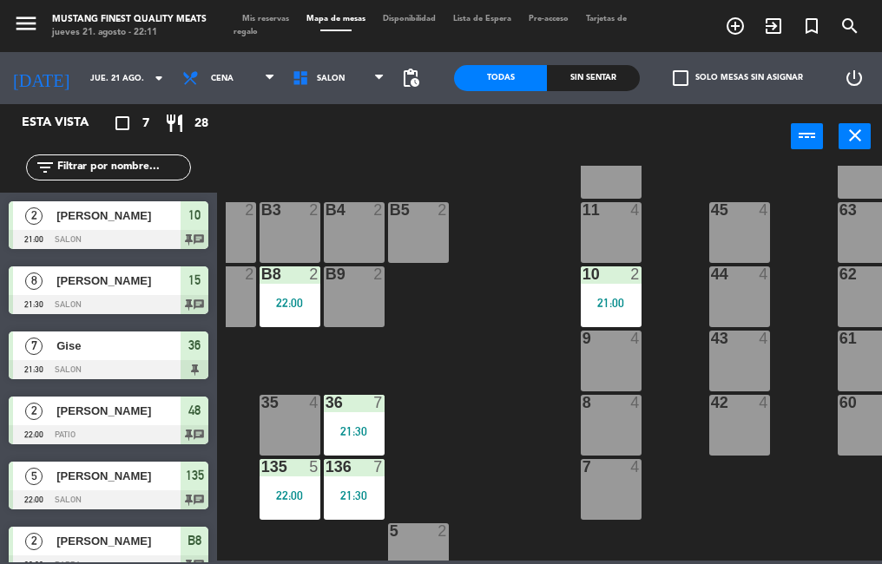
click at [523, 385] on div "73 4 72 4 71 4 69 8 70 4 80 8 50 2 53 2 52 2 51 2 49 2 68 6 81 8 18 4 16 4 19 4…" at bounding box center [554, 363] width 656 height 395
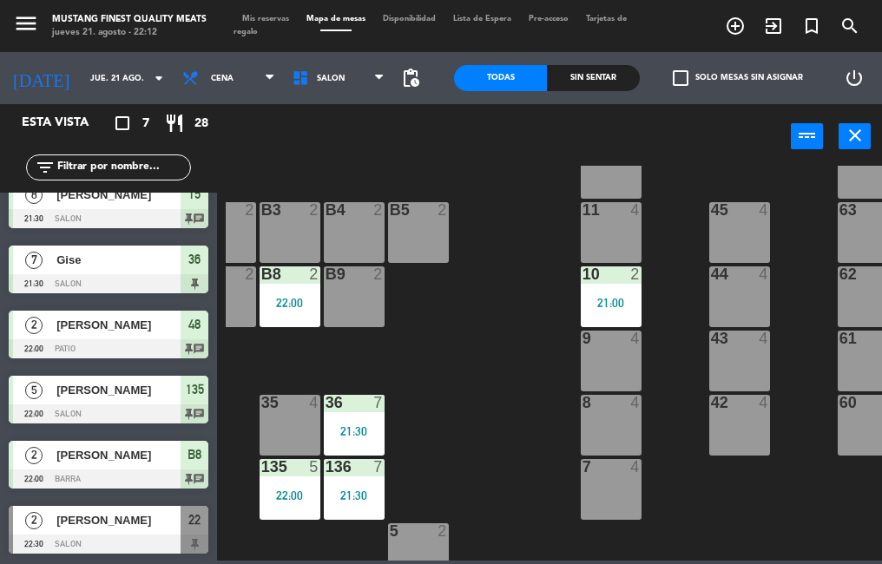
scroll to position [0, 0]
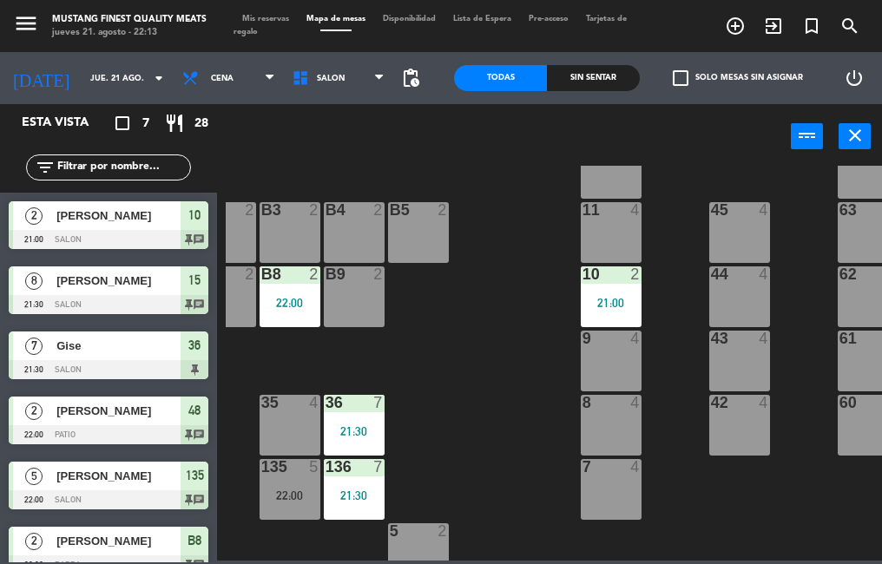
click at [116, 240] on div at bounding box center [109, 239] width 200 height 19
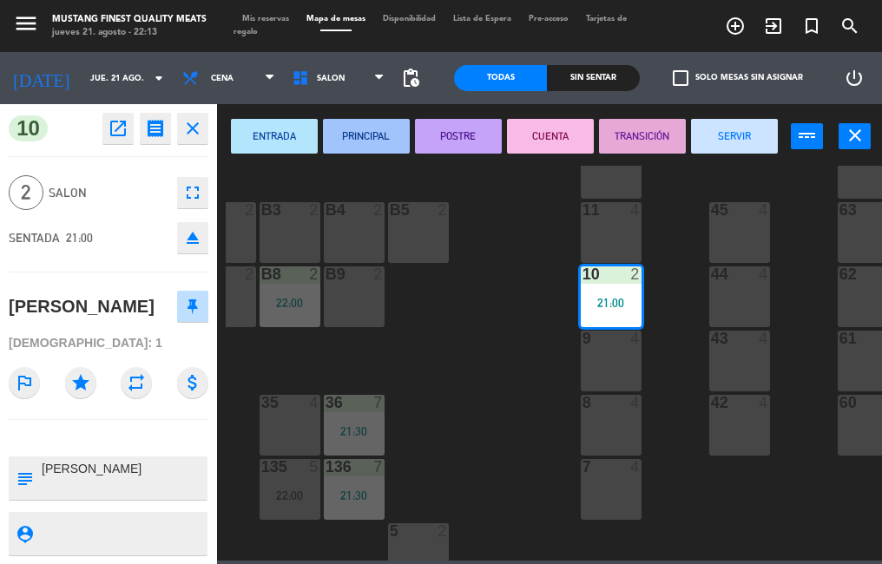
click at [480, 403] on div "73 4 72 4 71 4 69 8 70 4 80 8 50 2 53 2 52 2 51 2 49 2 68 6 81 8 18 4 16 4 19 4…" at bounding box center [554, 363] width 656 height 395
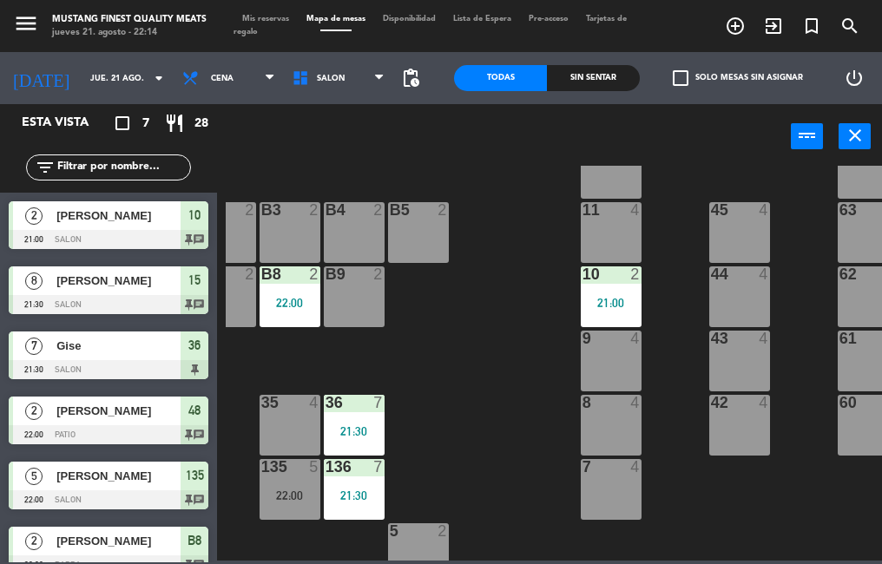
scroll to position [86, 0]
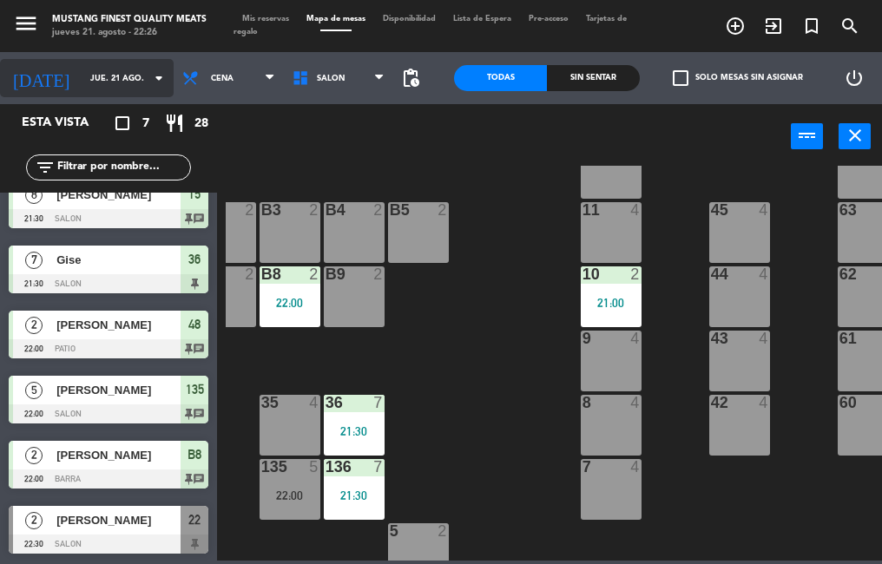
click at [88, 78] on input "jue. 21 ago." at bounding box center [138, 78] width 113 height 27
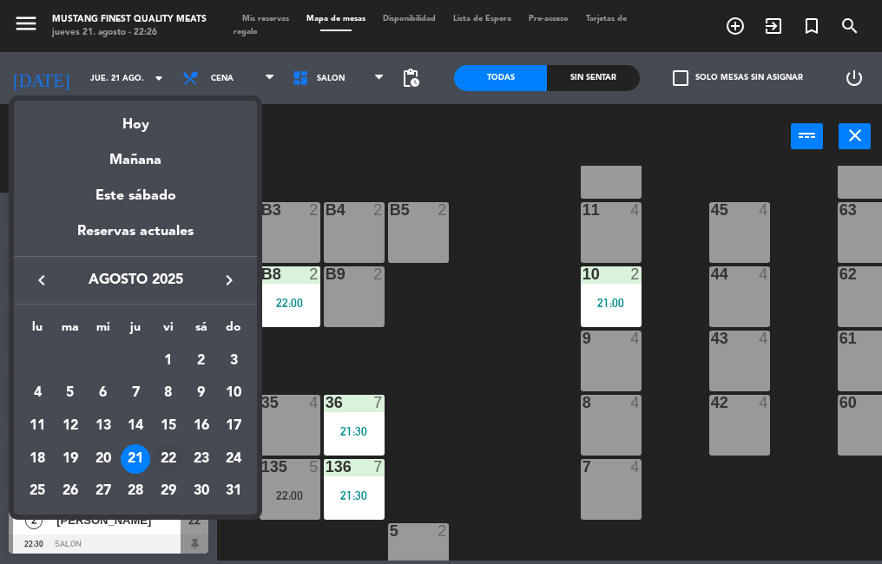
click at [166, 458] on div "22" at bounding box center [169, 459] width 30 height 30
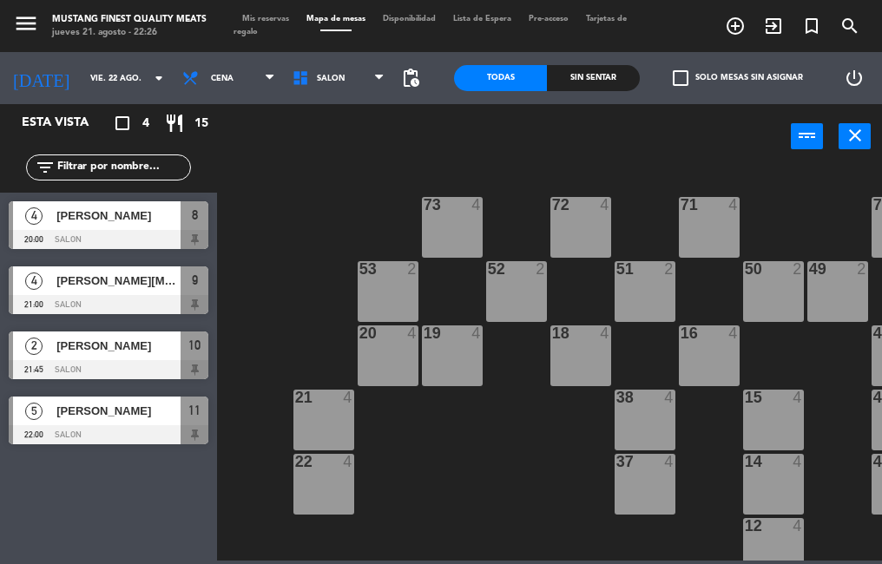
scroll to position [0, 0]
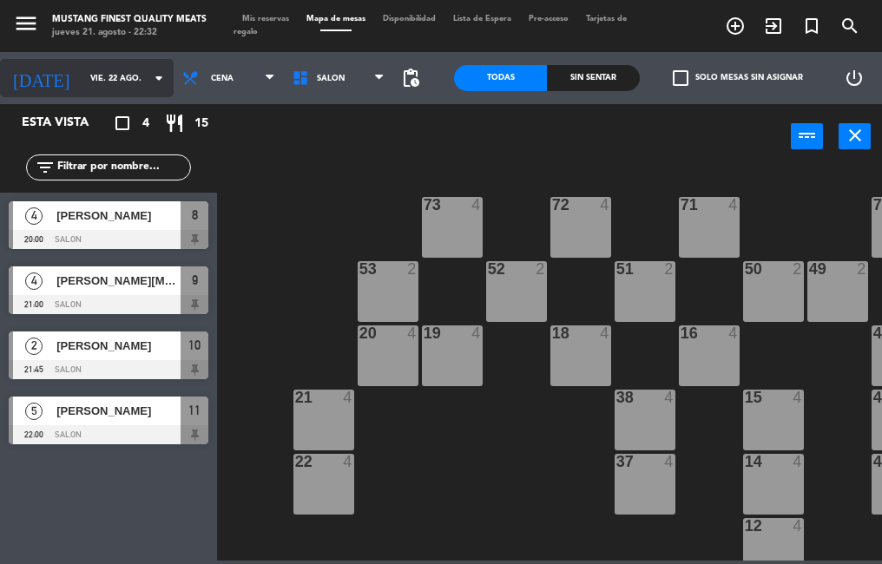
click at [82, 66] on input "vie. 22 ago." at bounding box center [138, 78] width 113 height 27
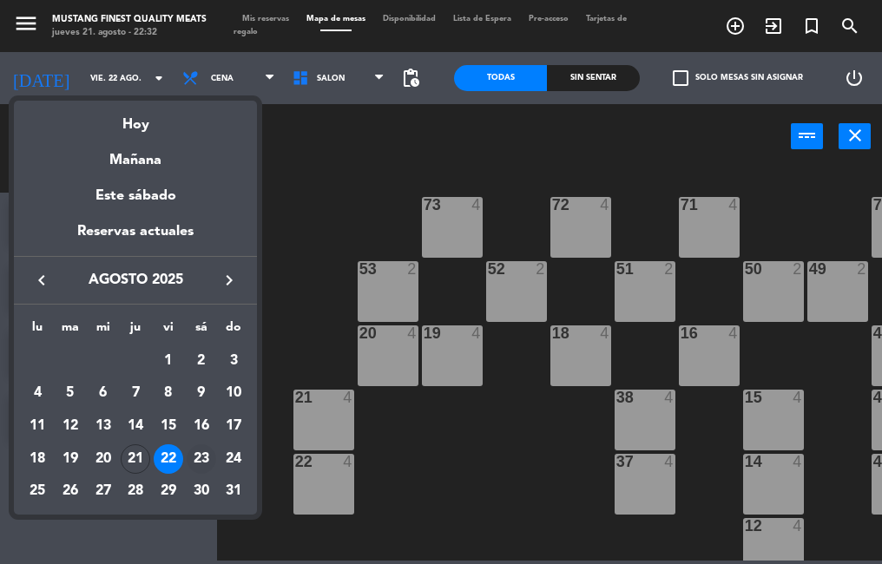
click at [202, 456] on div "23" at bounding box center [202, 459] width 30 height 30
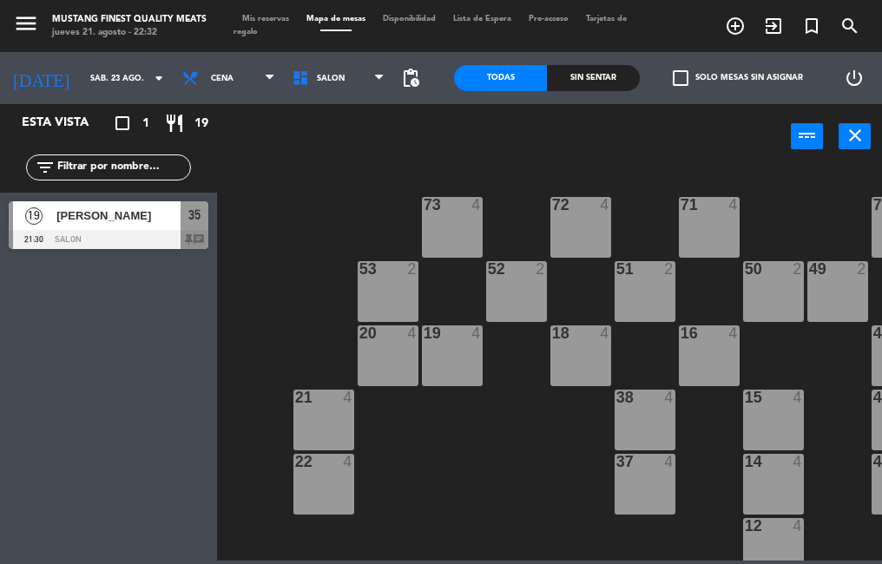
click at [155, 233] on div at bounding box center [109, 239] width 200 height 19
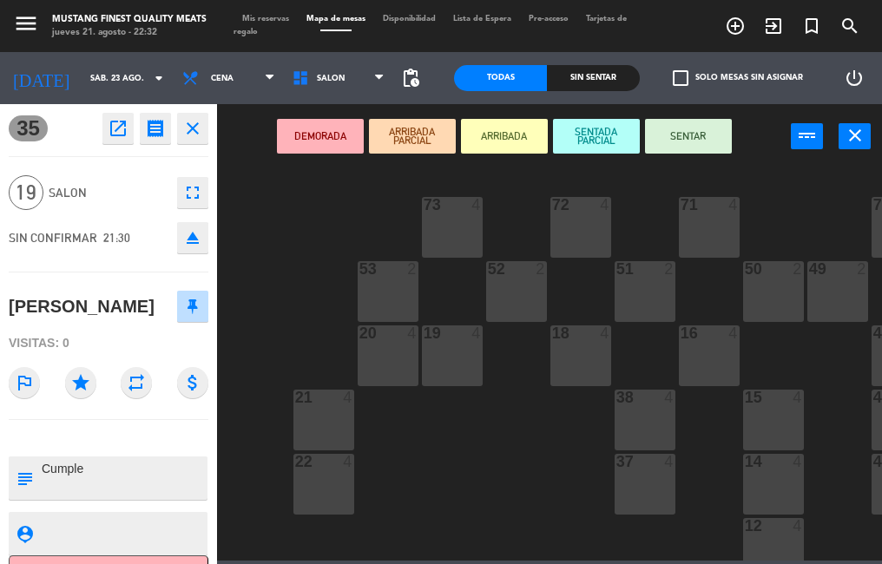
click at [253, 265] on div "73 4 72 4 71 4 69 8 70 4 80 8 50 2 53 2 52 2 51 2 49 2 68 6 81 8 18 4 16 4 19 4…" at bounding box center [554, 363] width 656 height 395
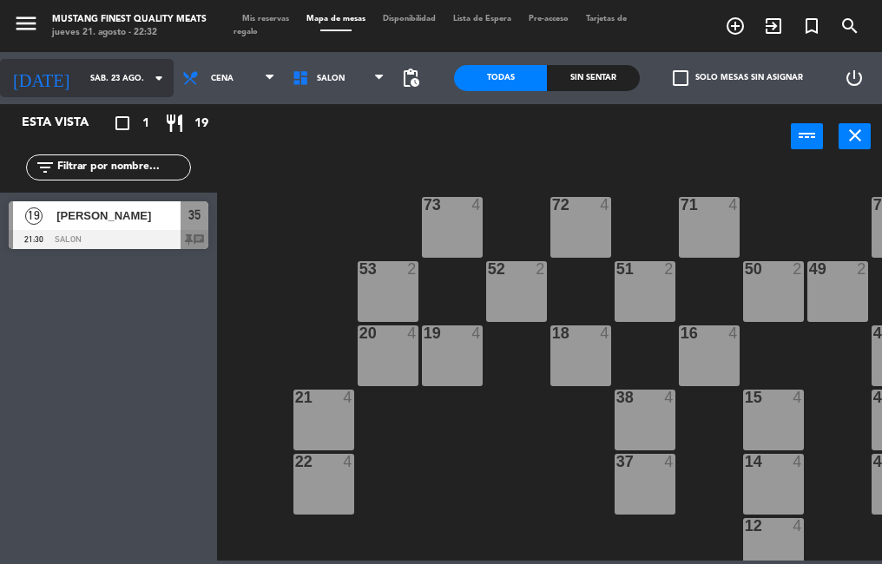
click at [82, 89] on input "sáb. 23 ago." at bounding box center [138, 78] width 113 height 27
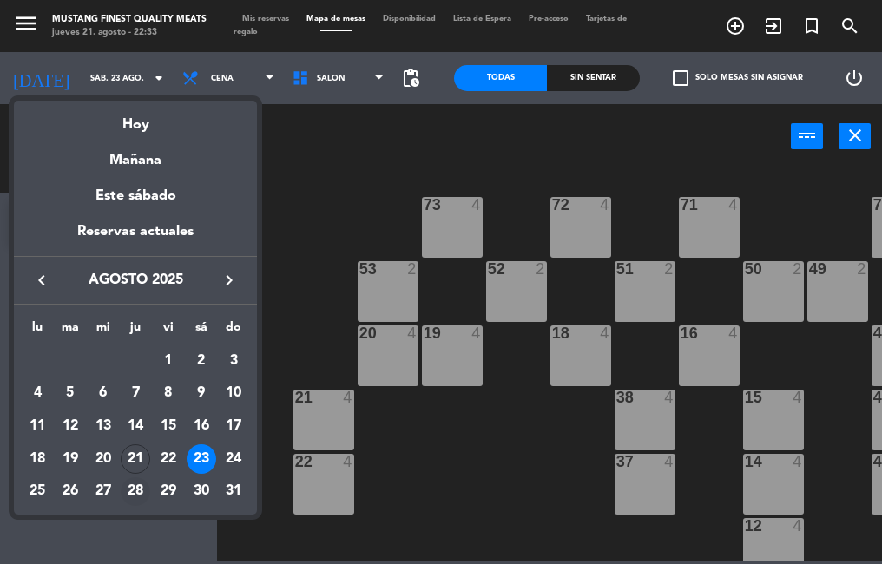
click at [126, 492] on div "28" at bounding box center [136, 492] width 30 height 30
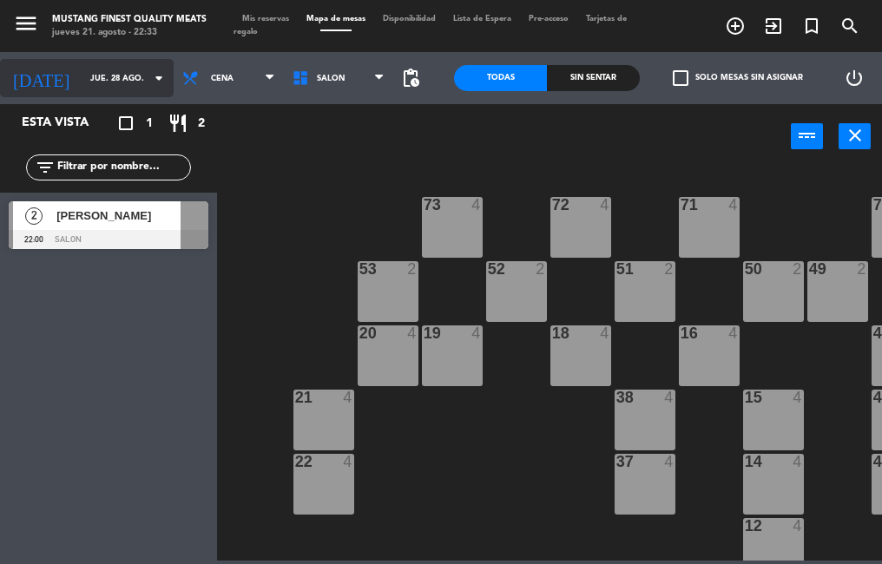
click at [82, 72] on input "jue. 28 ago." at bounding box center [138, 78] width 113 height 27
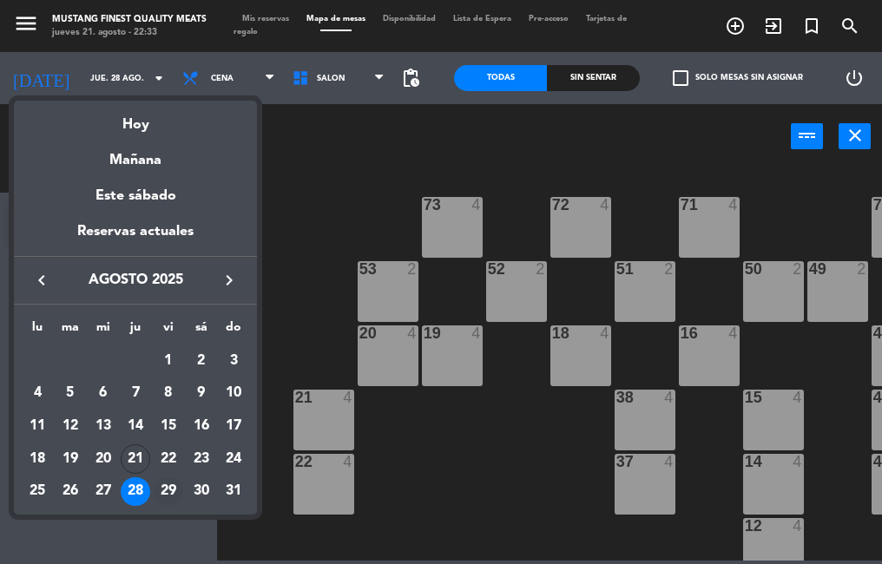
click at [164, 488] on div "29" at bounding box center [169, 492] width 30 height 30
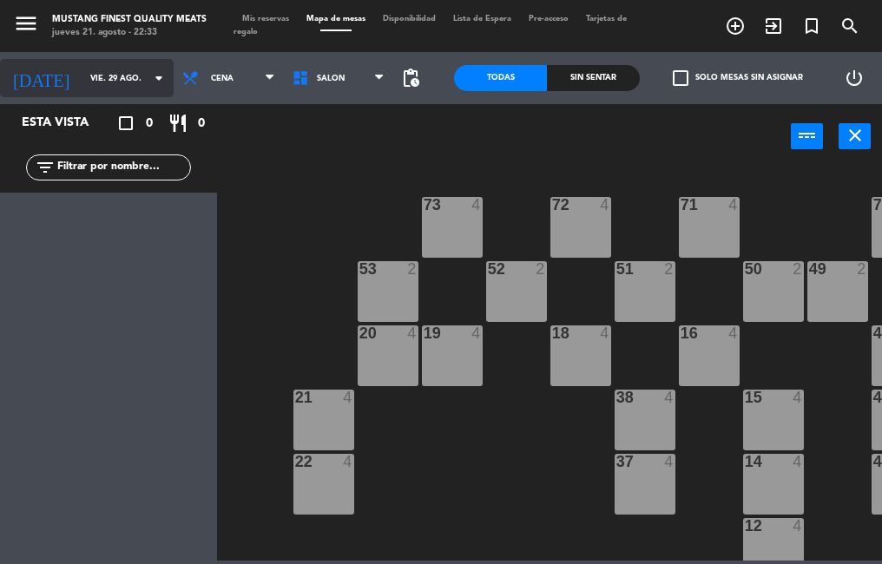
click at [82, 75] on input "vie. 29 ago." at bounding box center [138, 78] width 113 height 27
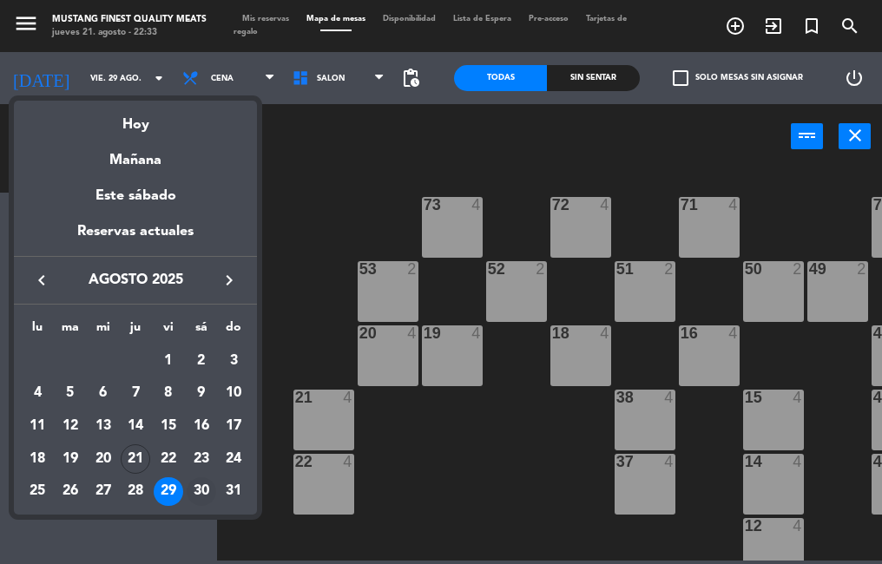
click at [196, 485] on div "30" at bounding box center [202, 492] width 30 height 30
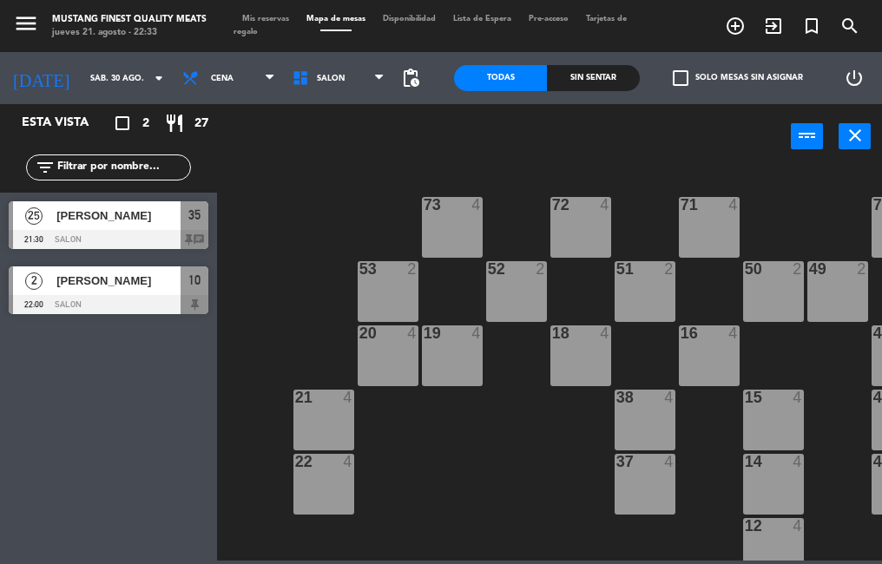
click at [97, 227] on div "[PERSON_NAME]" at bounding box center [118, 215] width 126 height 29
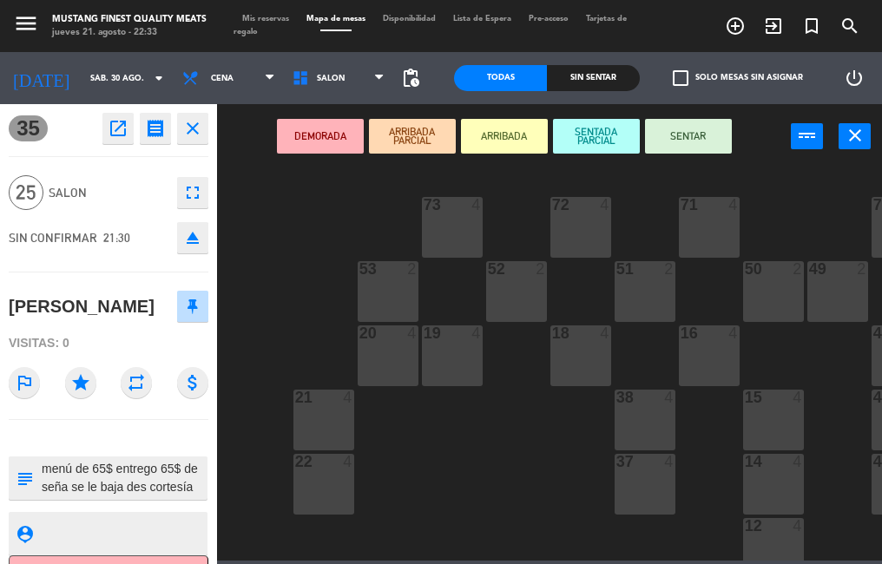
click at [109, 482] on textarea at bounding box center [123, 478] width 166 height 36
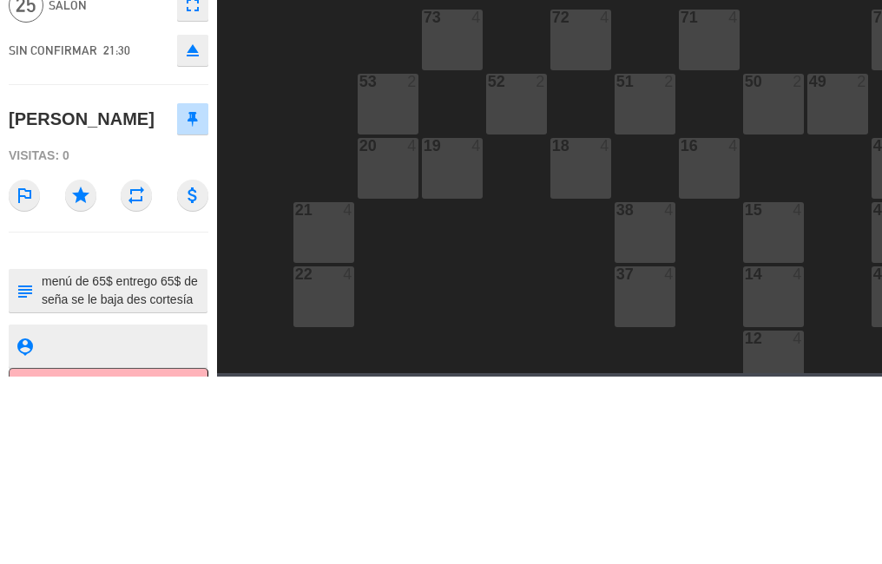
click at [250, 505] on div "73 4 72 4 71 4 69 8 70 4 80 8 50 2 53 2 52 2 51 2 49 2 68 6 81 8 18 4 16 4 19 4…" at bounding box center [554, 363] width 656 height 395
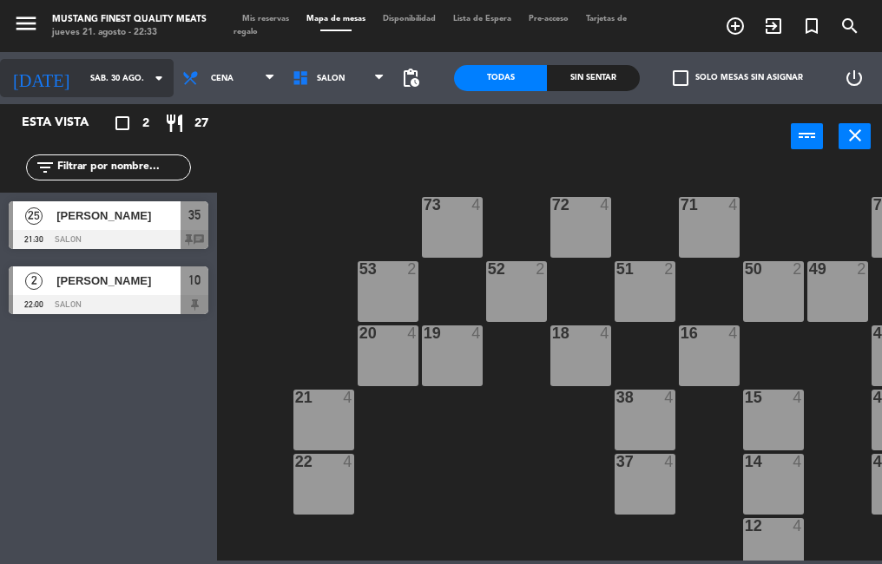
click at [82, 82] on input "sáb. 30 ago." at bounding box center [138, 78] width 113 height 27
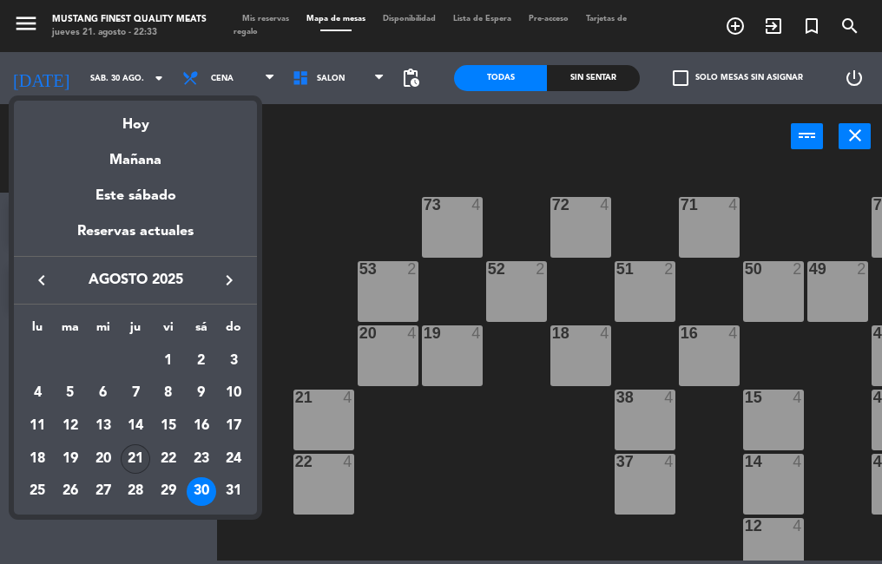
click at [130, 458] on div "21" at bounding box center [136, 459] width 30 height 30
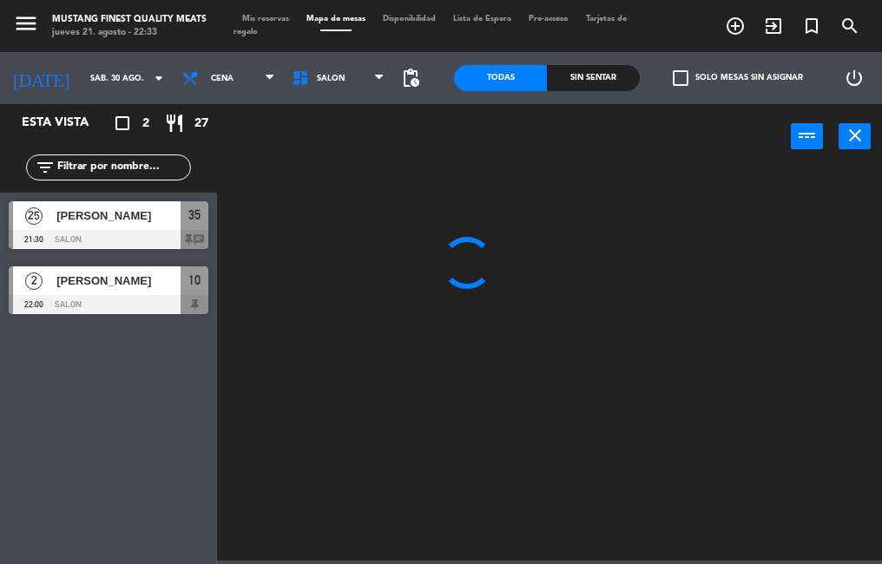
type input "jue. 21 ago."
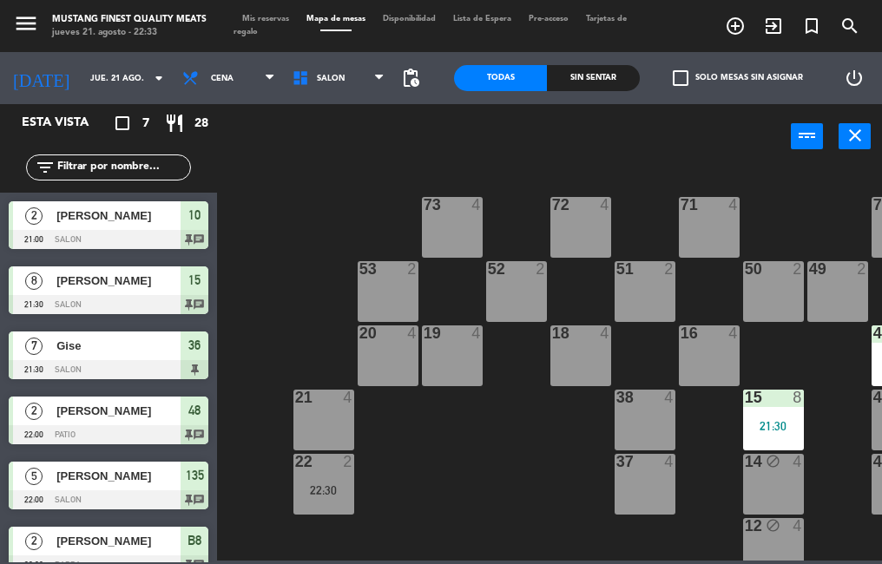
scroll to position [86, 0]
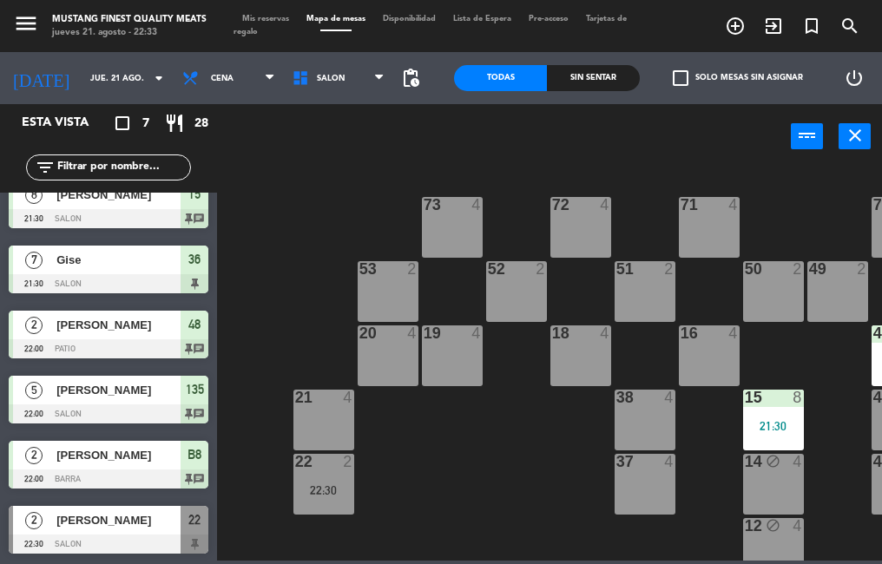
click at [273, 293] on div "73 4 72 4 71 4 69 8 70 4 80 8 50 2 53 2 52 2 51 2 49 2 68 6 81 8 18 4 16 4 19 4…" at bounding box center [554, 363] width 656 height 395
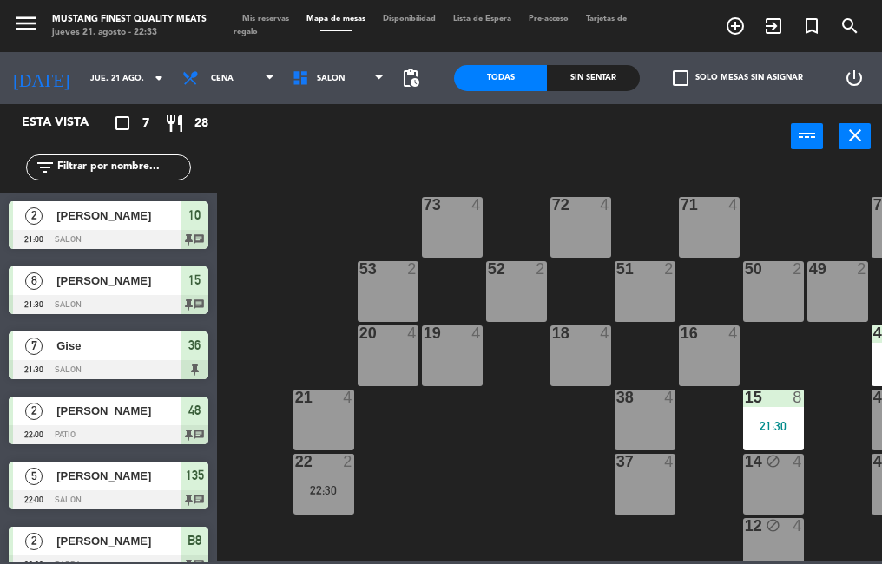
click at [108, 364] on div at bounding box center [109, 369] width 200 height 19
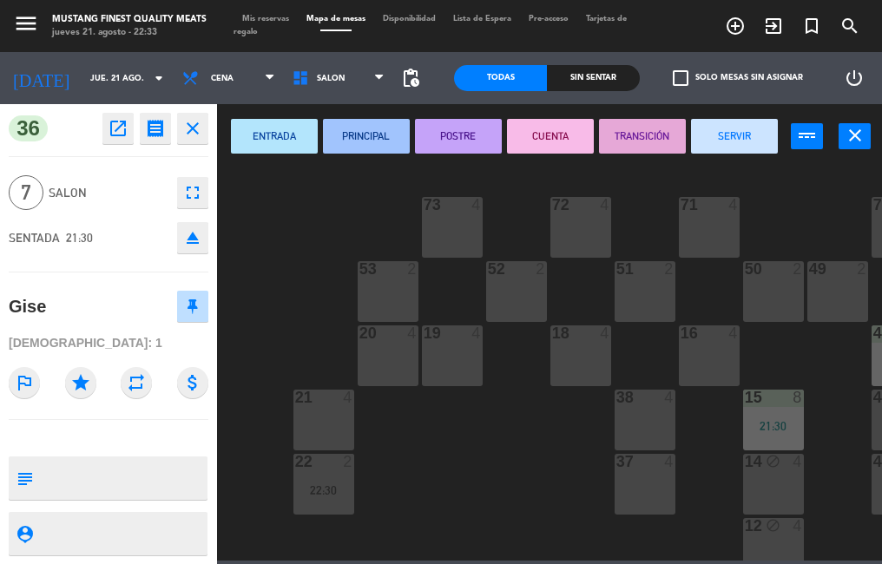
click at [733, 141] on button "SERVIR" at bounding box center [734, 136] width 87 height 35
click at [729, 150] on button "SERVIR" at bounding box center [734, 136] width 87 height 35
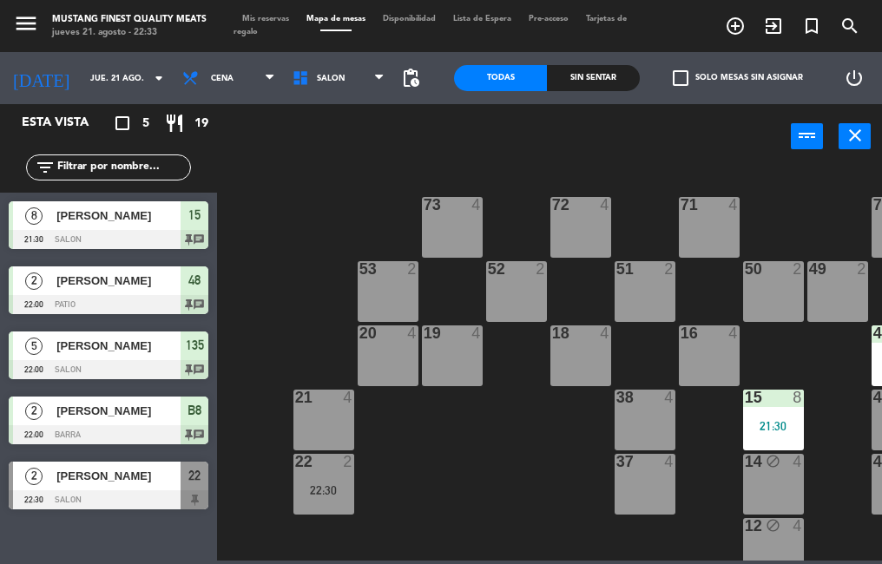
click at [149, 290] on span "[PERSON_NAME]" at bounding box center [118, 281] width 124 height 18
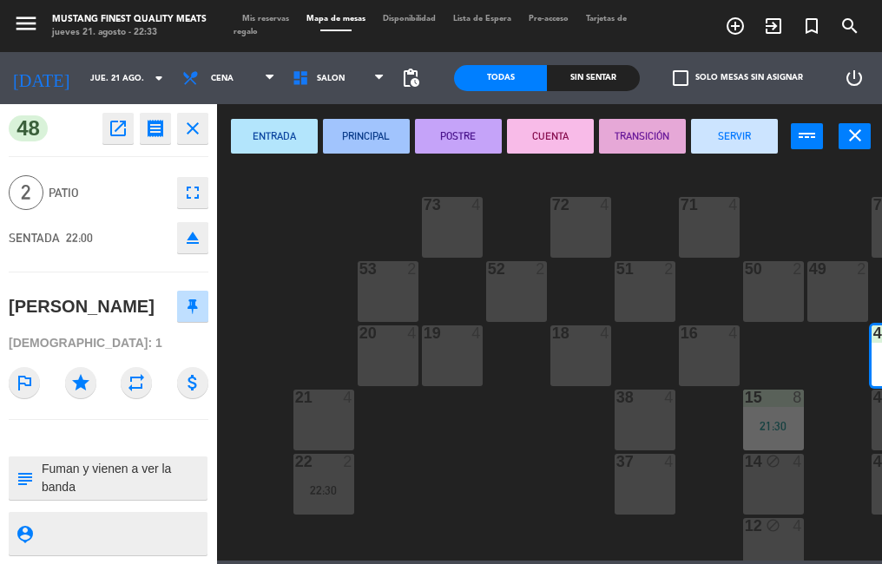
click at [739, 136] on button "SERVIR" at bounding box center [734, 136] width 87 height 35
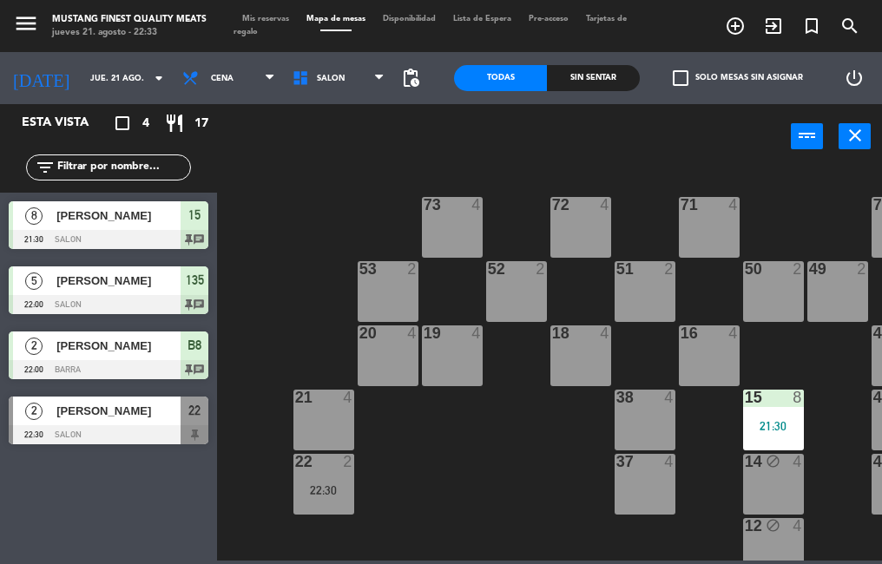
click at [104, 293] on div "[PERSON_NAME]" at bounding box center [118, 281] width 126 height 29
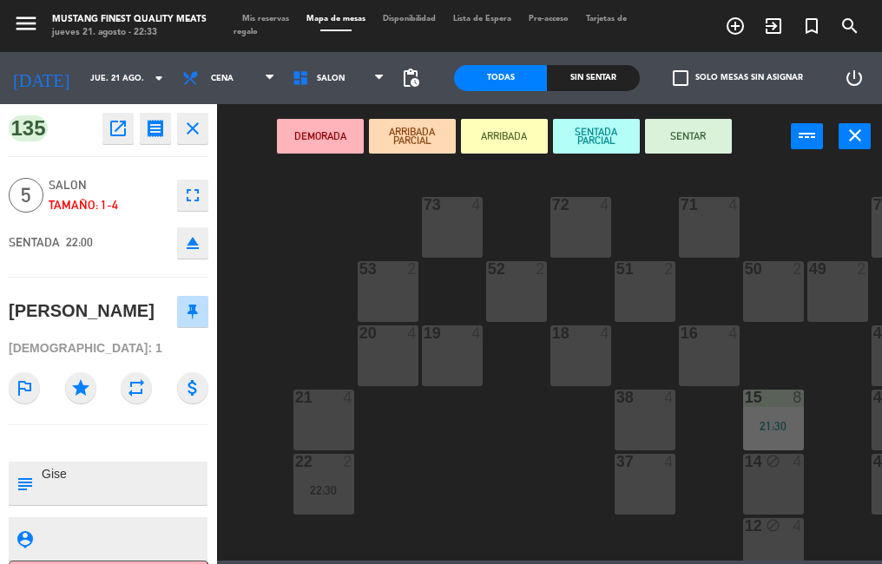
click at [699, 138] on button "SENTAR" at bounding box center [688, 136] width 87 height 35
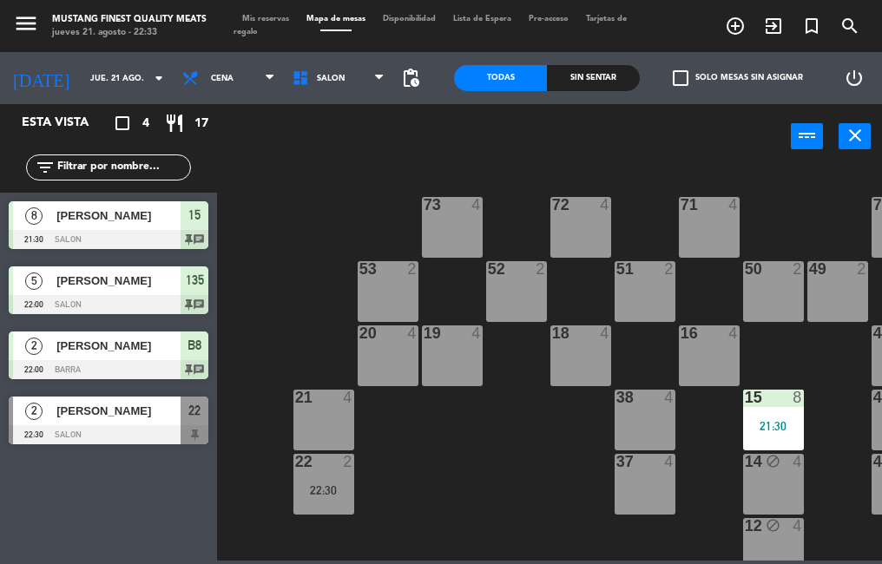
click at [267, 327] on div "73 4 72 4 71 4 69 8 70 4 80 8 50 2 53 2 52 2 51 2 49 2 68 6 81 8 18 4 16 4 19 4…" at bounding box center [554, 363] width 656 height 395
click at [163, 289] on span "[PERSON_NAME]" at bounding box center [118, 281] width 124 height 18
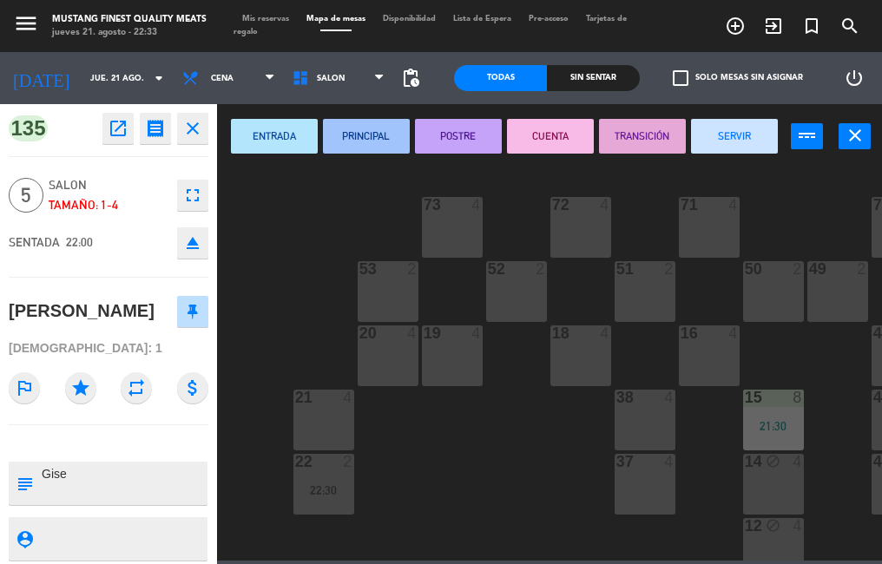
click at [734, 142] on button "SERVIR" at bounding box center [734, 136] width 87 height 35
click at [734, 142] on div "ENTRADA PRINCIPAL POSTRE CUENTA TRANSICIÓN SERVIR power_input close" at bounding box center [504, 137] width 574 height 66
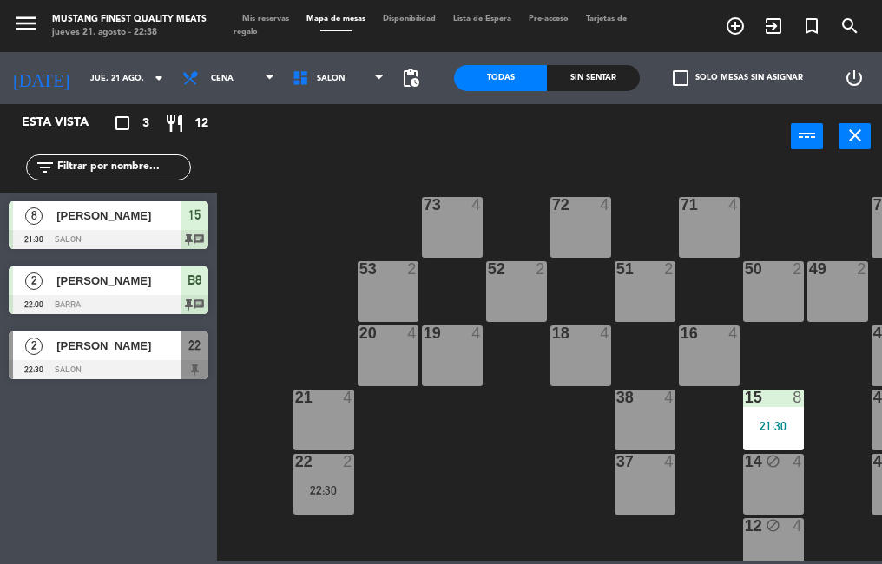
click at [112, 207] on span "[PERSON_NAME]" at bounding box center [118, 216] width 124 height 18
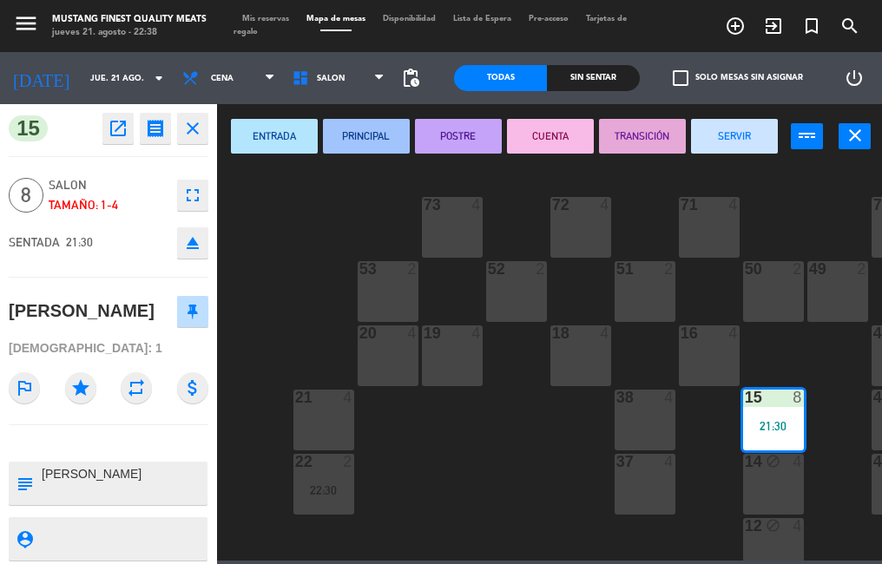
click at [305, 228] on div "73 4 72 4 71 4 69 8 70 4 80 8 50 2 53 2 52 2 51 2 49 2 68 6 81 8 18 4 16 4 19 4…" at bounding box center [554, 363] width 656 height 395
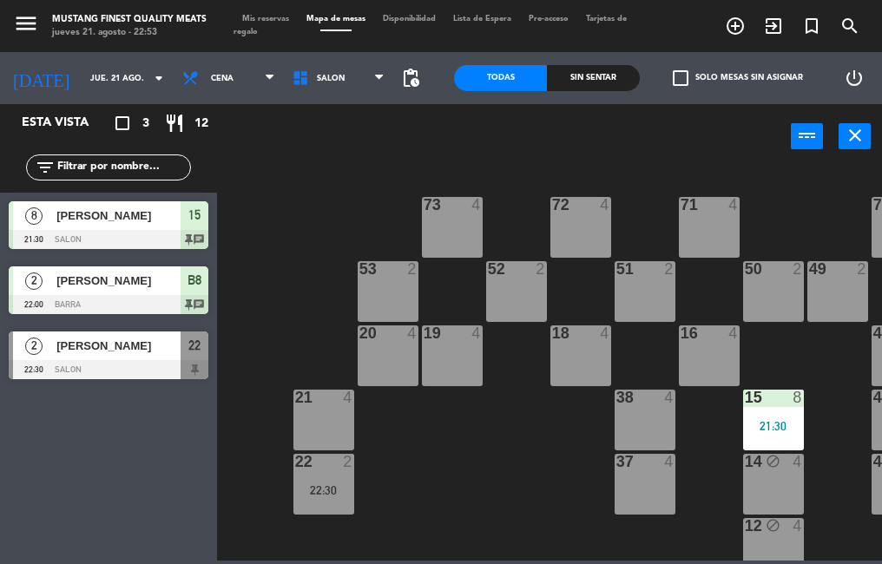
click at [130, 363] on div at bounding box center [109, 369] width 200 height 19
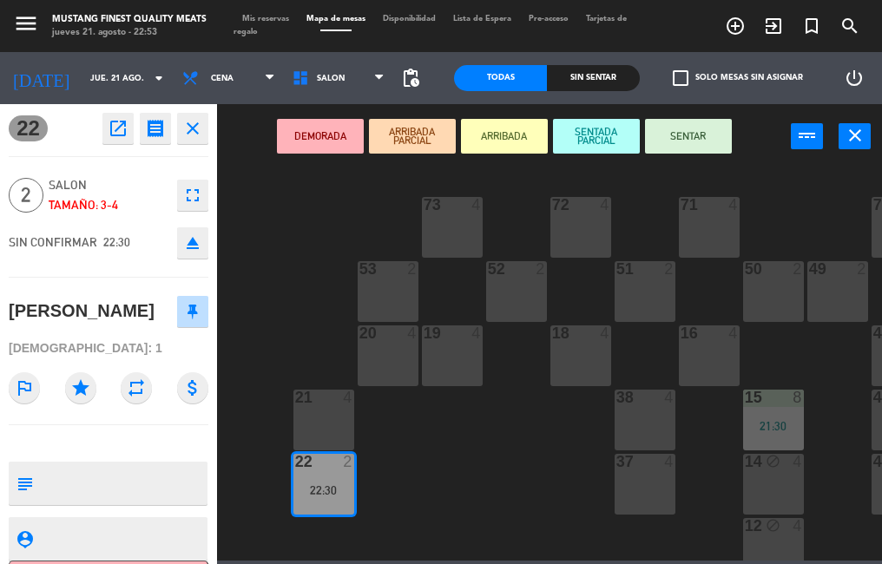
click at [700, 136] on button "SENTAR" at bounding box center [688, 136] width 87 height 35
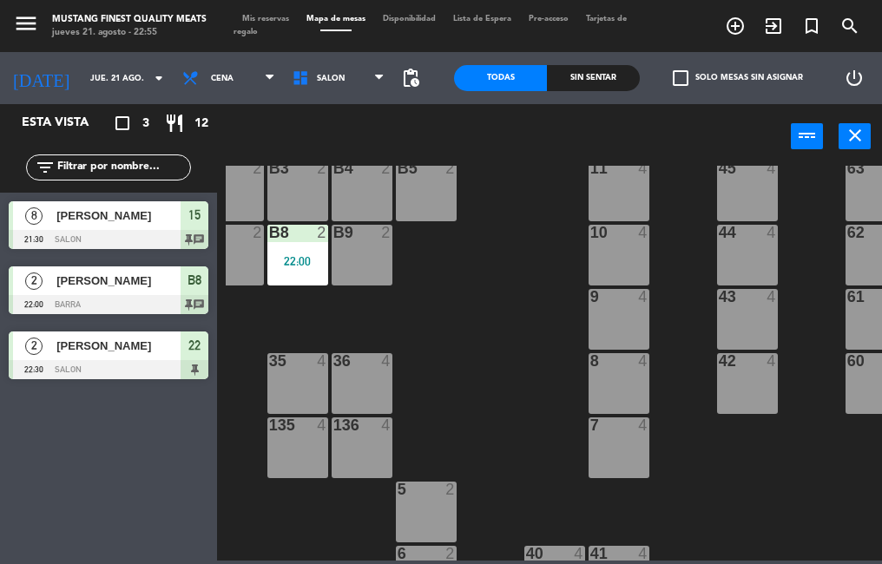
scroll to position [477, 155]
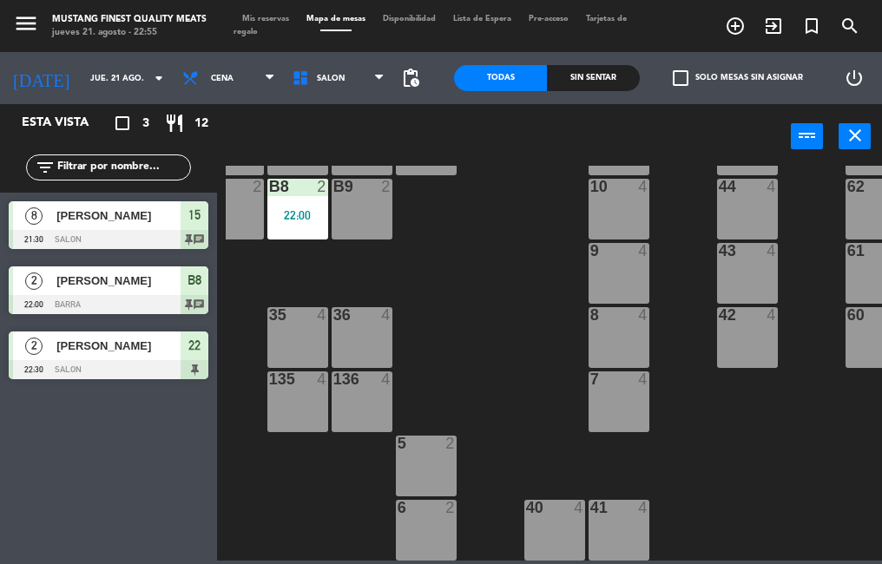
click at [165, 281] on span "[PERSON_NAME]" at bounding box center [118, 281] width 124 height 18
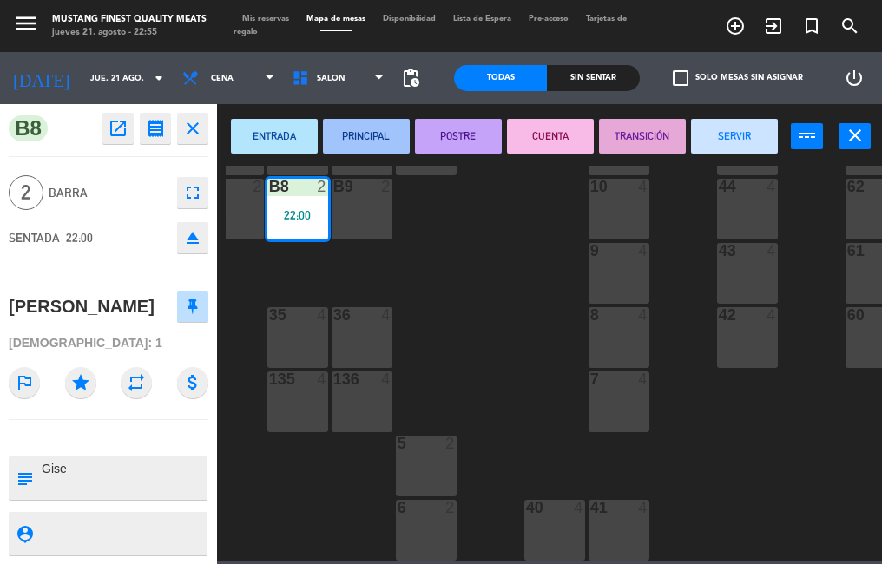
click at [452, 335] on div "73 4 72 4 71 4 69 8 70 4 80 8 50 2 53 2 52 2 51 2 49 2 68 6 81 8 18 4 16 4 19 4…" at bounding box center [554, 363] width 656 height 395
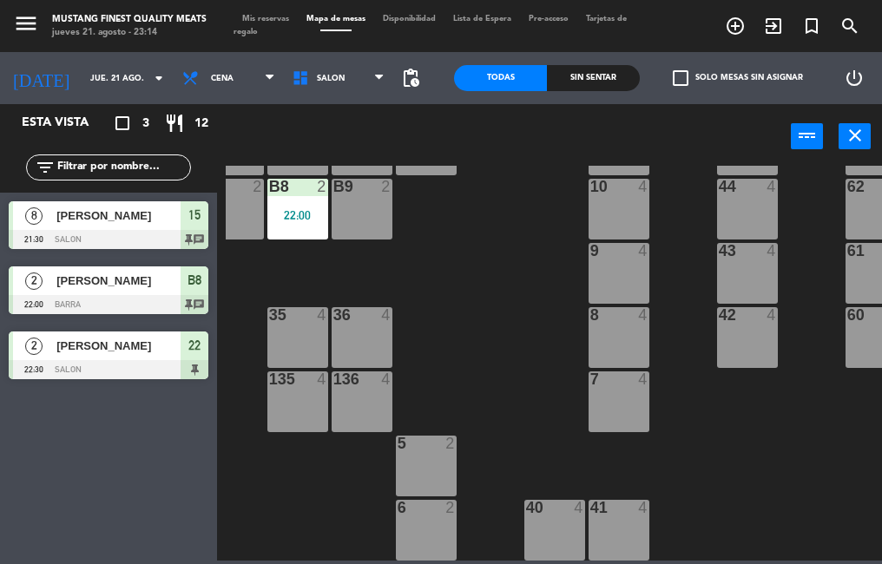
click at [122, 229] on div "[PERSON_NAME]" at bounding box center [118, 215] width 126 height 29
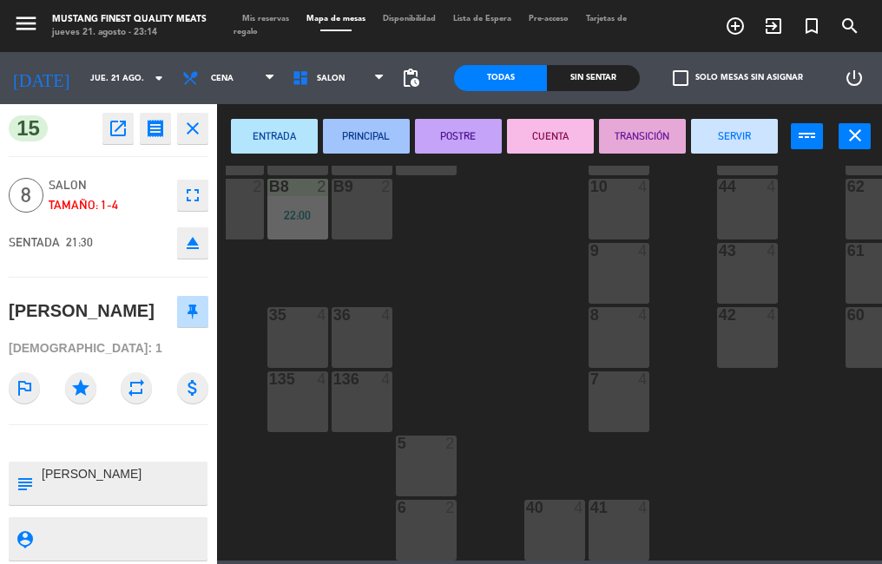
click at [740, 144] on button "SERVIR" at bounding box center [734, 136] width 87 height 35
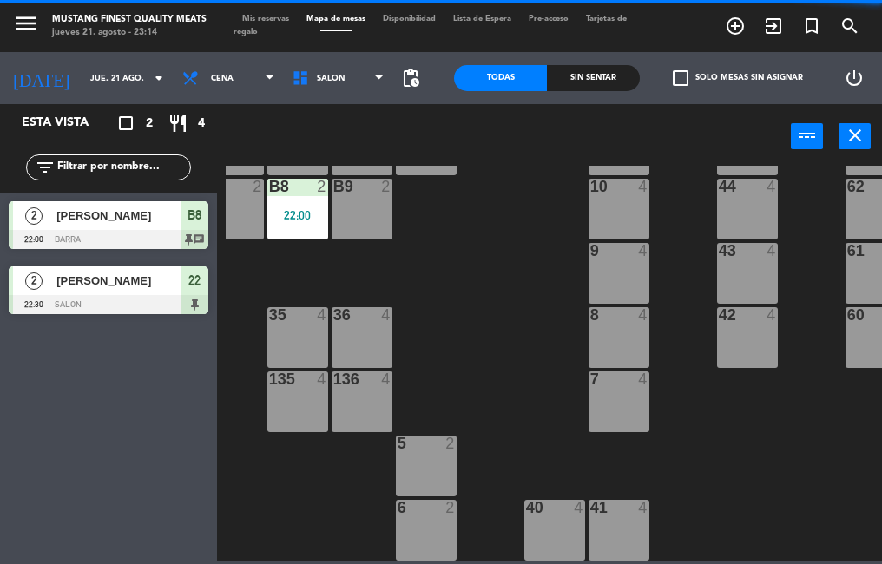
click at [133, 224] on span "[PERSON_NAME]" at bounding box center [118, 216] width 124 height 18
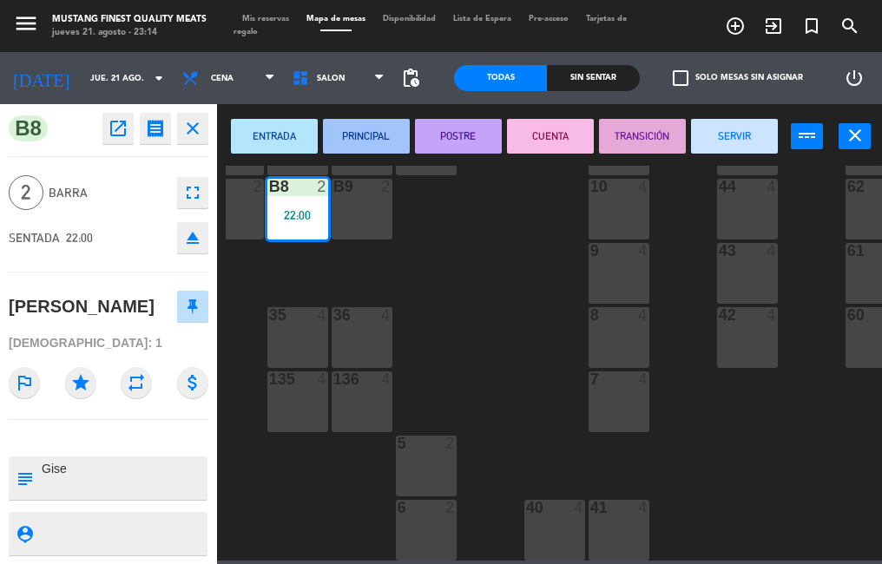
click at [715, 142] on button "SERVIR" at bounding box center [734, 136] width 87 height 35
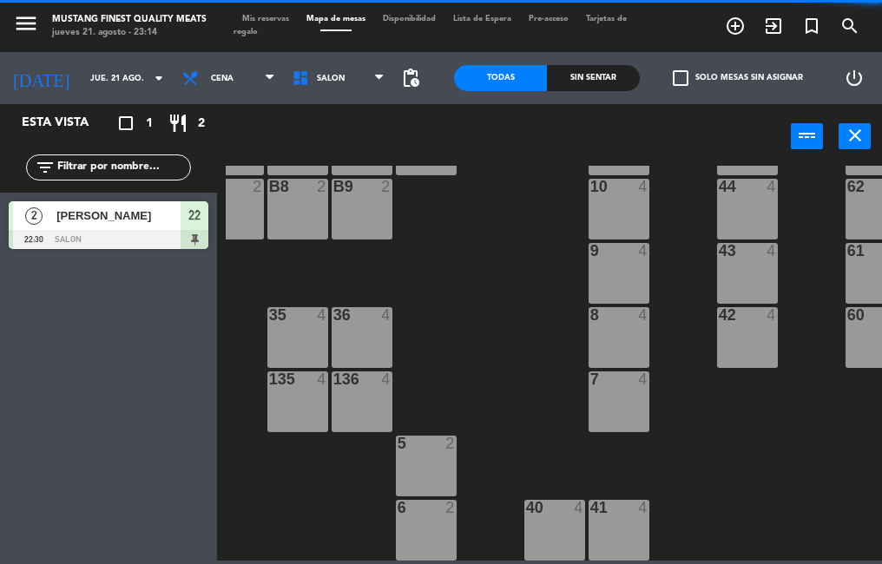
click at [139, 228] on div "[PERSON_NAME]" at bounding box center [118, 215] width 126 height 29
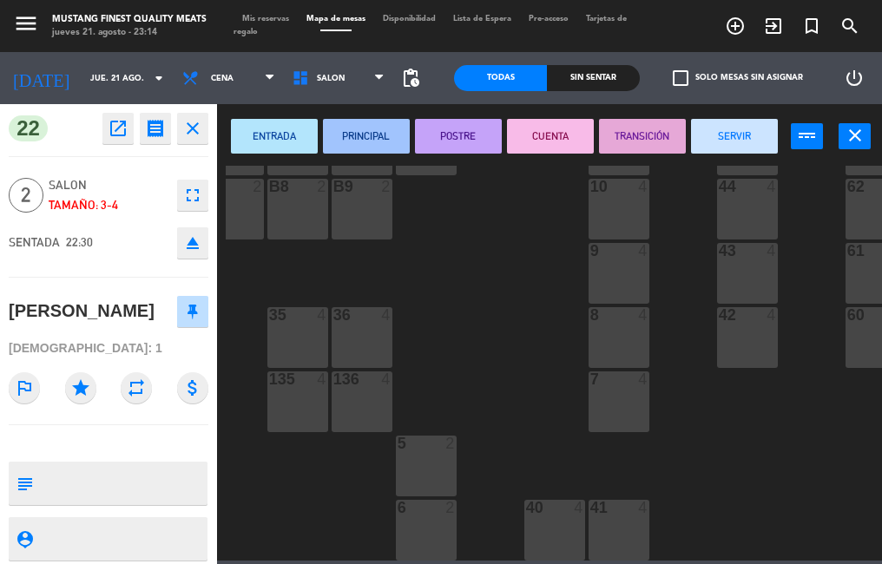
click at [717, 141] on button "SERVIR" at bounding box center [734, 136] width 87 height 35
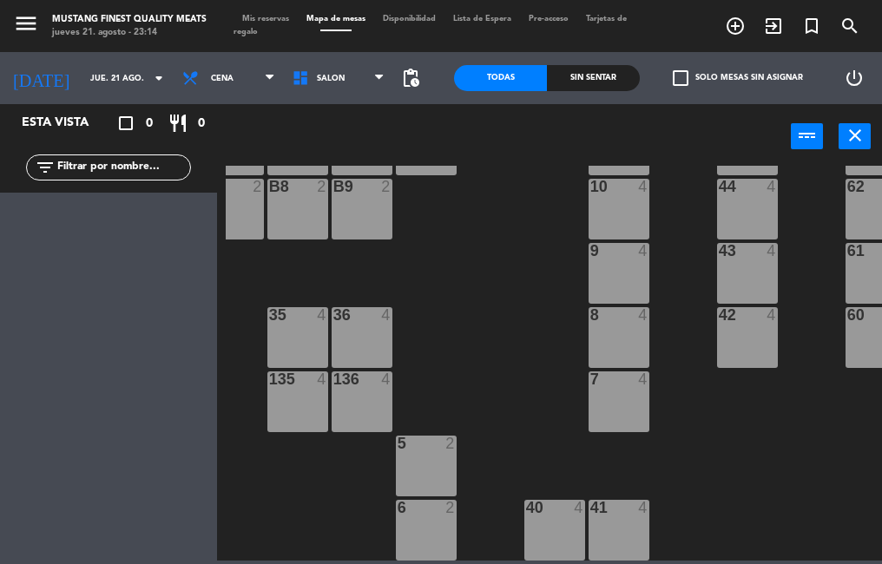
click at [259, 31] on span "Tarjetas de regalo" at bounding box center [430, 25] width 393 height 21
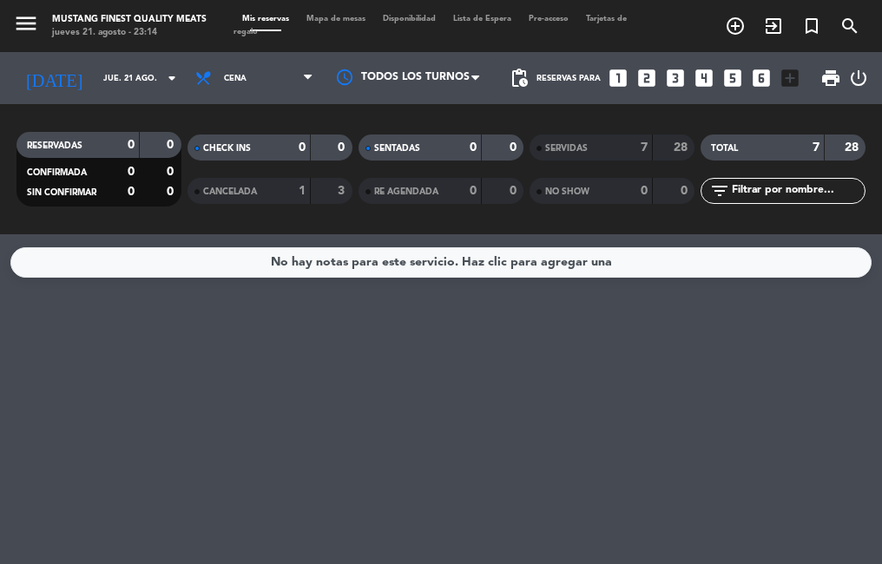
click at [589, 155] on div "SERVIDAS" at bounding box center [574, 148] width 80 height 20
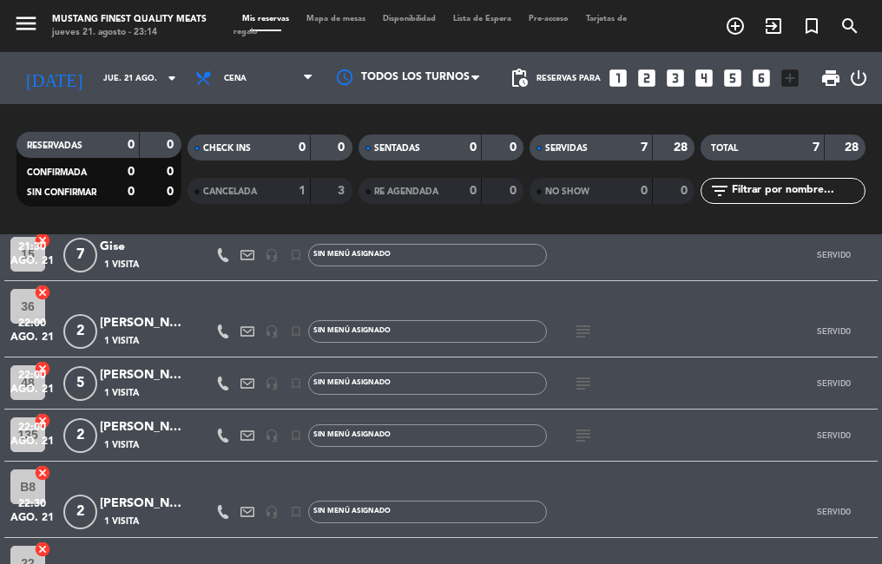
click at [518, 265] on div "Sin menú asignado" at bounding box center [427, 255] width 239 height 23
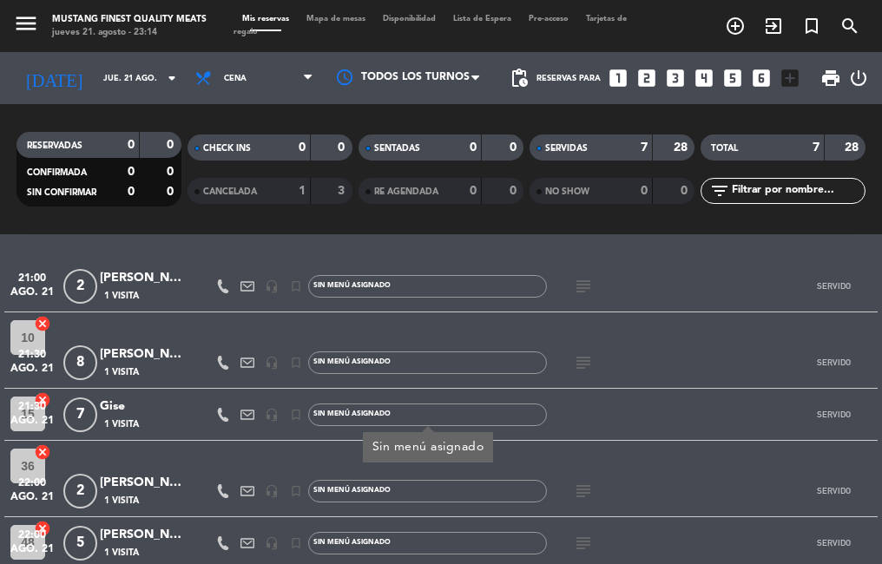
scroll to position [48, 0]
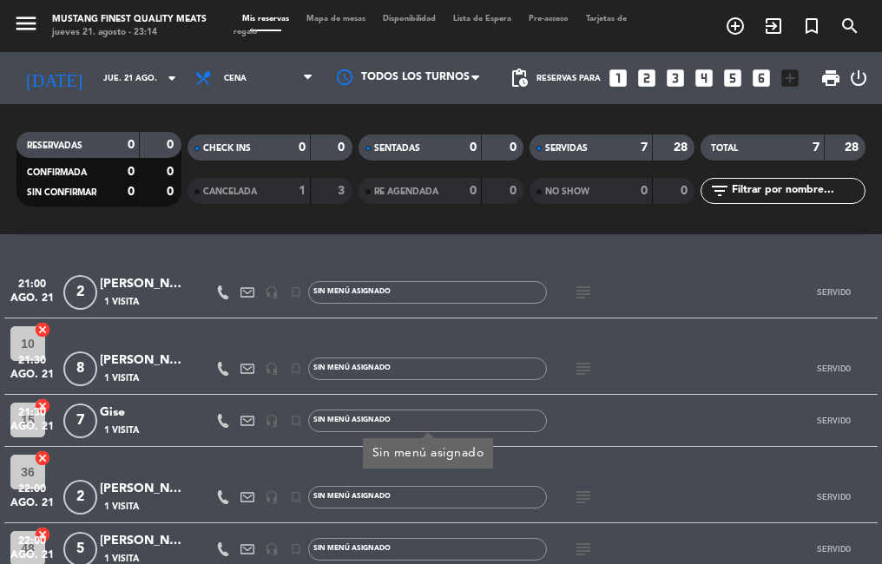
click at [403, 148] on span "SENTADAS" at bounding box center [397, 148] width 46 height 9
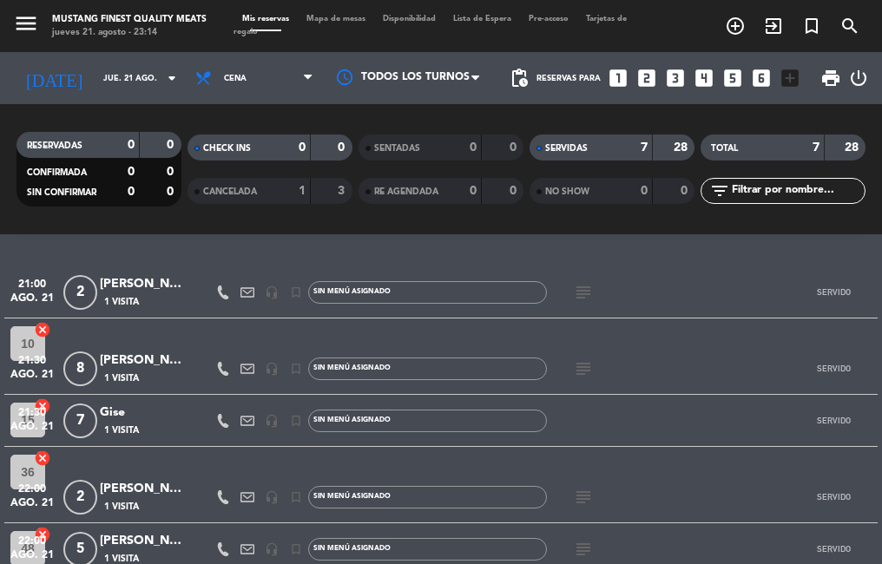
click at [237, 154] on div "CHECK INS" at bounding box center [232, 148] width 80 height 20
